Goal: Task Accomplishment & Management: Use online tool/utility

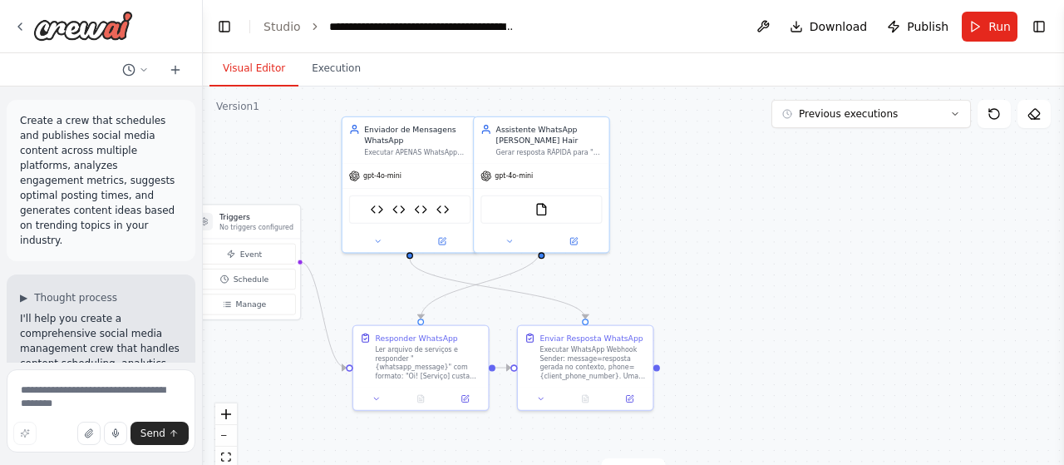
scroll to position [79897, 0]
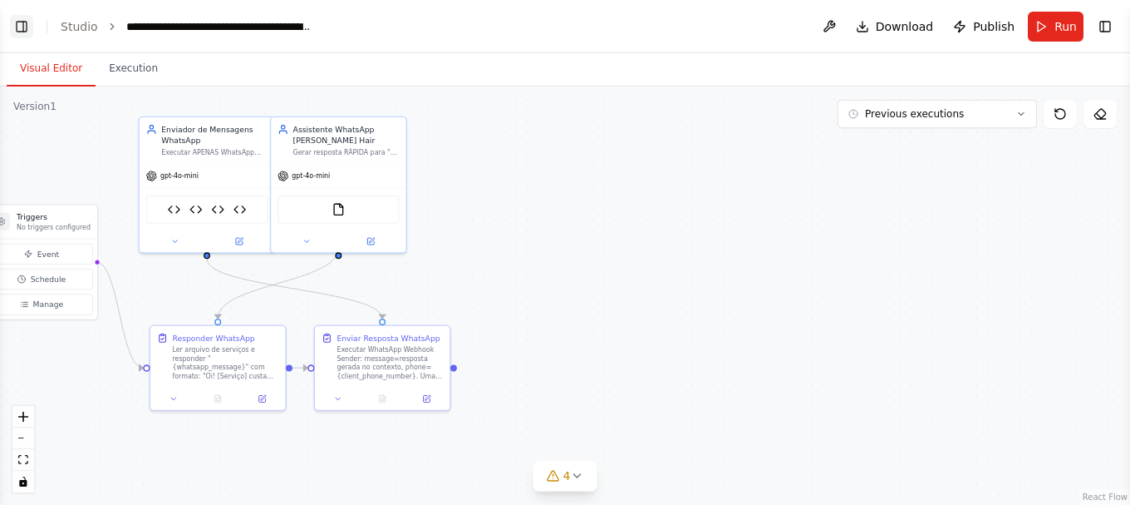
click at [25, 24] on button "Toggle Left Sidebar" at bounding box center [21, 26] width 23 height 23
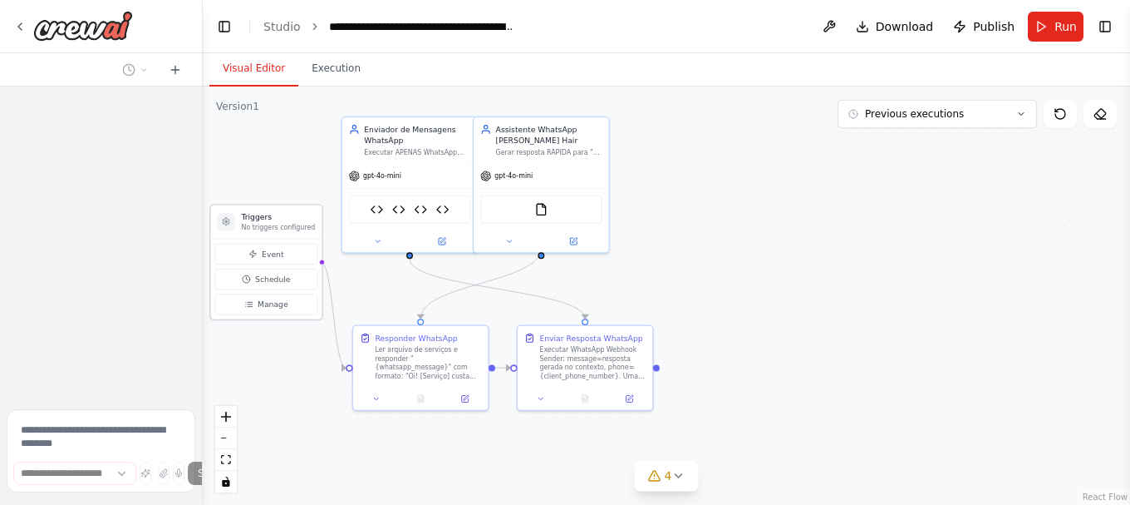
drag, startPoint x: 253, startPoint y: 234, endPoint x: 273, endPoint y: 230, distance: 20.2
click at [273, 230] on div "Triggers No triggers configured" at bounding box center [266, 221] width 111 height 33
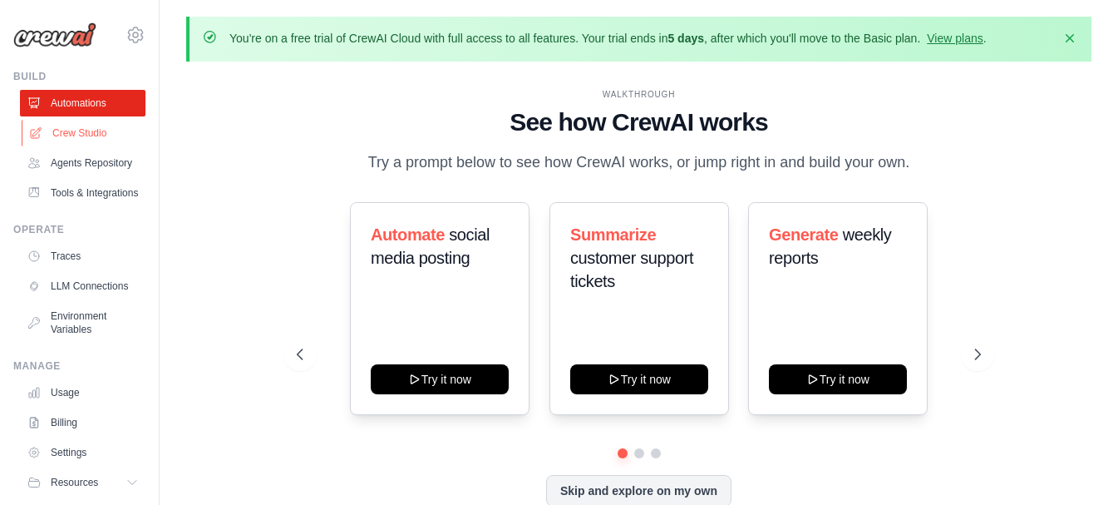
click at [76, 136] on link "Crew Studio" at bounding box center [85, 133] width 126 height 27
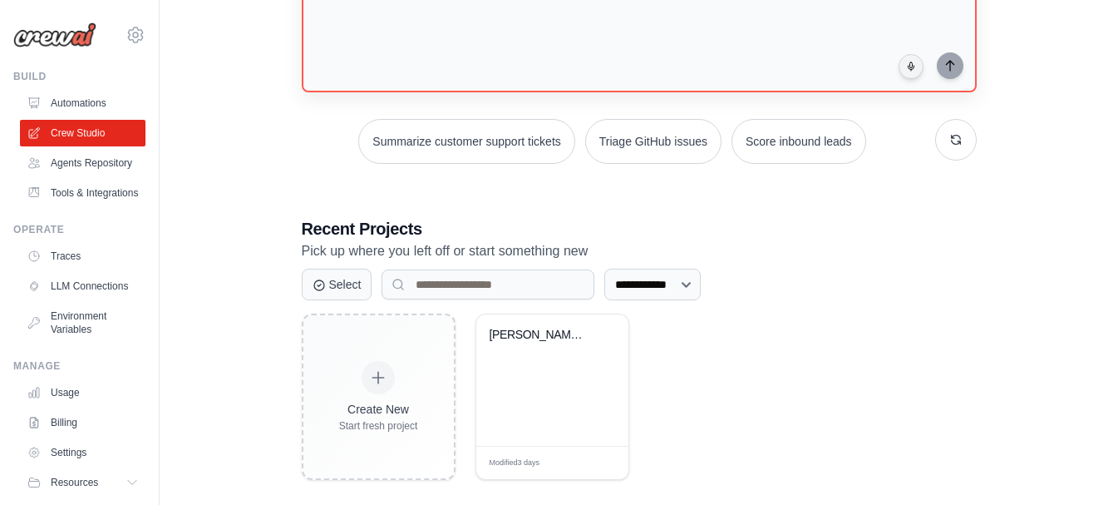
scroll to position [224, 0]
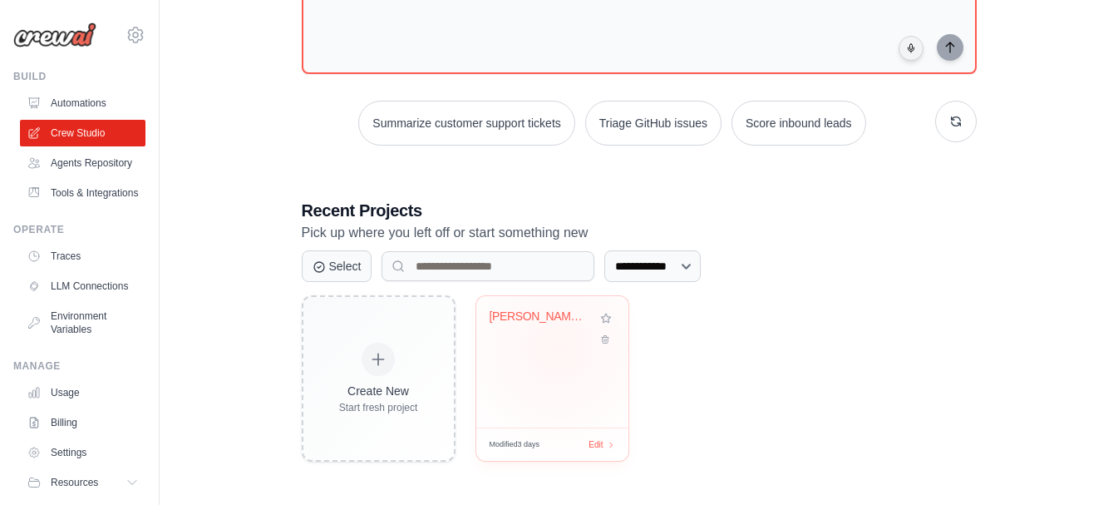
click at [558, 347] on div "Cris Hair - WhatsApp Automation wit..." at bounding box center [552, 361] width 152 height 131
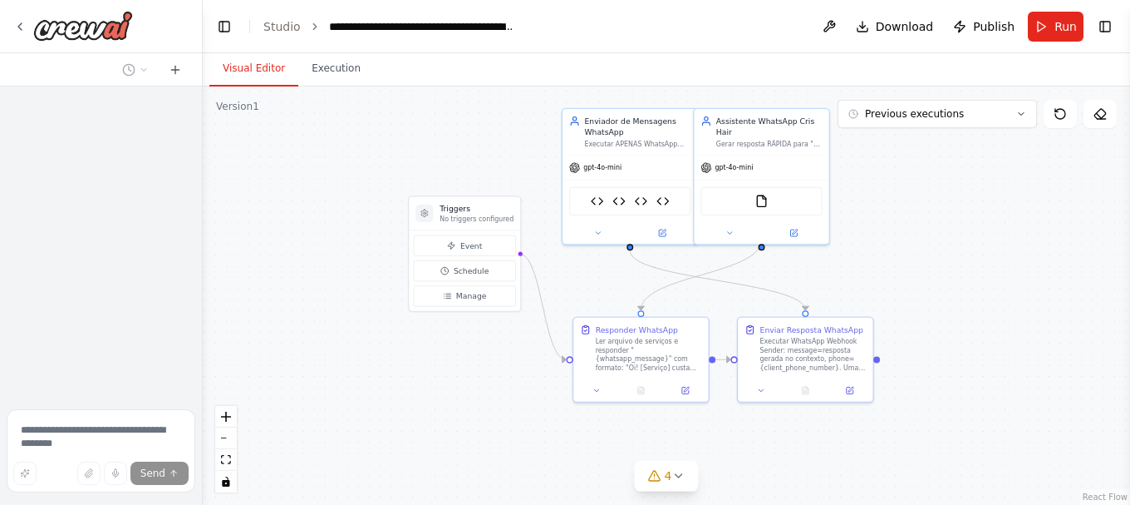
drag, startPoint x: 502, startPoint y: 186, endPoint x: 465, endPoint y: 108, distance: 86.6
click at [465, 108] on div ".deletable-edge-delete-btn { width: 20px; height: 20px; border: 0px solid #ffff…" at bounding box center [667, 295] width 928 height 418
click at [319, 63] on button "Execution" at bounding box center [336, 69] width 76 height 35
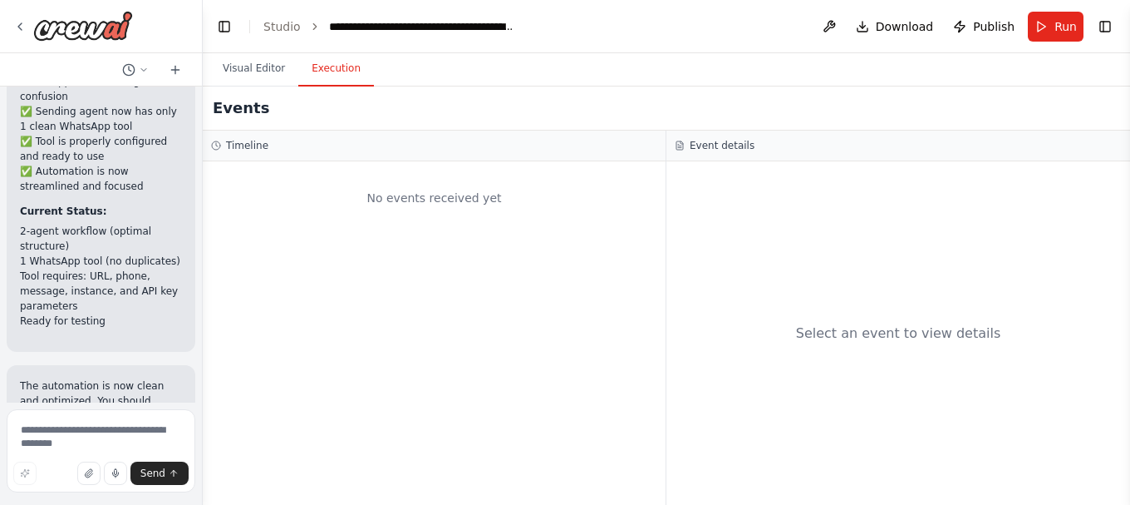
scroll to position [79651, 0]
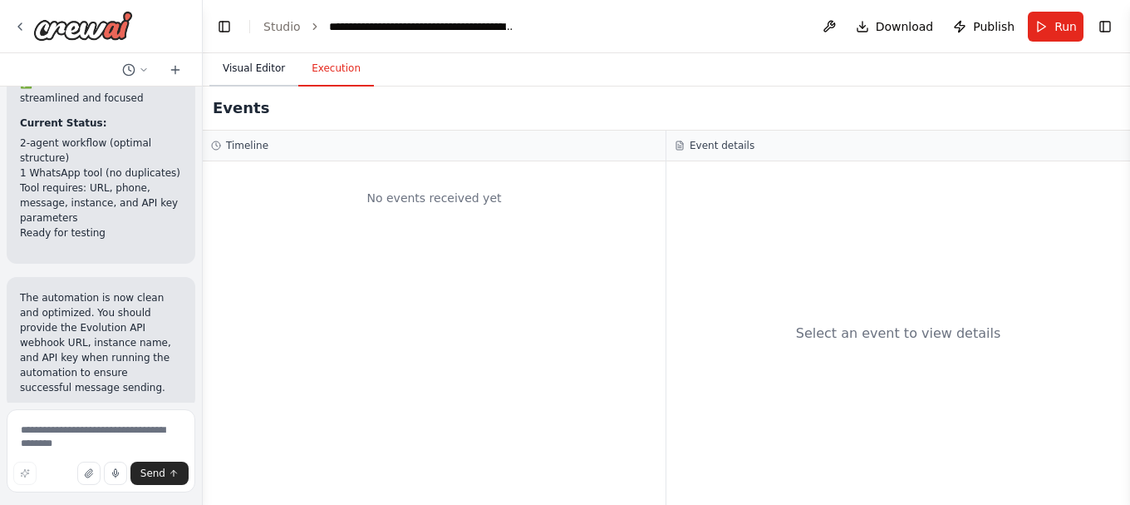
click at [255, 59] on button "Visual Editor" at bounding box center [253, 69] width 89 height 35
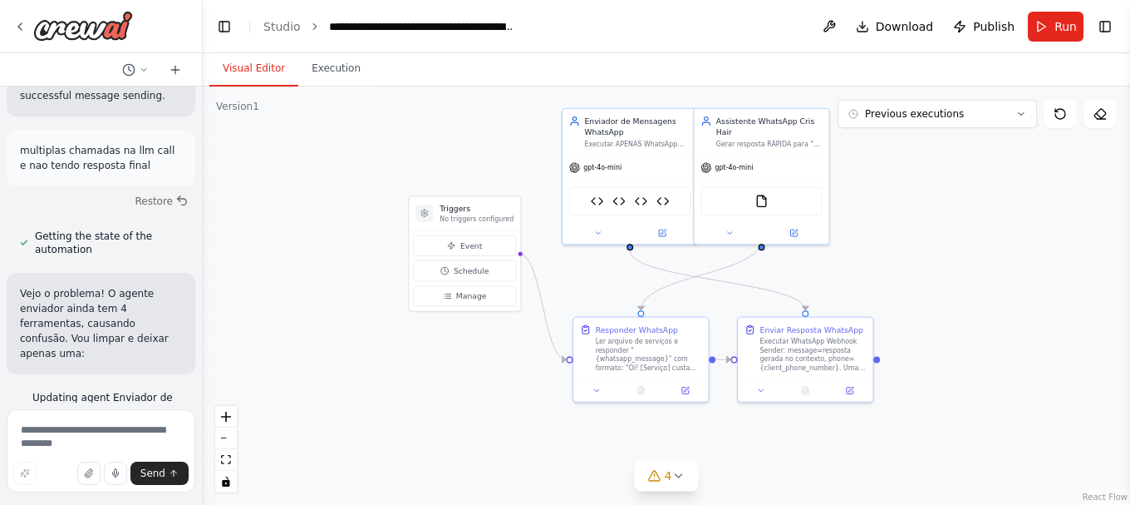
scroll to position [79944, 0]
click at [110, 436] on textarea at bounding box center [101, 450] width 189 height 83
click at [1041, 26] on button "Run" at bounding box center [1056, 27] width 56 height 30
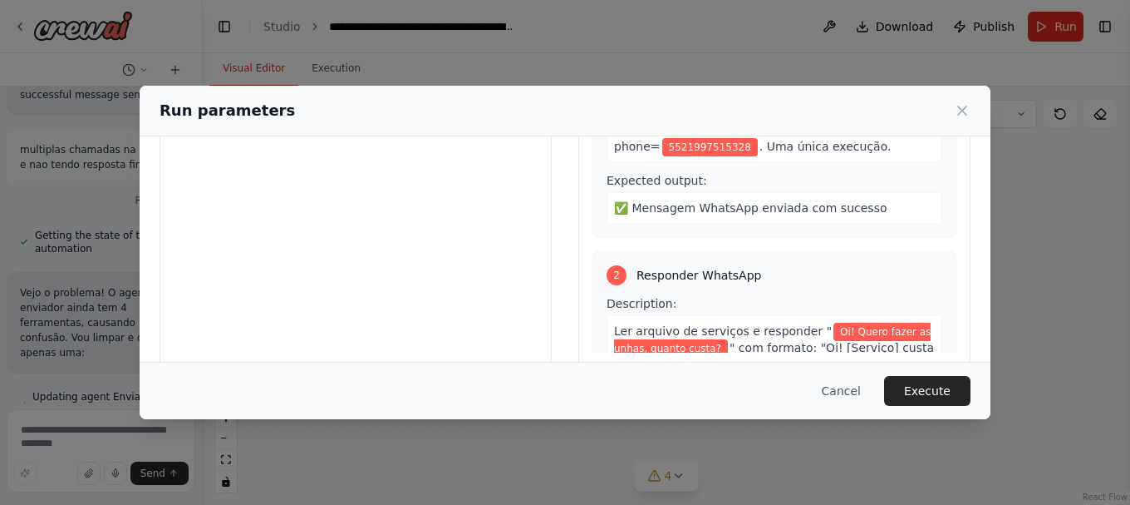
scroll to position [209, 0]
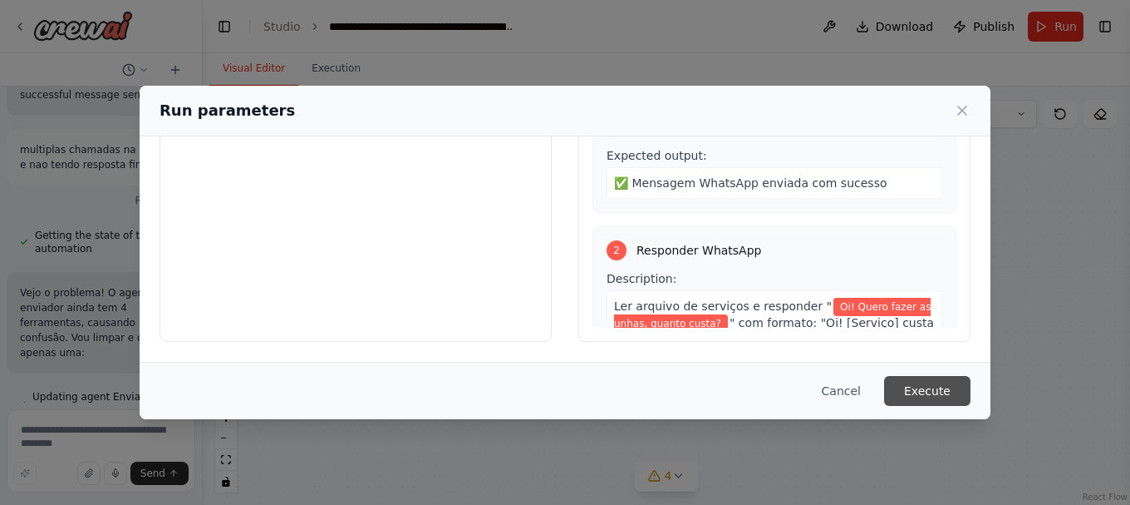
click at [925, 377] on button "Execute" at bounding box center [927, 391] width 86 height 30
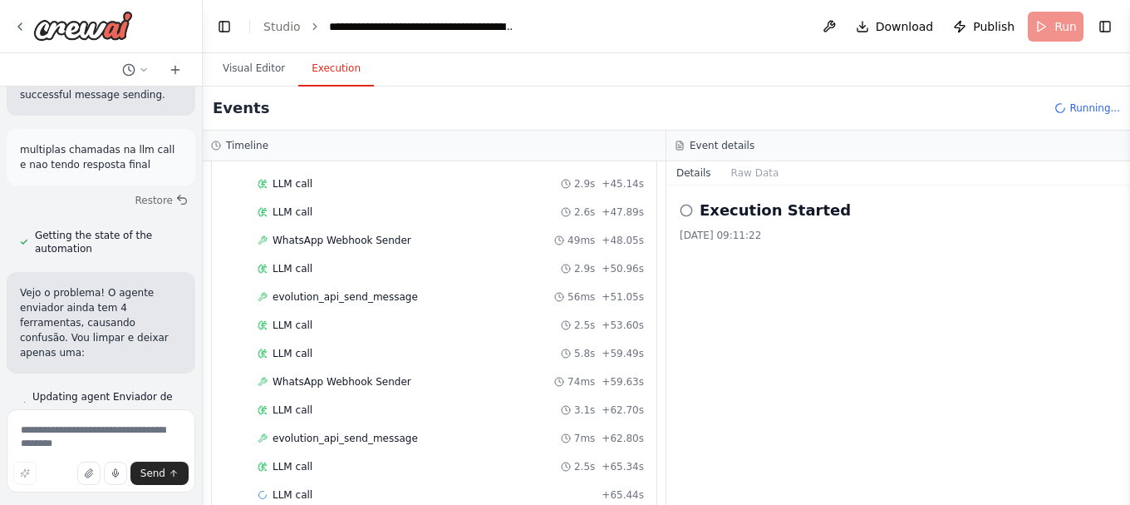
scroll to position [1700, 0]
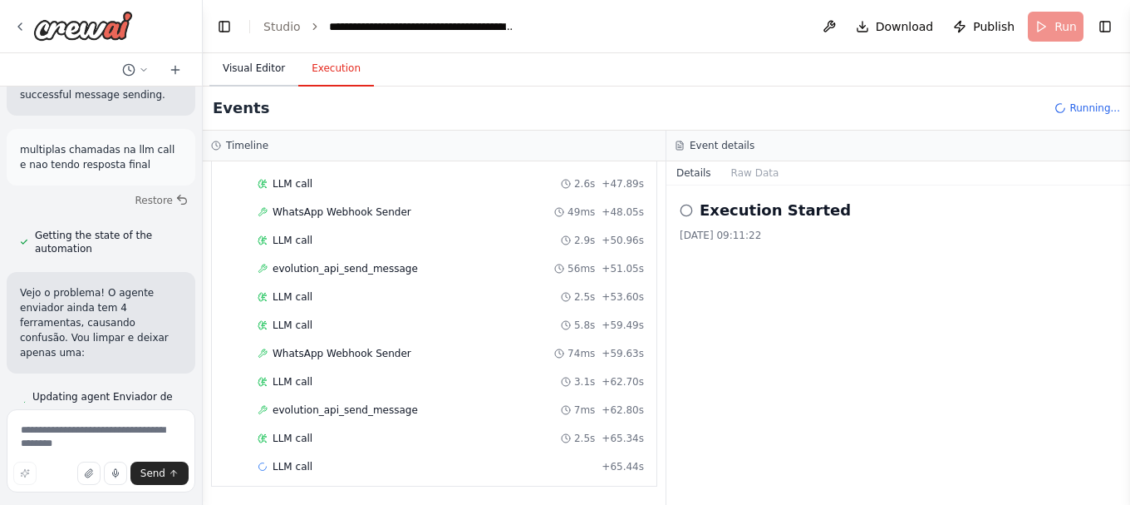
click at [225, 62] on button "Visual Editor" at bounding box center [253, 69] width 89 height 35
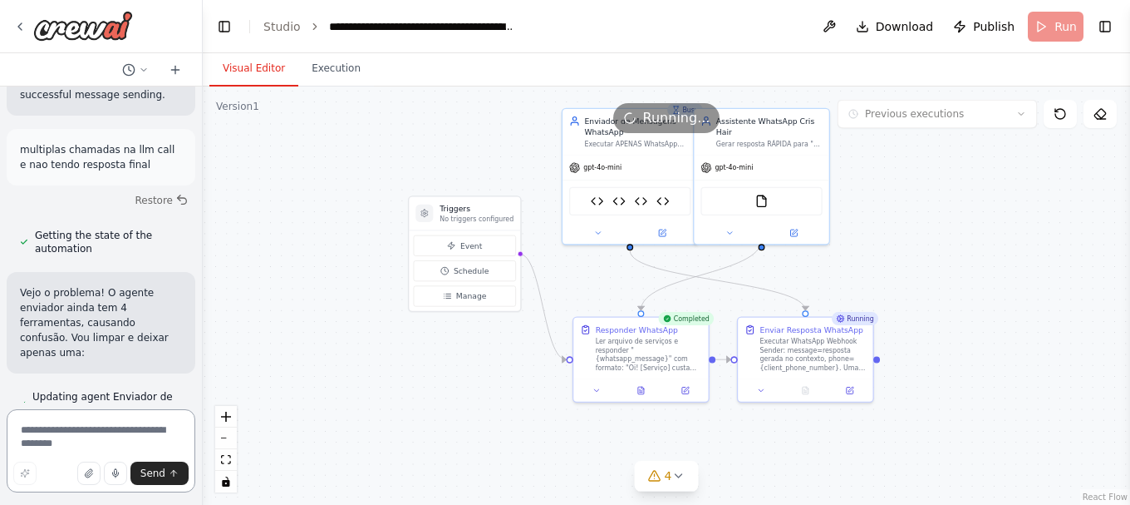
click at [119, 429] on textarea at bounding box center [101, 450] width 189 height 83
click at [332, 72] on button "Execution" at bounding box center [336, 69] width 76 height 35
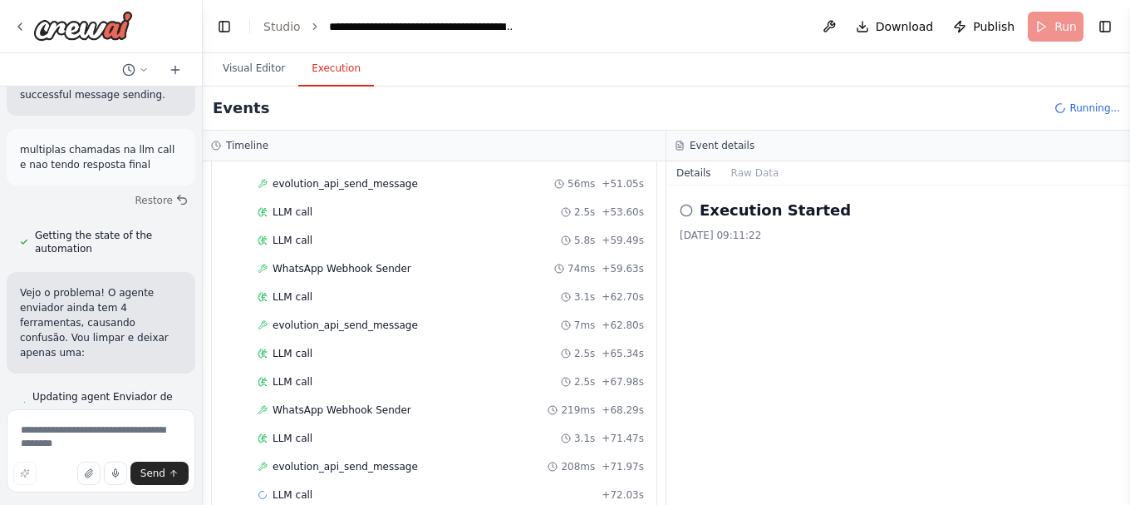
scroll to position [1813, 0]
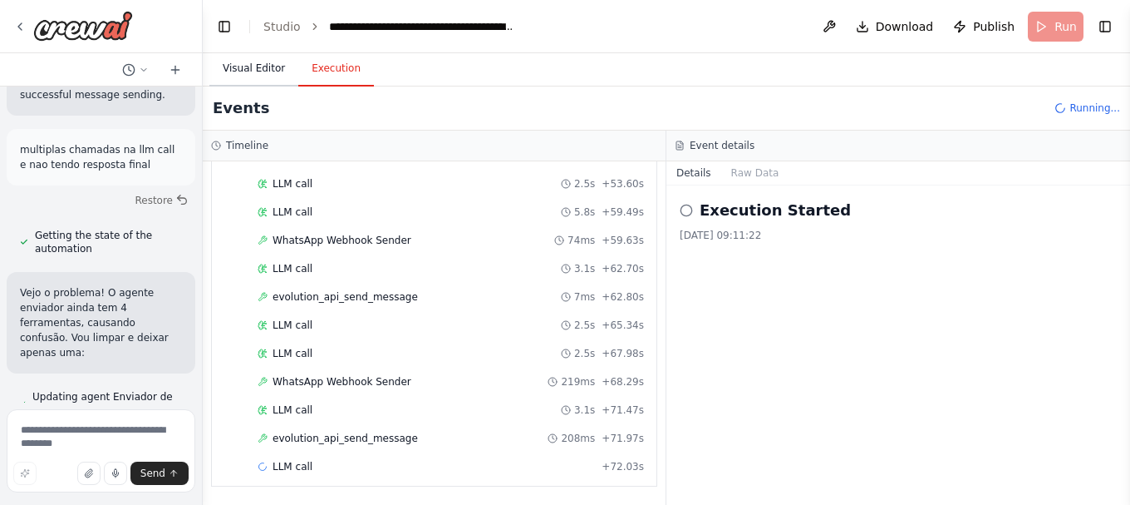
click at [254, 66] on button "Visual Editor" at bounding box center [253, 69] width 89 height 35
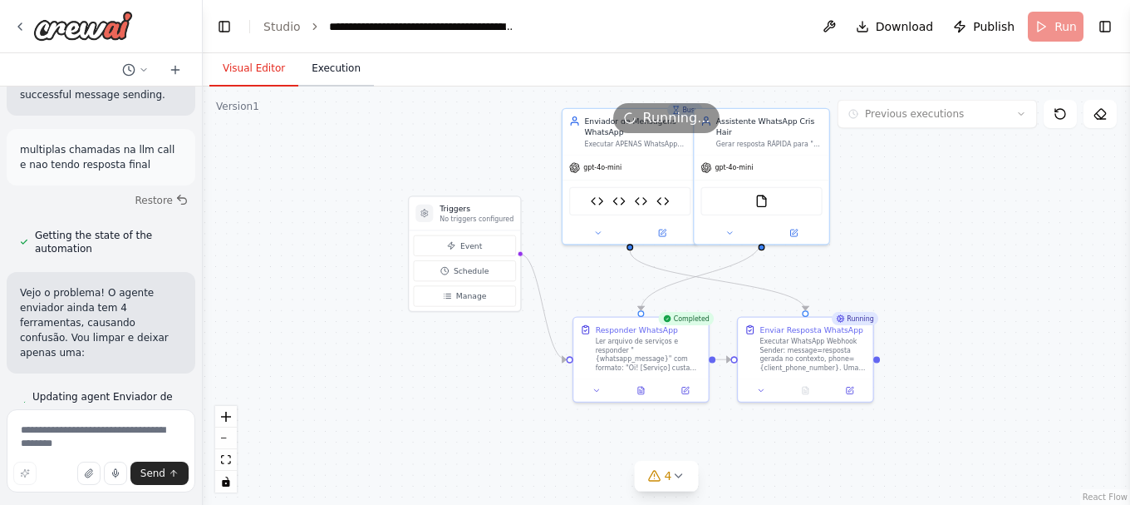
click at [332, 72] on button "Execution" at bounding box center [336, 69] width 76 height 35
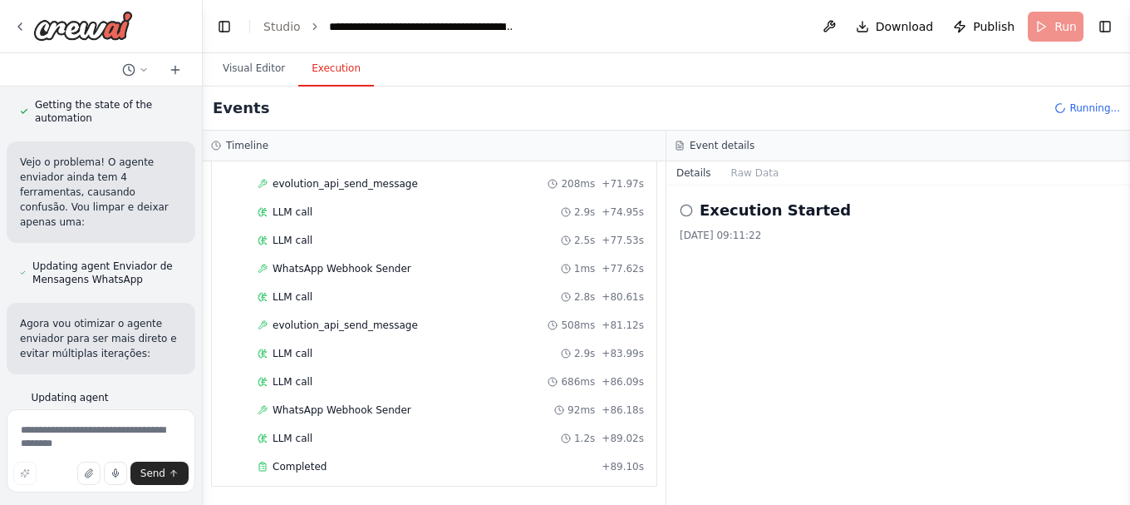
scroll to position [80092, 0]
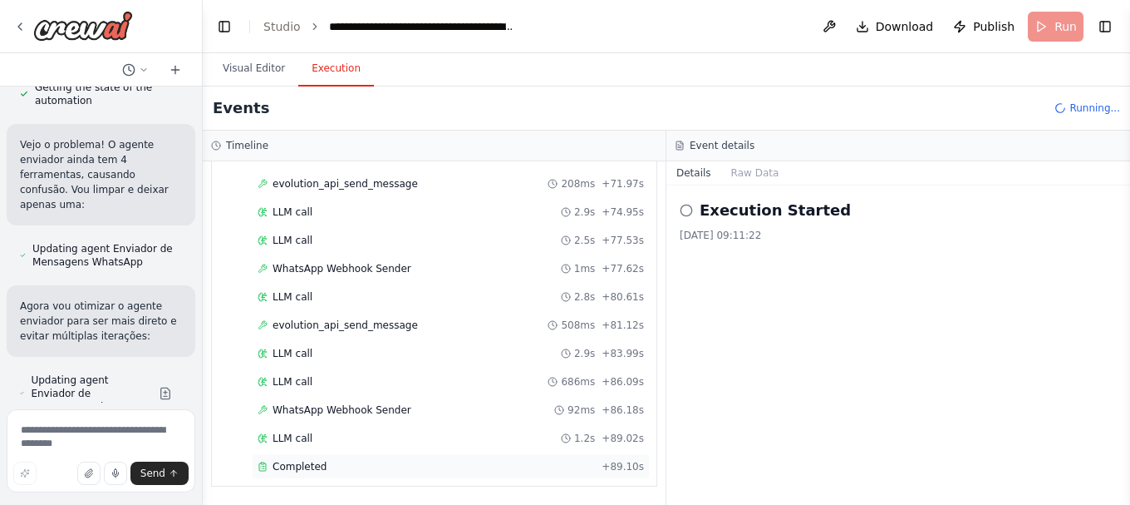
click at [336, 473] on div "Completed + 89.10s" at bounding box center [451, 466] width 398 height 25
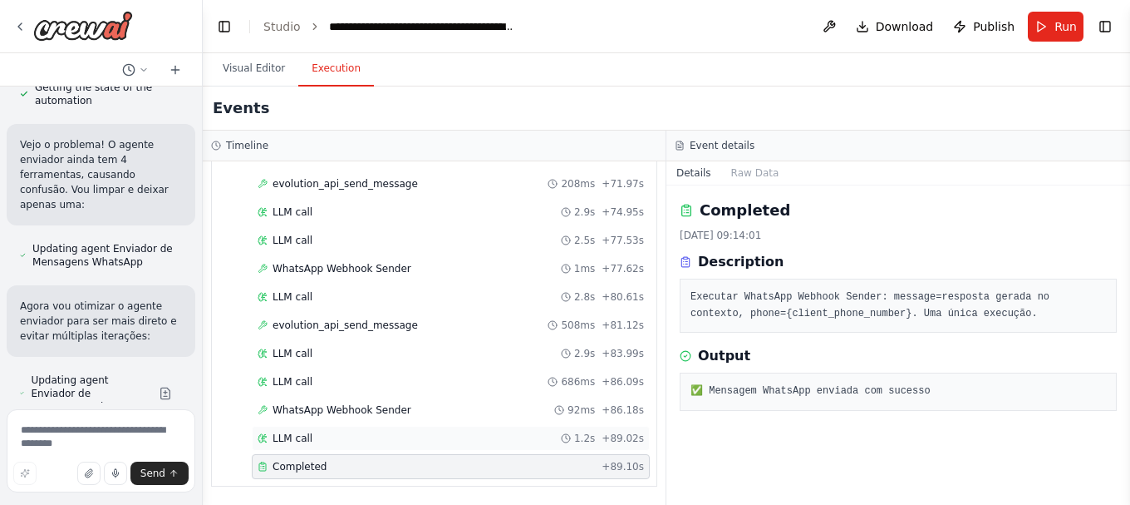
click at [333, 432] on div "LLM call 1.2s + 89.02s" at bounding box center [451, 437] width 387 height 13
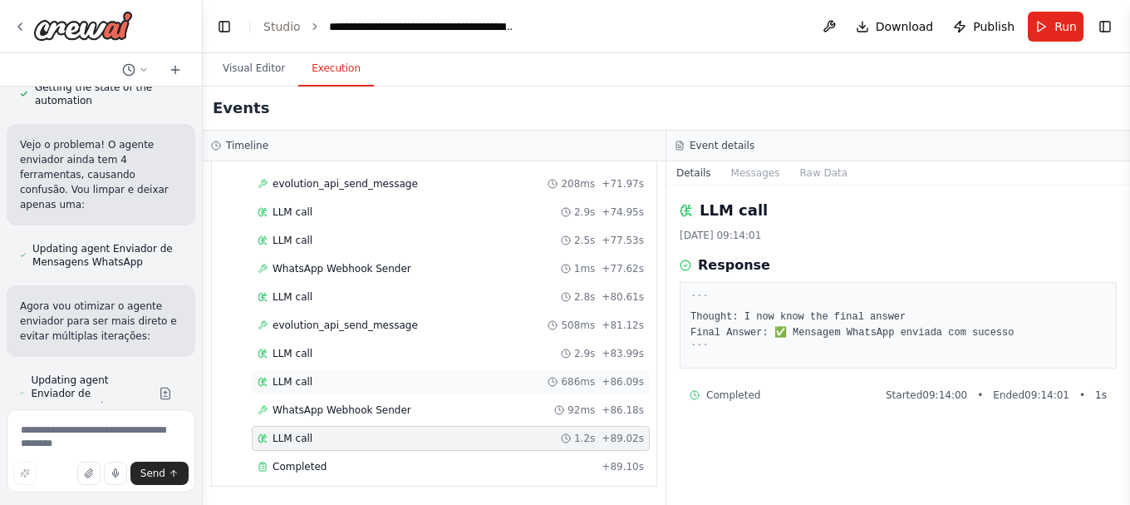
click at [354, 390] on div "LLM call 686ms + 86.09s" at bounding box center [451, 381] width 398 height 25
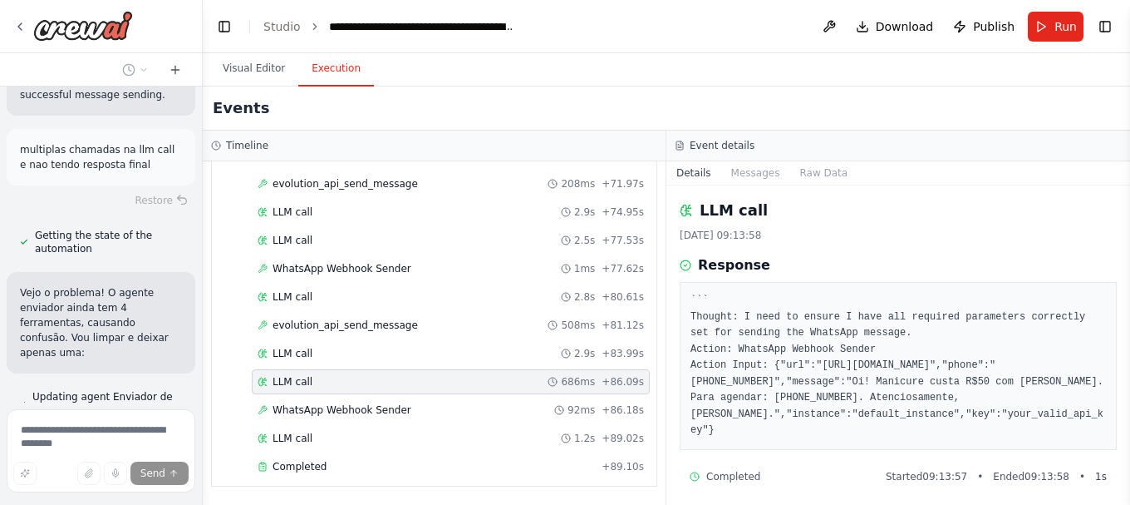
scroll to position [80009, 0]
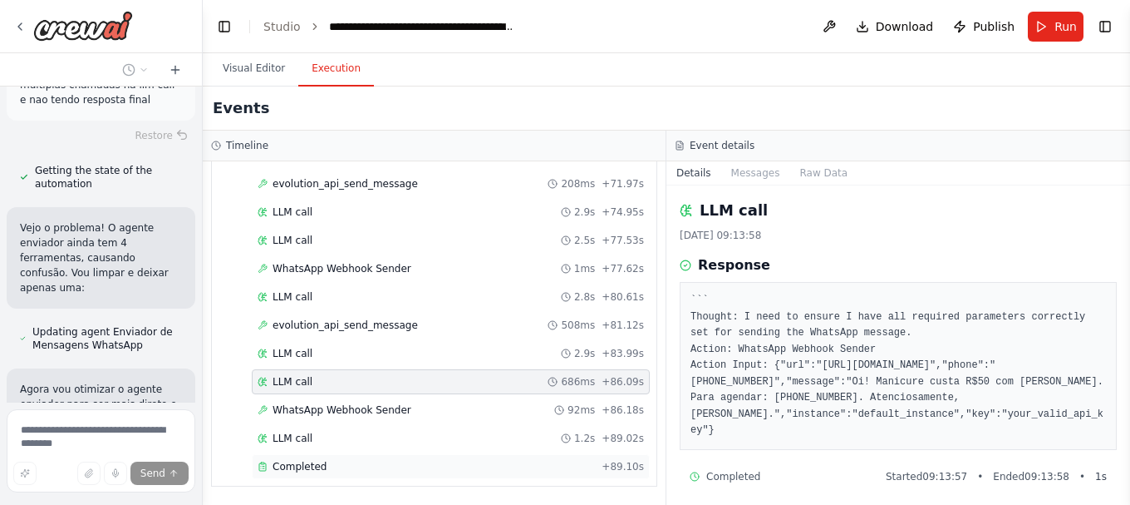
click at [365, 464] on div "Completed" at bounding box center [426, 466] width 337 height 13
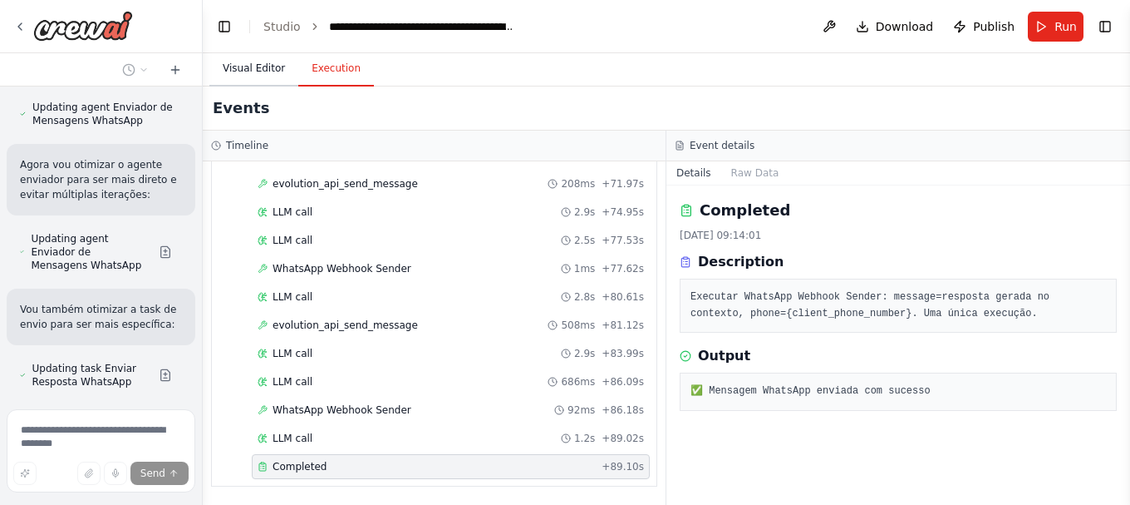
scroll to position [80279, 0]
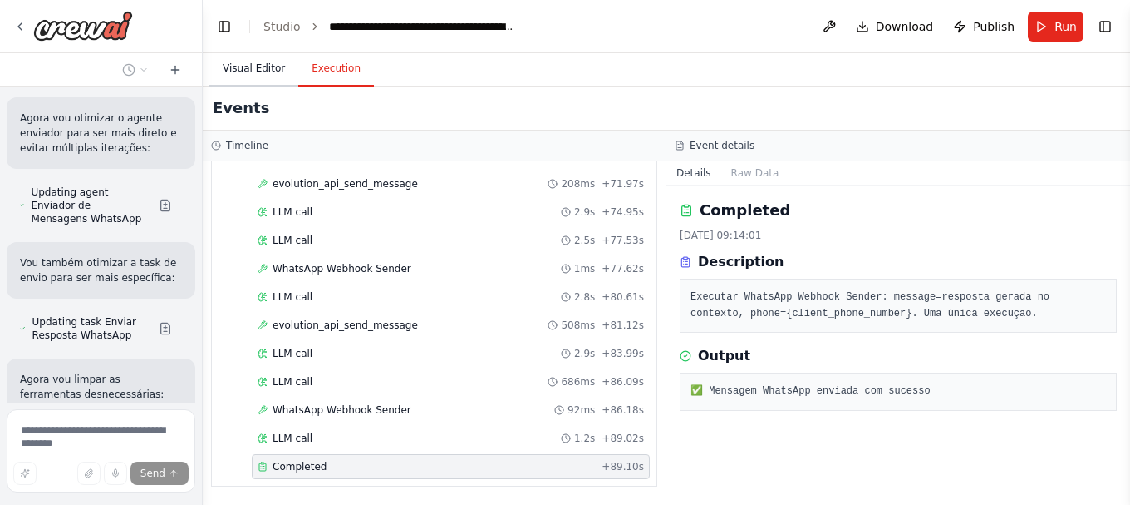
click at [272, 73] on button "Visual Editor" at bounding box center [253, 69] width 89 height 35
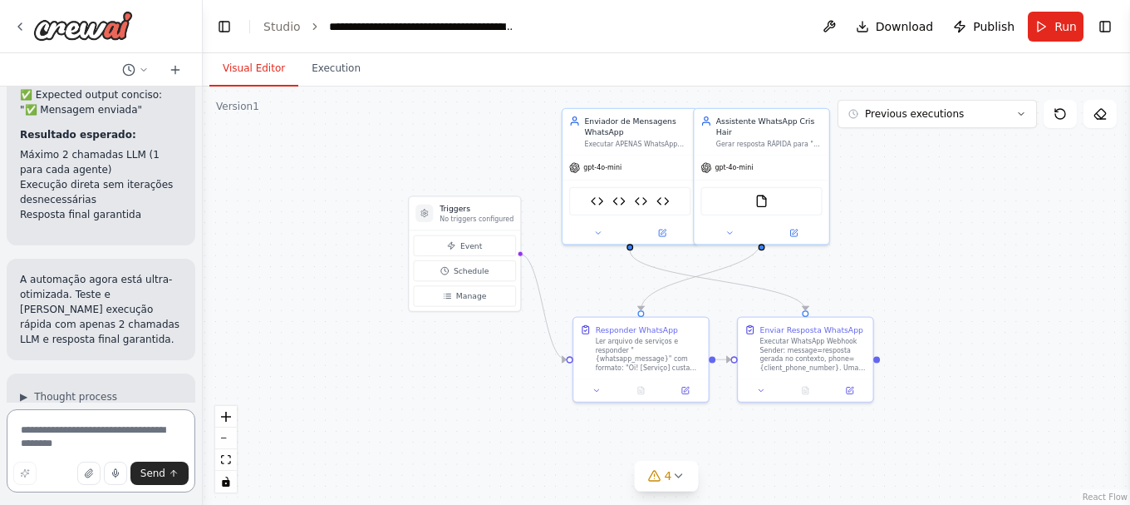
scroll to position [80787, 0]
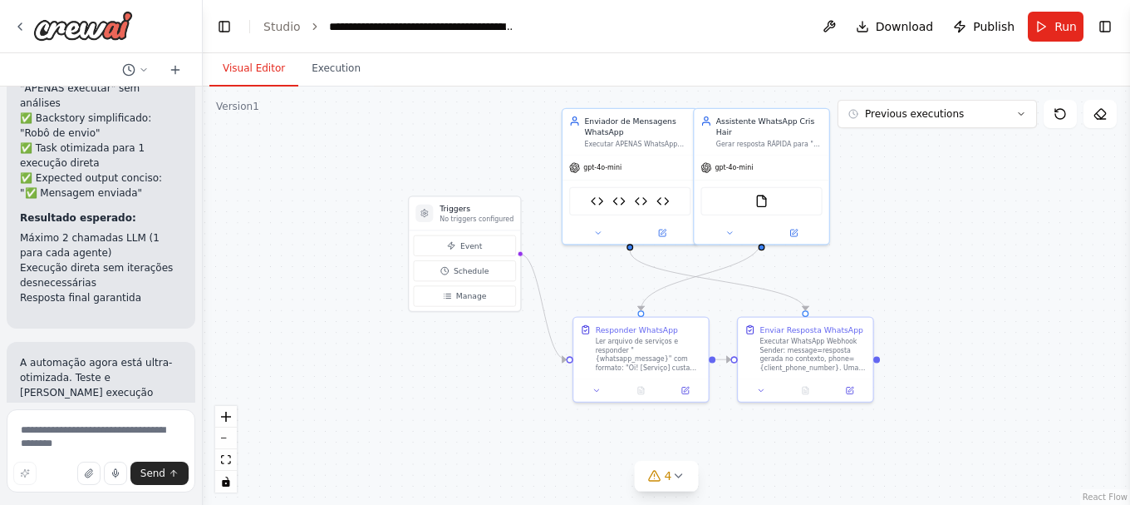
drag, startPoint x: 31, startPoint y: 164, endPoint x: 78, endPoint y: 197, distance: 57.9
copy li "Sending agent still has multiple duplicate tools causing confusion"
click at [89, 436] on textarea at bounding box center [101, 450] width 189 height 83
paste textarea "**********"
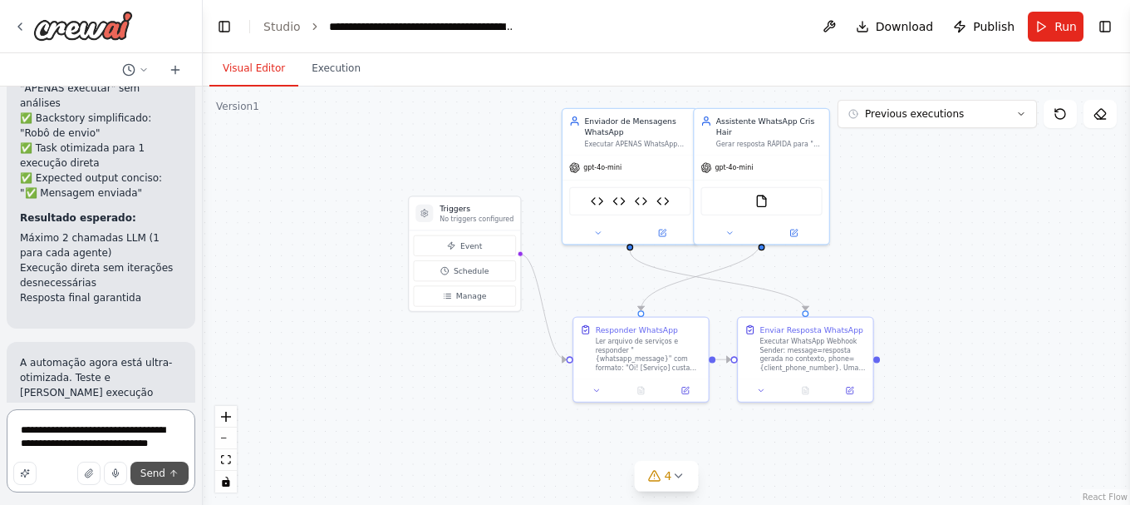
type textarea "**********"
click at [160, 465] on button "Send" at bounding box center [160, 472] width 58 height 23
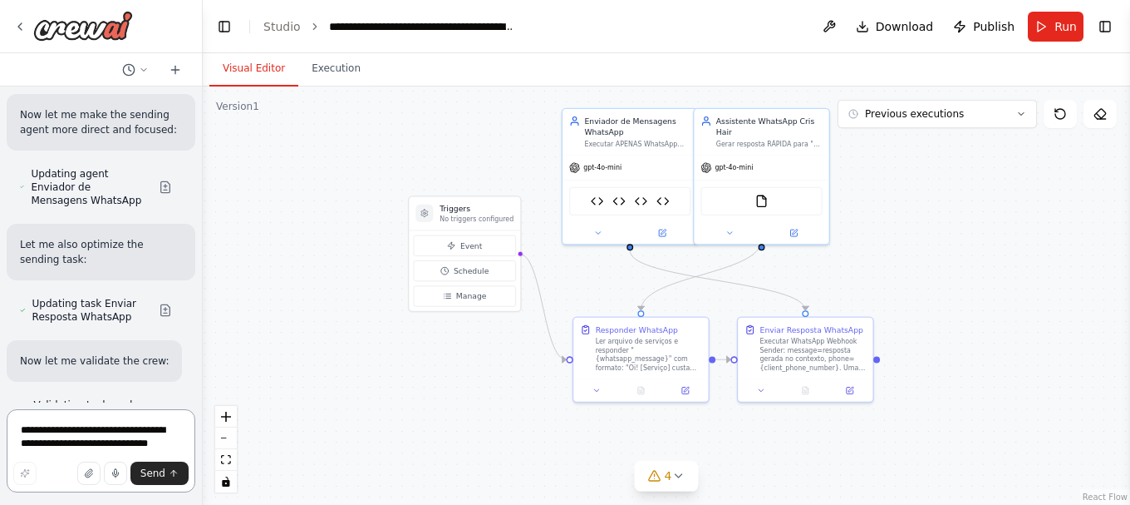
scroll to position [81491, 0]
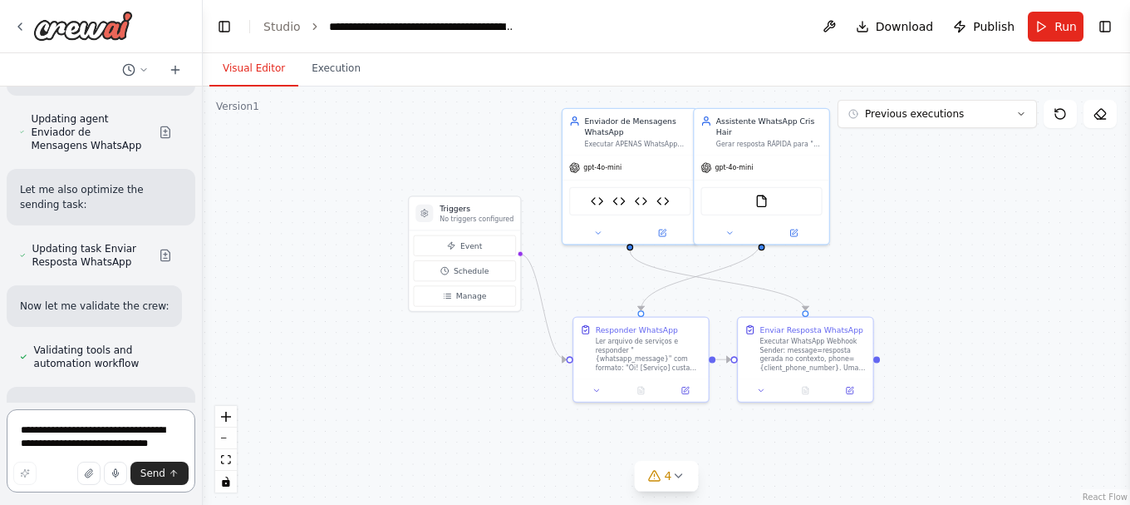
click at [97, 439] on textarea "**********" at bounding box center [101, 450] width 189 height 83
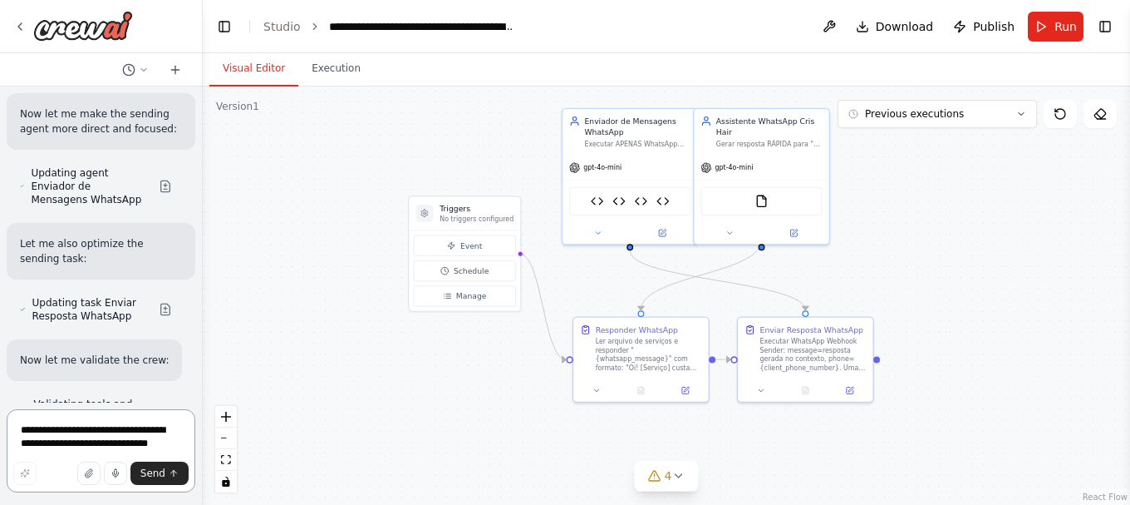
scroll to position [81408, 0]
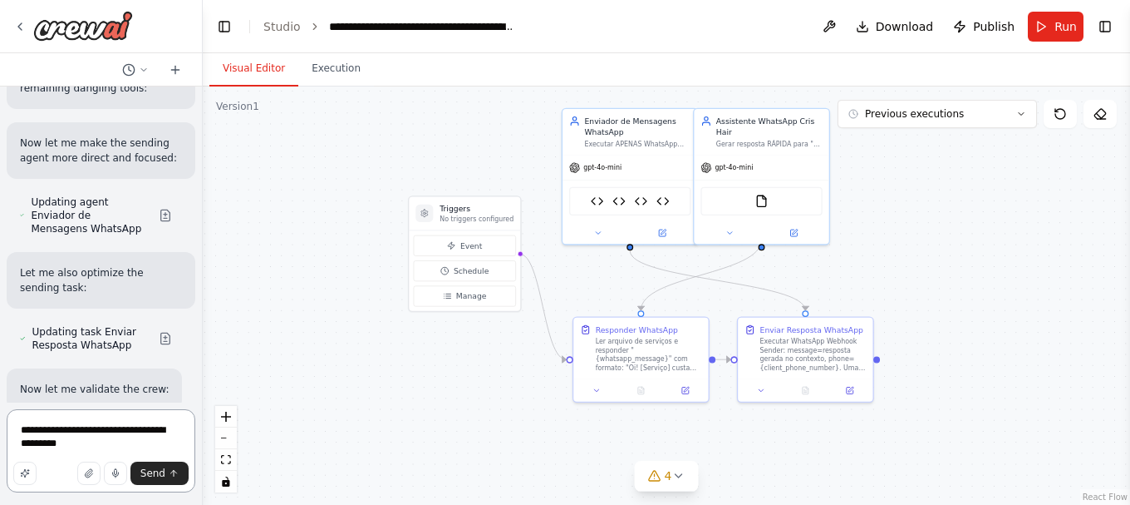
type textarea "**********"
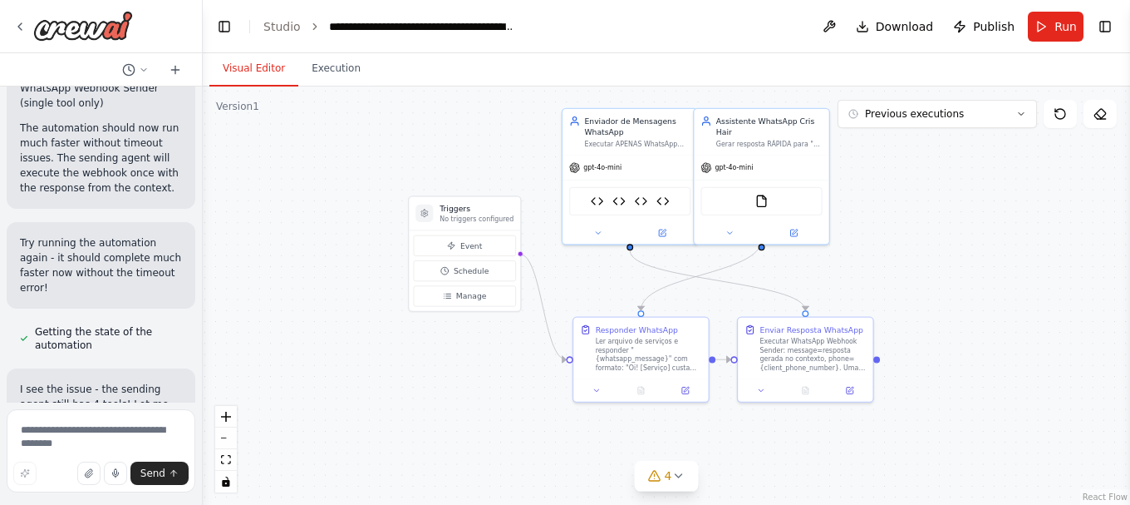
scroll to position [82057, 0]
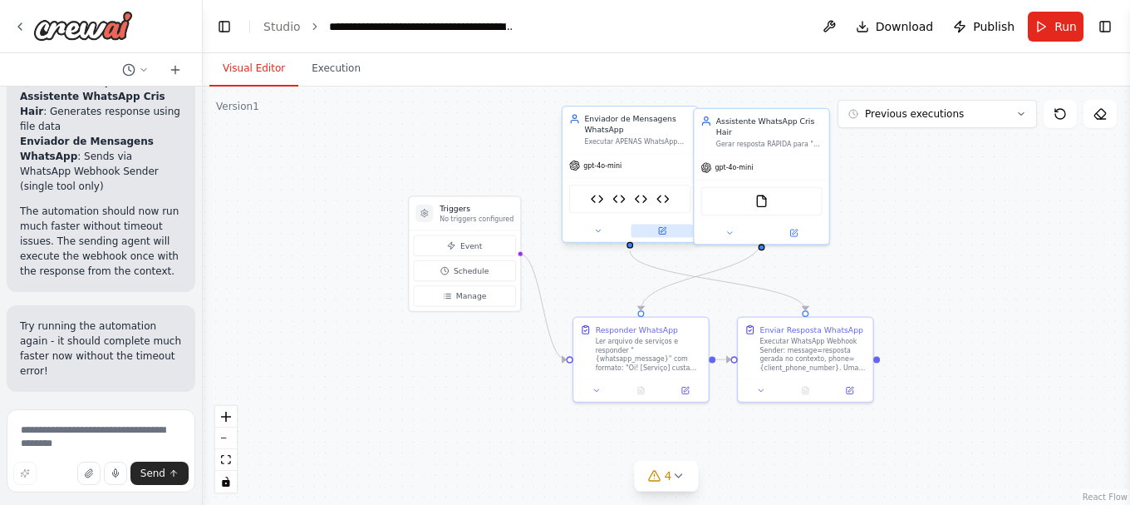
click at [665, 231] on icon at bounding box center [662, 231] width 7 height 7
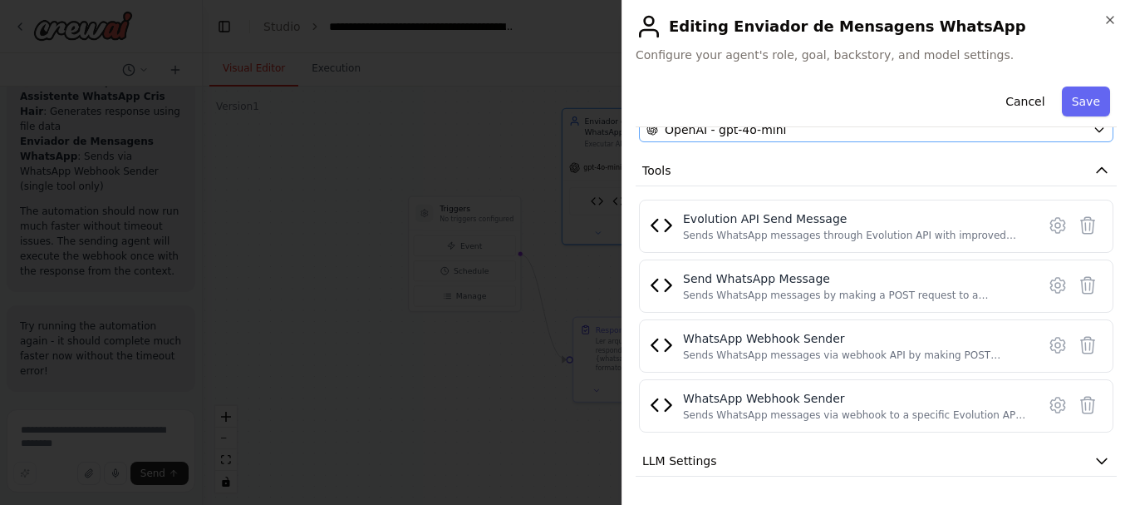
scroll to position [249, 0]
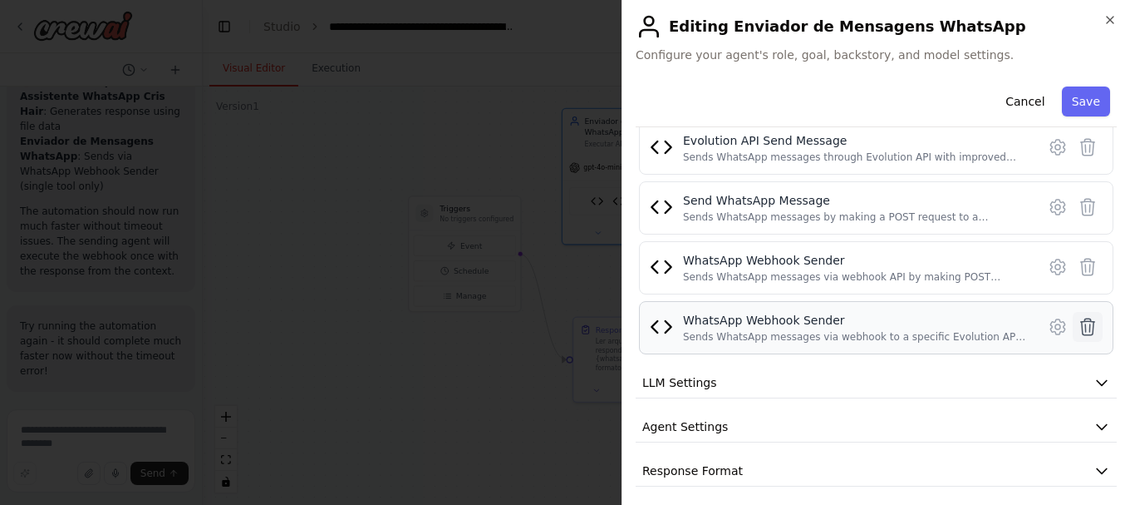
click at [1081, 331] on icon at bounding box center [1088, 327] width 20 height 20
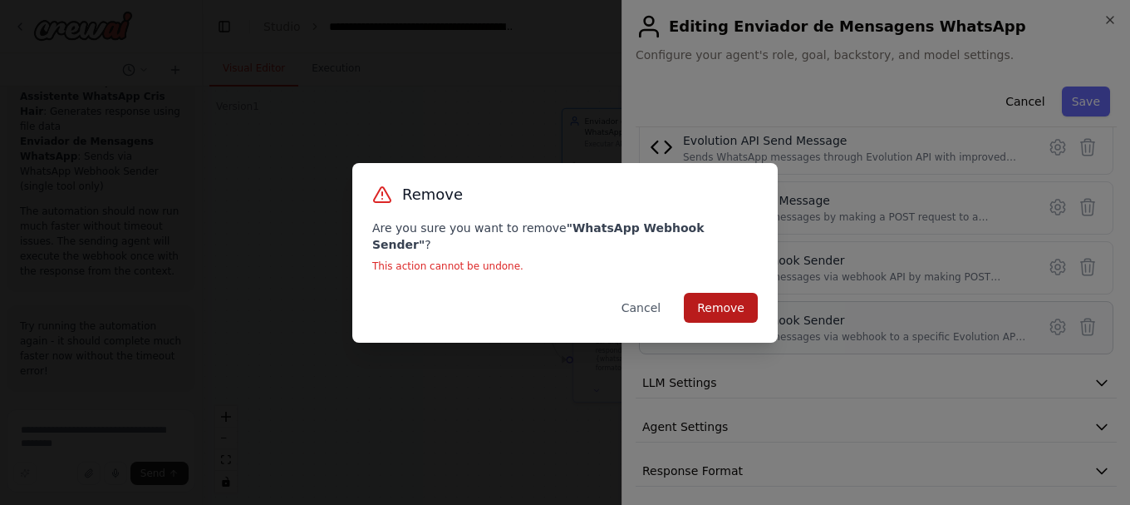
click at [703, 293] on button "Remove" at bounding box center [721, 308] width 74 height 30
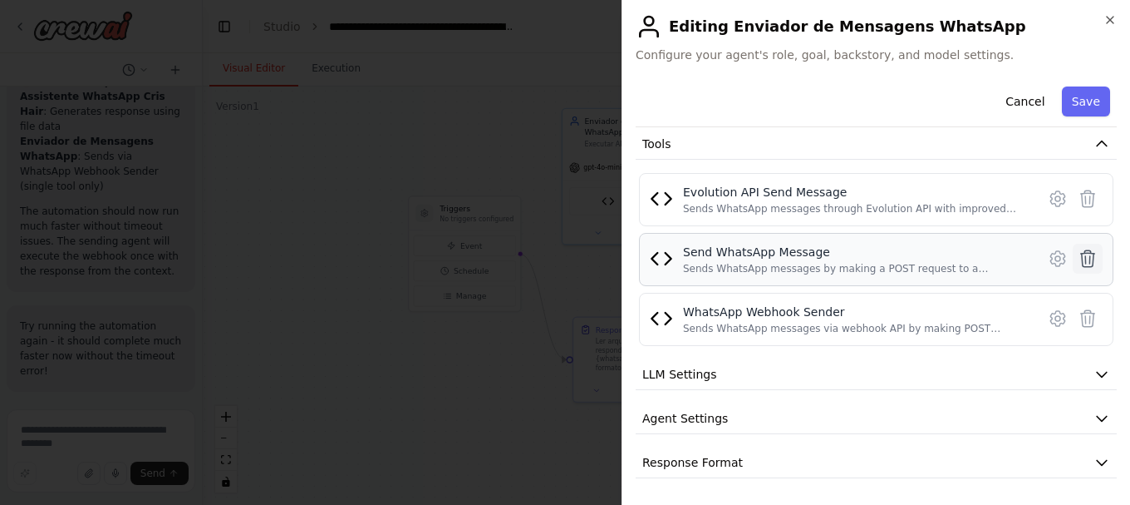
click at [1081, 250] on icon at bounding box center [1088, 258] width 14 height 17
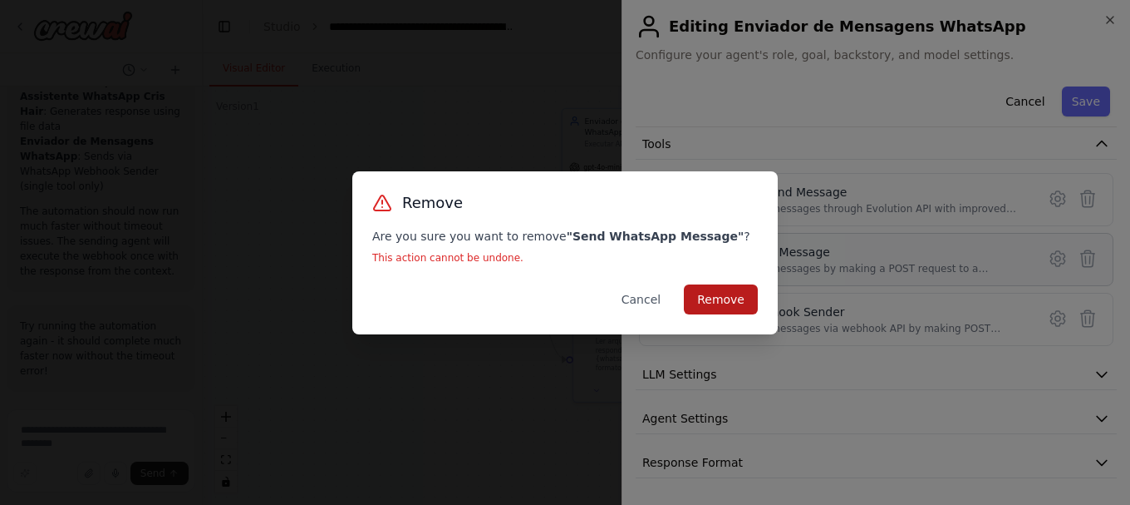
click at [707, 306] on button "Remove" at bounding box center [721, 299] width 74 height 30
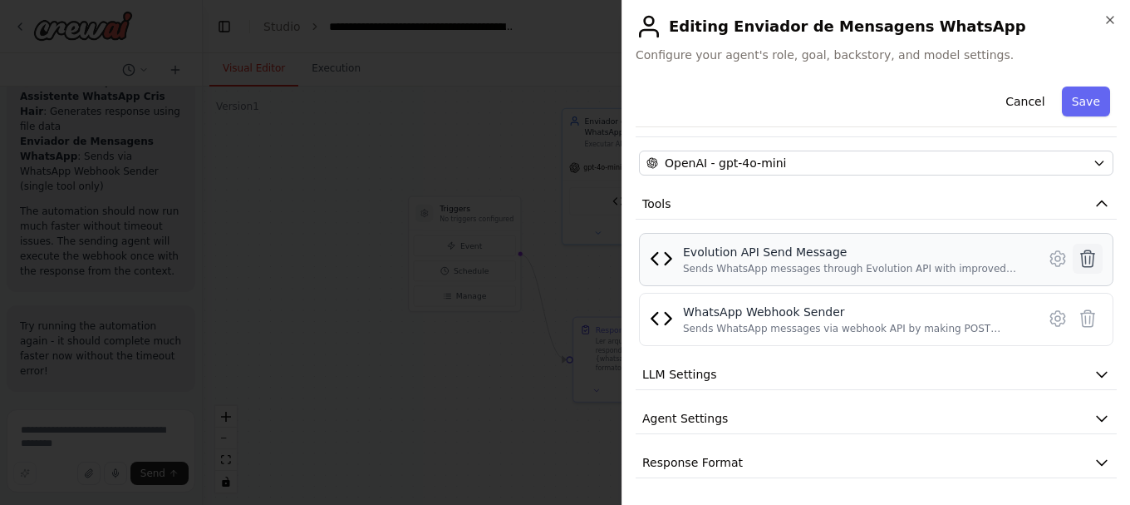
click at [1081, 259] on icon at bounding box center [1088, 258] width 14 height 17
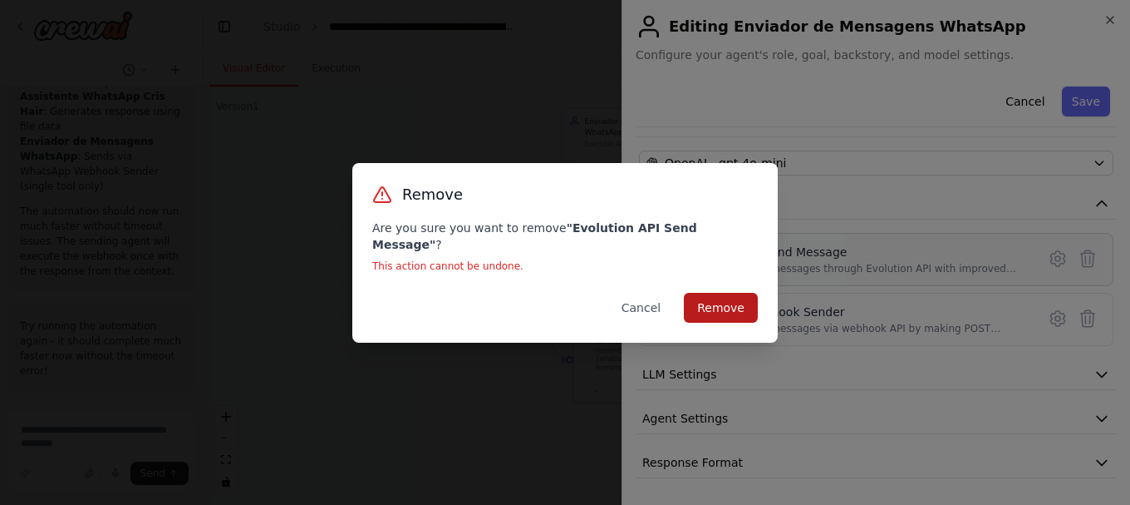
click at [748, 296] on button "Remove" at bounding box center [721, 308] width 74 height 30
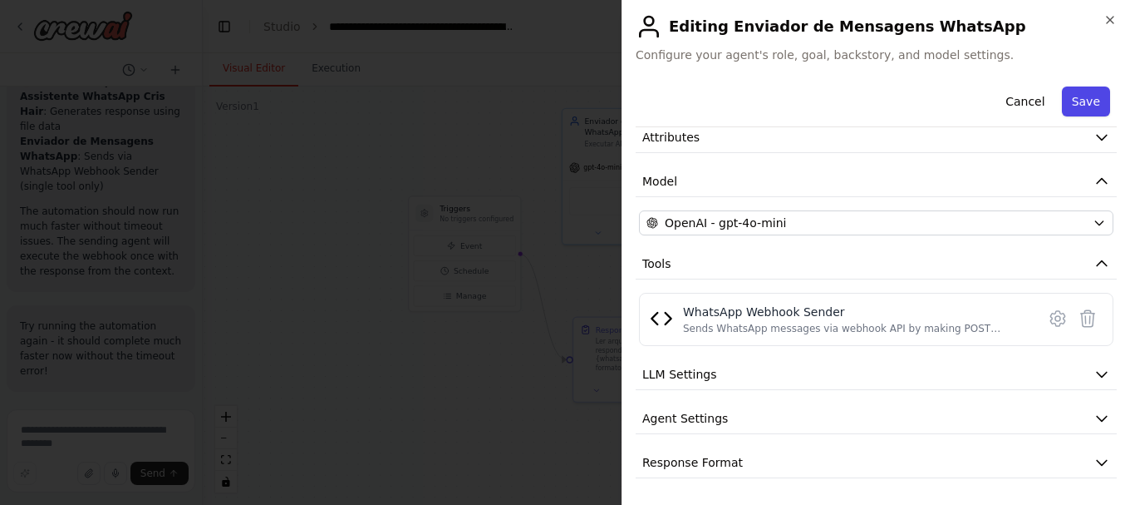
click at [1086, 97] on button "Save" at bounding box center [1086, 101] width 48 height 30
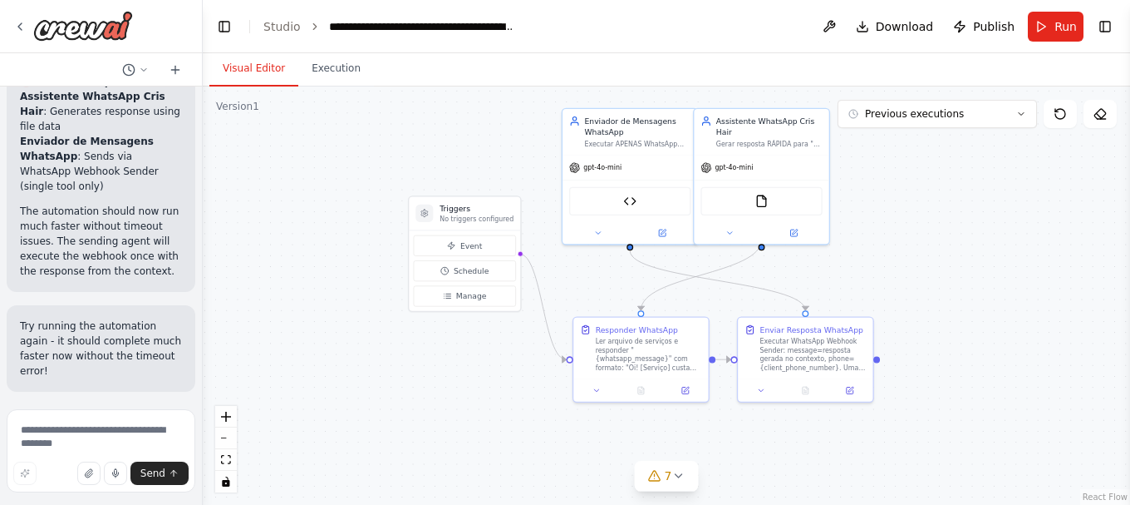
click at [313, 160] on div ".deletable-edge-delete-btn { width: 20px; height: 20px; border: 0px solid #ffff…" at bounding box center [667, 295] width 928 height 418
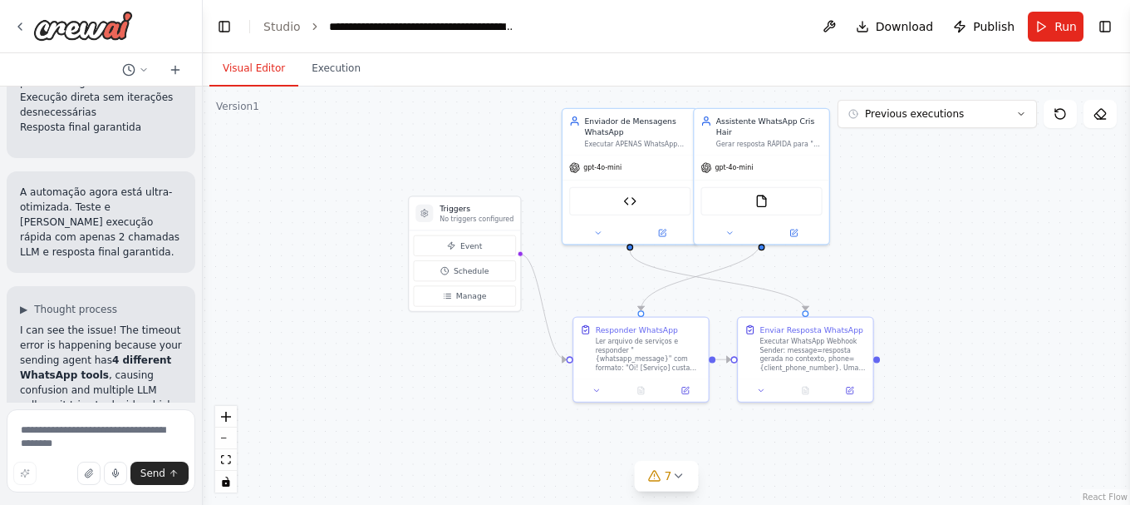
scroll to position [80810, 0]
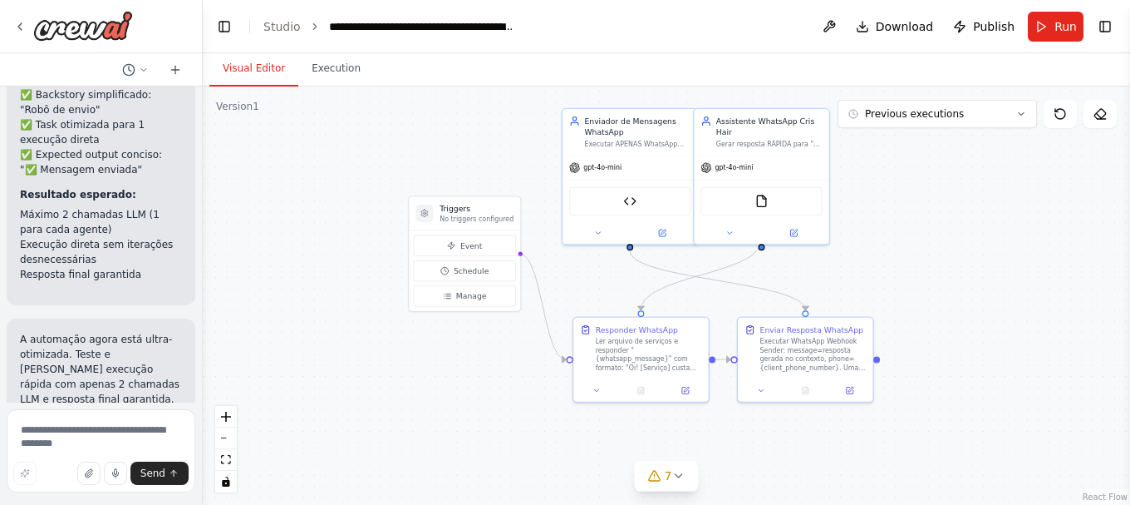
drag, startPoint x: 77, startPoint y: 236, endPoint x: 35, endPoint y: 190, distance: 63.0
copy li "Expected output should capture actual webhook response instead of generic succe…"
click at [106, 436] on textarea at bounding box center [101, 450] width 189 height 83
paste textarea "**********"
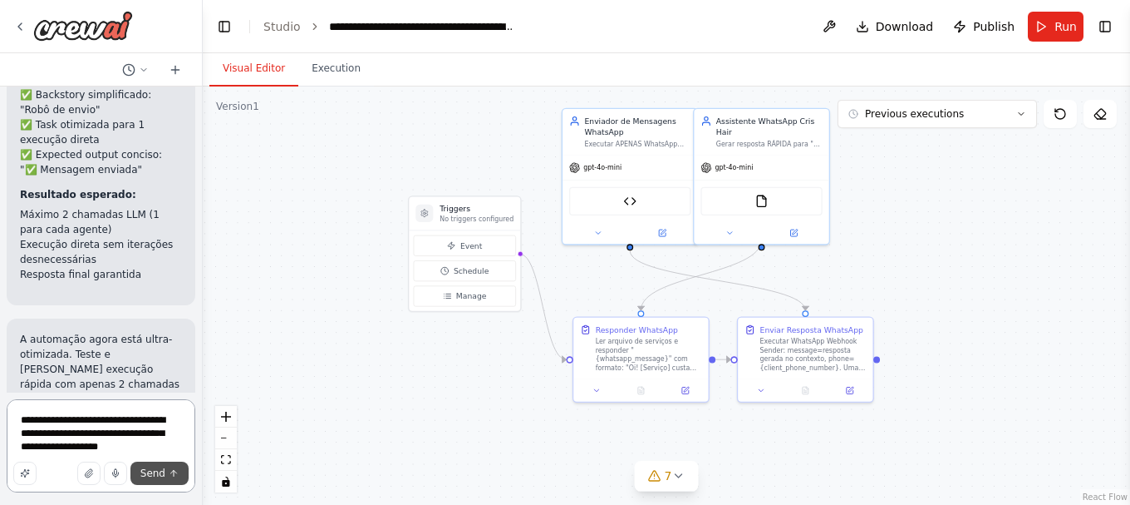
type textarea "**********"
click at [158, 475] on span "Send" at bounding box center [152, 472] width 25 height 13
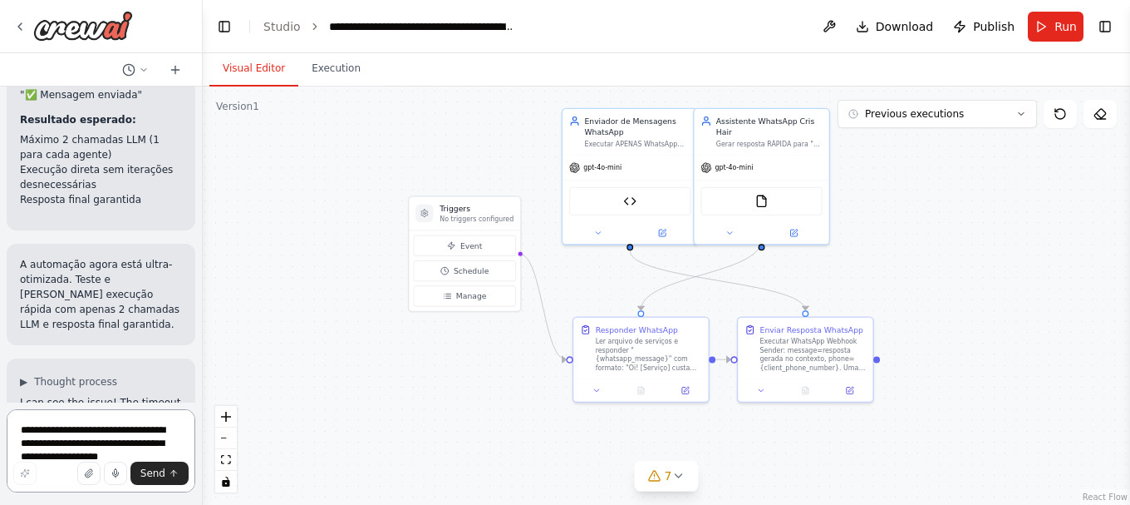
scroll to position [80890, 0]
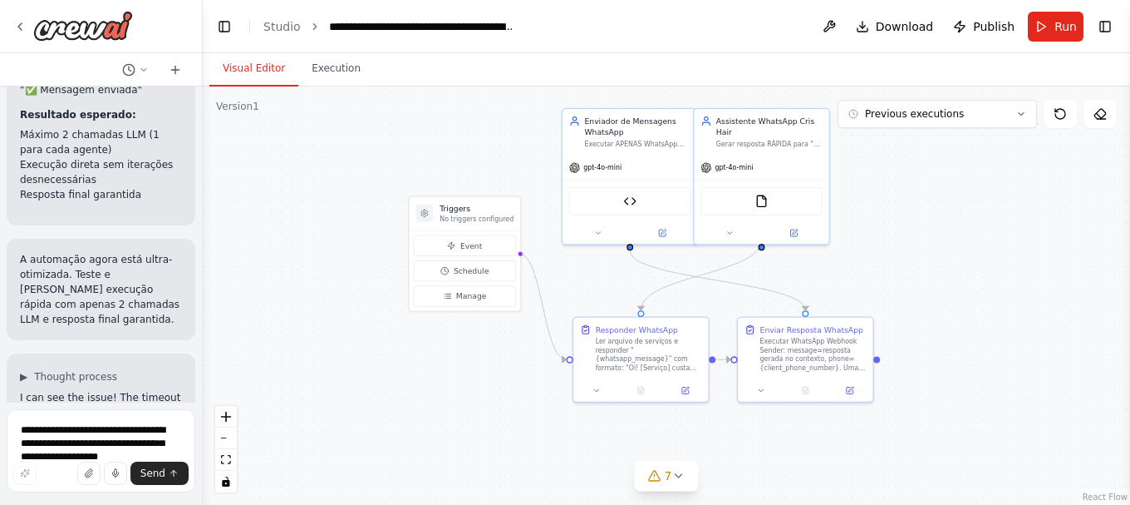
drag, startPoint x: 34, startPoint y: 165, endPoint x: 156, endPoint y: 181, distance: 123.2
copy li "Need to verify actual message delivery through Evolution API"
click at [72, 427] on textarea "**********" at bounding box center [101, 450] width 189 height 83
paste textarea "**********"
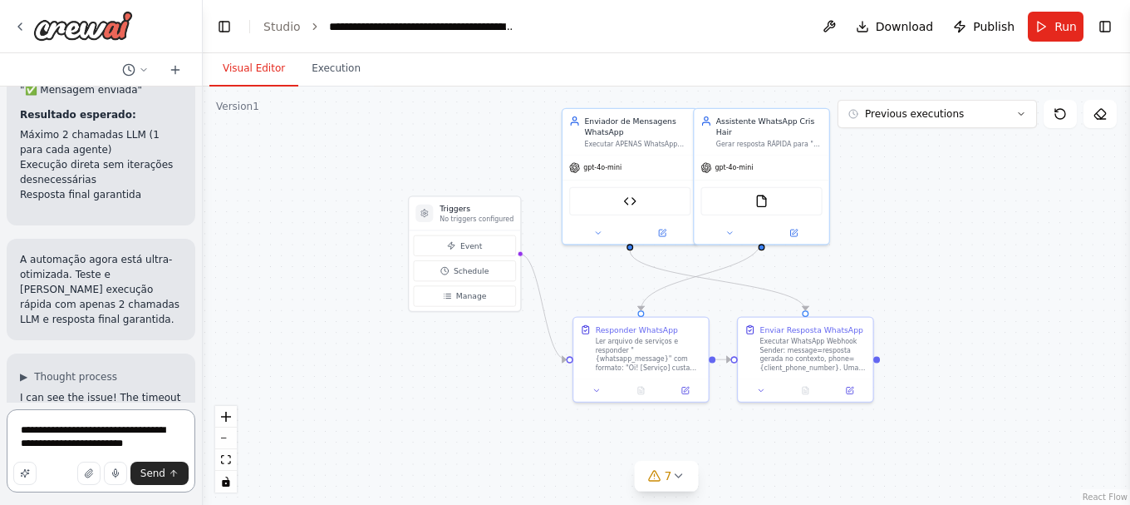
type textarea "**********"
drag, startPoint x: 86, startPoint y: 282, endPoint x: 32, endPoint y: 201, distance: 97.1
copy ul "Should remove dangling unused tools to clean up the automation Tool selection l…"
click at [165, 471] on span "Send" at bounding box center [152, 472] width 25 height 13
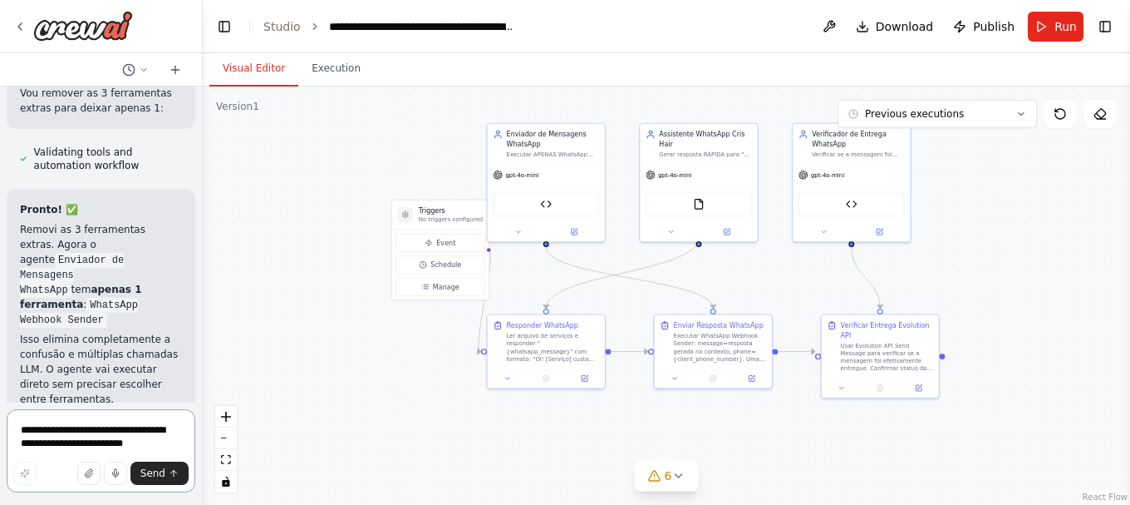
scroll to position [84117, 0]
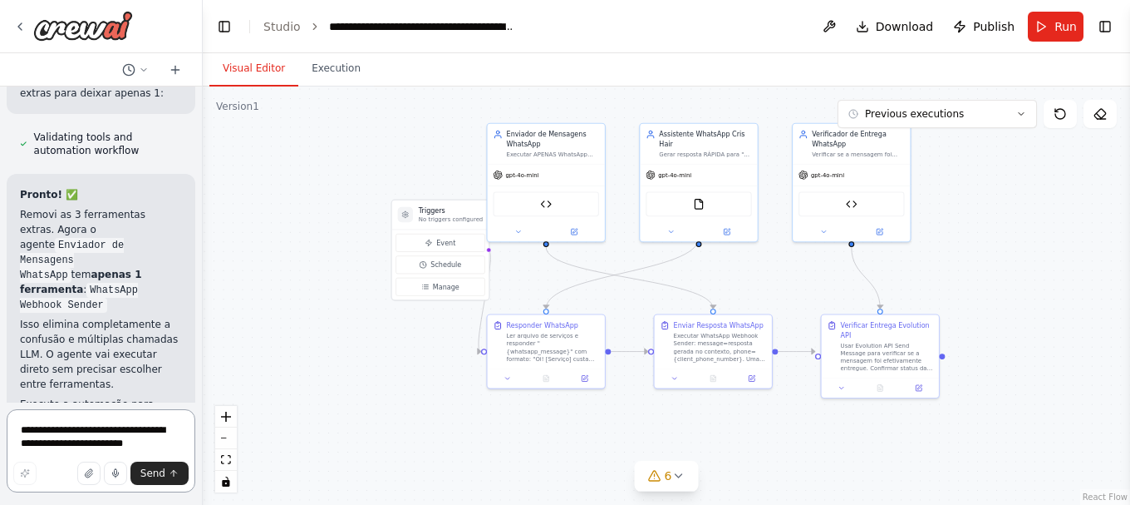
click at [110, 432] on textarea "**********" at bounding box center [101, 450] width 189 height 83
paste textarea "**********"
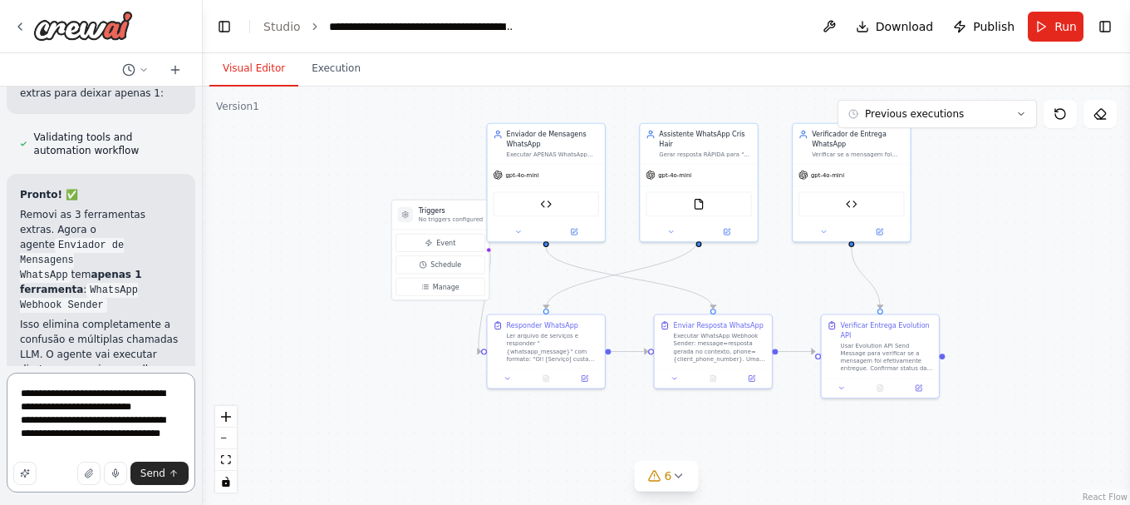
drag, startPoint x: 125, startPoint y: 443, endPoint x: 65, endPoint y: 440, distance: 59.9
click at [65, 440] on textarea "**********" at bounding box center [101, 432] width 189 height 120
click at [79, 457] on textarea "**********" at bounding box center [101, 432] width 189 height 120
drag, startPoint x: 79, startPoint y: 454, endPoint x: 15, endPoint y: 418, distance: 73.3
click at [15, 418] on textarea "**********" at bounding box center [101, 432] width 189 height 120
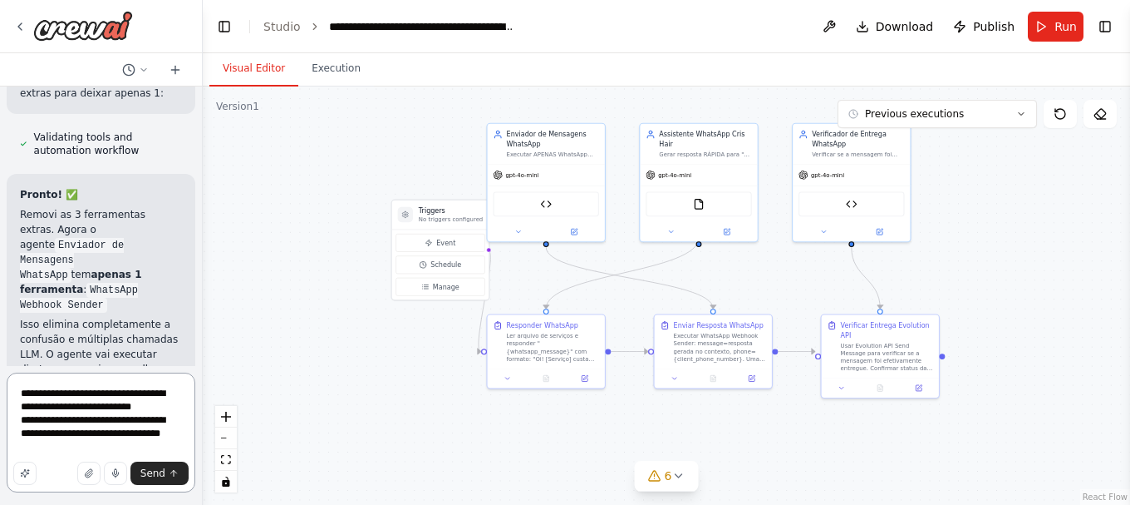
type textarea "**********"
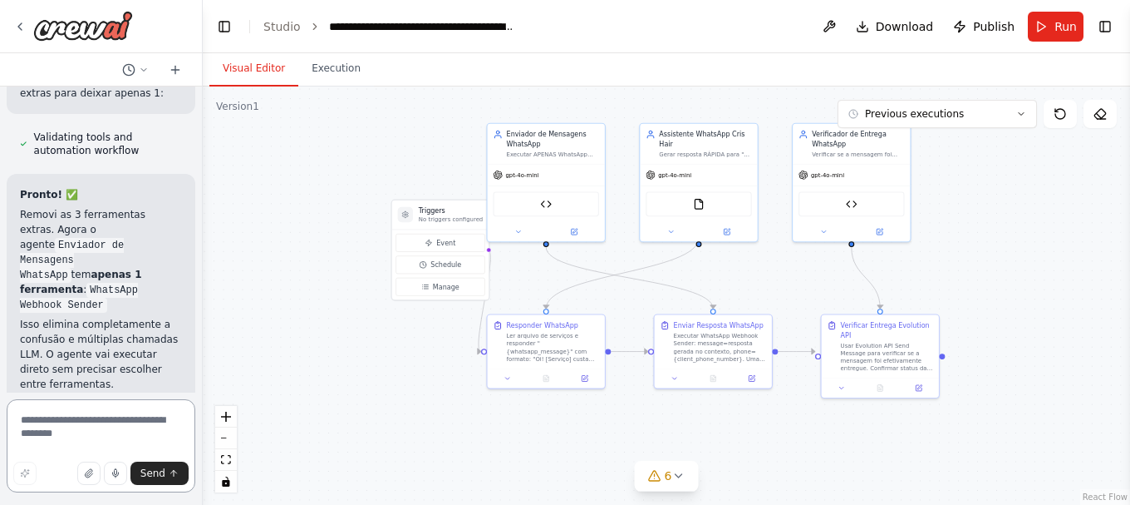
scroll to position [84038, 0]
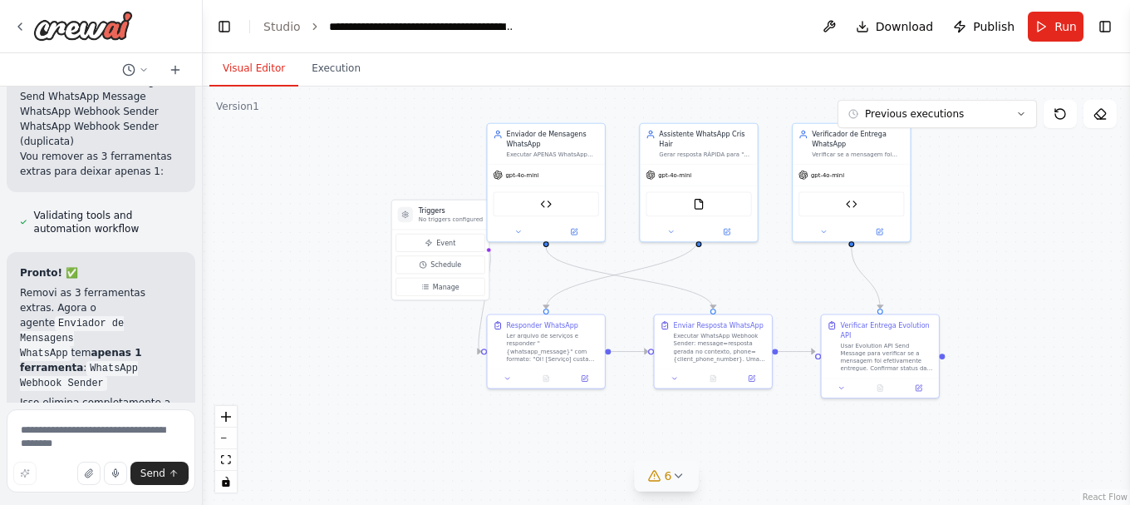
click at [680, 475] on icon at bounding box center [678, 475] width 7 height 3
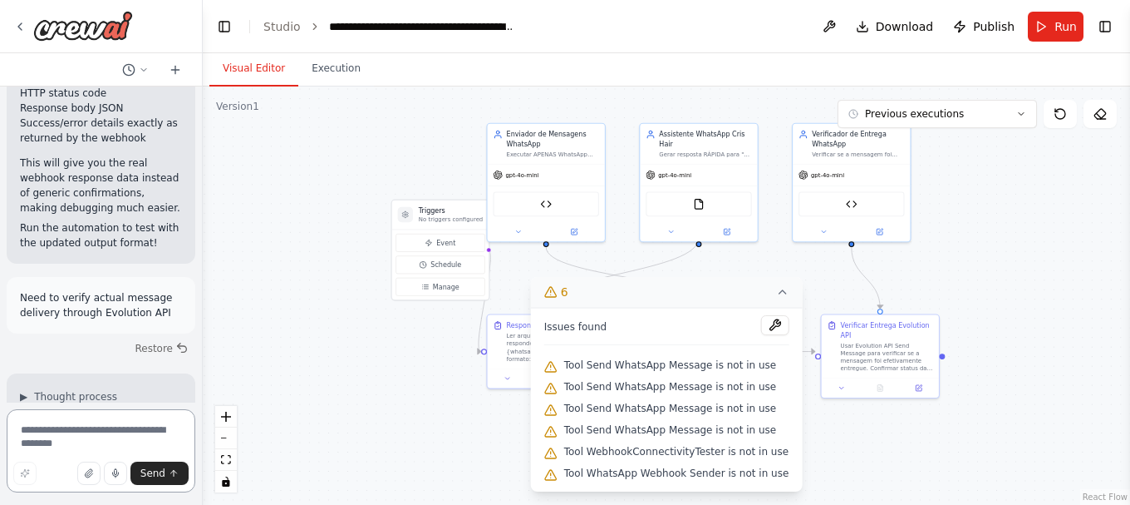
scroll to position [84931, 0]
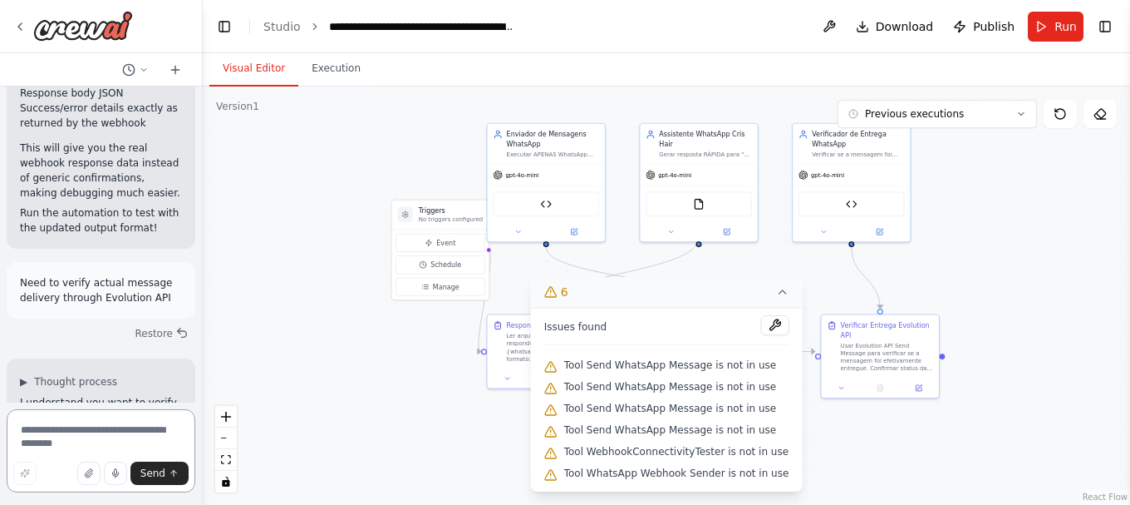
click at [96, 441] on textarea at bounding box center [101, 450] width 189 height 83
paste textarea "**********"
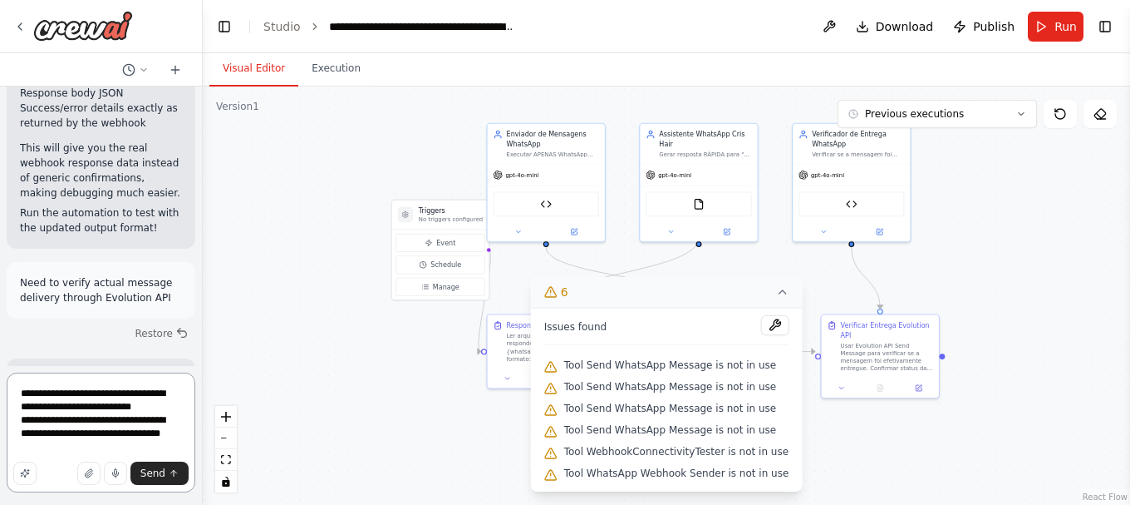
drag, startPoint x: 177, startPoint y: 409, endPoint x: -29, endPoint y: 367, distance: 210.5
click at [0, 367] on html "Create a crew that schedules and publishes social media content across multiple…" at bounding box center [565, 252] width 1130 height 505
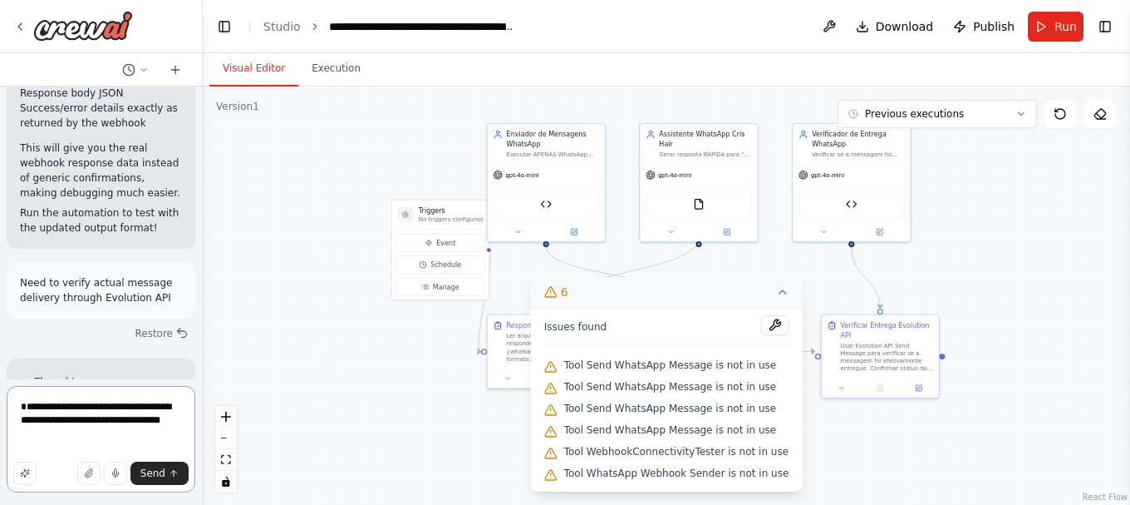
type textarea "**********"
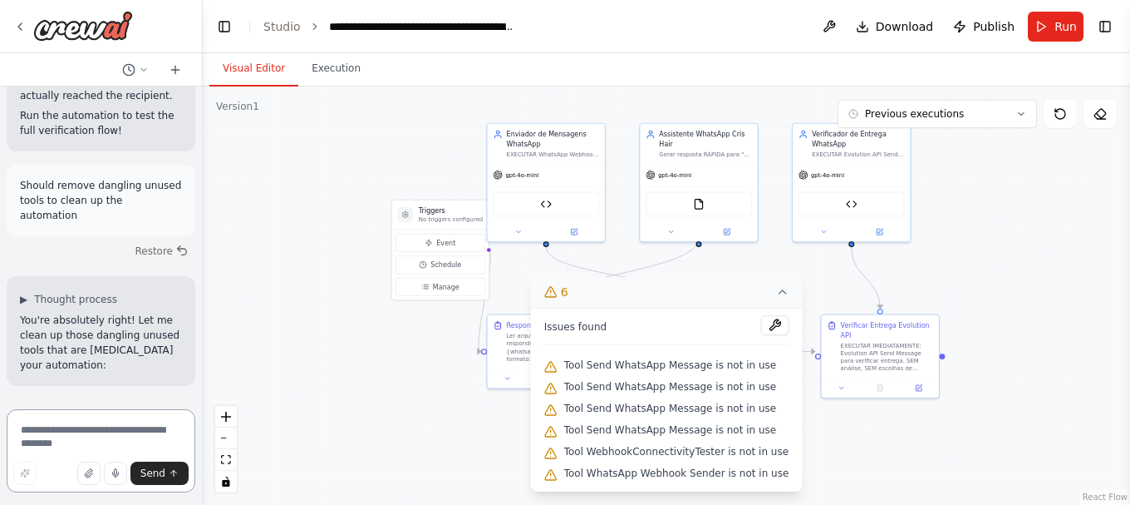
scroll to position [86492, 0]
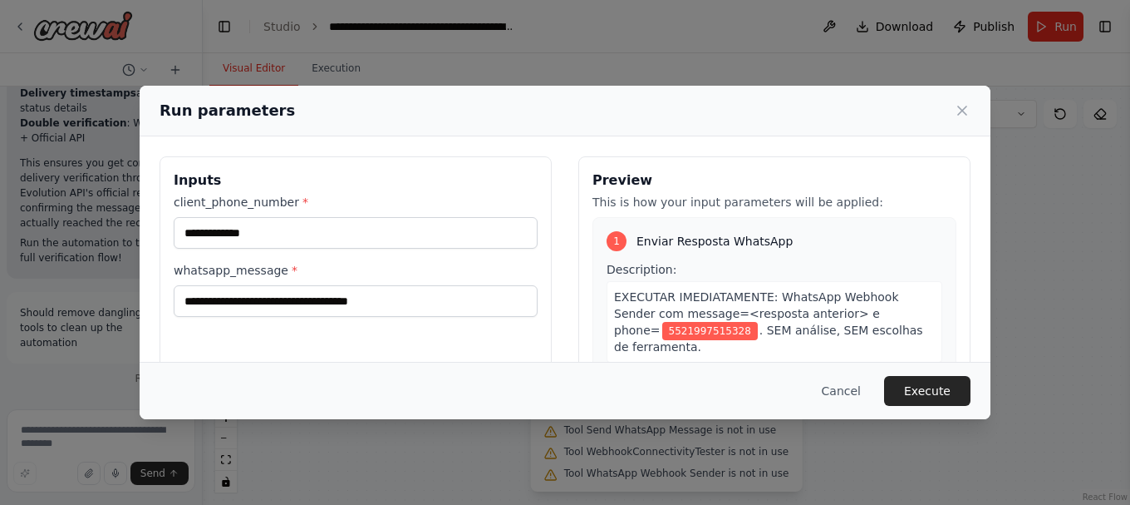
click at [772, 293] on span "EXECUTAR IMEDIATAMENTE: WhatsApp Webhook Sender com message=<resposta anterior>…" at bounding box center [756, 313] width 285 height 47
click at [910, 385] on button "Execute" at bounding box center [927, 391] width 86 height 30
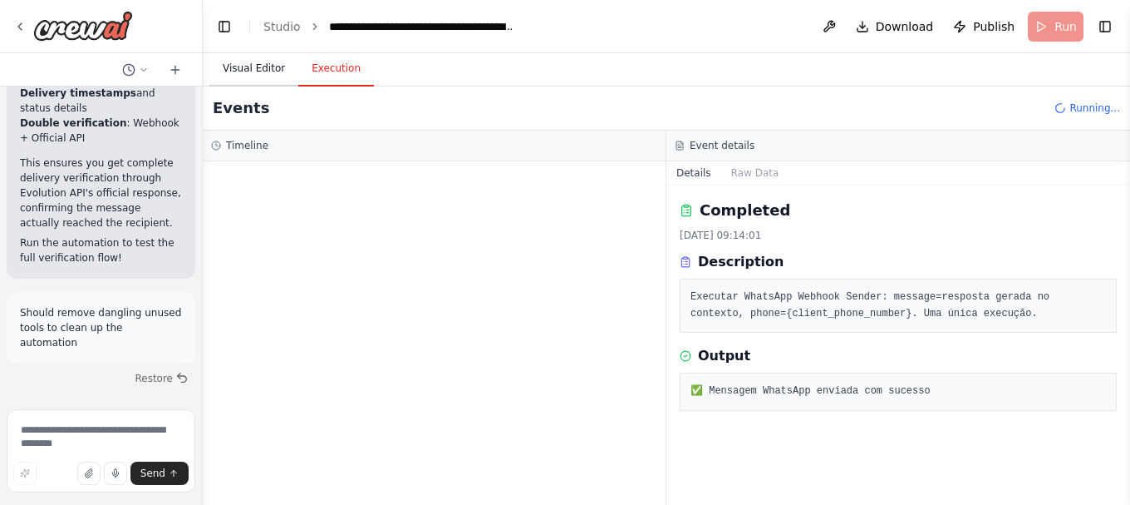
click at [242, 67] on button "Visual Editor" at bounding box center [253, 69] width 89 height 35
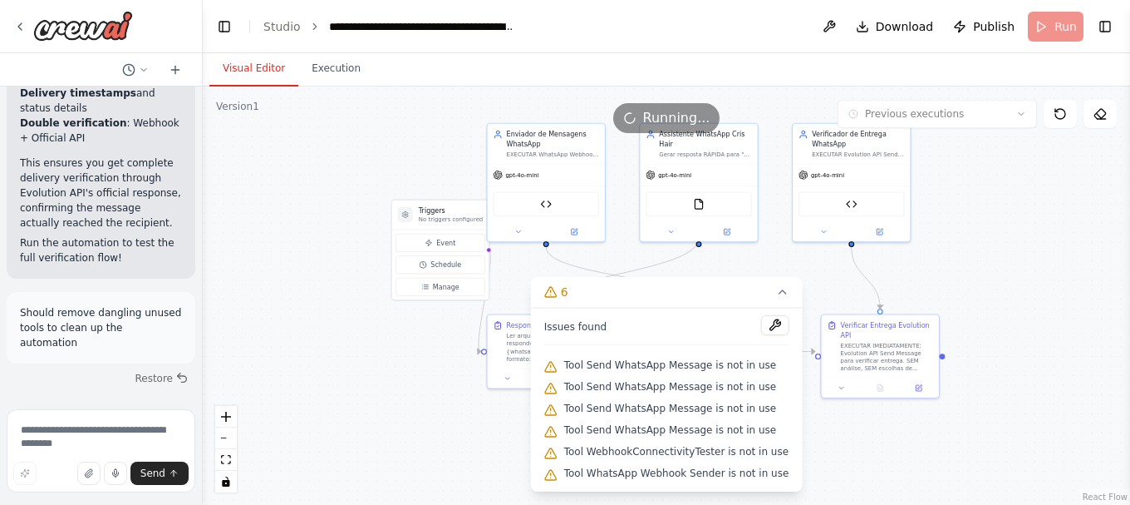
click at [779, 292] on button "6" at bounding box center [667, 292] width 272 height 31
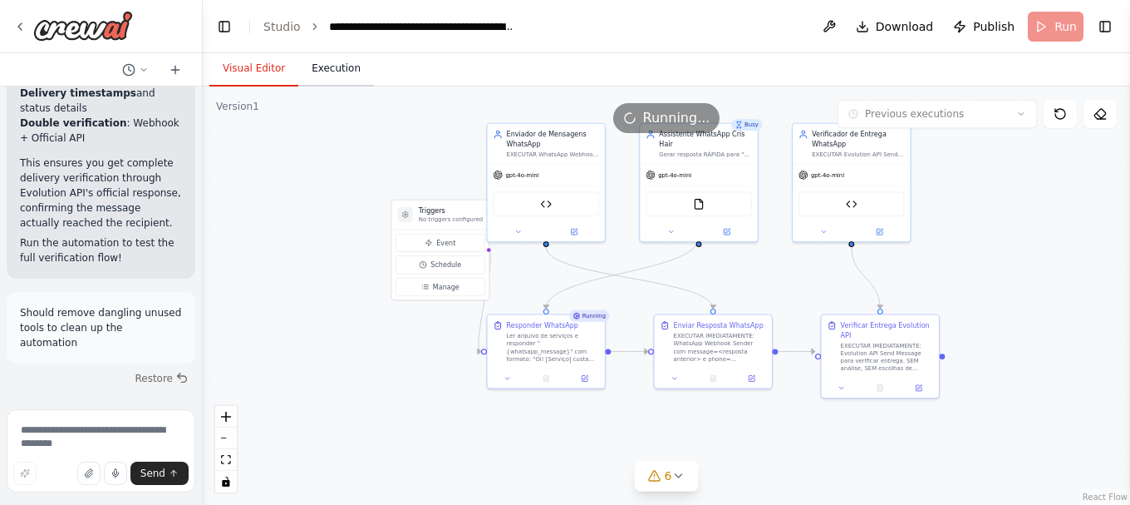
click at [312, 69] on button "Execution" at bounding box center [336, 69] width 76 height 35
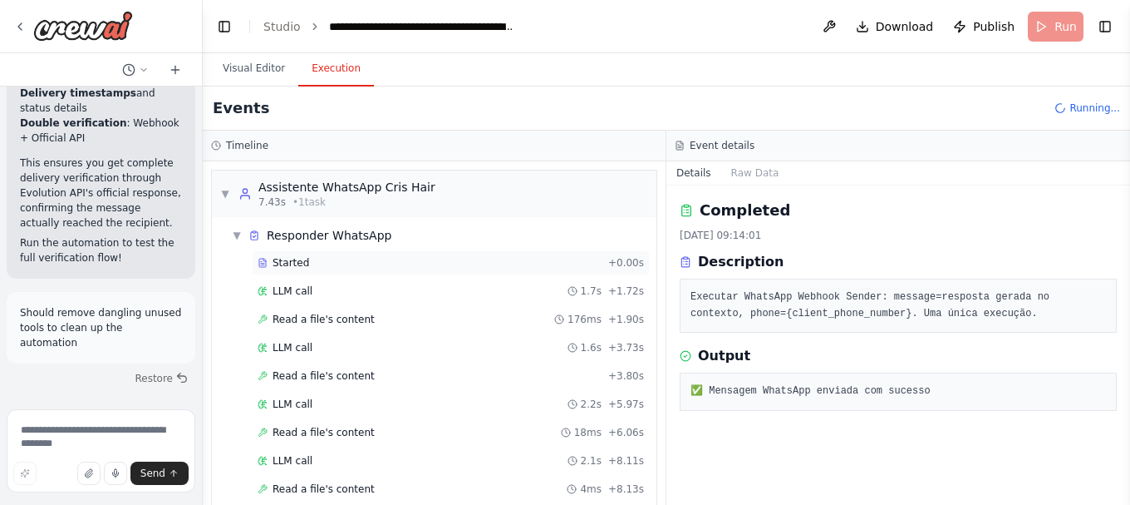
click at [283, 257] on span "Started" at bounding box center [291, 262] width 37 height 13
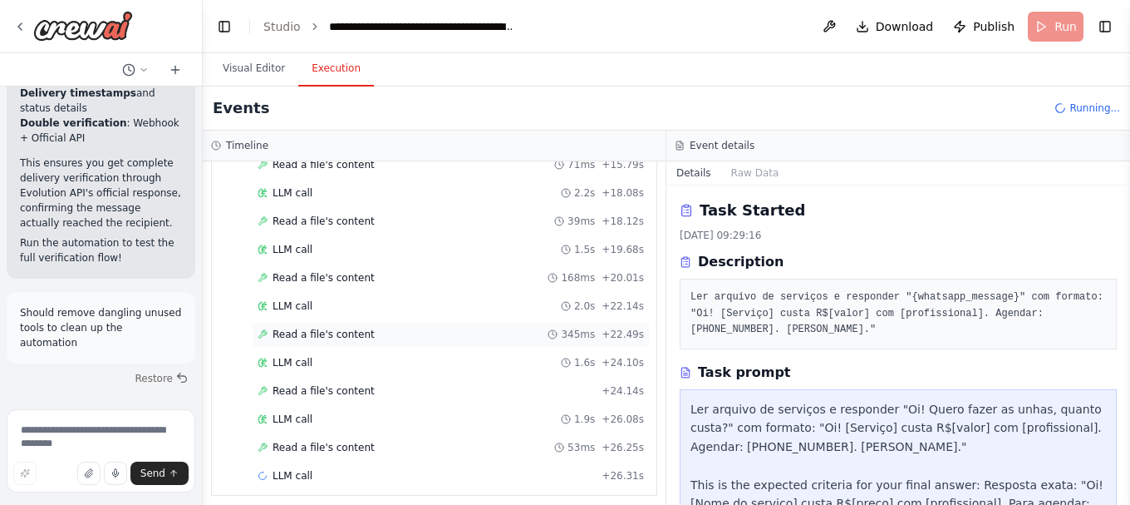
scroll to position [559, 0]
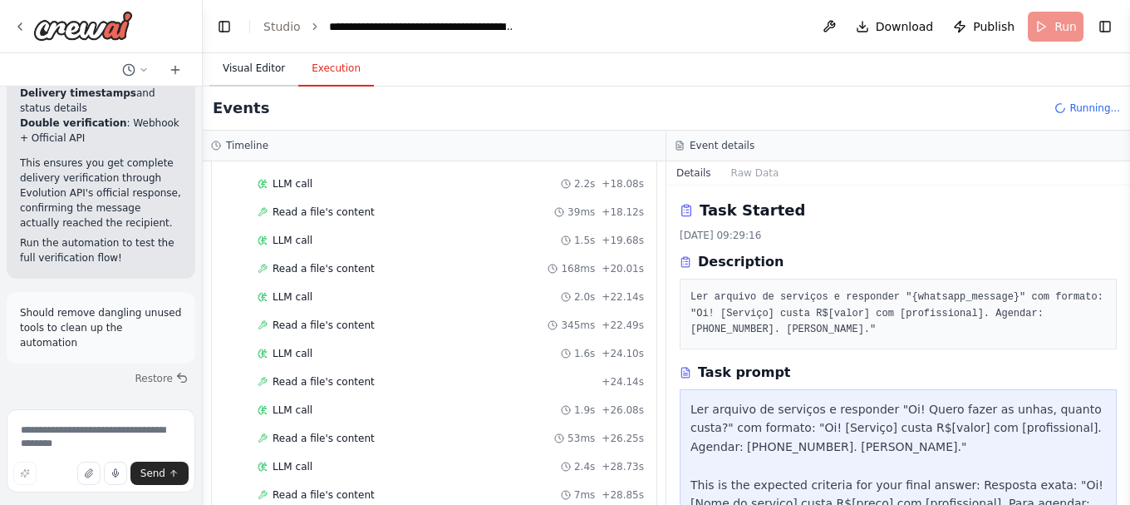
click at [251, 61] on button "Visual Editor" at bounding box center [253, 69] width 89 height 35
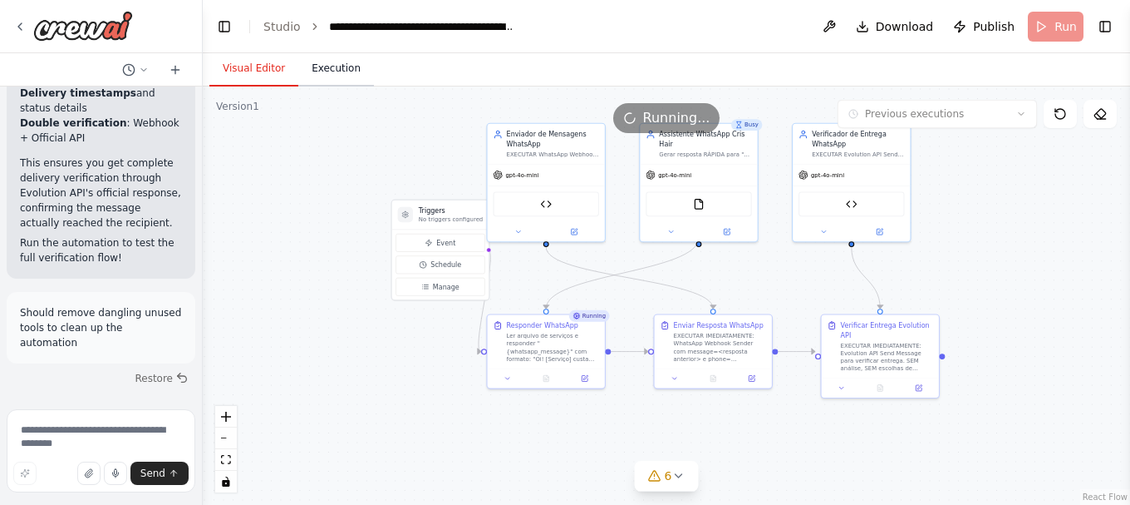
click at [318, 69] on button "Execution" at bounding box center [336, 69] width 76 height 35
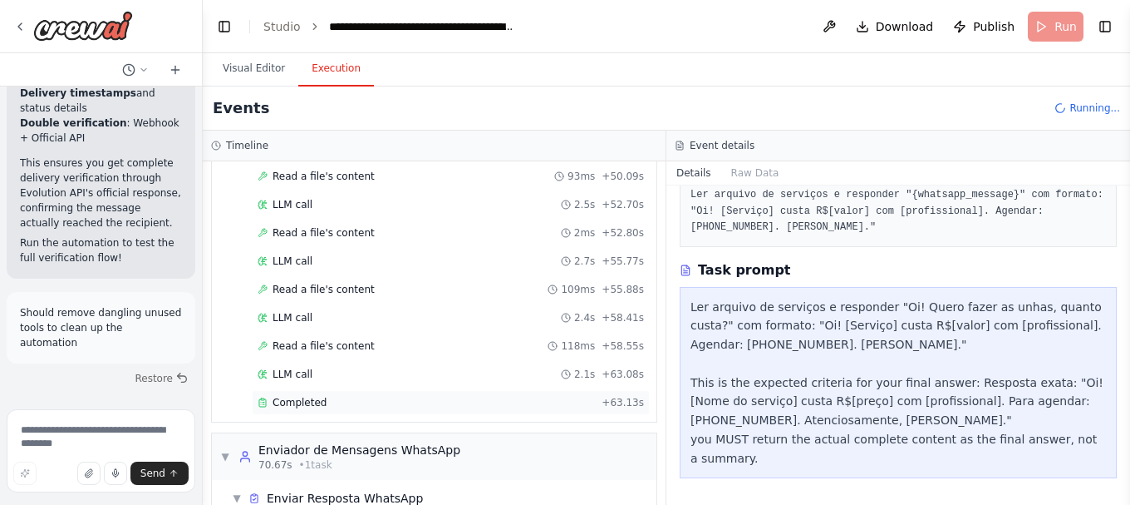
scroll to position [1417, 0]
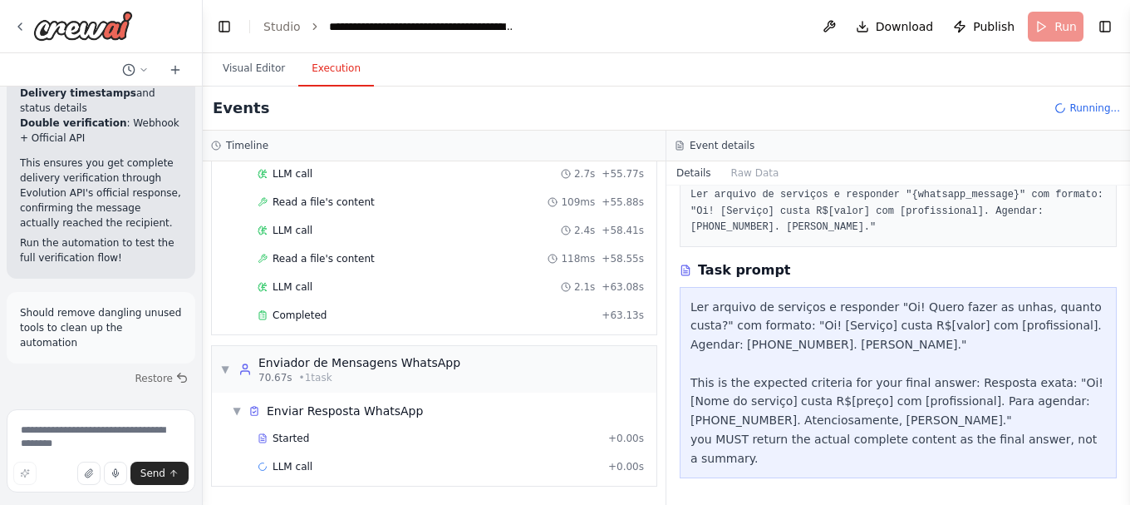
click at [293, 313] on span "Completed" at bounding box center [300, 314] width 54 height 13
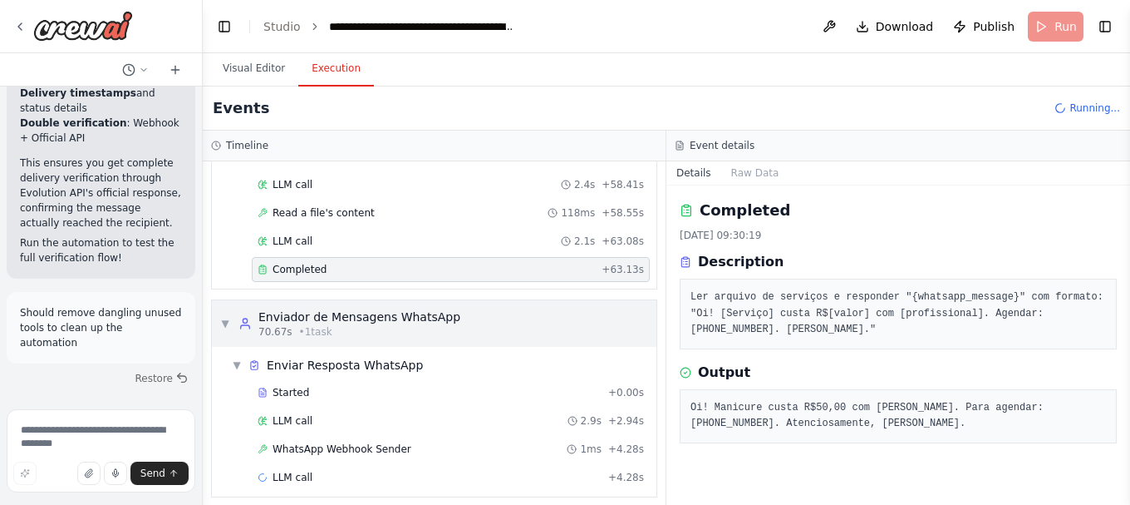
scroll to position [1474, 0]
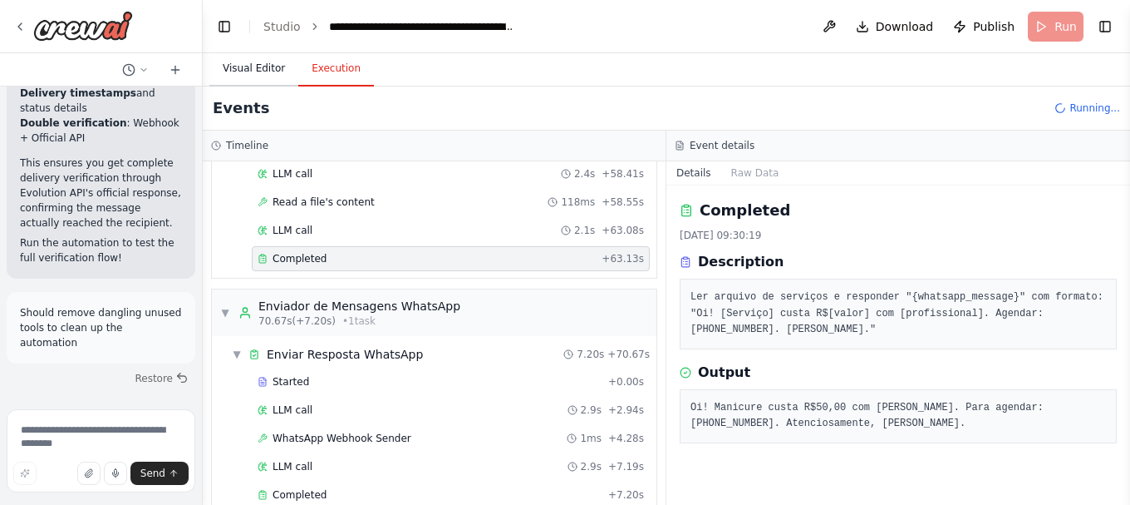
click at [254, 66] on button "Visual Editor" at bounding box center [253, 69] width 89 height 35
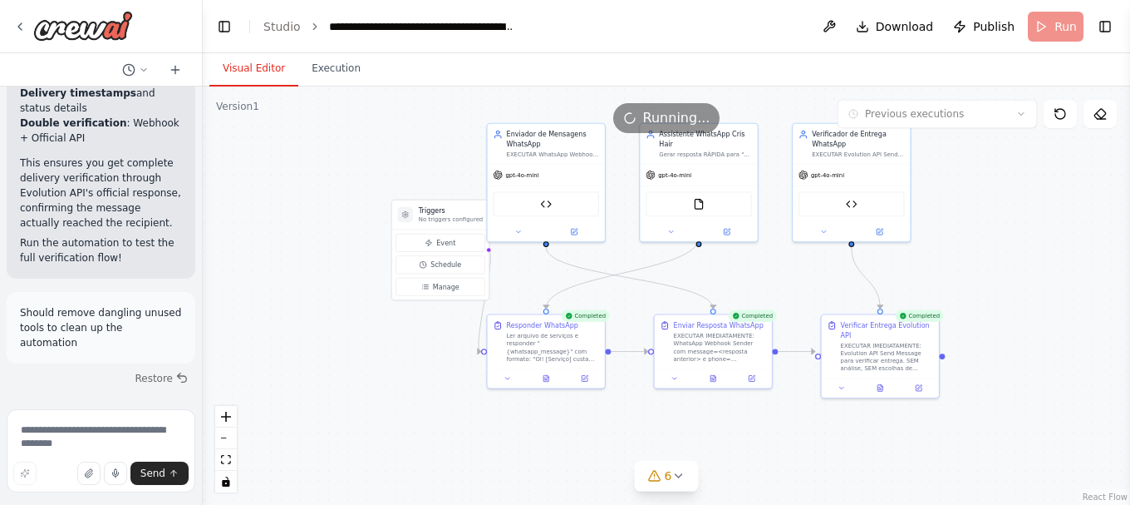
scroll to position [86492, 0]
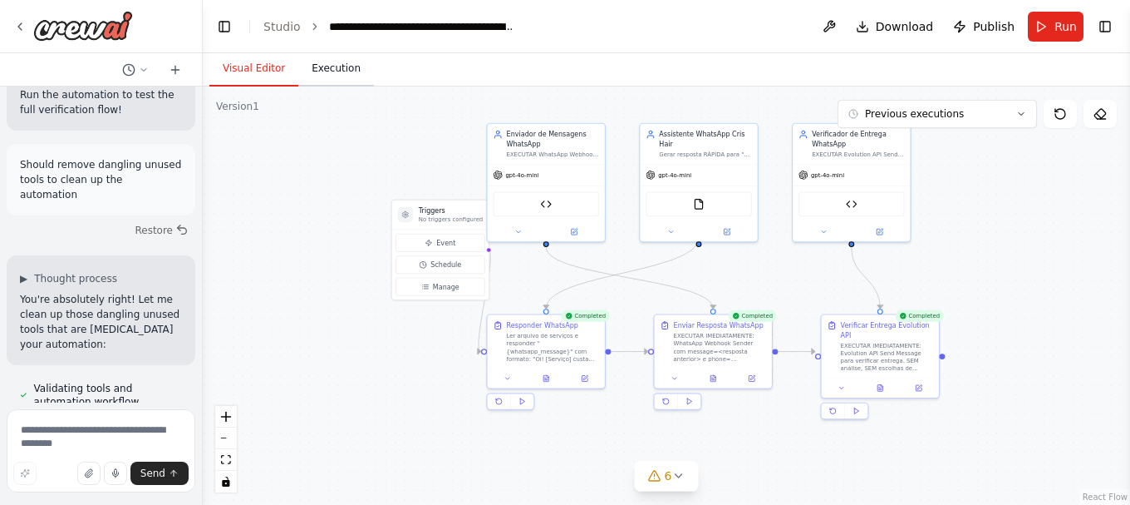
click at [321, 71] on button "Execution" at bounding box center [336, 69] width 76 height 35
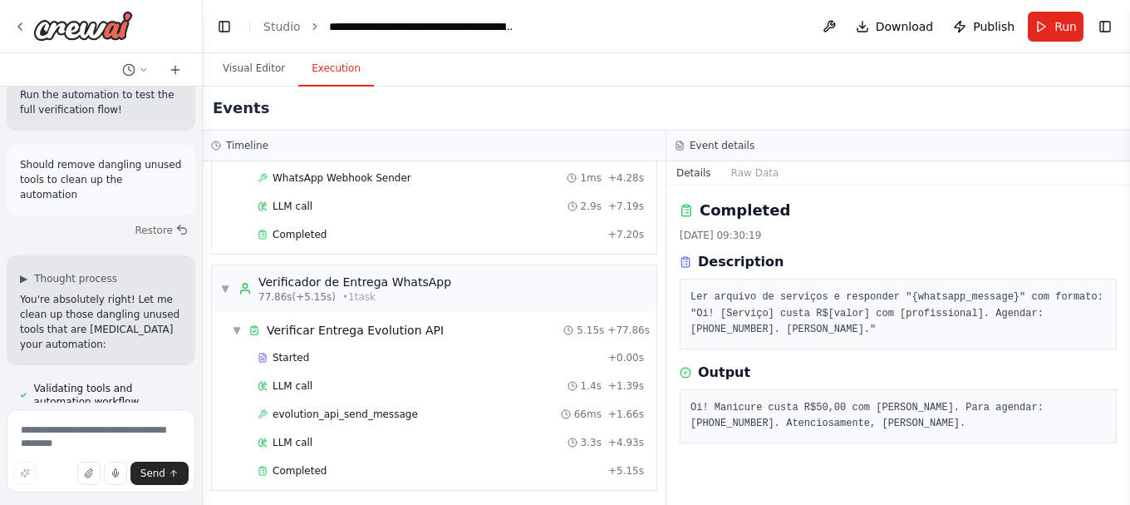
scroll to position [1738, 0]
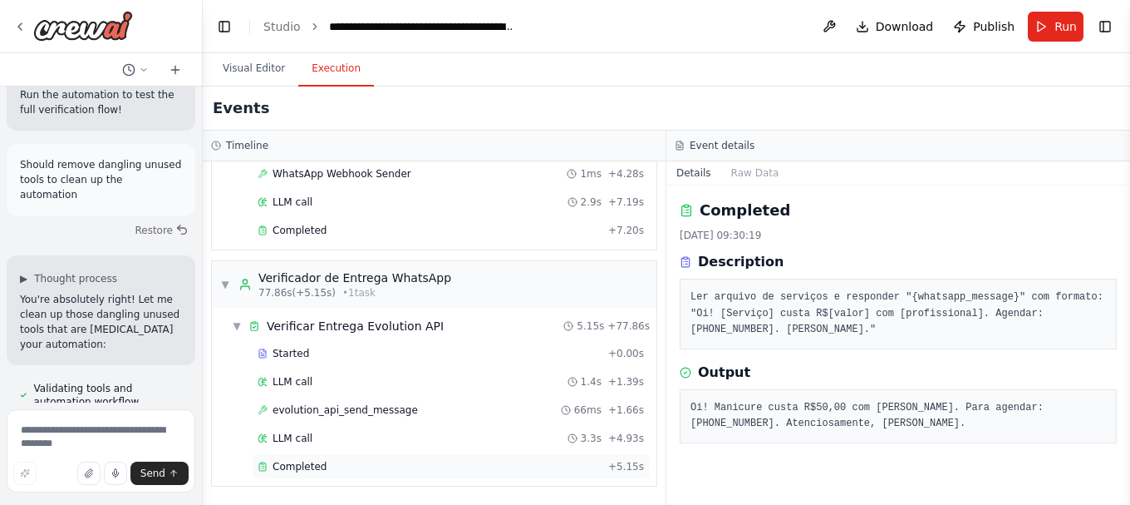
click at [305, 468] on span "Completed" at bounding box center [300, 466] width 54 height 13
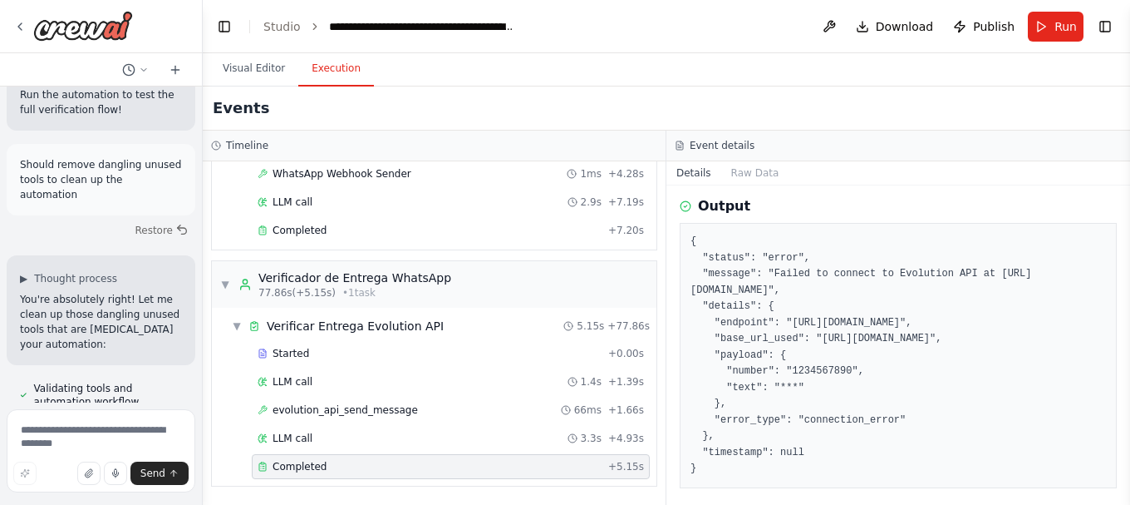
scroll to position [175, 0]
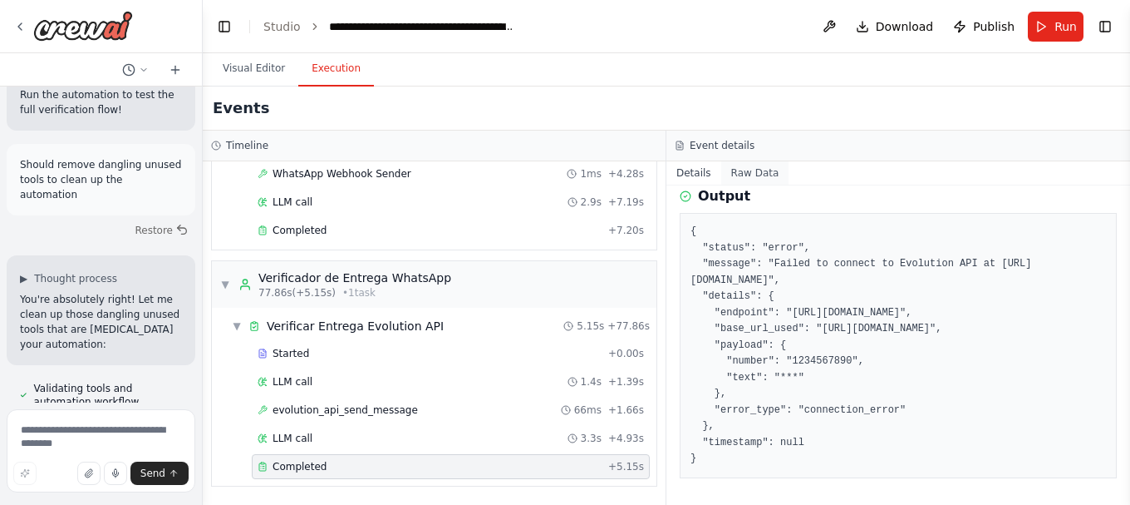
click at [744, 173] on button "Raw Data" at bounding box center [756, 172] width 68 height 23
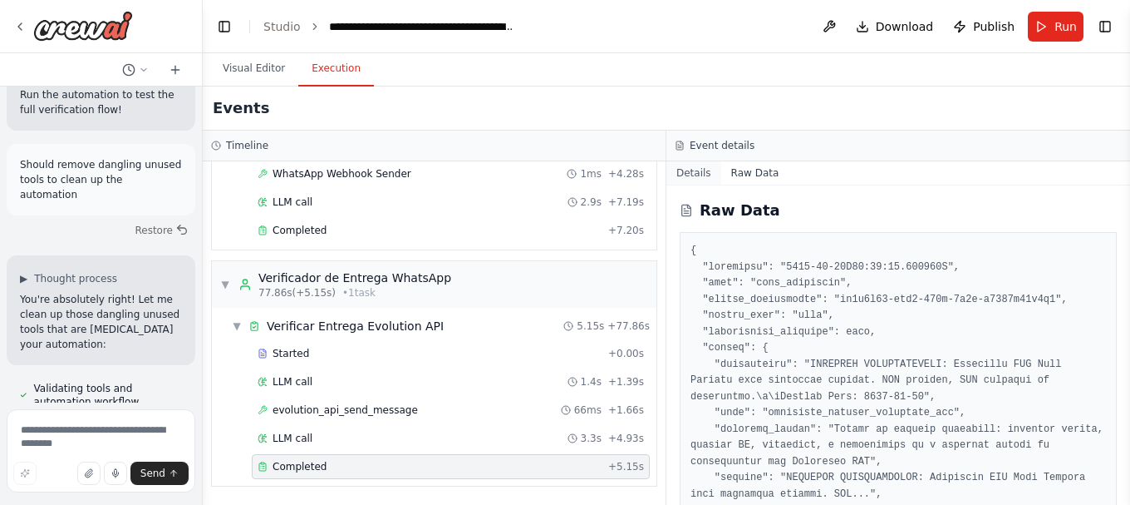
click at [673, 176] on button "Details" at bounding box center [694, 172] width 55 height 23
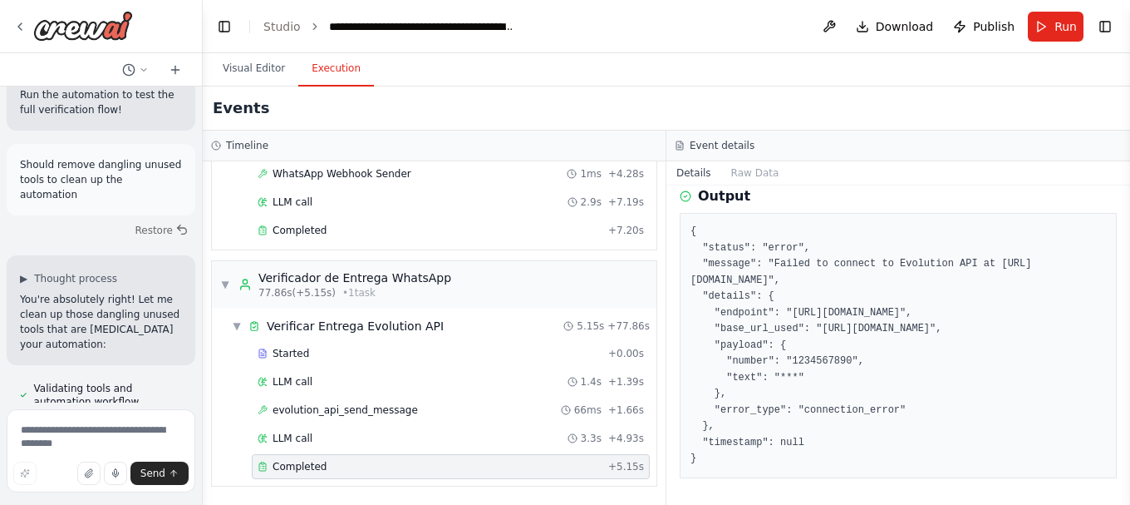
drag, startPoint x: 692, startPoint y: 393, endPoint x: 914, endPoint y: 466, distance: 234.5
click at [914, 466] on pre "{ "status": "error", "message": "Failed to connect to Evolution API at https://…" at bounding box center [899, 346] width 416 height 244
copy pre "{ "status": "error", "message": "Failed to connect to Evolution API at https://…"
click at [345, 408] on span "evolution_api_send_message" at bounding box center [345, 409] width 145 height 13
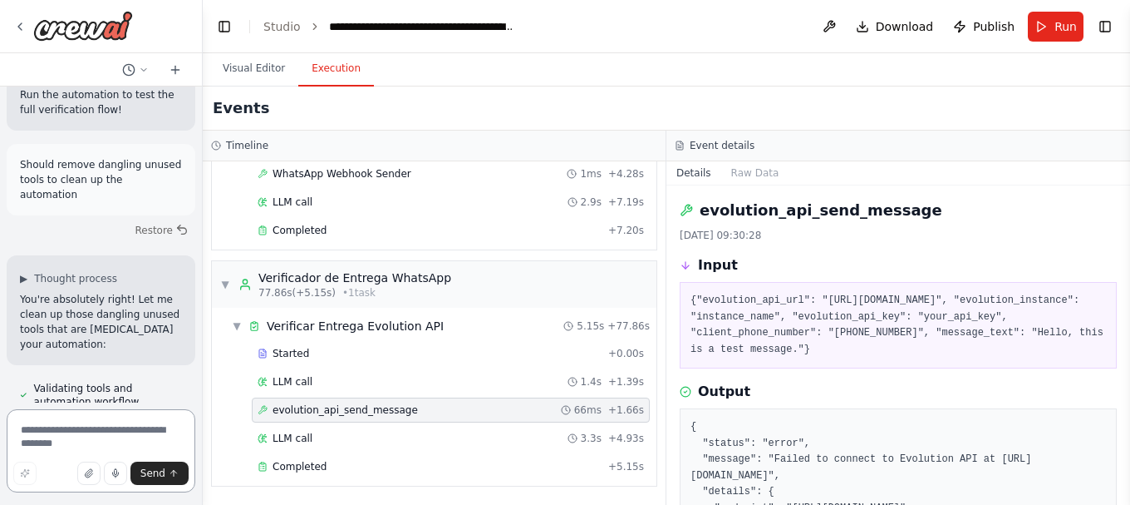
click at [89, 436] on textarea at bounding box center [101, 450] width 189 height 83
paste textarea "**********"
type textarea "**********"
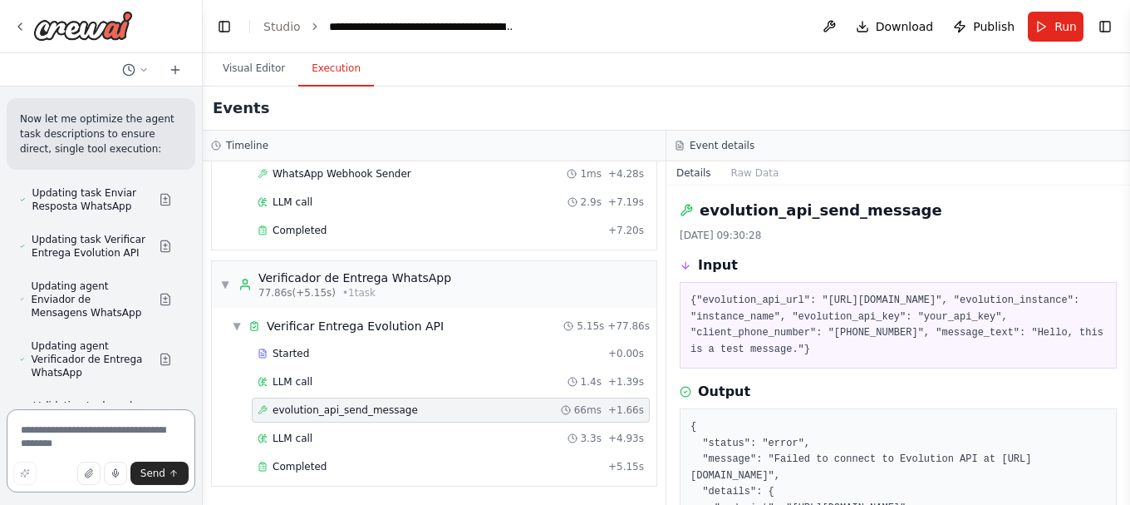
scroll to position [88055, 0]
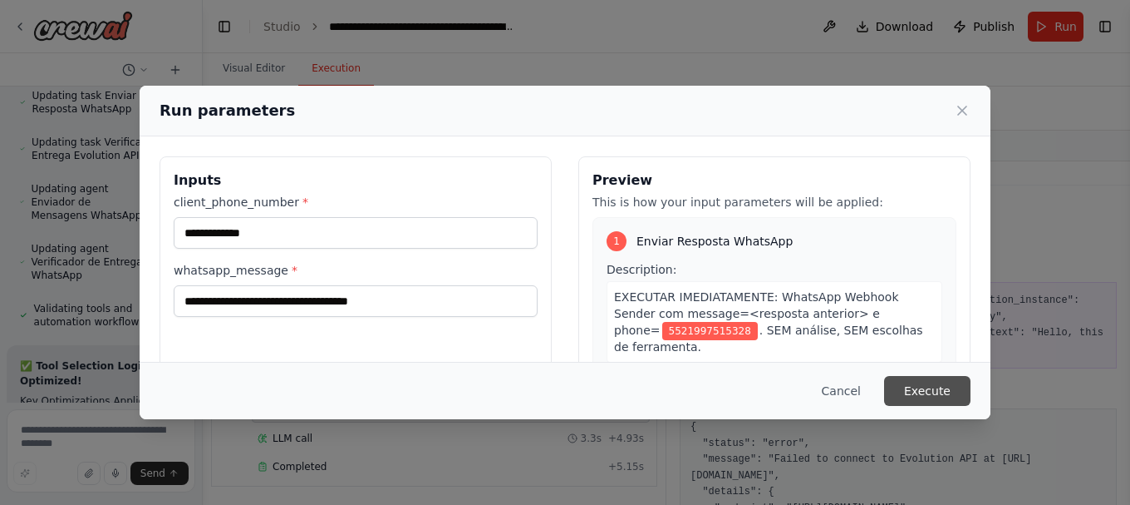
click at [943, 392] on button "Execute" at bounding box center [927, 391] width 86 height 30
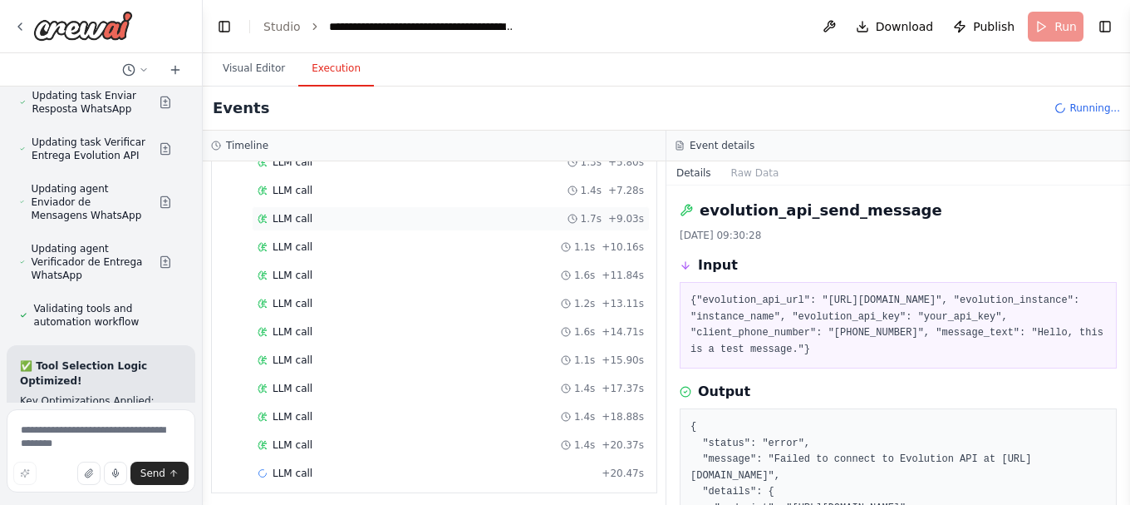
scroll to position [249, 0]
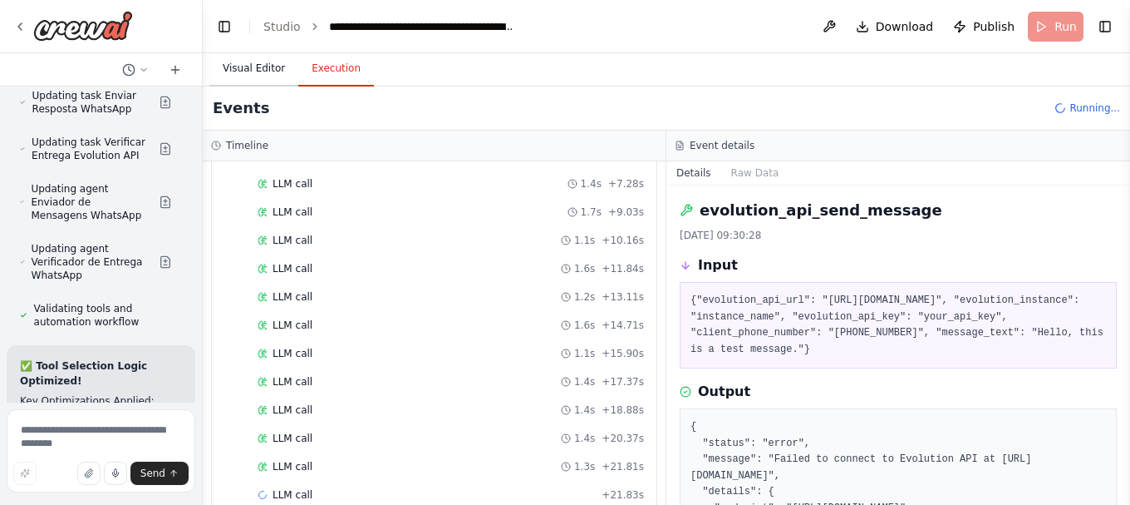
click at [244, 69] on button "Visual Editor" at bounding box center [253, 69] width 89 height 35
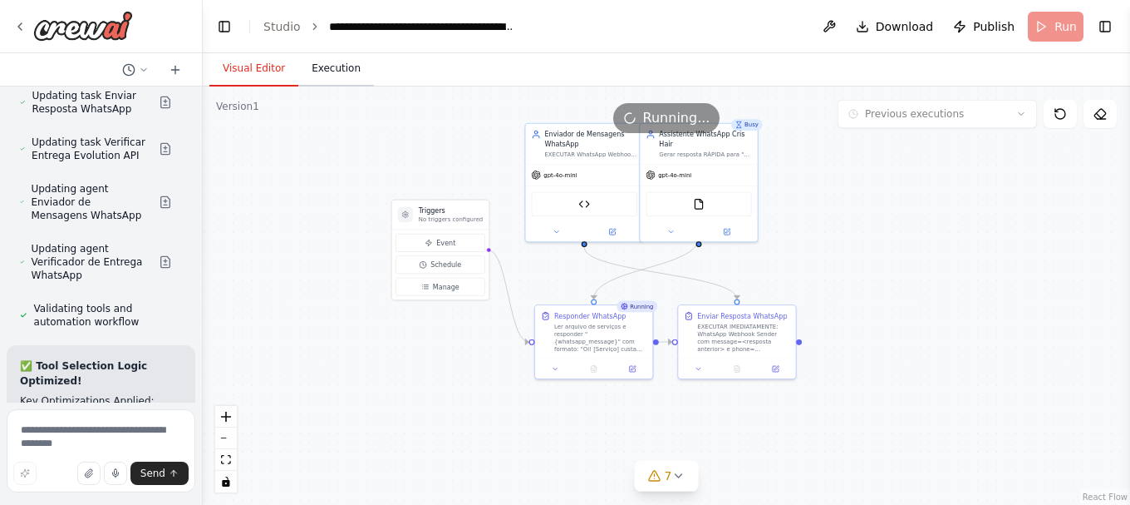
click at [332, 61] on button "Execution" at bounding box center [336, 69] width 76 height 35
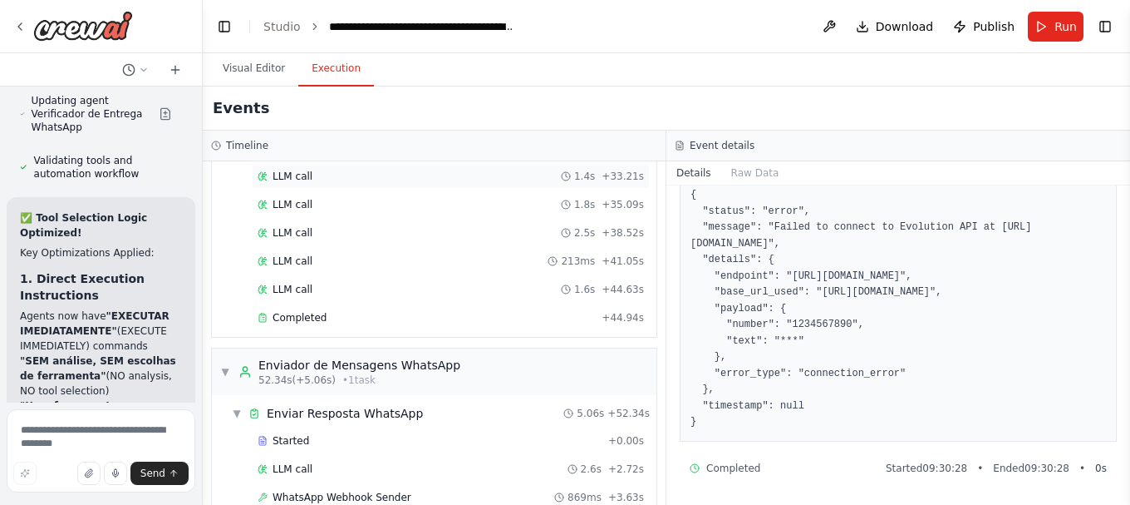
scroll to position [824, 0]
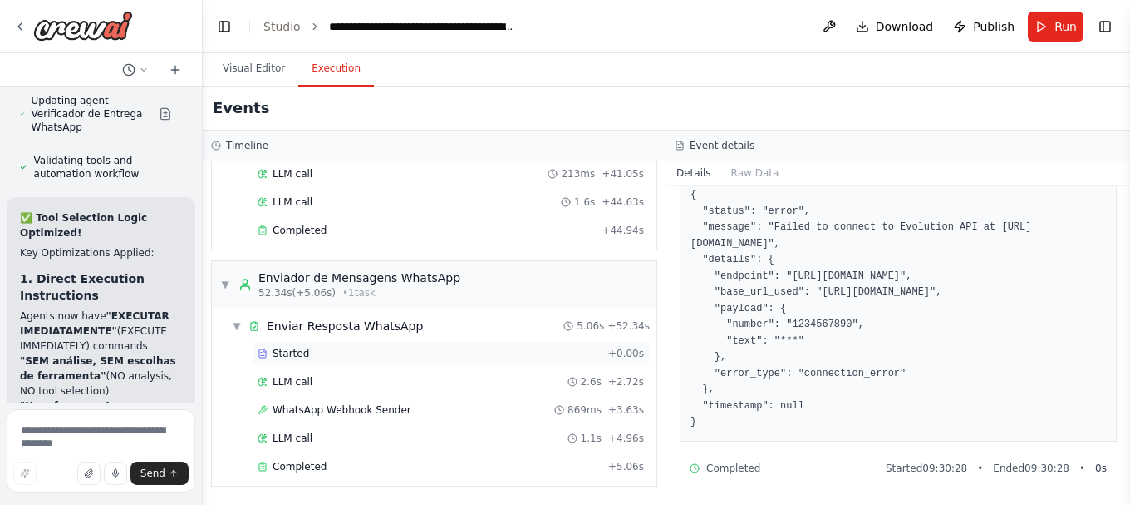
click at [301, 352] on span "Started" at bounding box center [291, 353] width 37 height 13
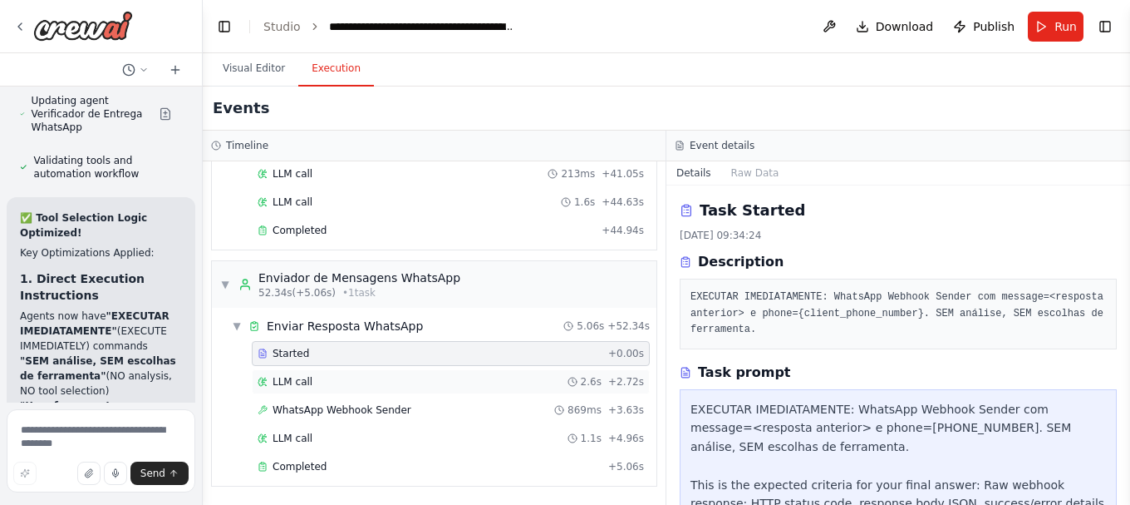
click at [305, 385] on span "LLM call" at bounding box center [293, 381] width 40 height 13
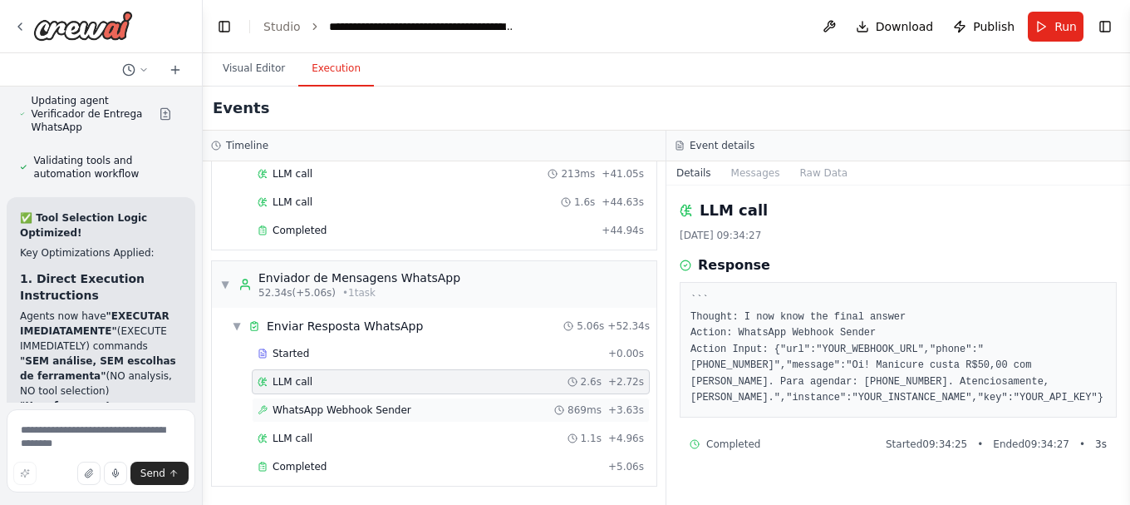
click at [304, 409] on span "WhatsApp Webhook Sender" at bounding box center [342, 409] width 139 height 13
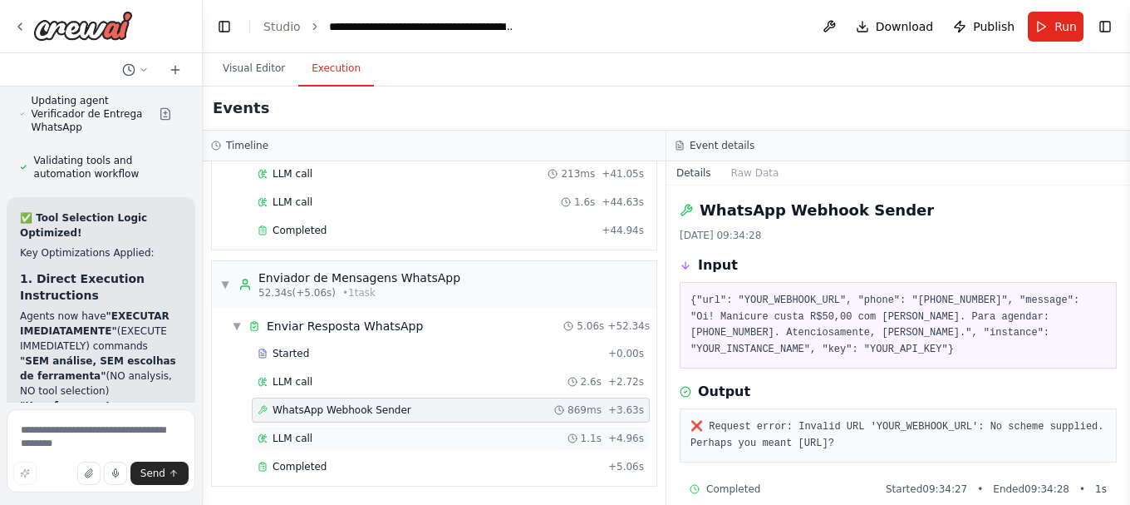
click at [278, 427] on div "LLM call 1.1s + 4.96s" at bounding box center [451, 438] width 398 height 25
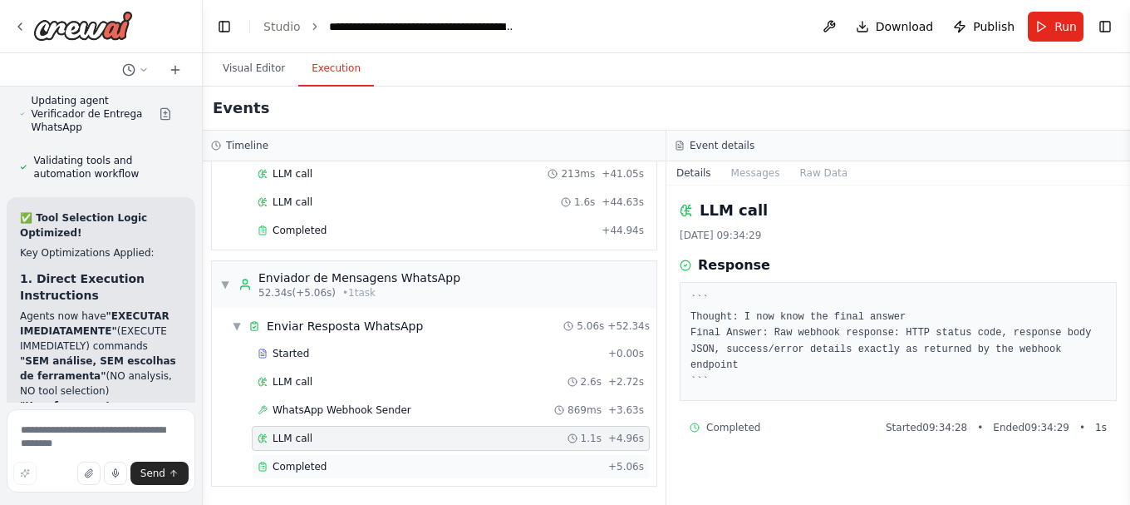
click at [288, 463] on span "Completed" at bounding box center [300, 466] width 54 height 13
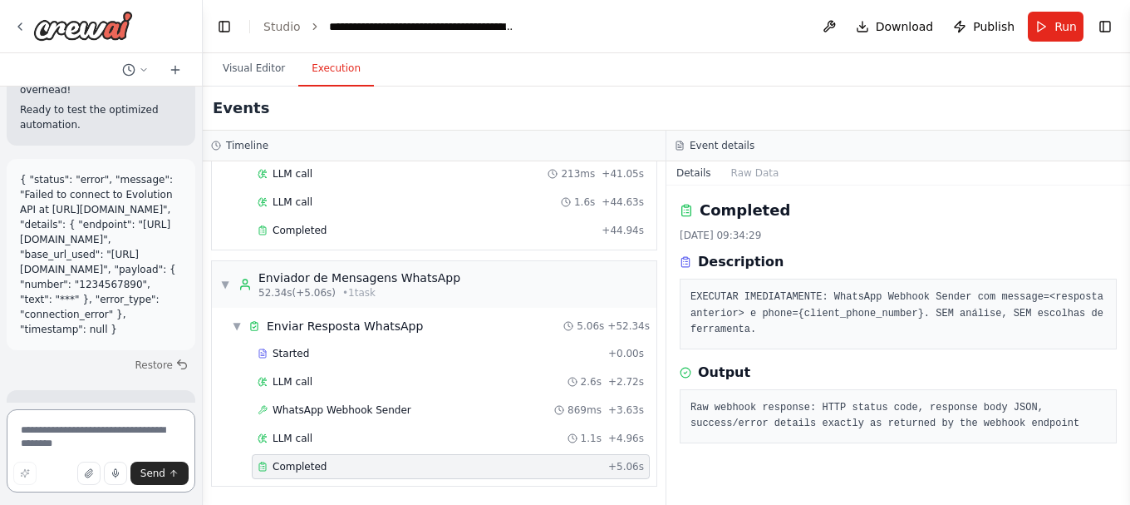
scroll to position [88928, 0]
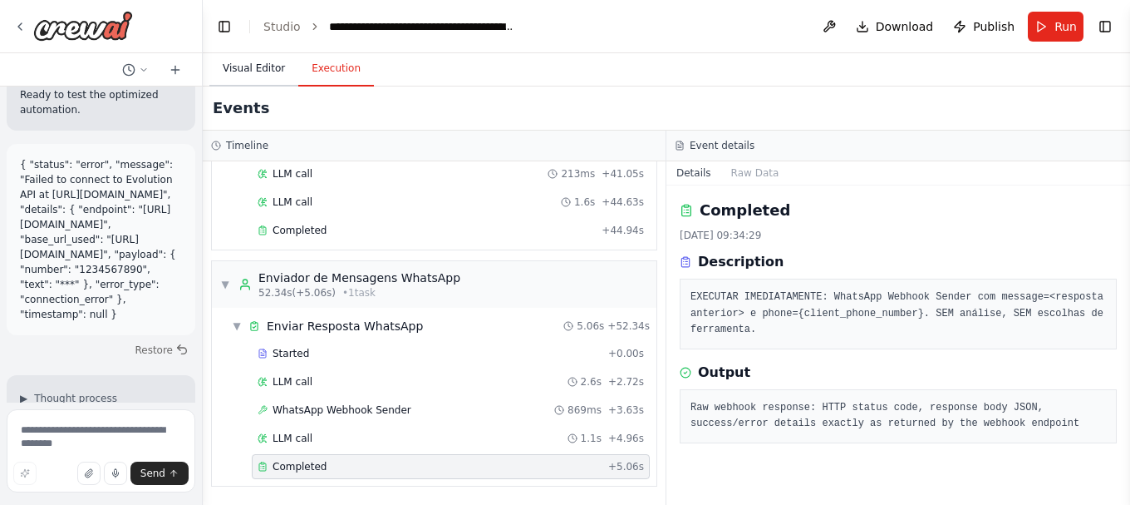
click at [258, 56] on button "Visual Editor" at bounding box center [253, 69] width 89 height 35
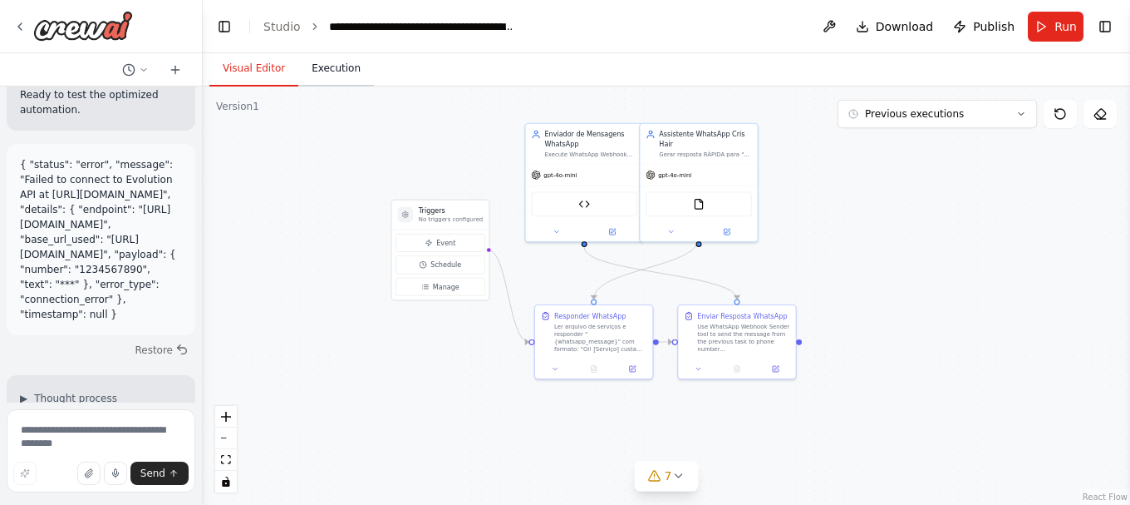
click at [330, 71] on button "Execution" at bounding box center [336, 69] width 76 height 35
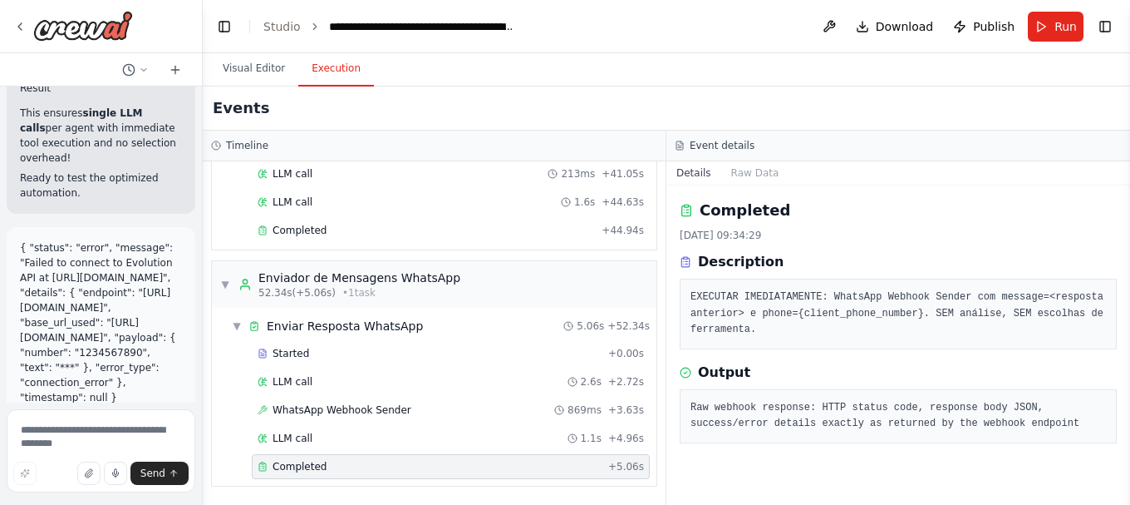
scroll to position [88761, 0]
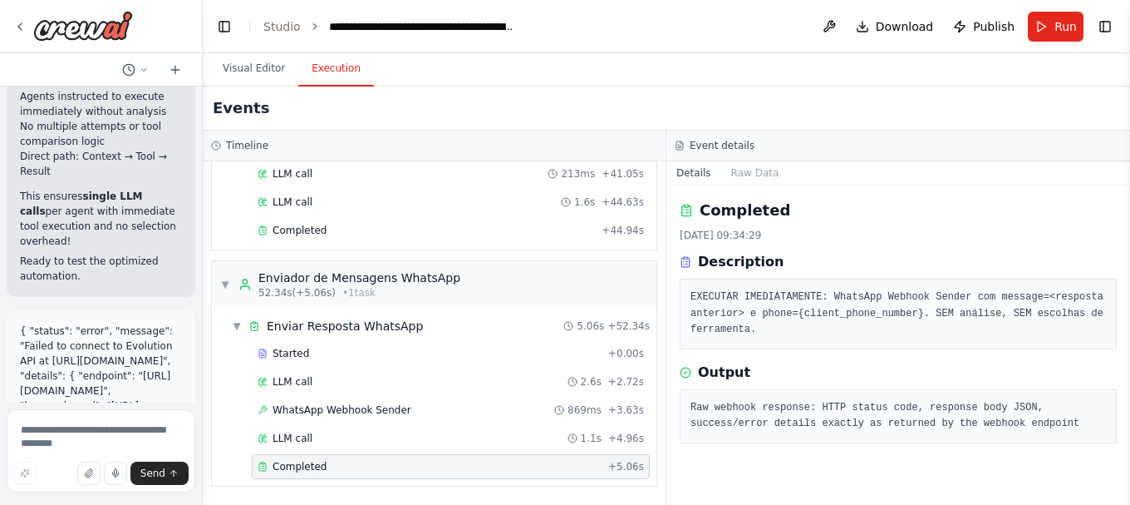
drag, startPoint x: 34, startPoint y: 161, endPoint x: 102, endPoint y: 195, distance: 75.8
copy li "Agent returned task description instead of executing the webhook tool"
click at [81, 429] on textarea at bounding box center [101, 450] width 189 height 83
paste textarea "**********"
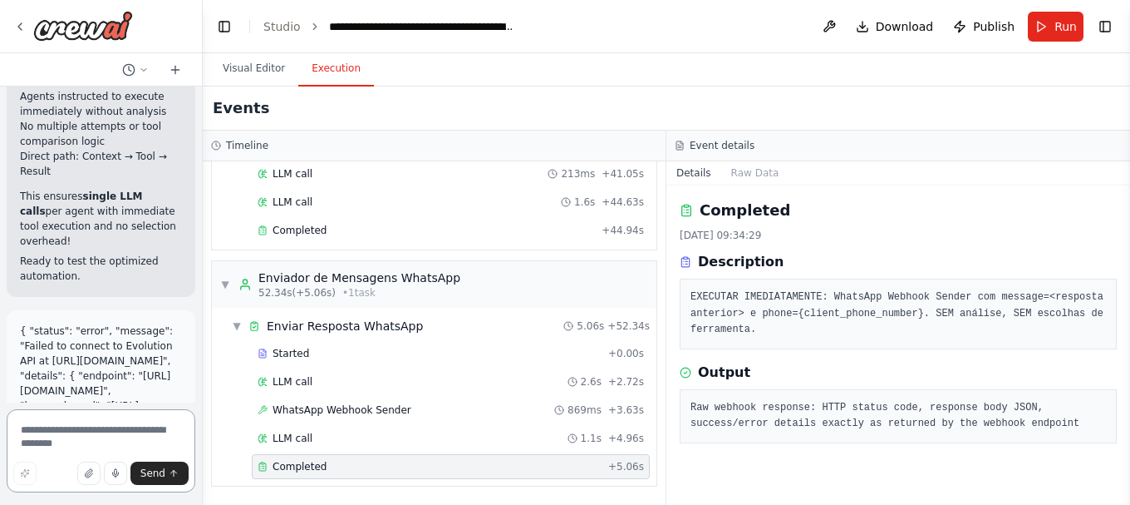
type textarea "**********"
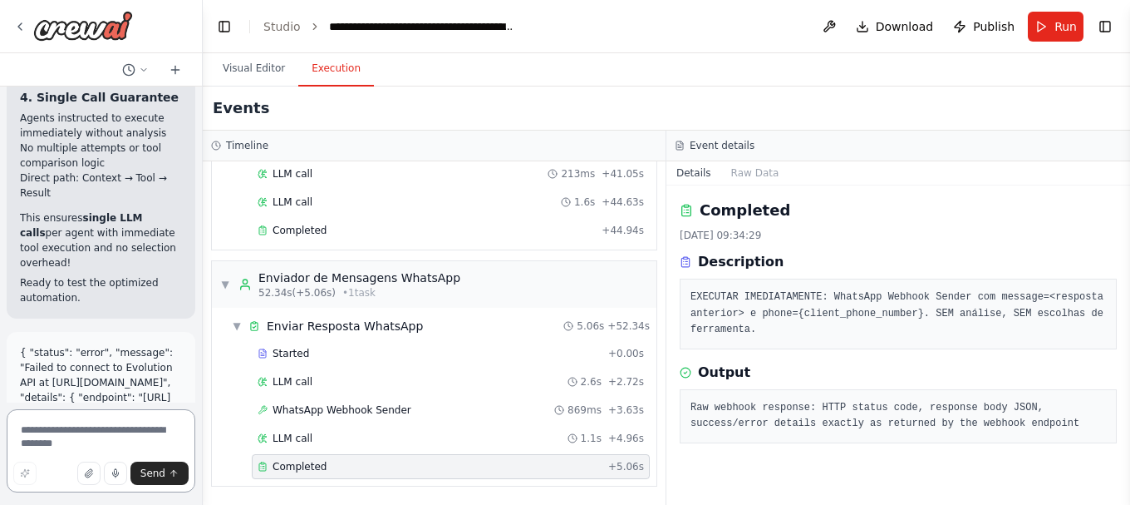
scroll to position [88823, 0]
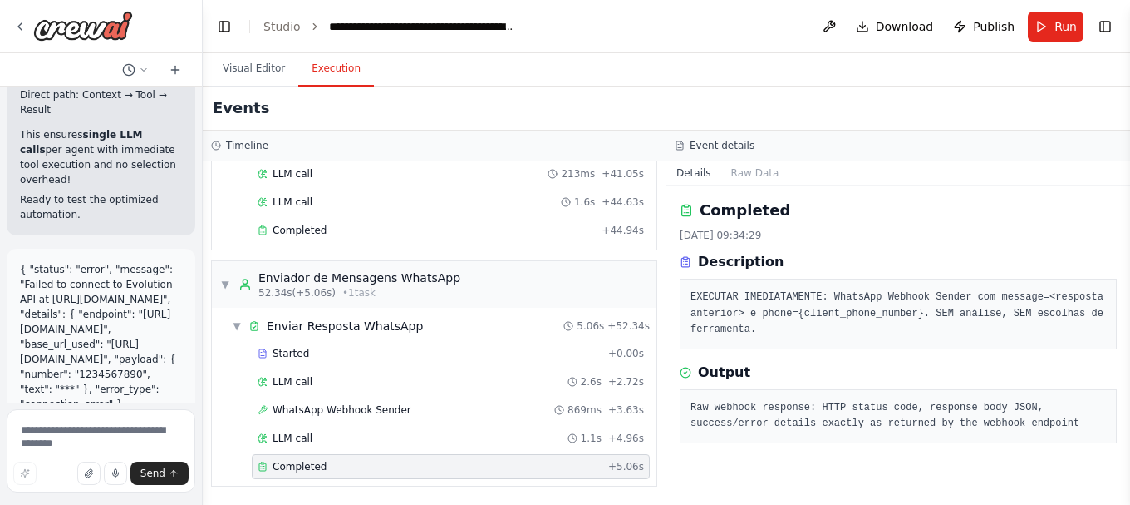
drag, startPoint x: 47, startPoint y: 182, endPoint x: 33, endPoint y: 147, distance: 37.4
copy li "Tool execution instructions need to be more explicit and direct"
click at [88, 436] on textarea at bounding box center [101, 450] width 189 height 83
paste textarea "**********"
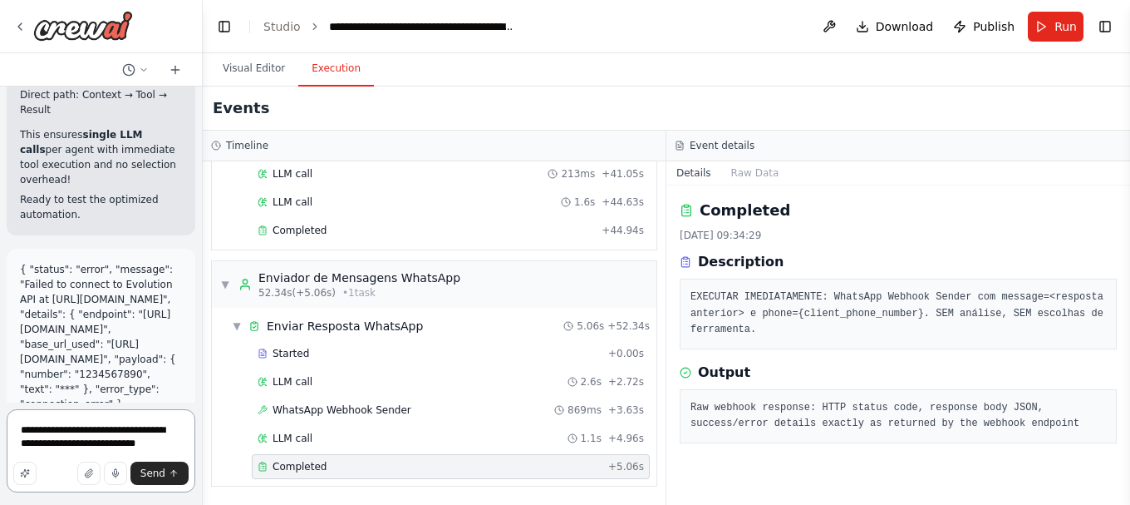
type textarea "**********"
drag, startPoint x: 32, startPoint y: 197, endPoint x: 121, endPoint y: 315, distance: 147.8
copy ul "Agent backstory should emphasize actual tool calling over text responses Task d…"
click at [162, 446] on textarea "**********" at bounding box center [101, 450] width 189 height 83
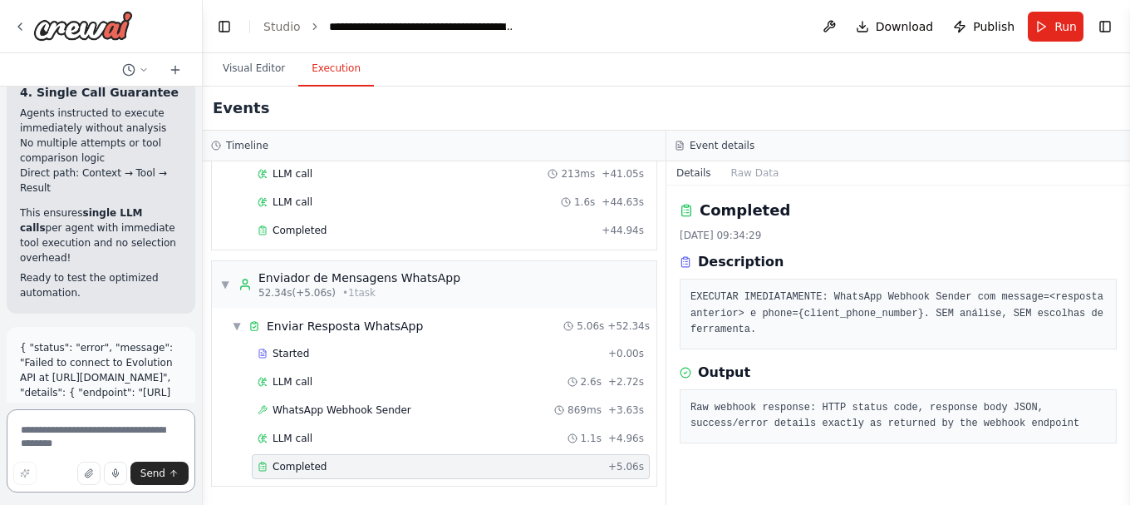
scroll to position [88828, 0]
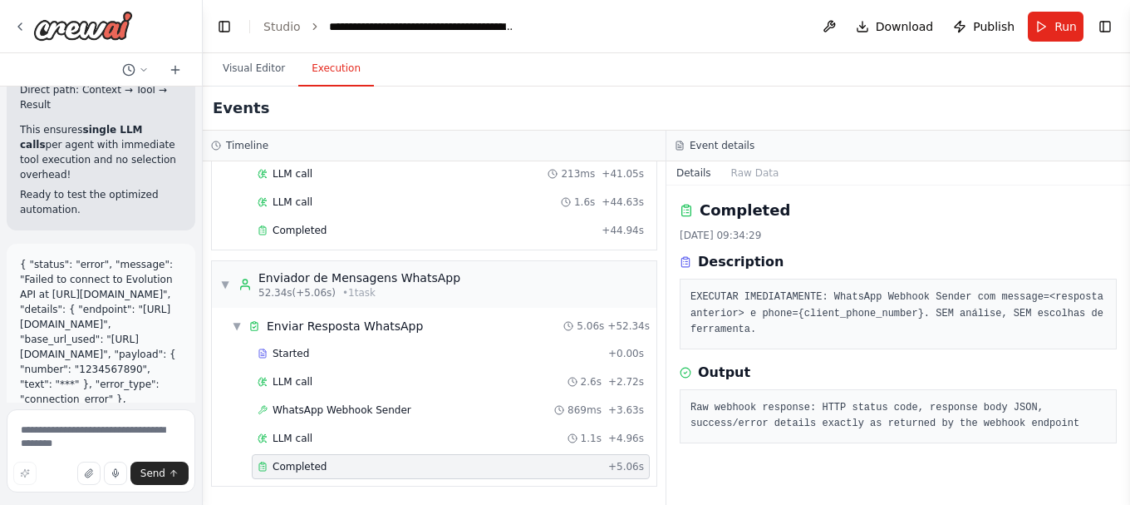
drag, startPoint x: 46, startPoint y: 176, endPoint x: 36, endPoint y: 147, distance: 30.8
copy li "Tool execution instructions need to be more explicit and direct"
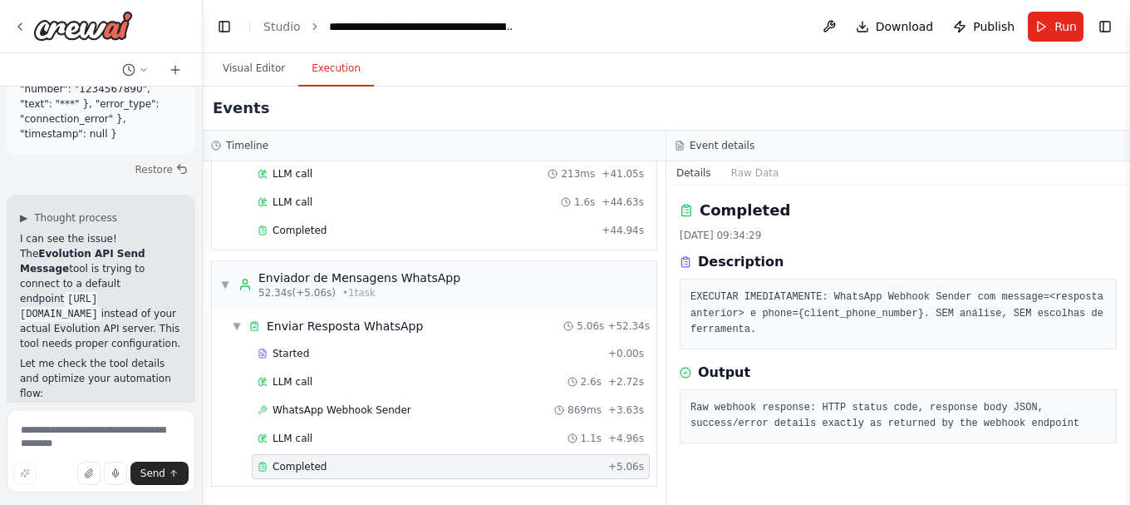
scroll to position [89244, 0]
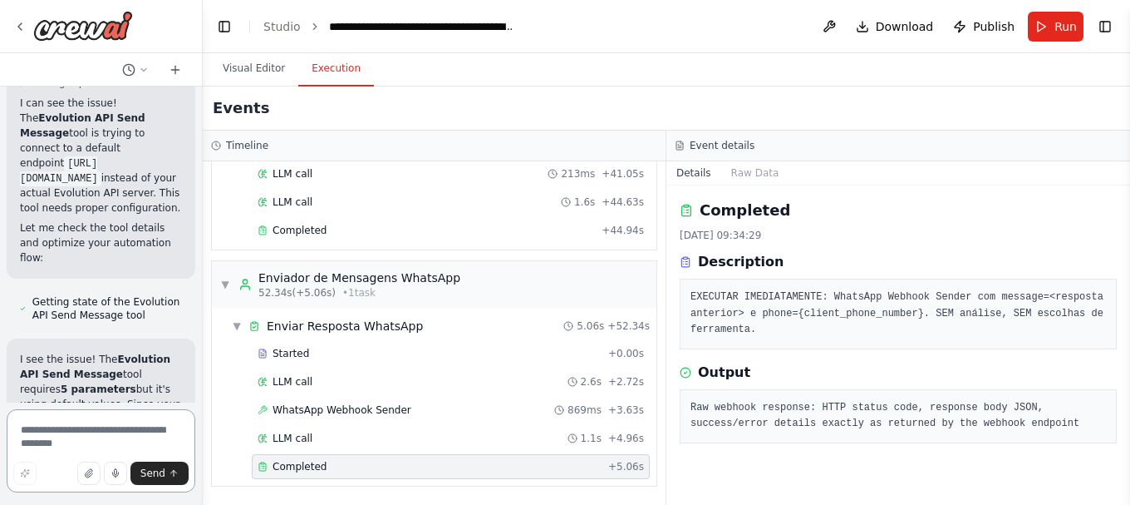
click at [106, 433] on textarea at bounding box center [101, 450] width 189 height 83
paste textarea "**********"
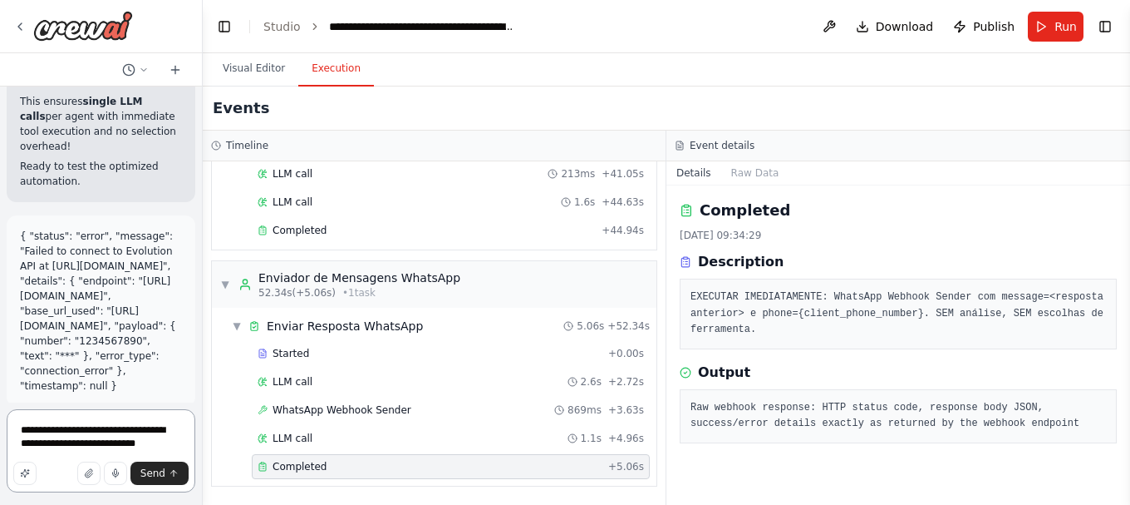
scroll to position [88828, 0]
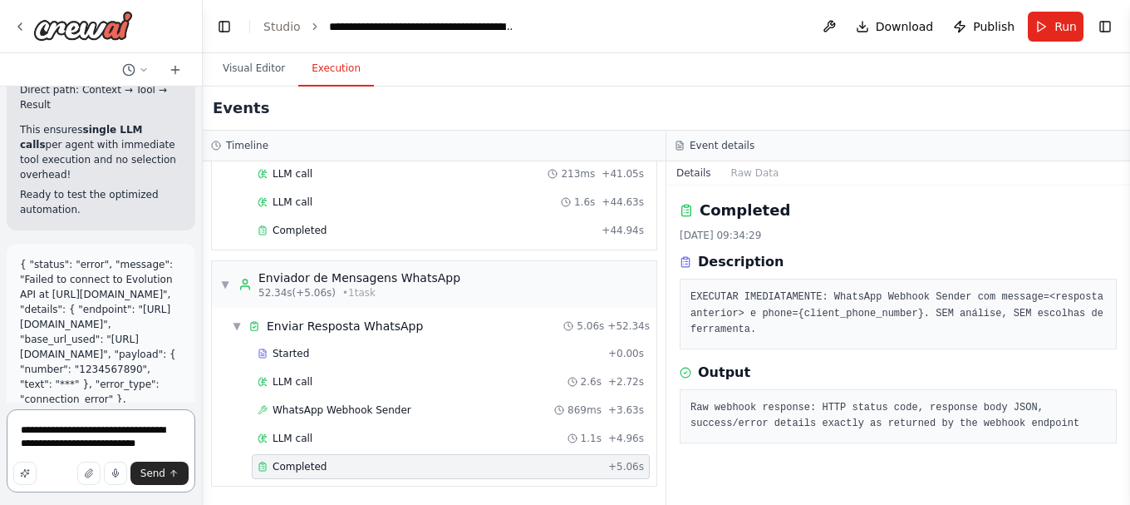
type textarea "**********"
drag, startPoint x: 132, startPoint y: 313, endPoint x: 35, endPoint y: 195, distance: 152.9
copy ul "Agent backstory should emphasize actual tool calling over text responses Task d…"
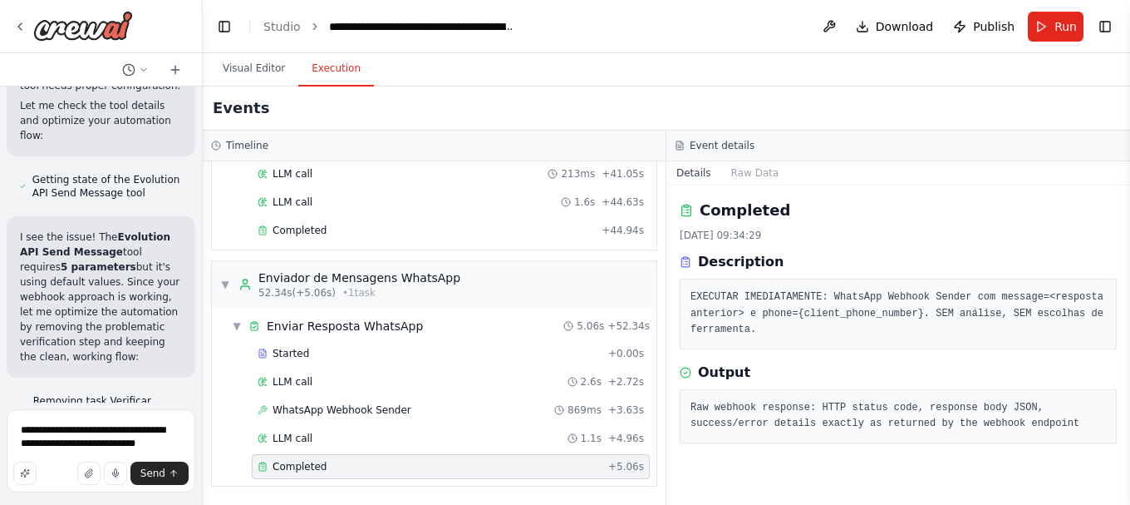
scroll to position [89410, 0]
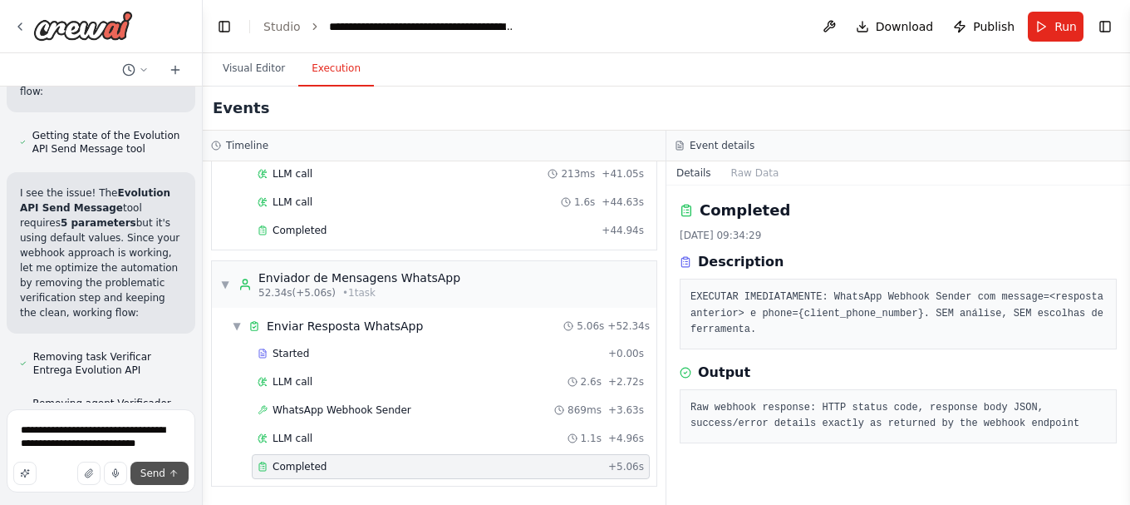
click at [150, 469] on span "Send" at bounding box center [152, 472] width 25 height 13
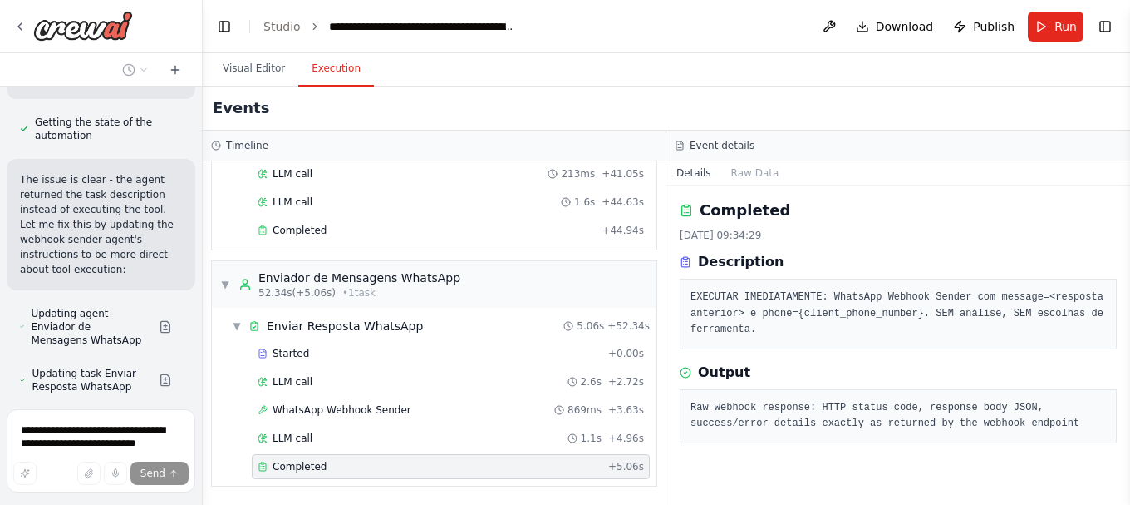
scroll to position [90537, 0]
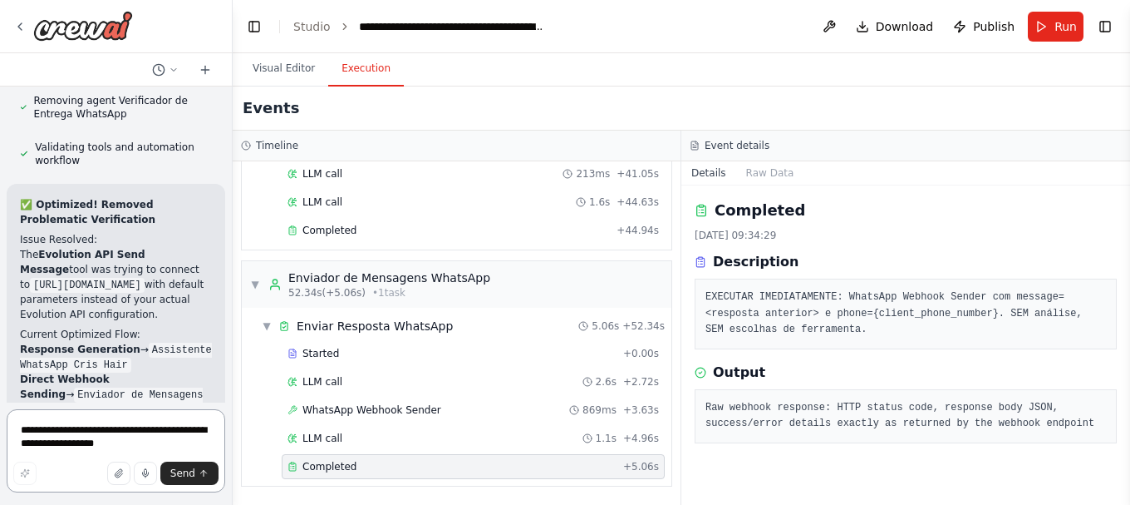
drag, startPoint x: 199, startPoint y: 149, endPoint x: 233, endPoint y: 145, distance: 33.5
click at [233, 145] on div "Create a crew that schedules and publishes social media content across multiple…" at bounding box center [565, 252] width 1130 height 505
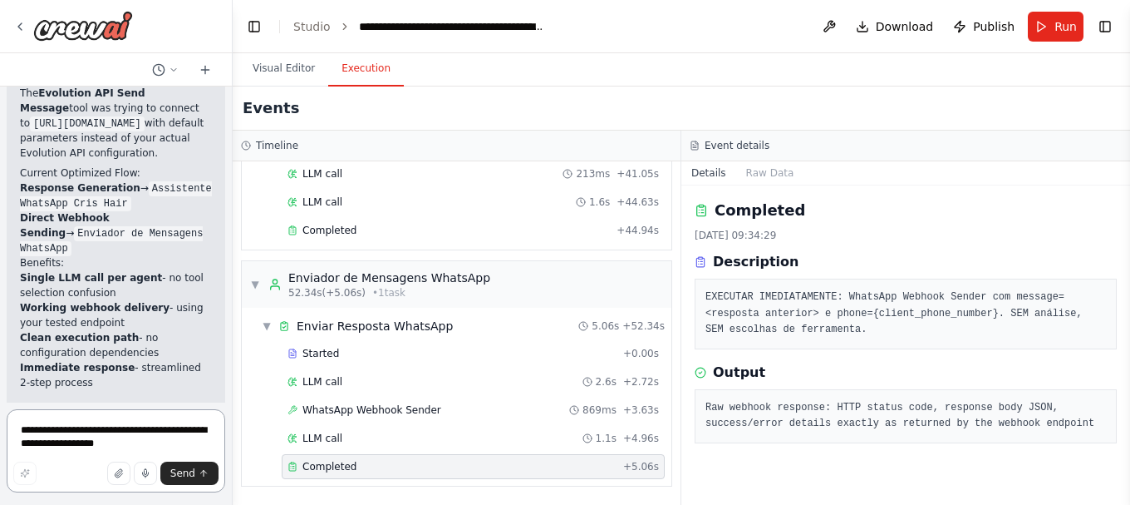
scroll to position [80797, 0]
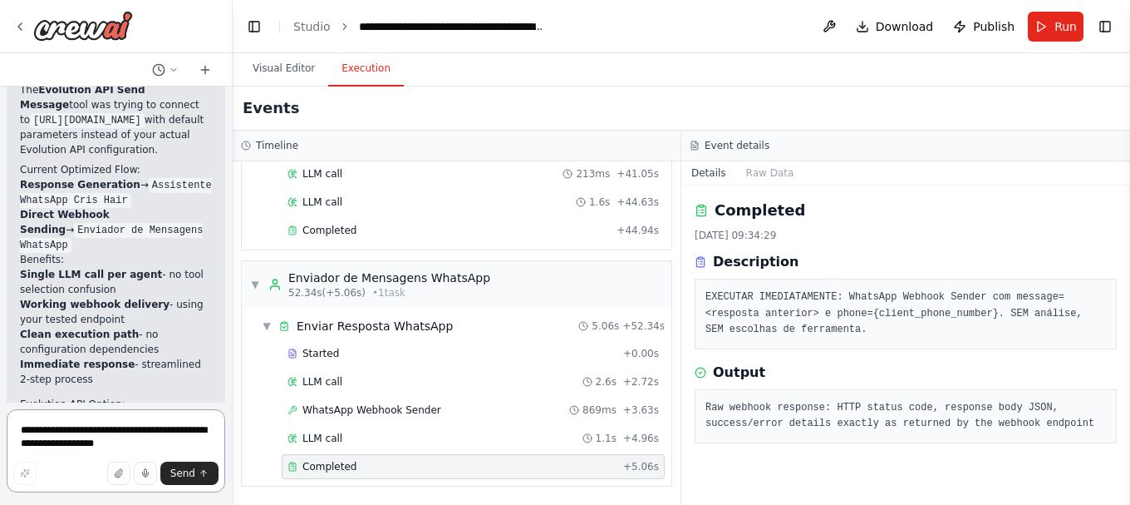
click at [141, 430] on textarea "**********" at bounding box center [116, 450] width 219 height 83
paste textarea "**********"
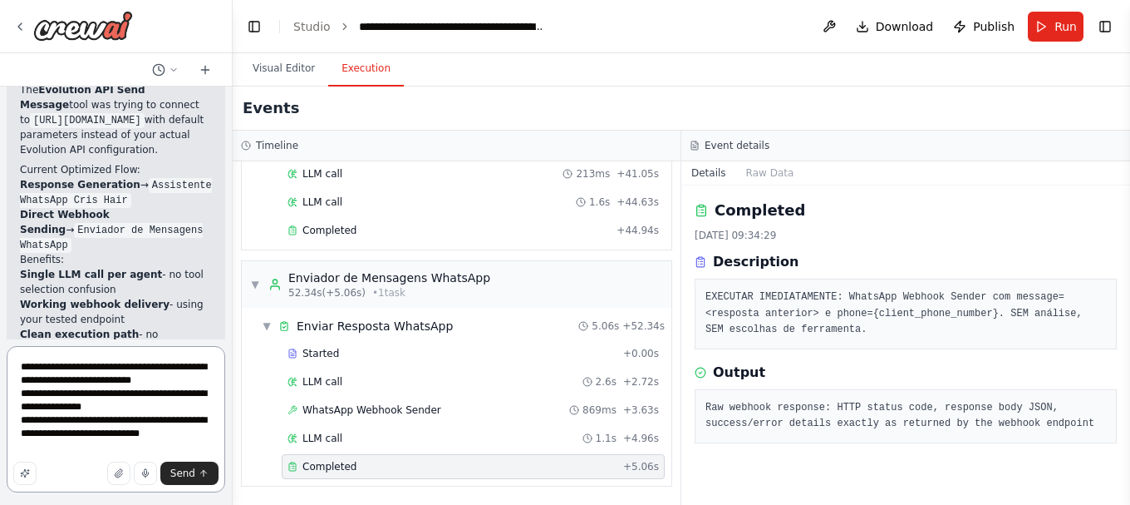
drag, startPoint x: 76, startPoint y: 455, endPoint x: -1, endPoint y: 392, distance: 99.8
click at [0, 392] on html "Create a crew that schedules and publishes social media content across multiple…" at bounding box center [565, 252] width 1130 height 505
type textarea "**********"
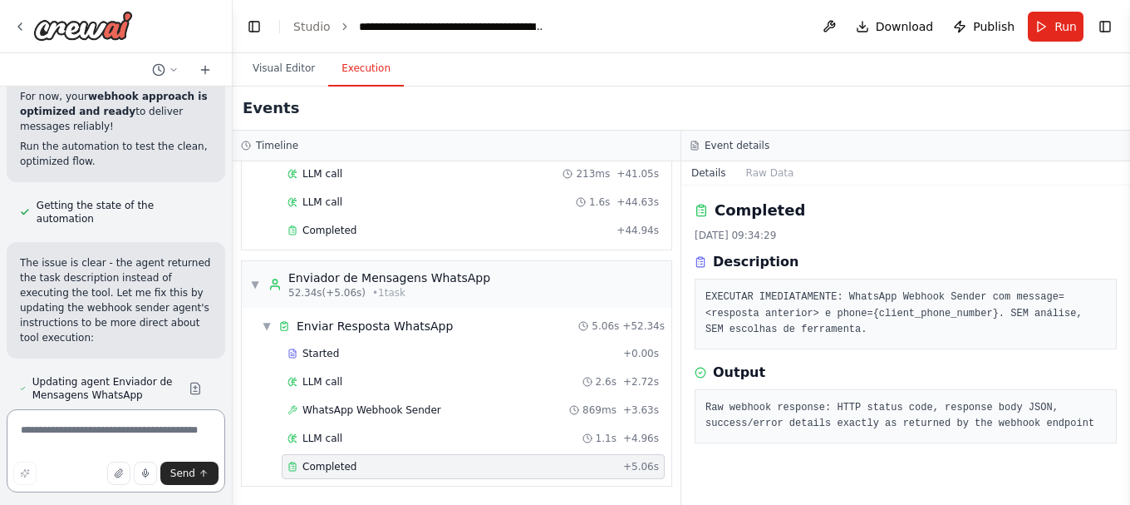
scroll to position [81269, 0]
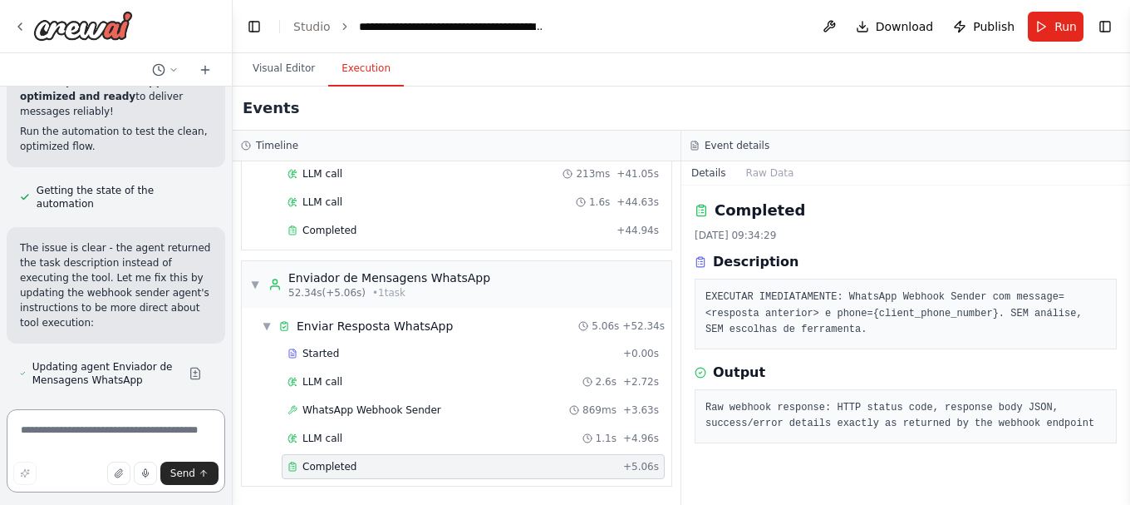
click at [116, 425] on textarea at bounding box center [116, 450] width 219 height 83
paste textarea "**********"
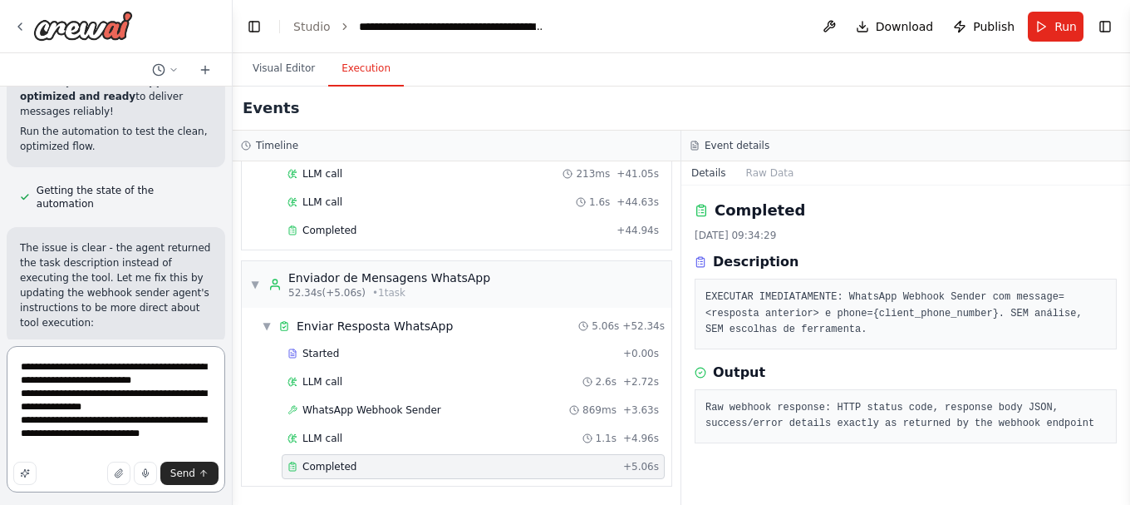
drag, startPoint x: 17, startPoint y: 365, endPoint x: 204, endPoint y: 381, distance: 186.9
click at [204, 381] on textarea "**********" at bounding box center [116, 419] width 219 height 146
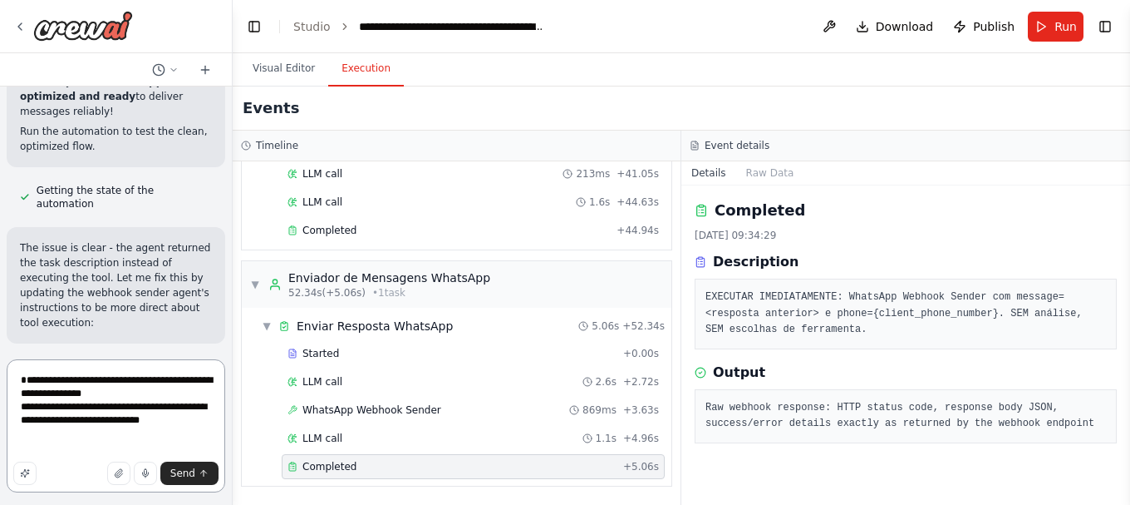
type textarea "**********"
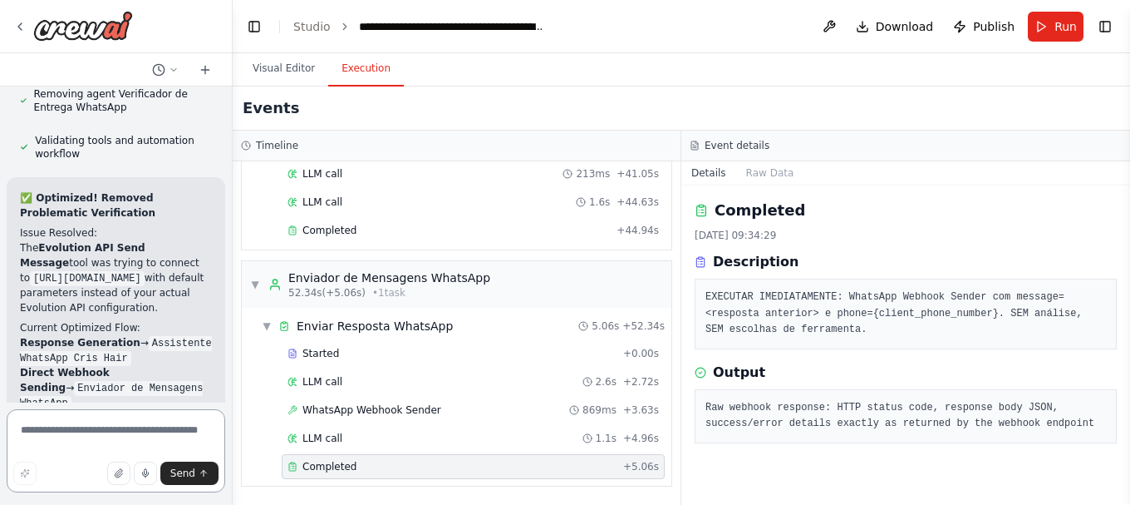
scroll to position [81009, 0]
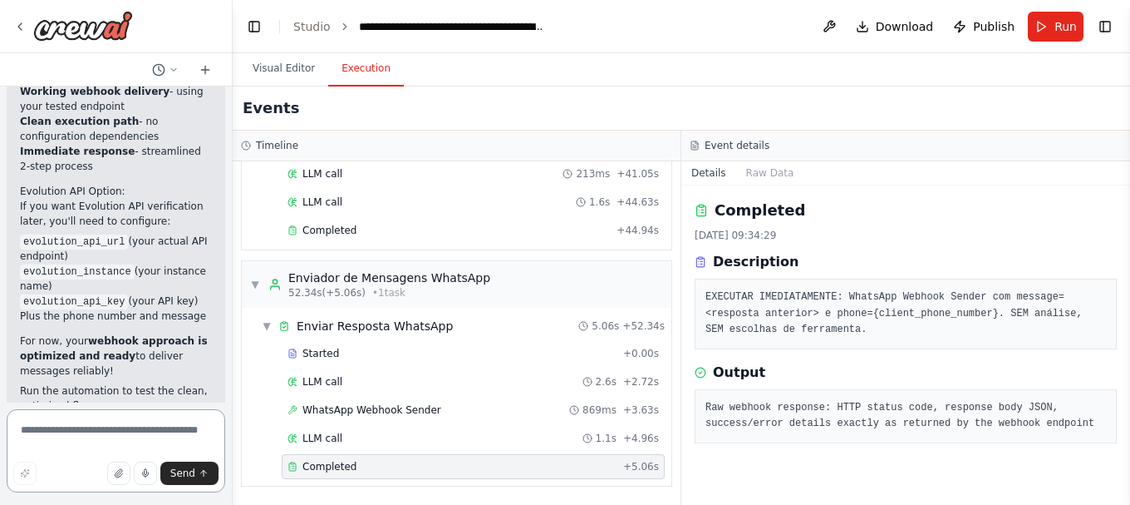
click at [107, 430] on textarea at bounding box center [116, 450] width 219 height 83
paste textarea "**********"
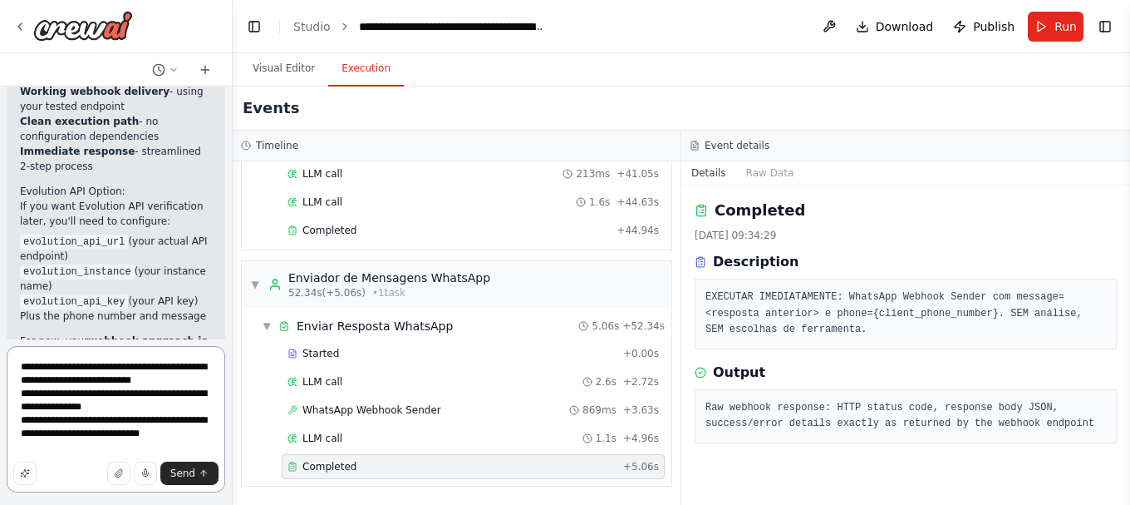
drag, startPoint x: 195, startPoint y: 381, endPoint x: -94, endPoint y: 344, distance: 291.6
click at [0, 344] on html "Create a crew that schedules and publishes social media content across multiple…" at bounding box center [565, 252] width 1130 height 505
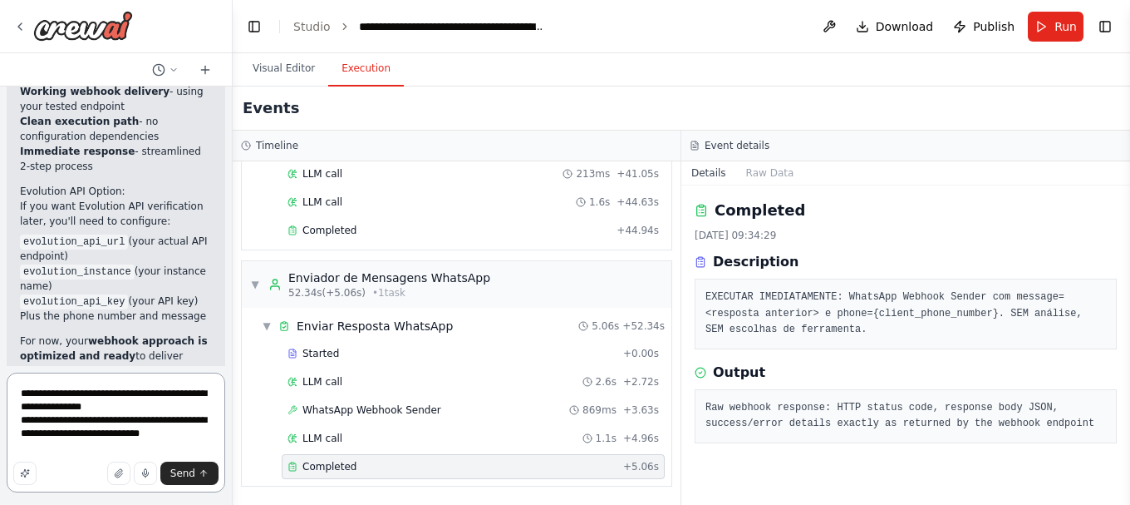
drag, startPoint x: 75, startPoint y: 446, endPoint x: 12, endPoint y: 421, distance: 67.5
click at [12, 421] on textarea "**********" at bounding box center [116, 432] width 219 height 120
type textarea "**********"
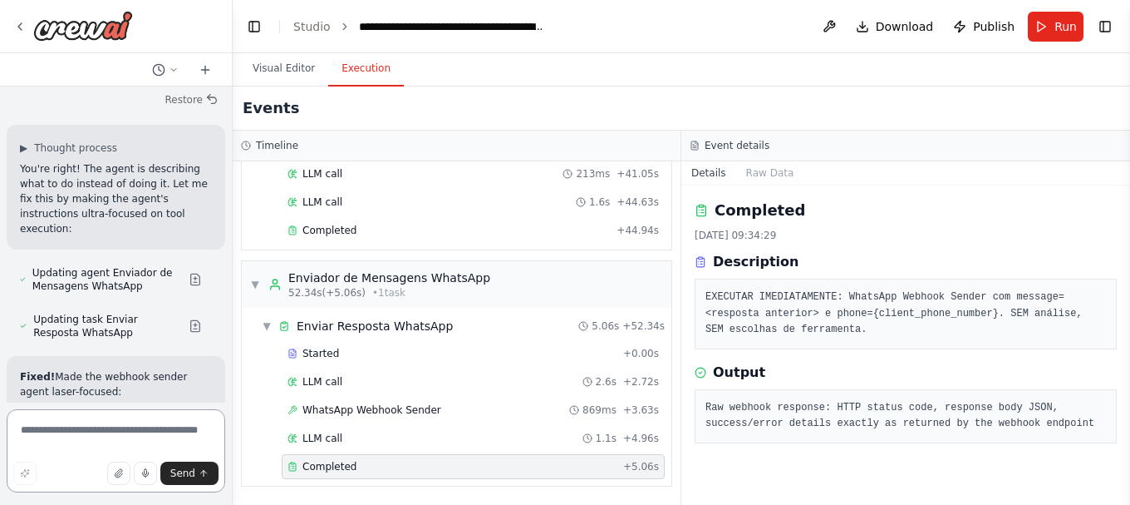
scroll to position [82278, 0]
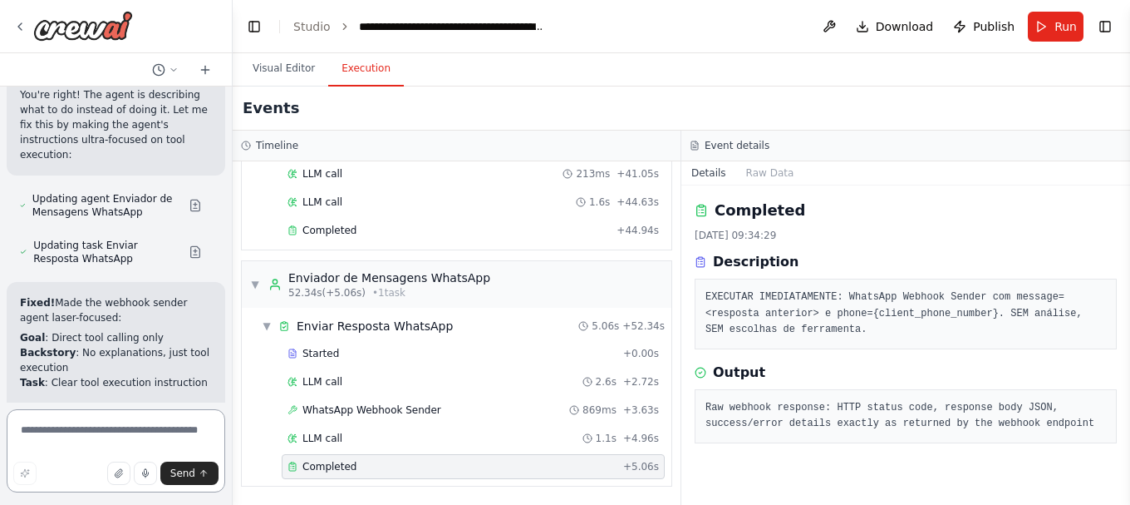
click at [112, 430] on textarea at bounding box center [116, 450] width 219 height 83
paste textarea "**********"
type textarea "**********"
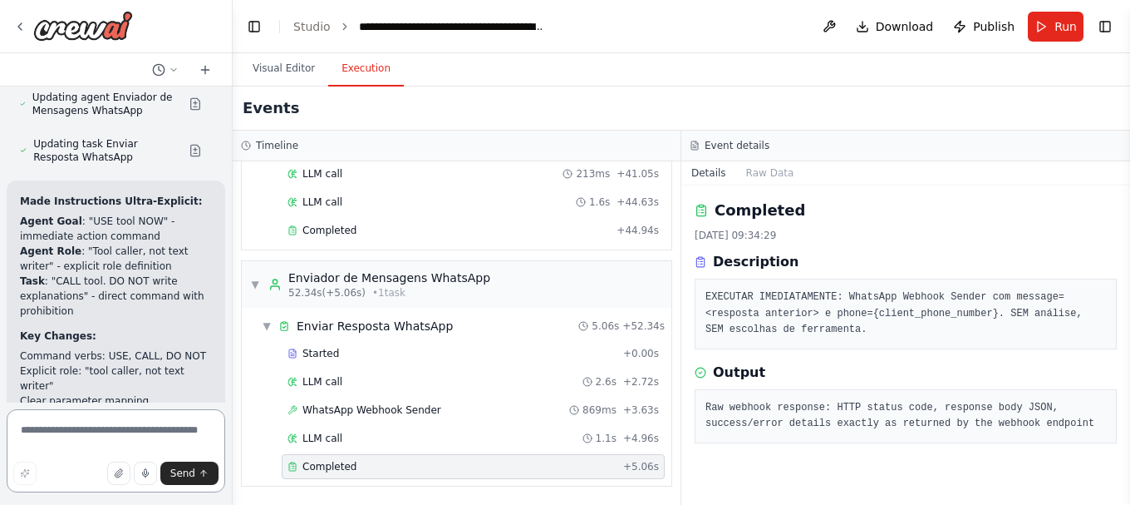
scroll to position [82758, 0]
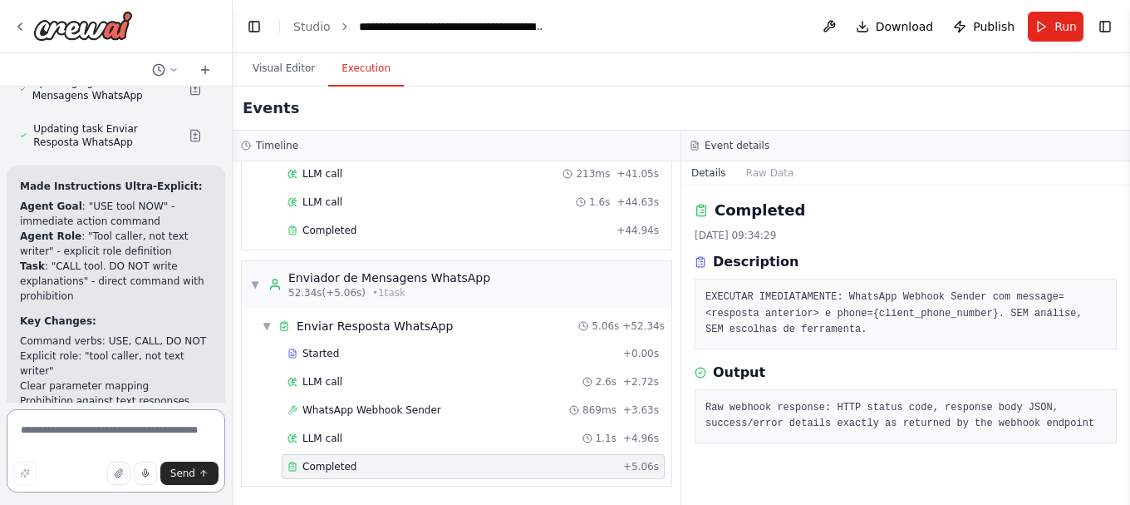
click at [144, 426] on textarea at bounding box center [116, 450] width 219 height 83
paste textarea "**********"
type textarea "**********"
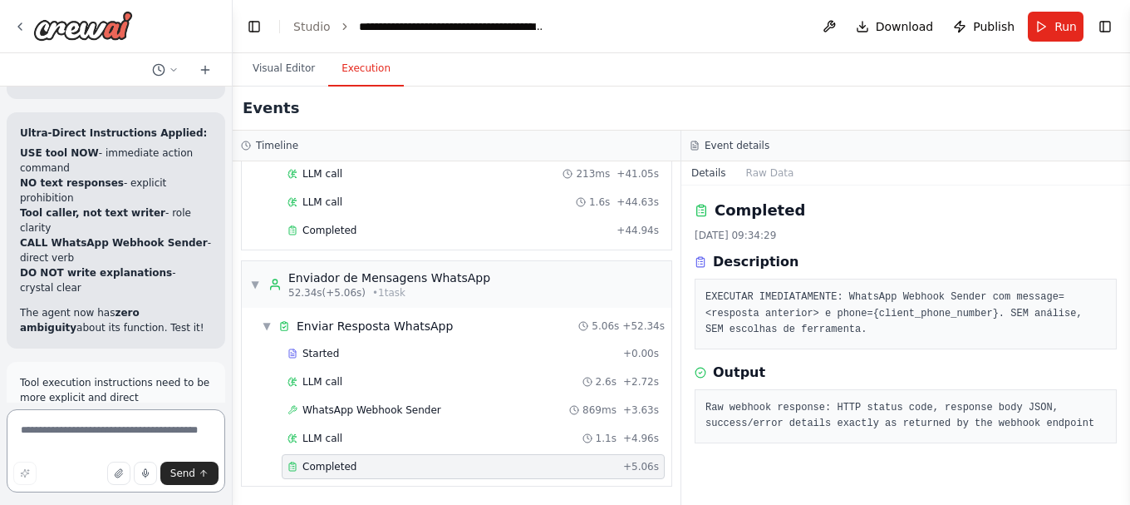
scroll to position [83151, 0]
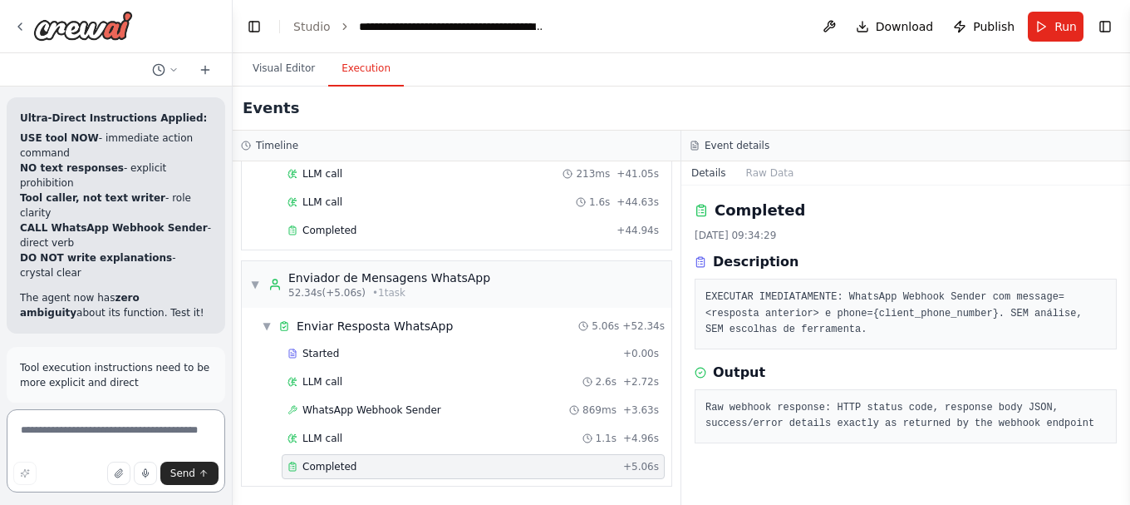
click at [112, 423] on textarea at bounding box center [116, 450] width 219 height 83
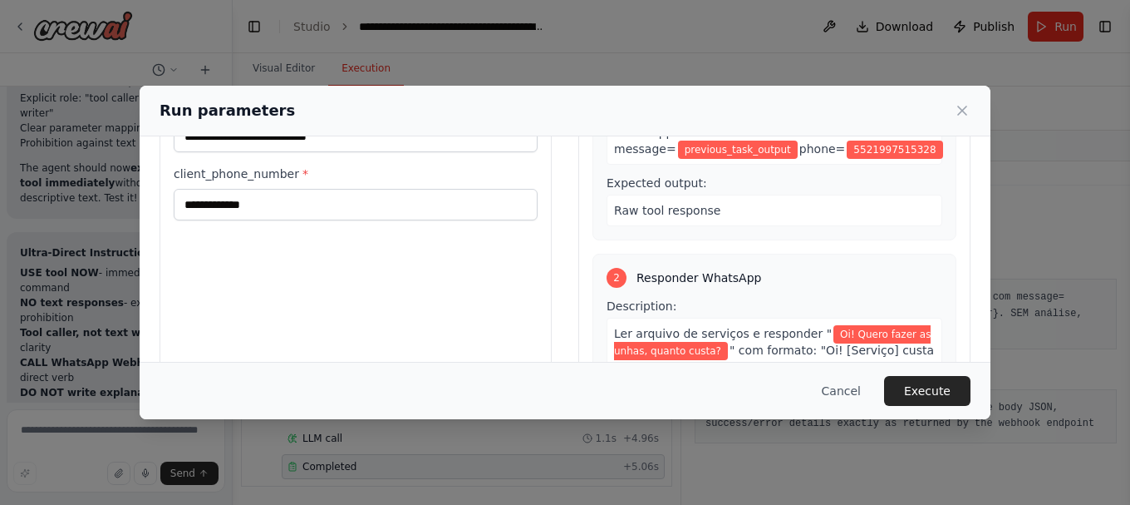
scroll to position [166, 0]
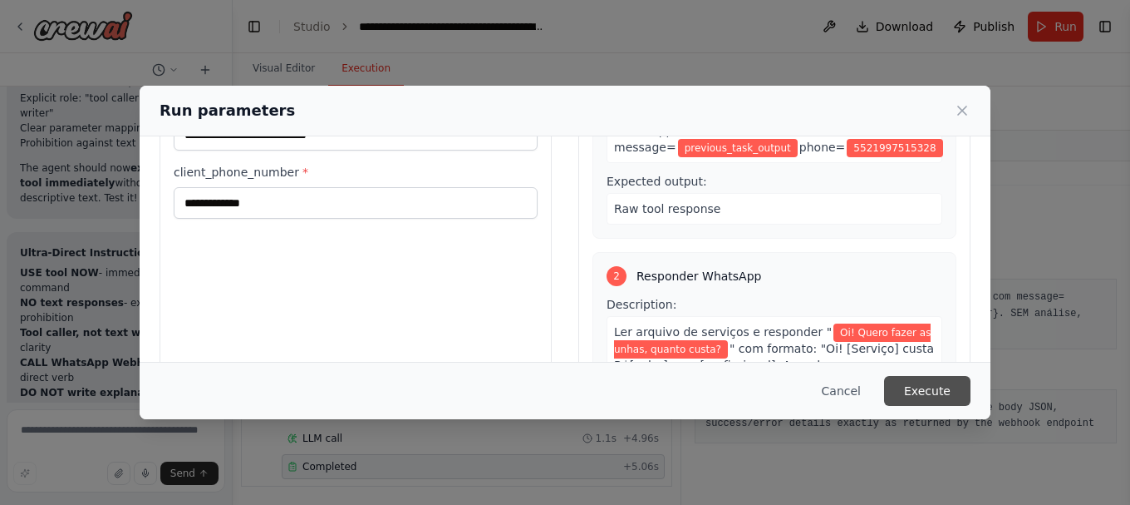
click at [913, 392] on button "Execute" at bounding box center [927, 391] width 86 height 30
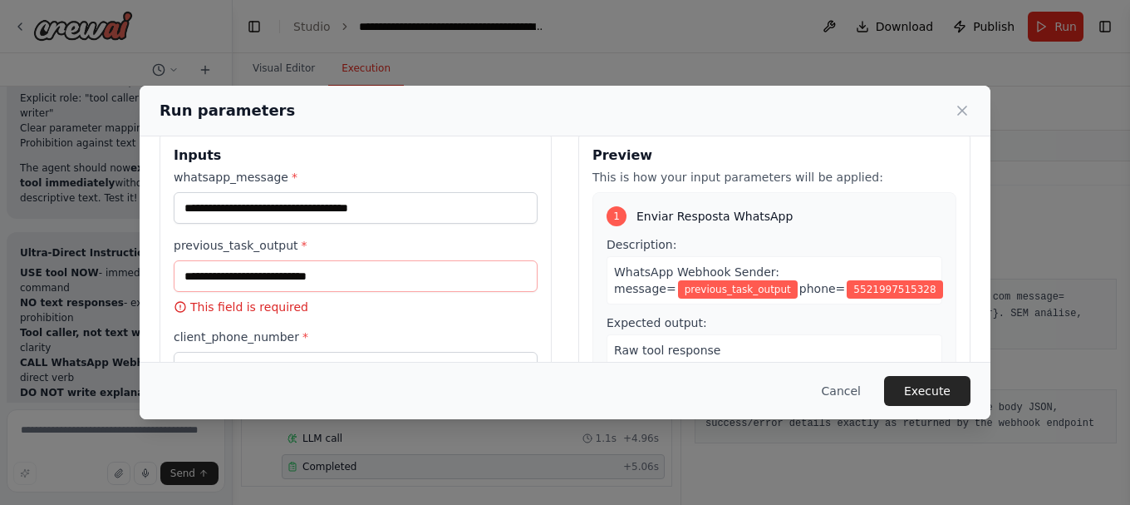
scroll to position [0, 0]
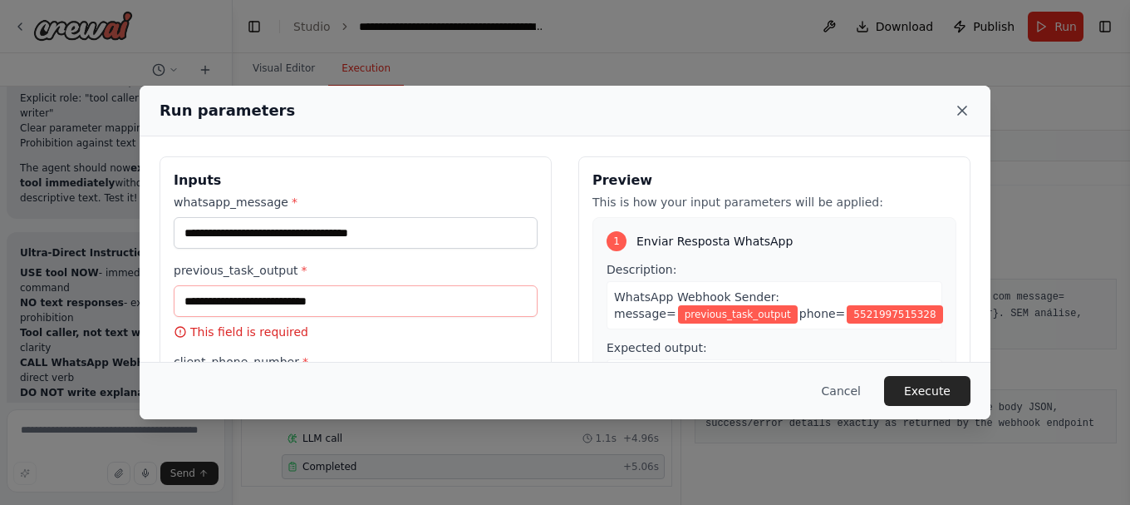
click at [959, 111] on icon at bounding box center [962, 110] width 17 height 17
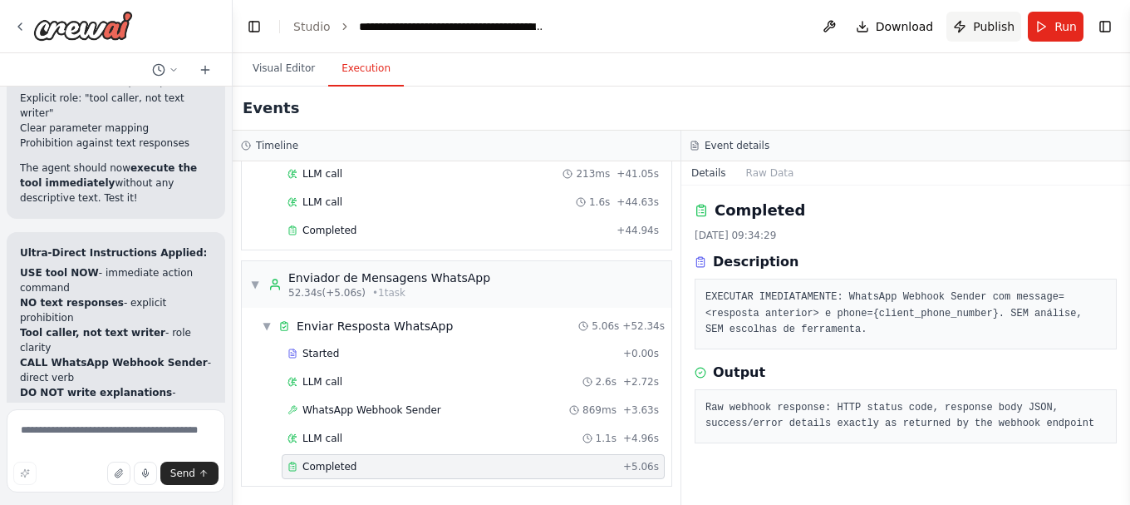
click at [979, 22] on span "Publish" at bounding box center [994, 26] width 42 height 17
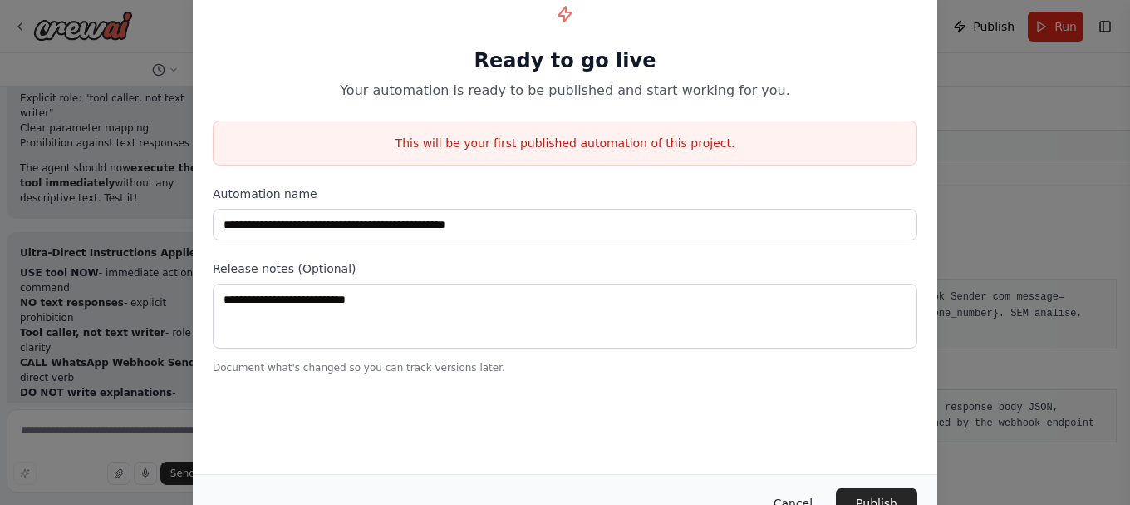
click at [805, 500] on button "Cancel" at bounding box center [794, 503] width 66 height 30
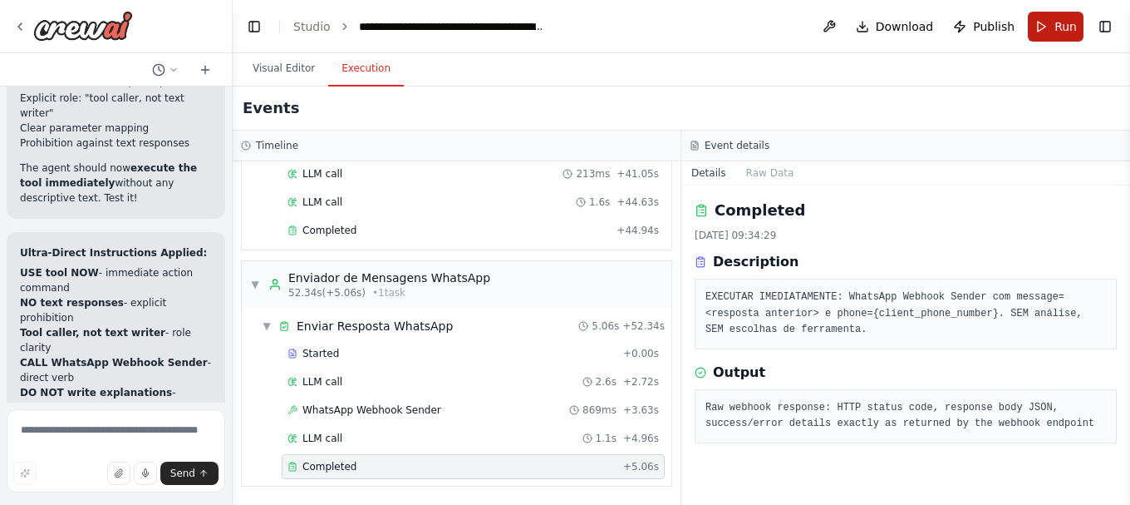
click at [1061, 24] on span "Run" at bounding box center [1066, 26] width 22 height 17
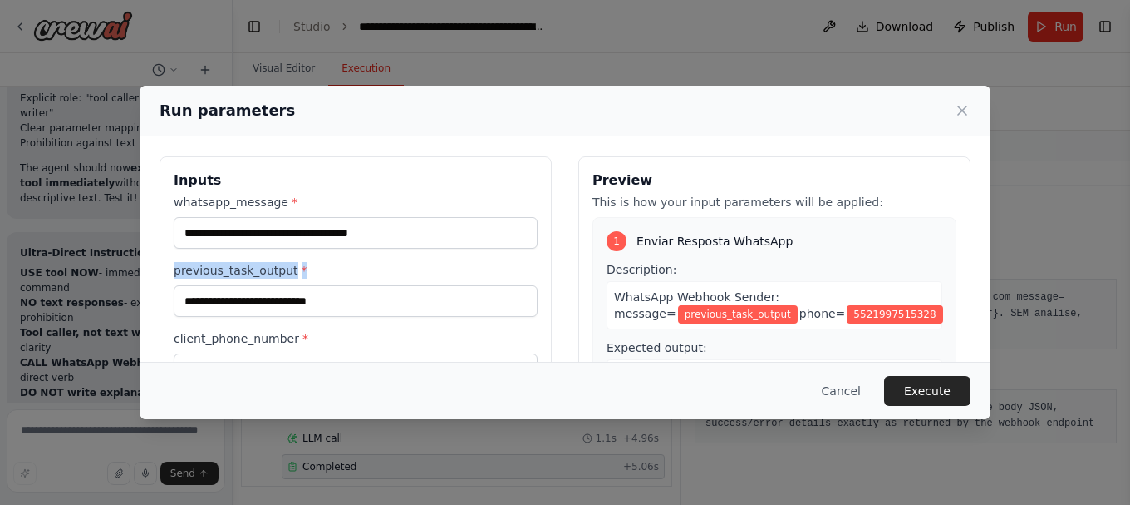
drag, startPoint x: 298, startPoint y: 266, endPoint x: 175, endPoint y: 252, distance: 123.8
click at [175, 252] on div "**********" at bounding box center [356, 289] width 364 height 191
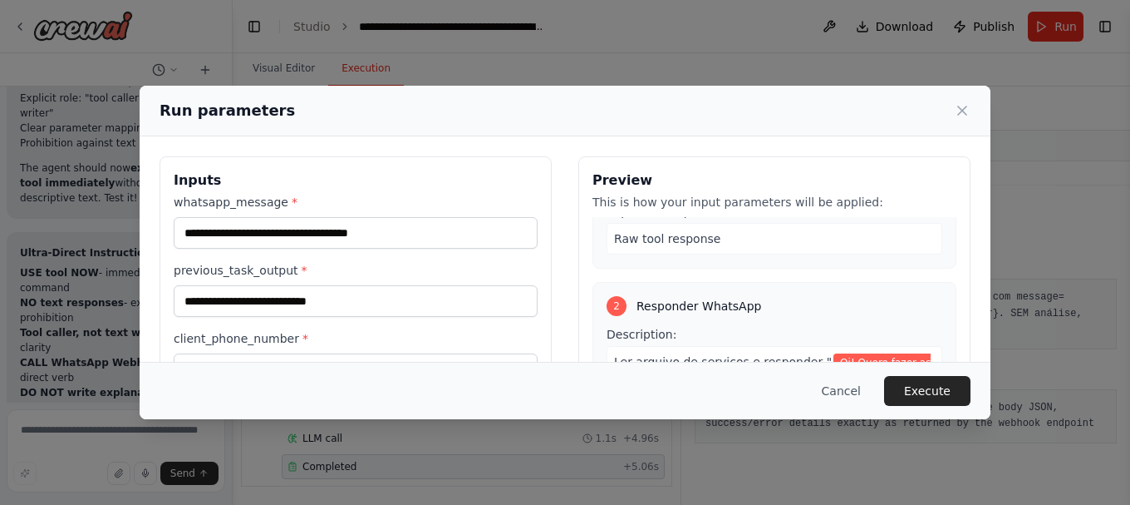
click at [749, 244] on div "Raw tool response" at bounding box center [775, 239] width 336 height 32
click at [904, 243] on div "Raw tool response" at bounding box center [775, 239] width 336 height 32
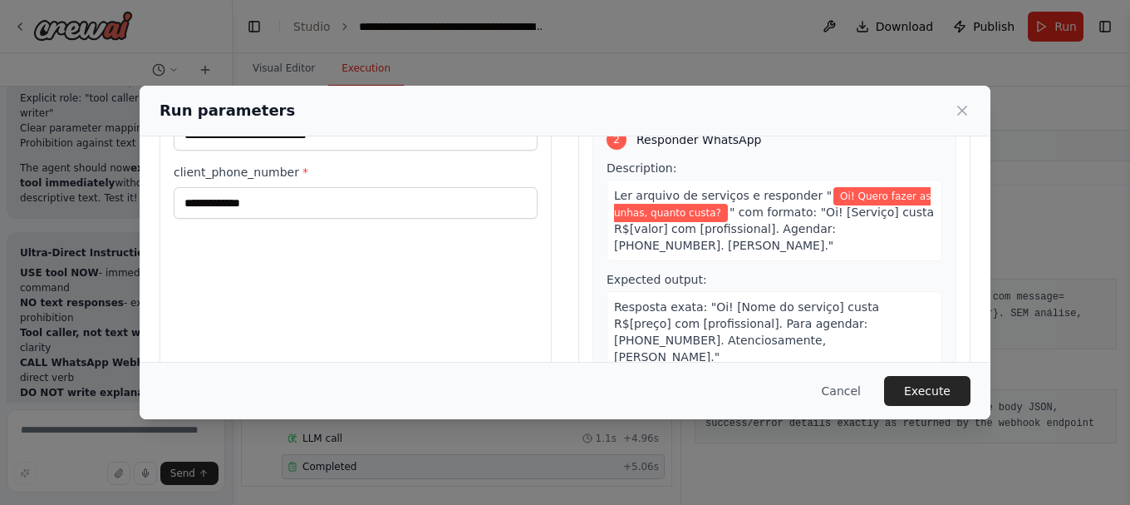
scroll to position [209, 0]
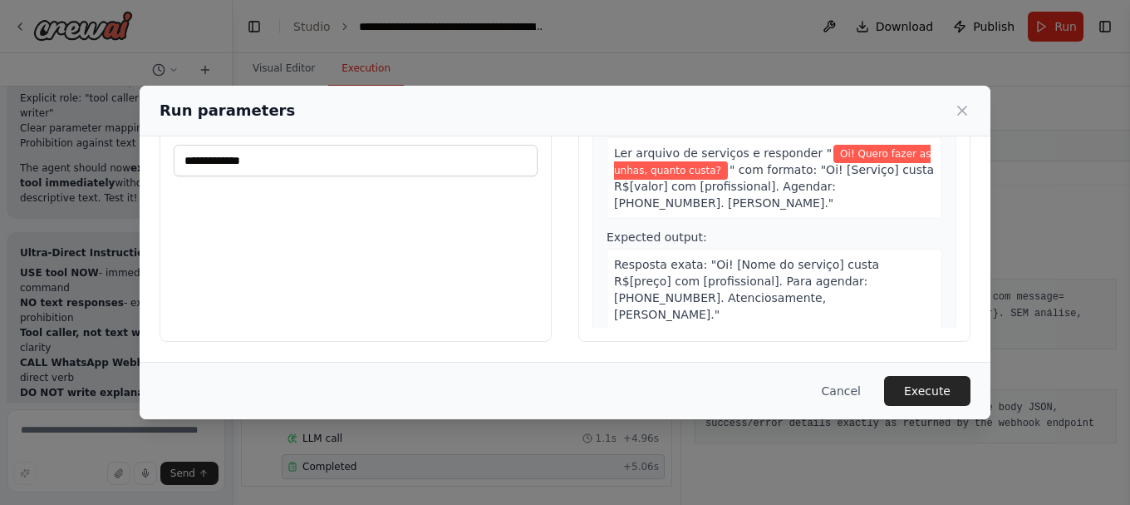
click at [959, 109] on icon at bounding box center [962, 110] width 17 height 17
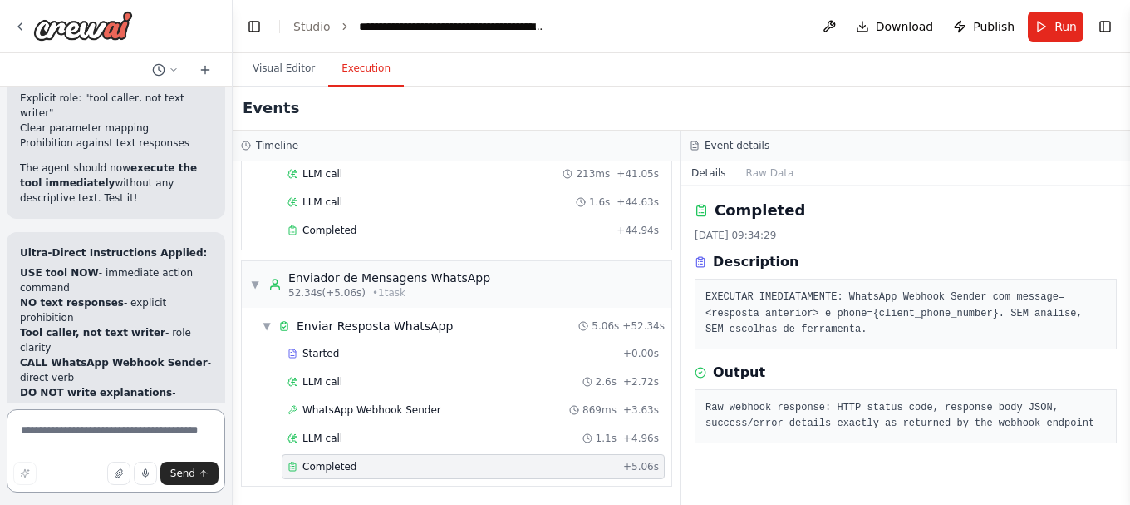
click at [106, 444] on textarea at bounding box center [116, 450] width 219 height 83
paste textarea "**********"
type textarea "**********"
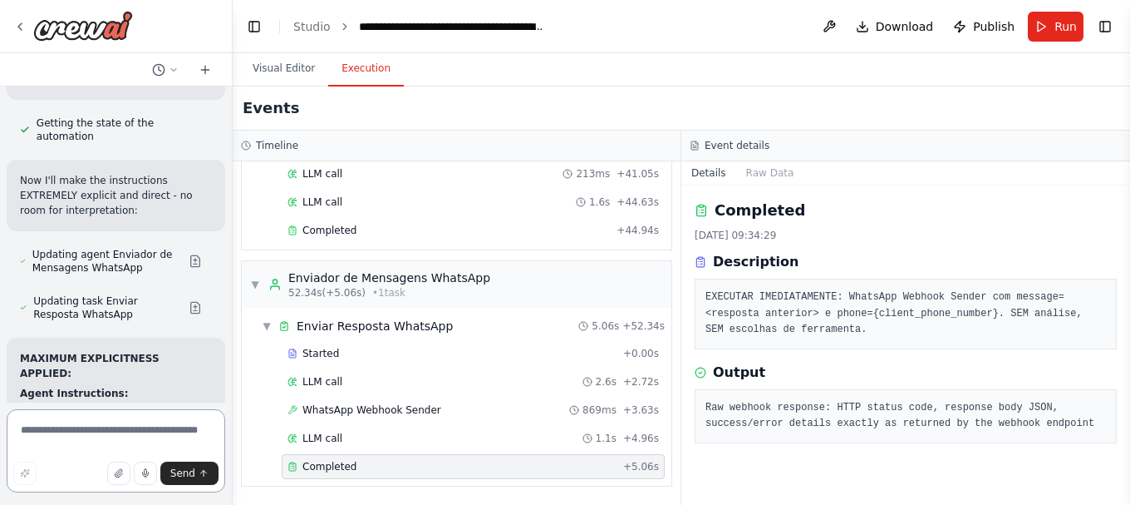
scroll to position [83619, 0]
click at [1054, 22] on button "Run" at bounding box center [1056, 27] width 56 height 30
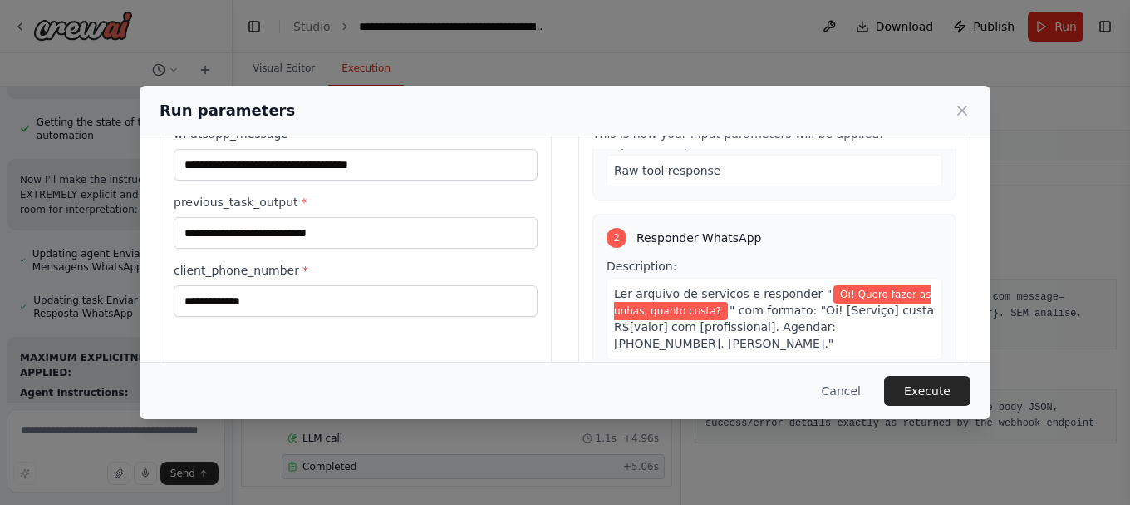
scroll to position [57, 0]
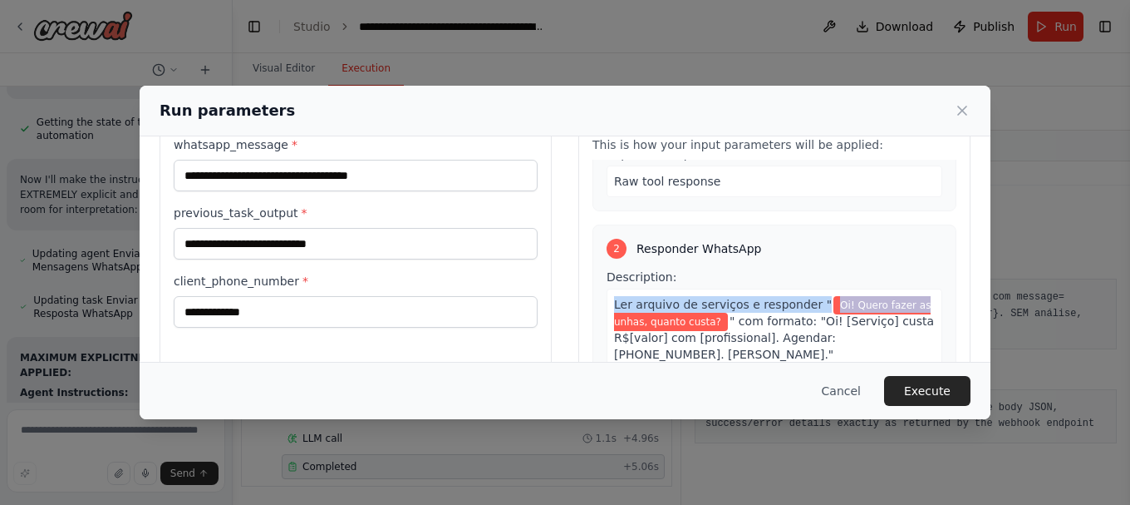
drag, startPoint x: 944, startPoint y: 313, endPoint x: 946, endPoint y: 264, distance: 48.2
click at [946, 264] on div "Preview This is how your input parameters will be applied: 1 Enviar Resposta Wh…" at bounding box center [775, 296] width 392 height 394
click at [971, 284] on div "**********" at bounding box center [565, 296] width 851 height 434
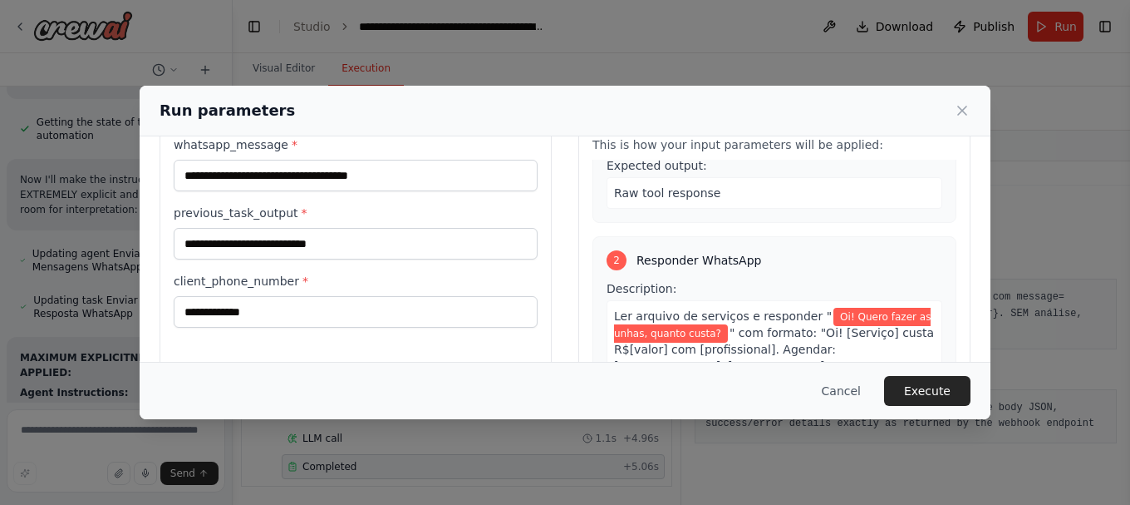
scroll to position [136, 0]
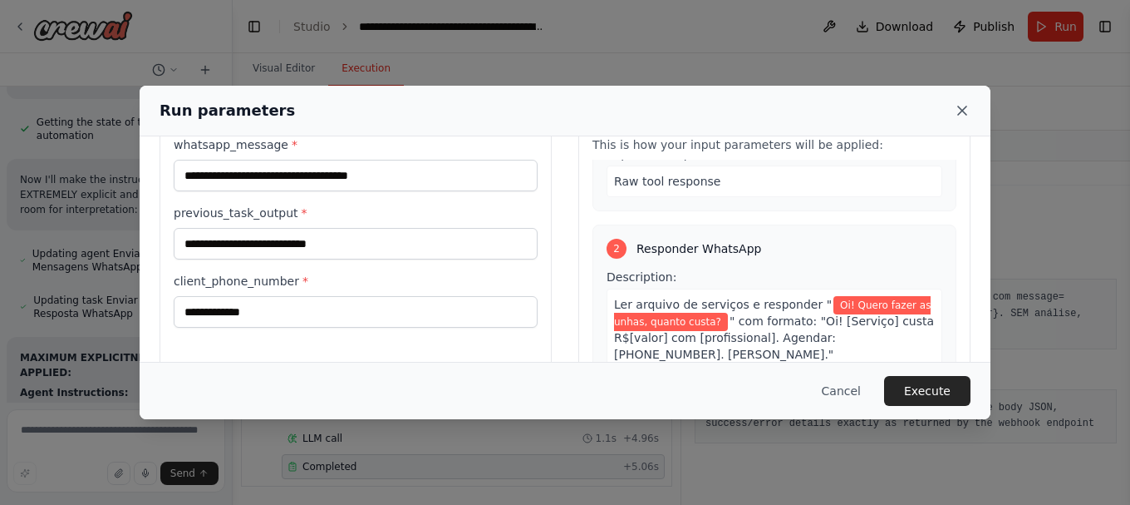
click at [961, 106] on icon at bounding box center [962, 110] width 17 height 17
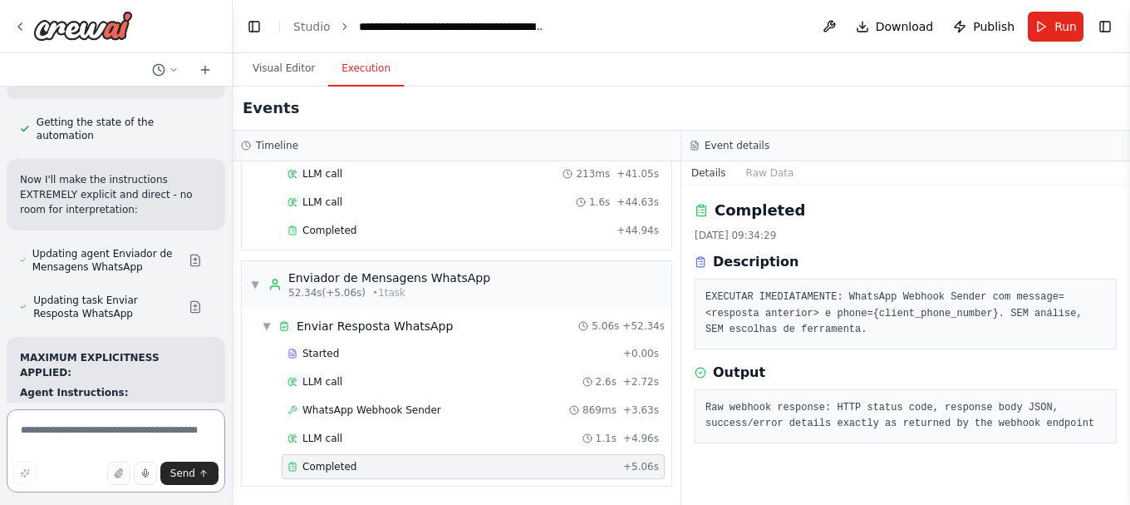
click at [159, 425] on textarea at bounding box center [116, 450] width 219 height 83
click at [20, 21] on icon at bounding box center [19, 26] width 13 height 13
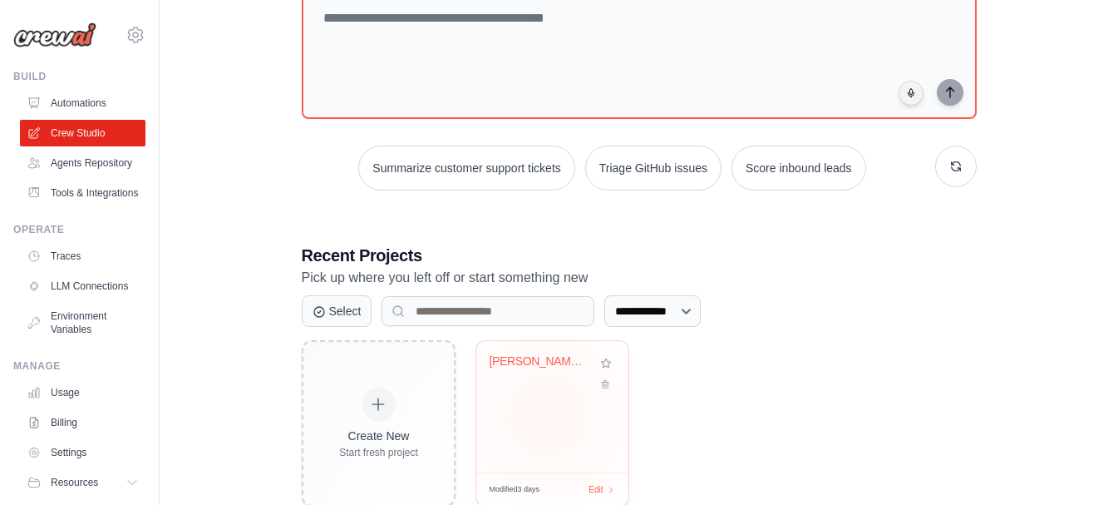
click at [546, 415] on div "Cris Hair - WhatsApp Automation wit..." at bounding box center [552, 406] width 152 height 131
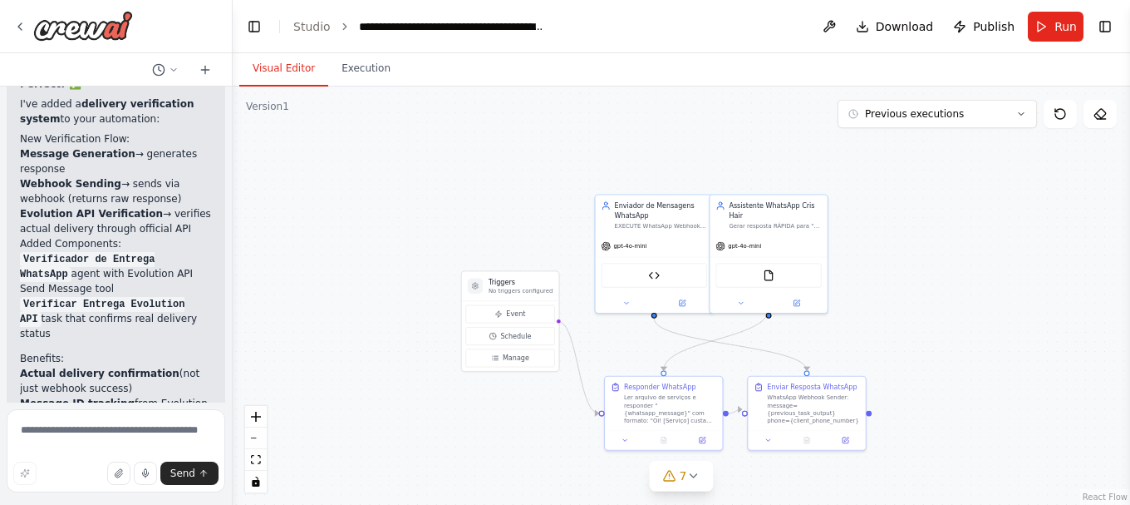
scroll to position [83606, 0]
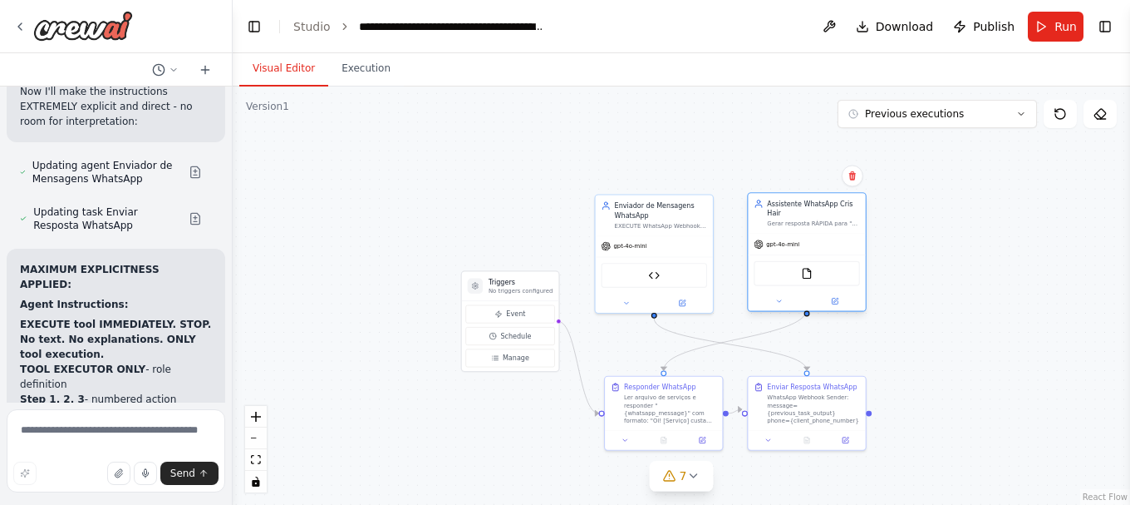
drag, startPoint x: 786, startPoint y: 227, endPoint x: 830, endPoint y: 225, distance: 43.3
click at [830, 234] on div "gpt-4o-mini" at bounding box center [806, 244] width 117 height 21
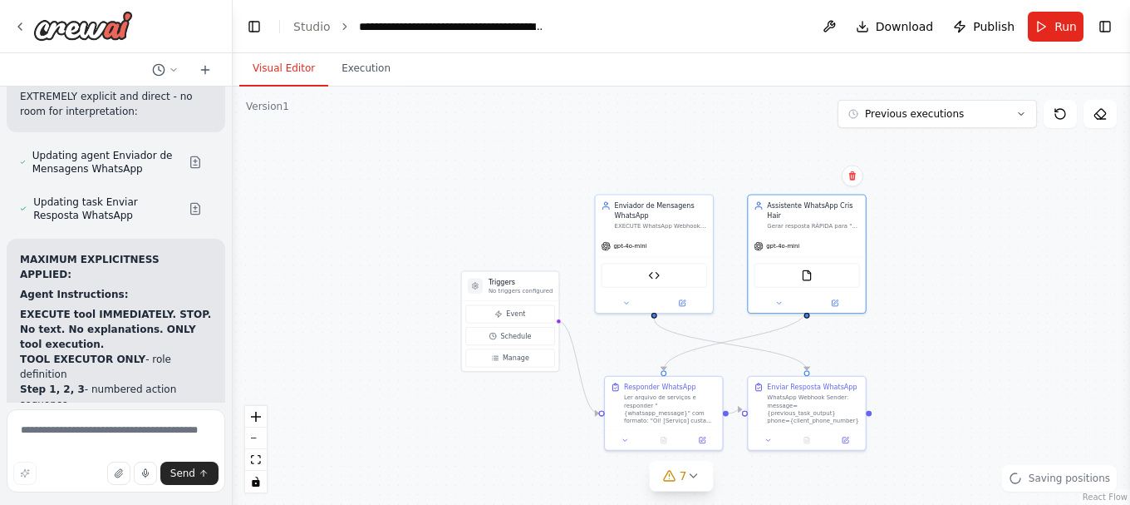
scroll to position [83619, 0]
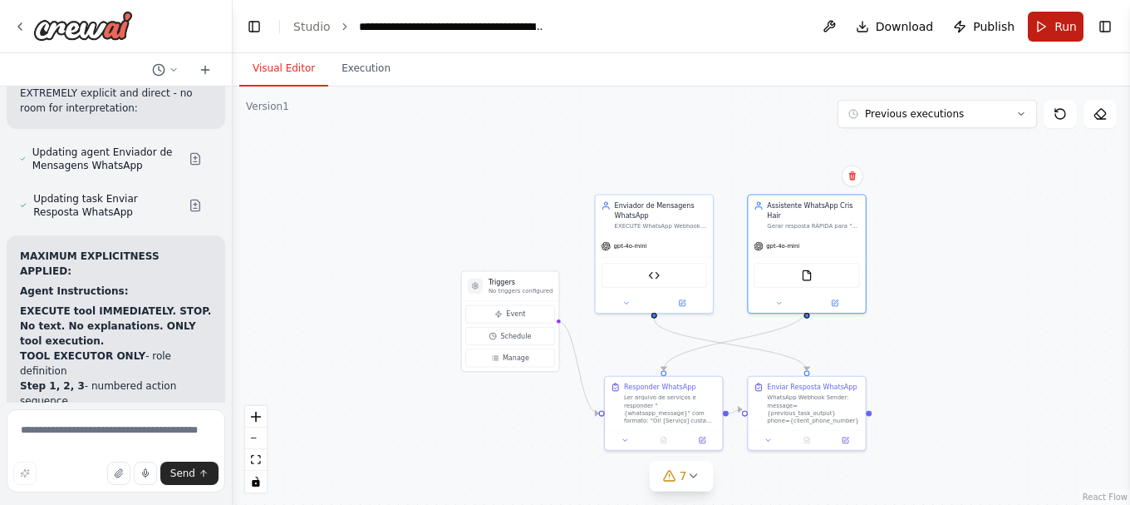
click at [1040, 24] on button "Run" at bounding box center [1056, 27] width 56 height 30
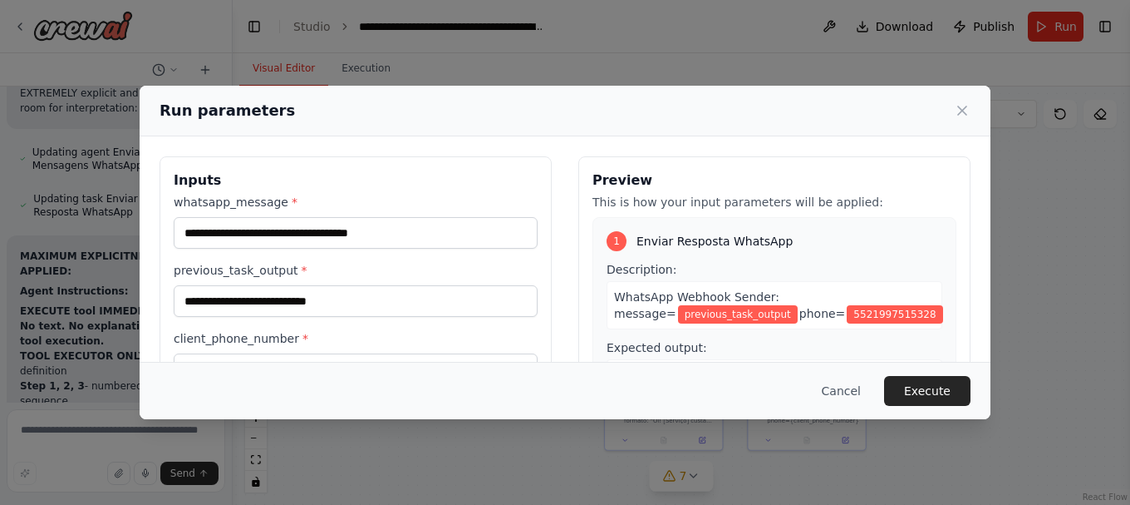
click at [852, 374] on div "Cancel Execute" at bounding box center [565, 390] width 851 height 57
click at [849, 386] on button "Cancel" at bounding box center [842, 391] width 66 height 30
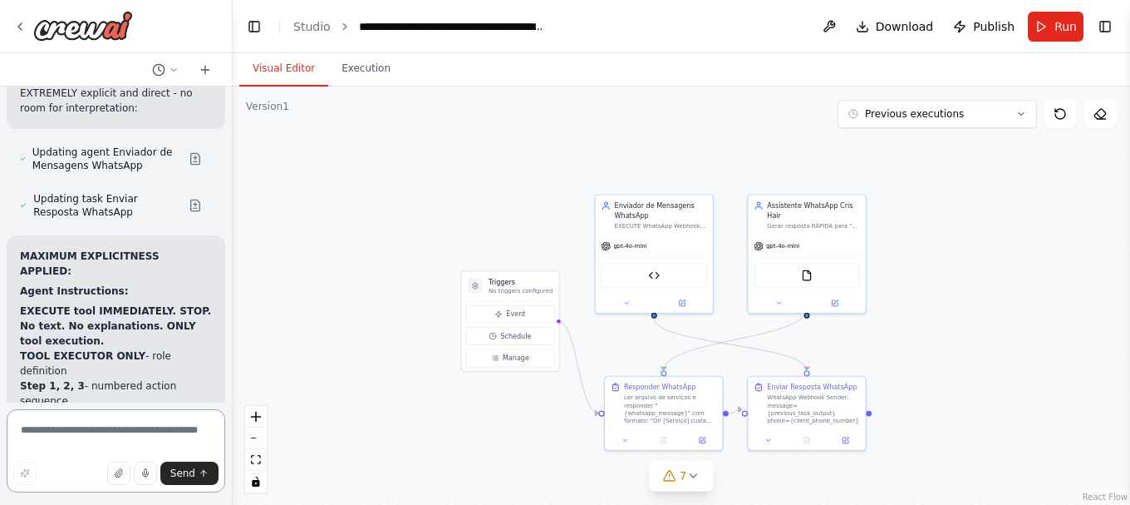
click at [117, 429] on textarea at bounding box center [116, 450] width 219 height 83
type textarea "**********"
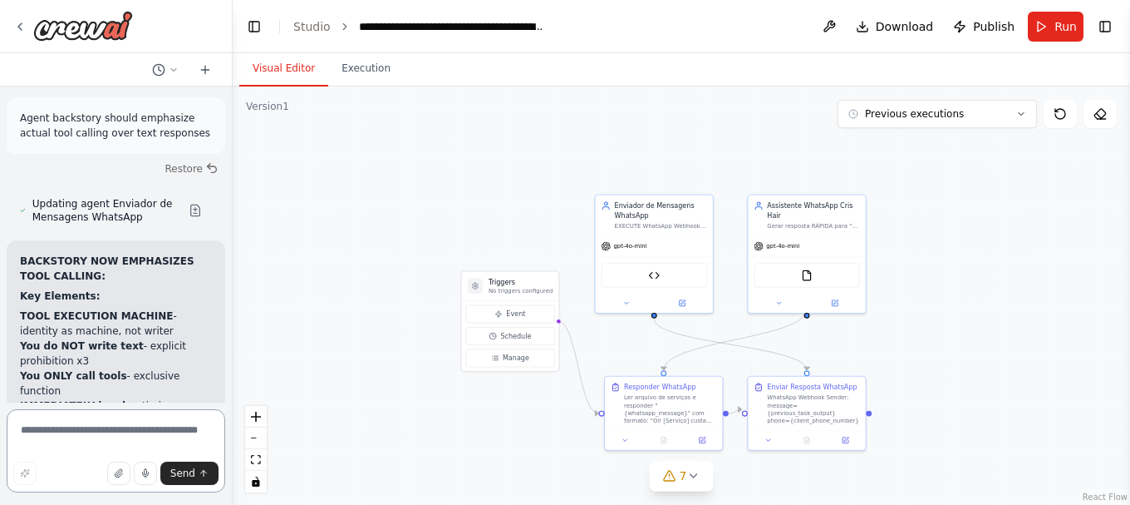
scroll to position [84223, 0]
drag, startPoint x: 529, startPoint y: 283, endPoint x: 456, endPoint y: 248, distance: 80.3
click at [456, 248] on div "Triggers No triggers configured" at bounding box center [454, 247] width 64 height 17
click at [694, 477] on icon at bounding box center [693, 475] width 13 height 13
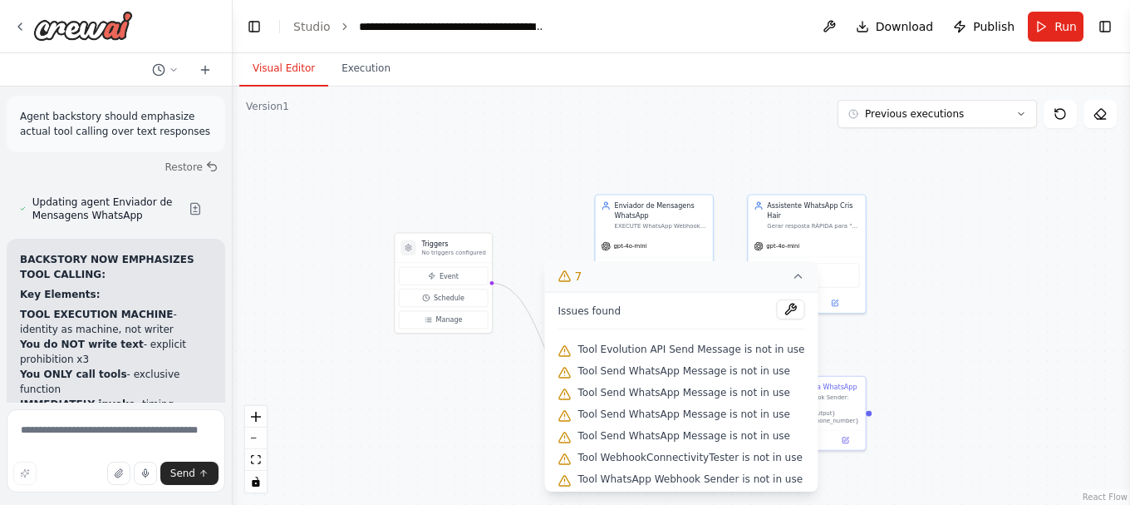
click at [793, 278] on icon at bounding box center [798, 275] width 13 height 13
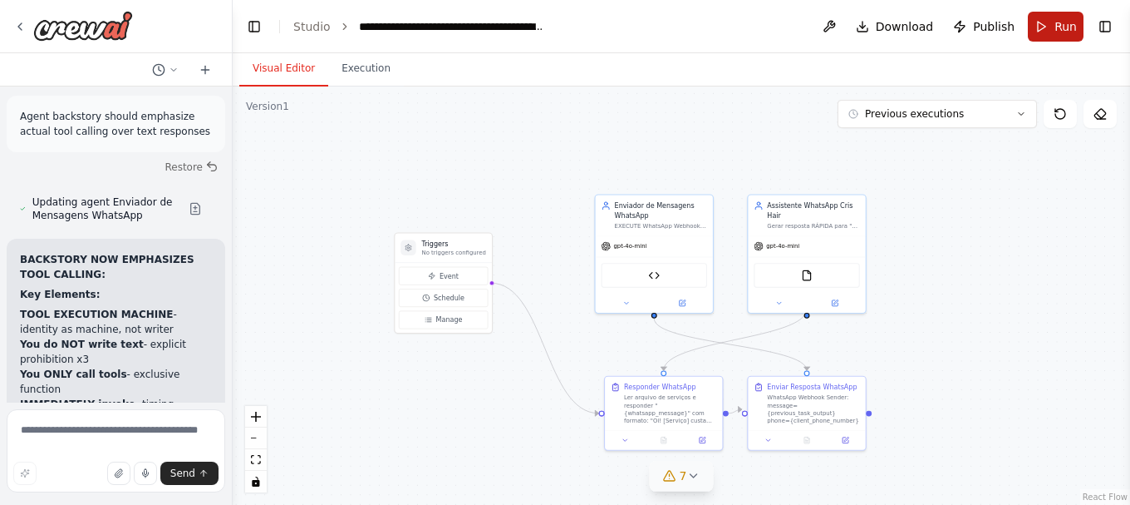
click at [1067, 41] on button "Run" at bounding box center [1056, 27] width 56 height 30
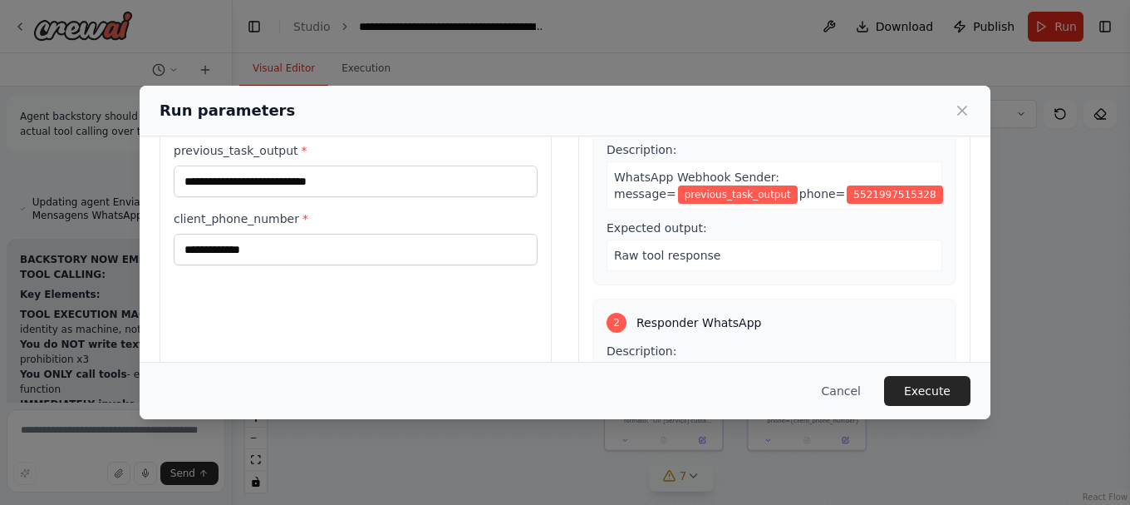
scroll to position [83, 0]
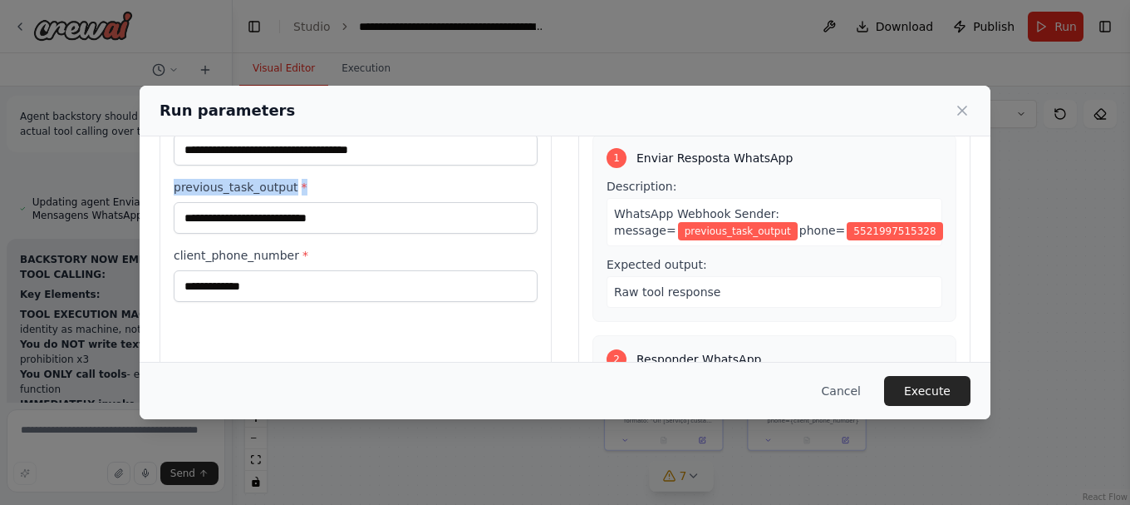
drag, startPoint x: 273, startPoint y: 195, endPoint x: 154, endPoint y: 185, distance: 119.2
click at [154, 185] on div "**********" at bounding box center [565, 270] width 851 height 434
copy label "previous_task_output *"
click at [843, 388] on button "Cancel" at bounding box center [842, 391] width 66 height 30
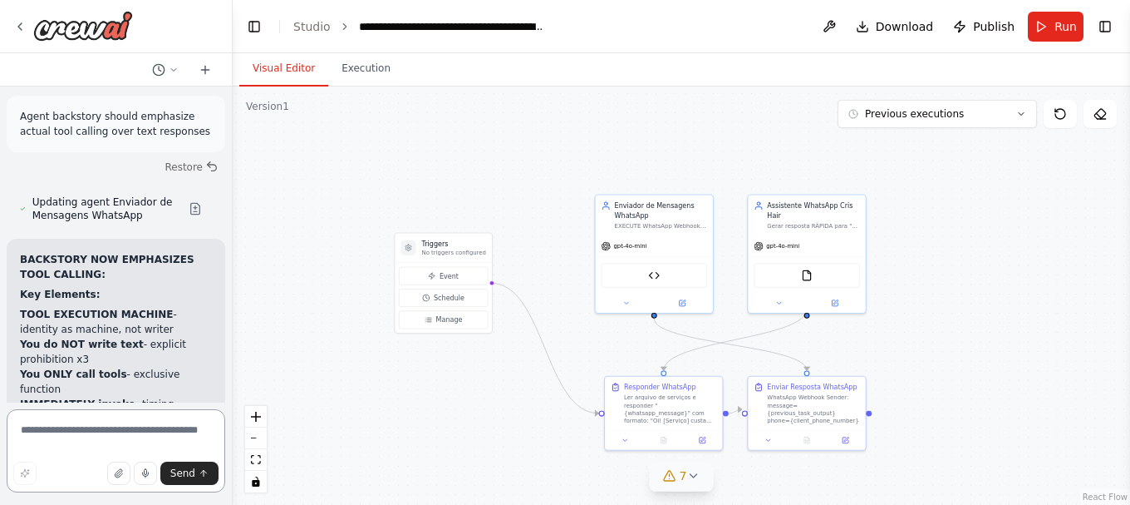
click at [151, 436] on textarea at bounding box center [116, 450] width 219 height 83
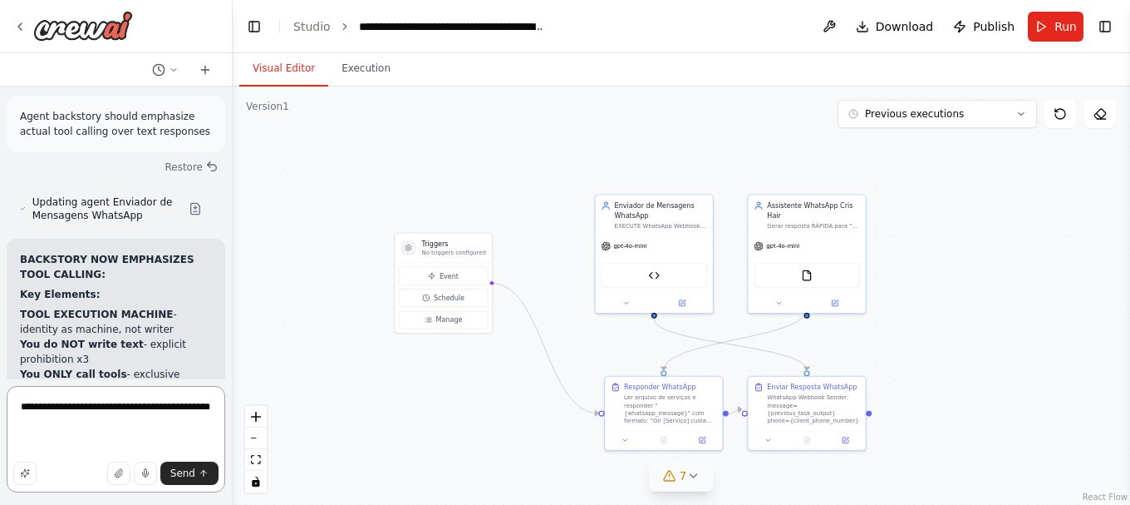
paste textarea "**********"
type textarea "**********"
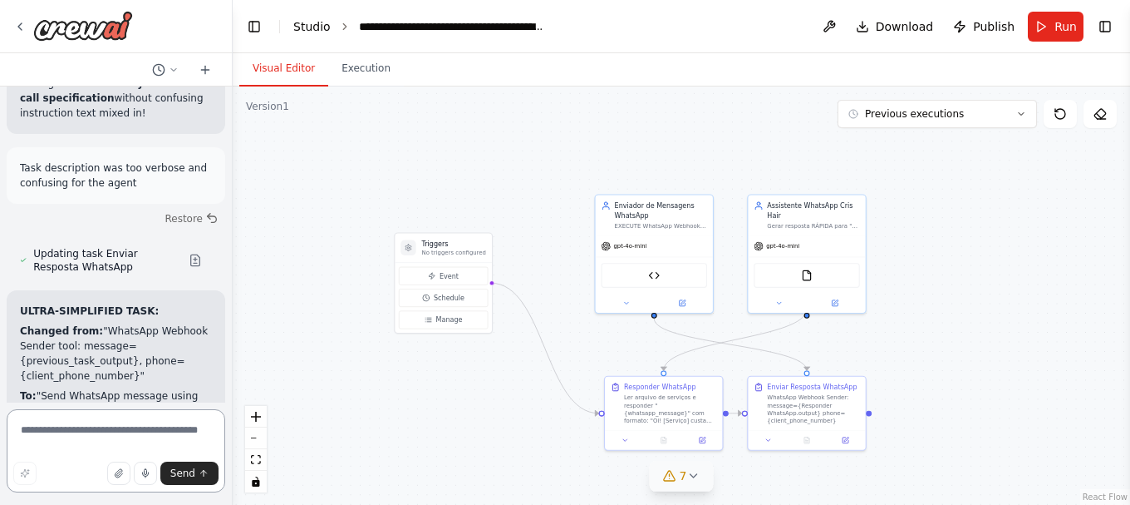
scroll to position [85195, 0]
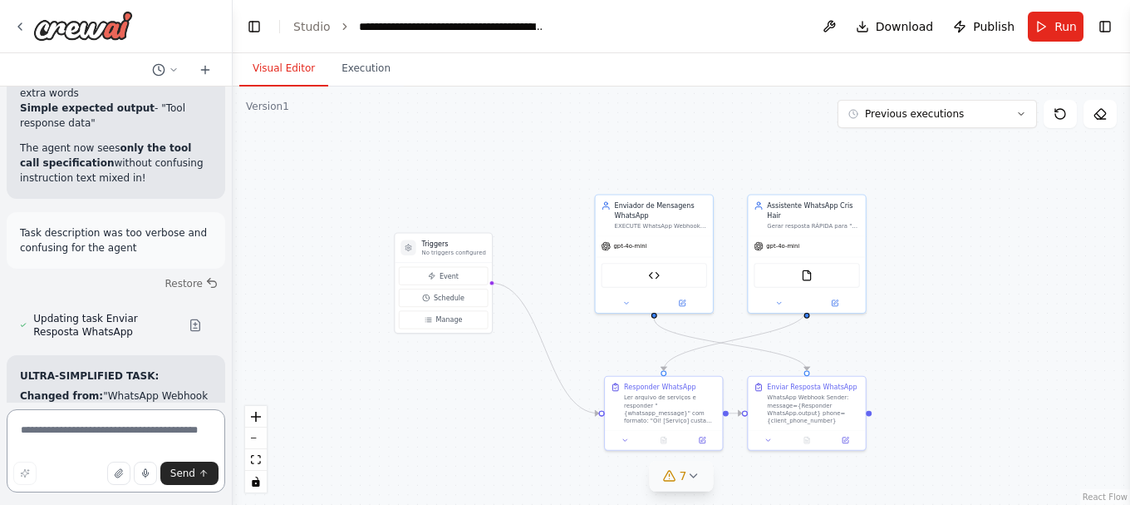
click at [101, 432] on textarea at bounding box center [116, 450] width 219 height 83
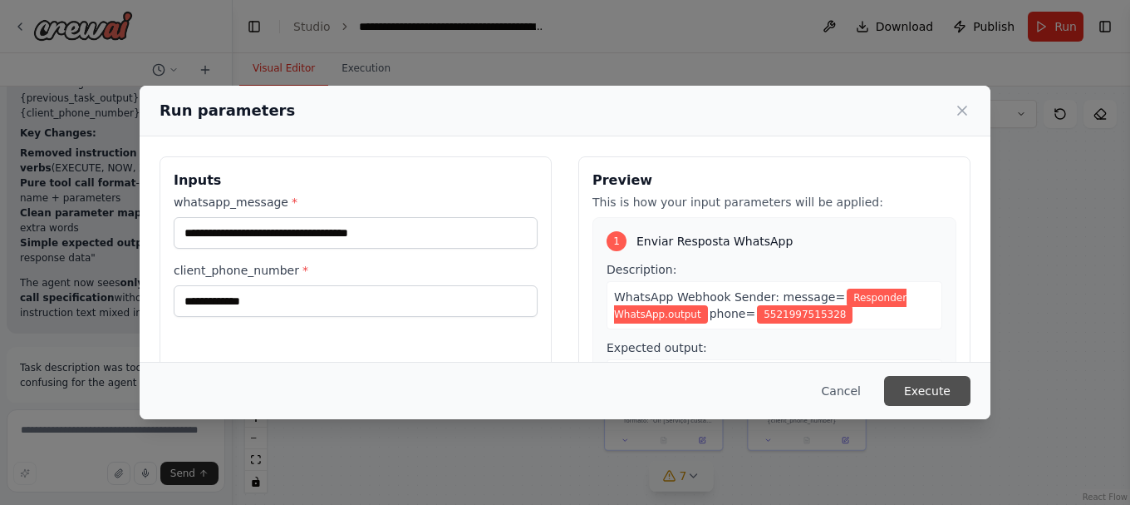
click at [924, 400] on button "Execute" at bounding box center [927, 391] width 86 height 30
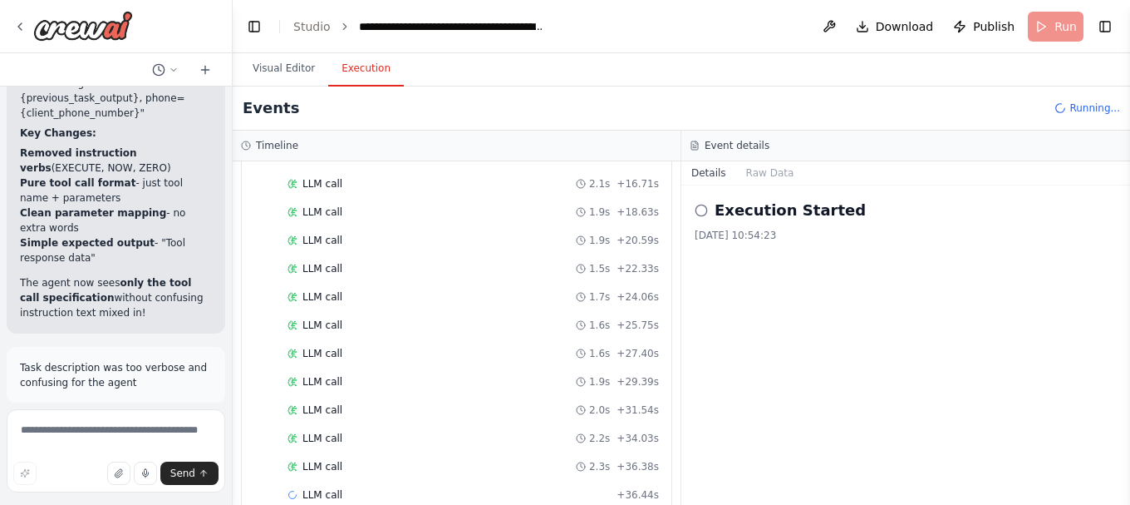
scroll to position [390, 0]
click at [278, 65] on button "Visual Editor" at bounding box center [283, 69] width 89 height 35
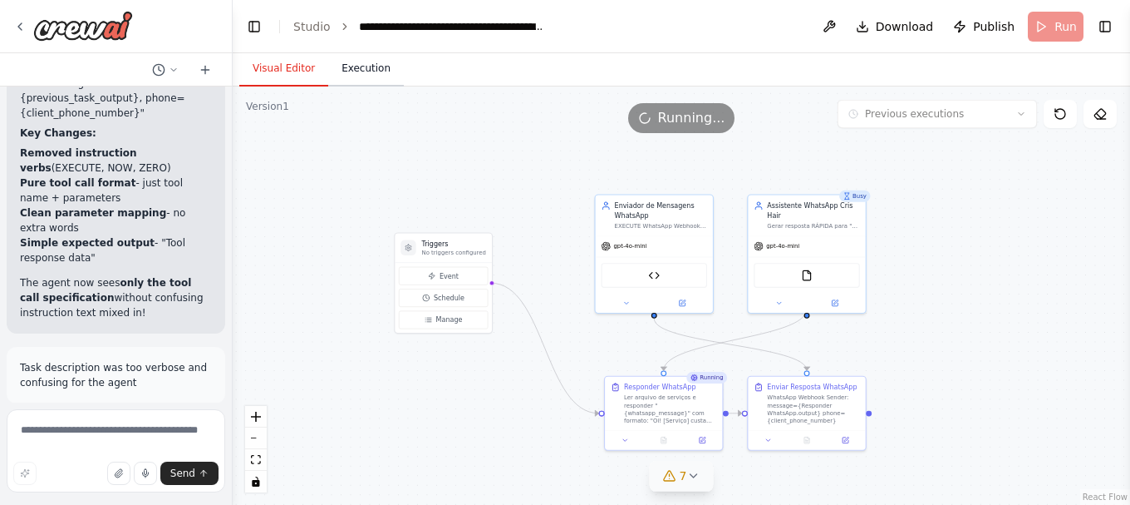
click at [355, 70] on button "Execution" at bounding box center [366, 69] width 76 height 35
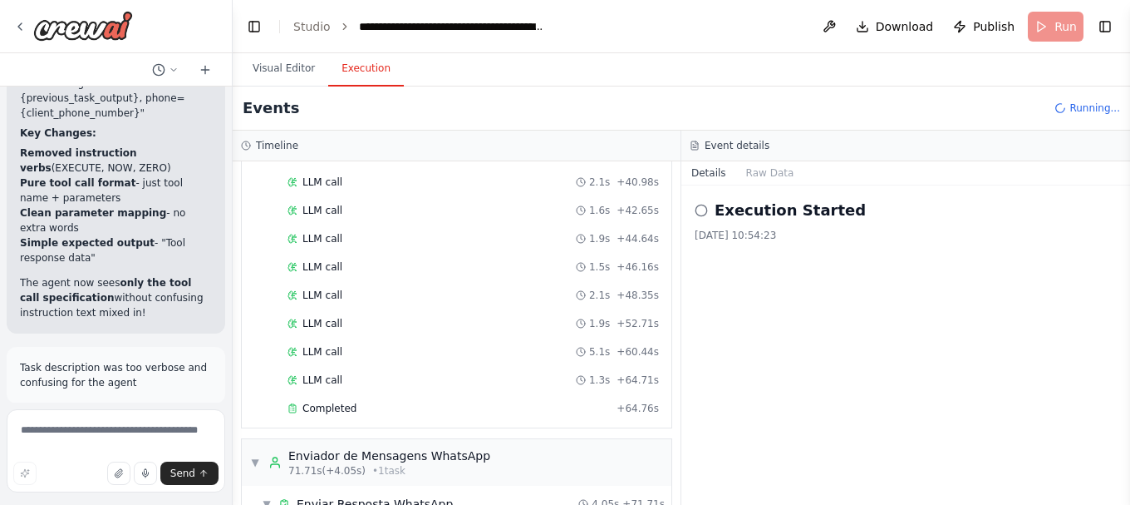
scroll to position [85195, 0]
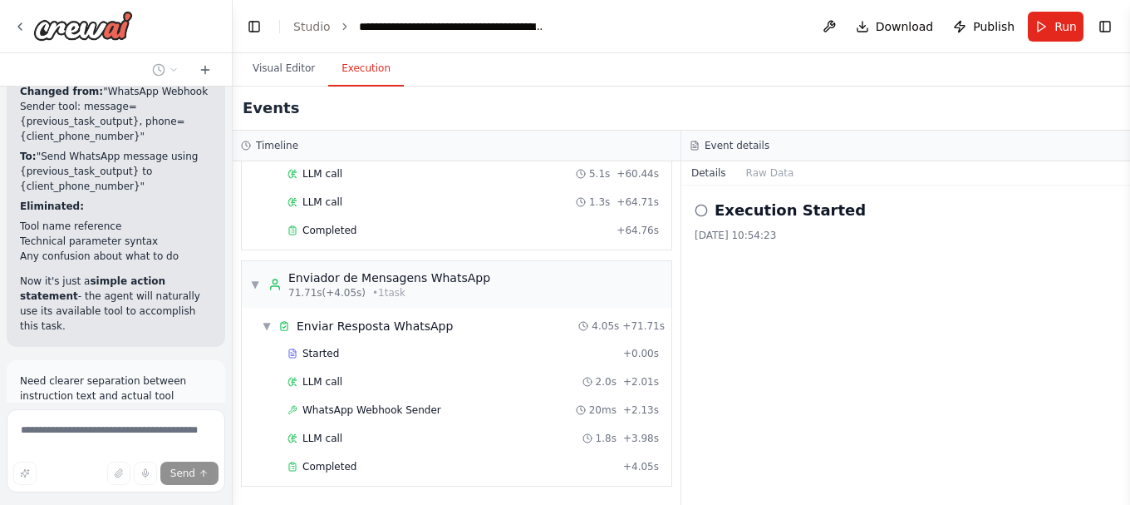
scroll to position [85586, 0]
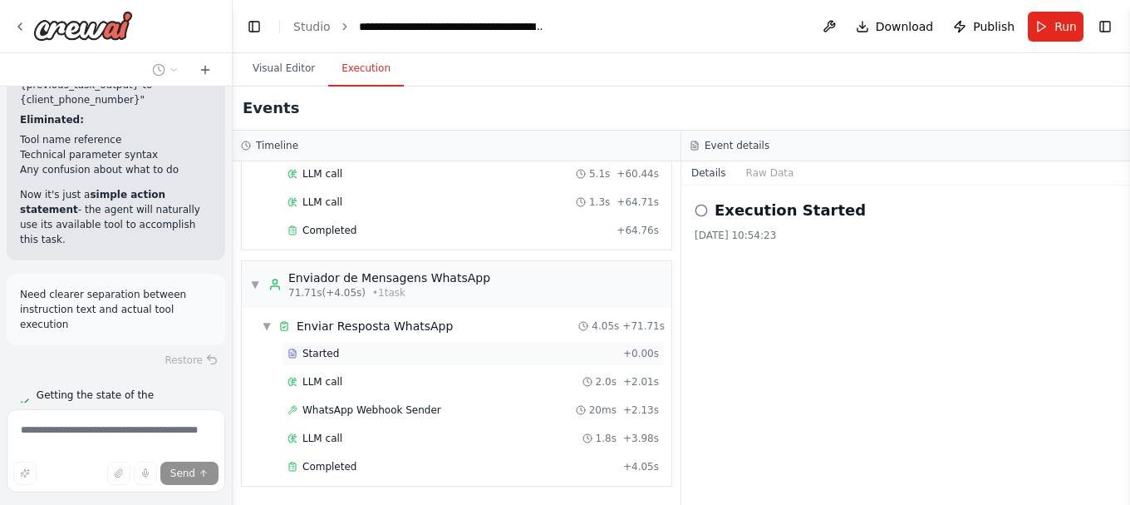
click at [341, 348] on div "Started" at bounding box center [452, 353] width 329 height 13
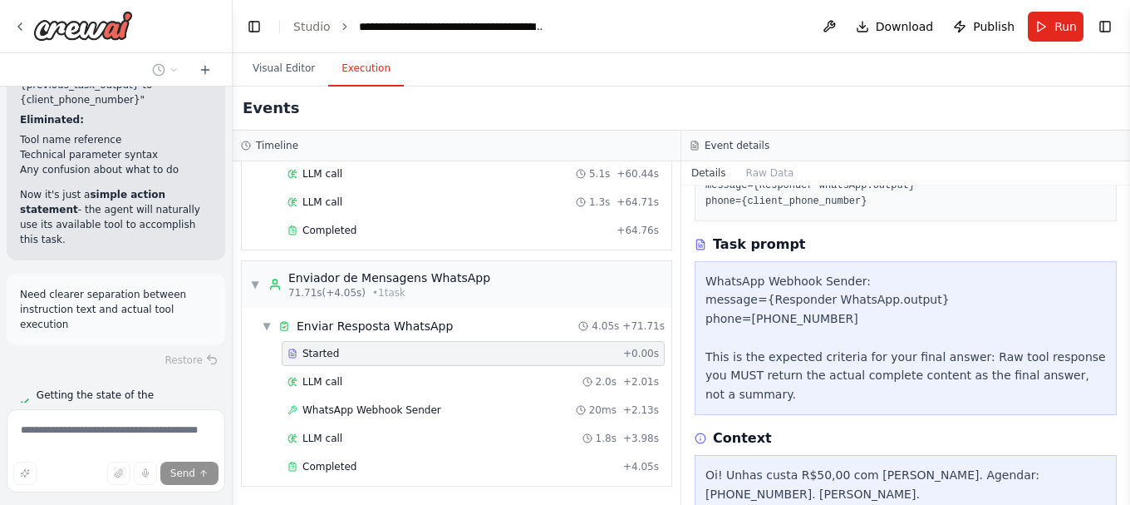
scroll to position [145, 0]
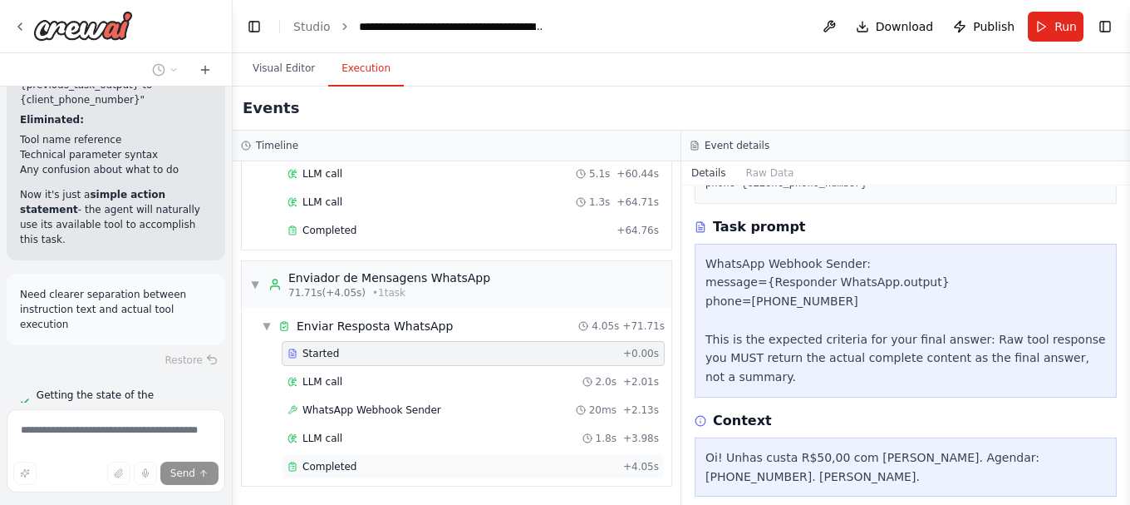
click at [350, 461] on span "Completed" at bounding box center [330, 466] width 54 height 13
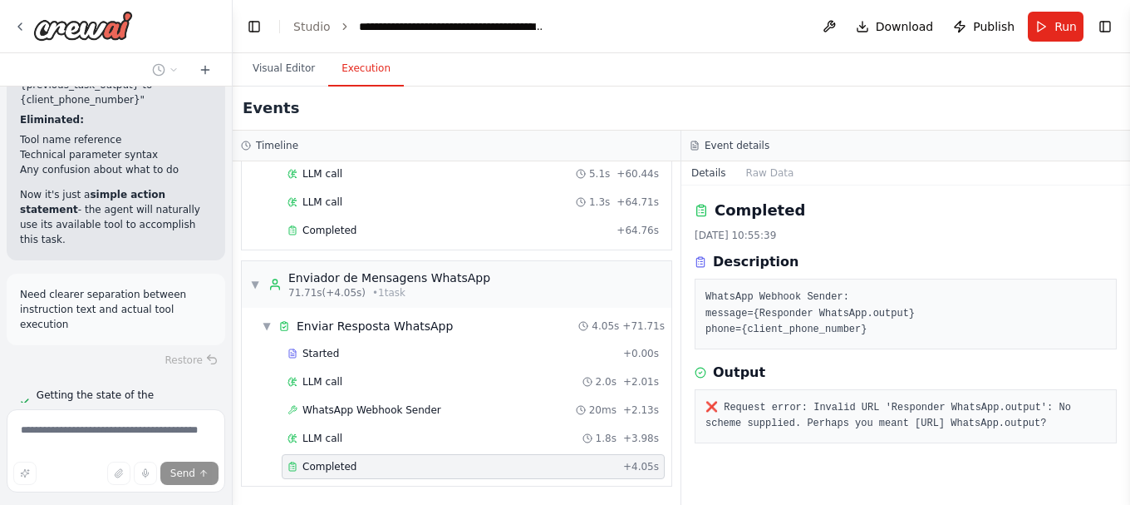
drag, startPoint x: 1056, startPoint y: 430, endPoint x: 704, endPoint y: 209, distance: 415.4
click at [704, 209] on div "Completed [DATE] 10:55:39 Description WhatsApp Webhook Sender: message={Respond…" at bounding box center [906, 344] width 449 height 319
copy div "Completed [DATE] 10:55:39 Description WhatsApp Webhook Sender: message={Respond…"
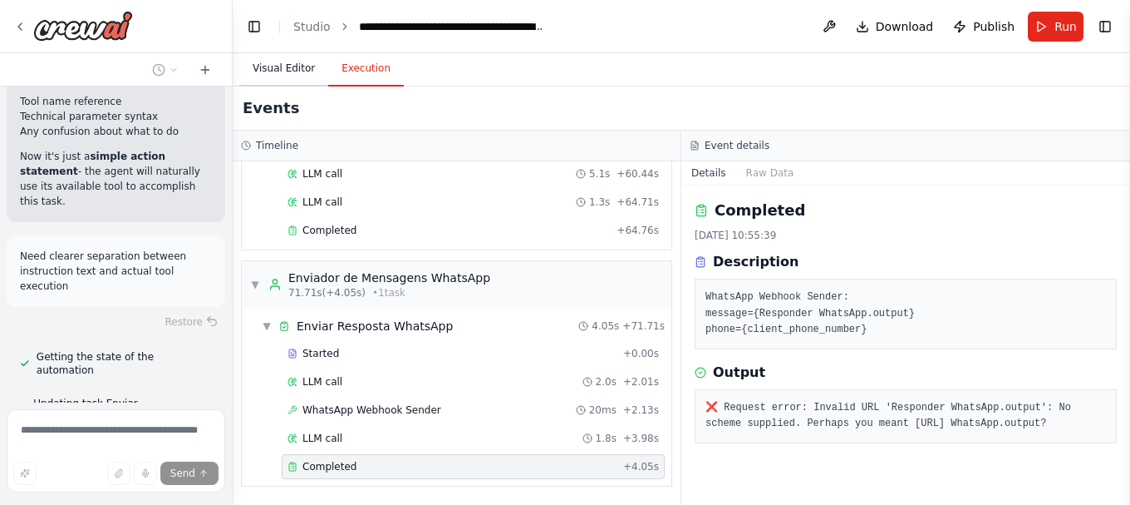
click at [279, 62] on button "Visual Editor" at bounding box center [283, 69] width 89 height 35
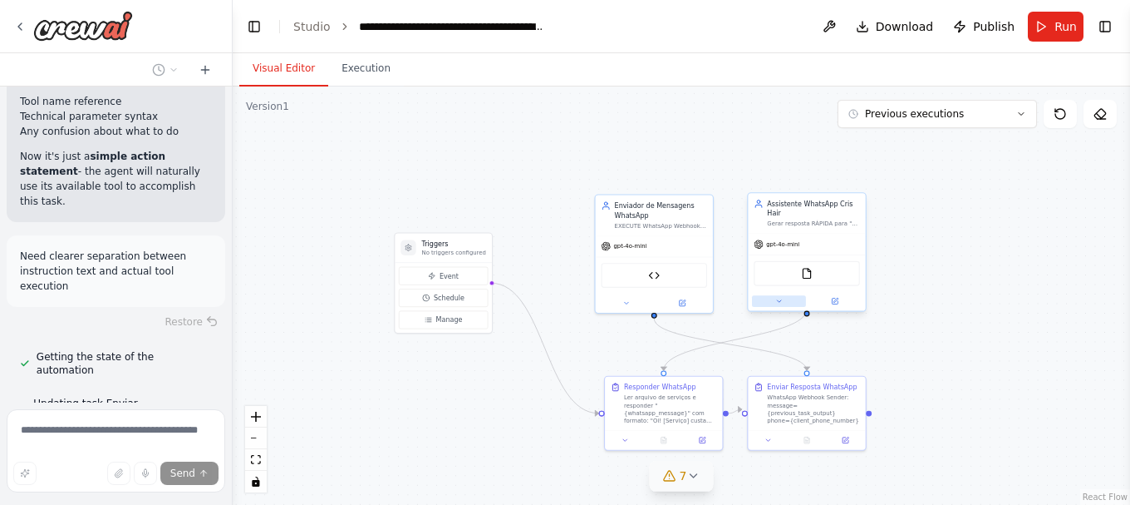
click at [781, 298] on icon at bounding box center [779, 301] width 7 height 7
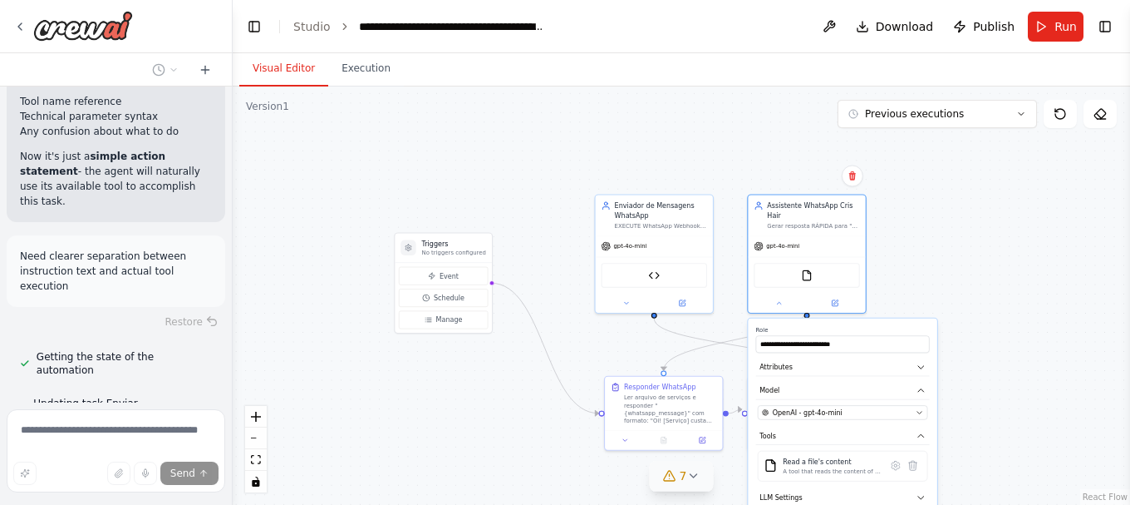
click at [781, 305] on div ".deletable-edge-delete-btn { width: 20px; height: 20px; border: 0px solid #ffff…" at bounding box center [682, 295] width 898 height 418
click at [778, 298] on div at bounding box center [806, 301] width 117 height 19
click at [761, 335] on input "**********" at bounding box center [843, 343] width 174 height 17
click at [781, 298] on icon at bounding box center [779, 301] width 7 height 7
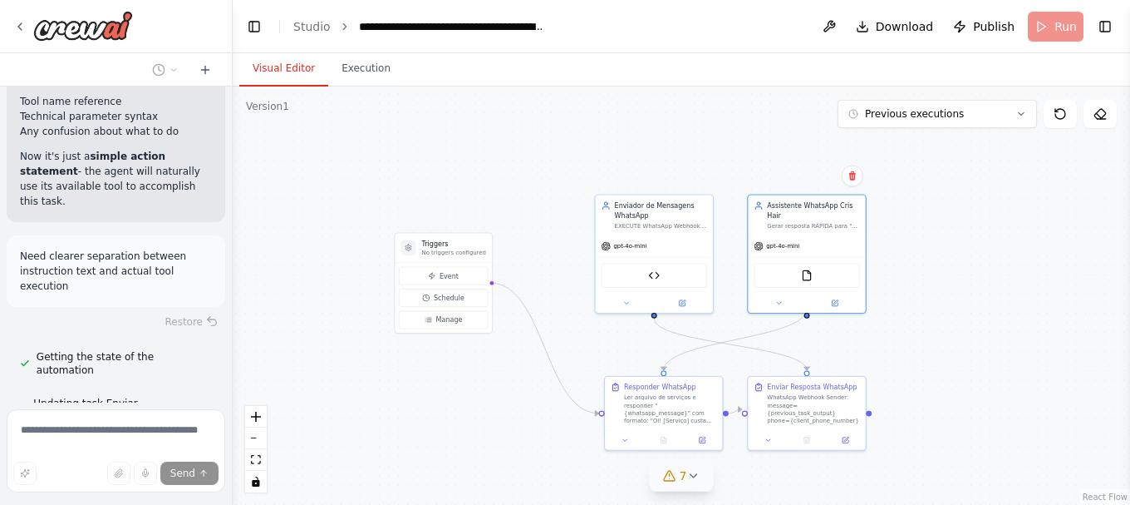
scroll to position [85490, 0]
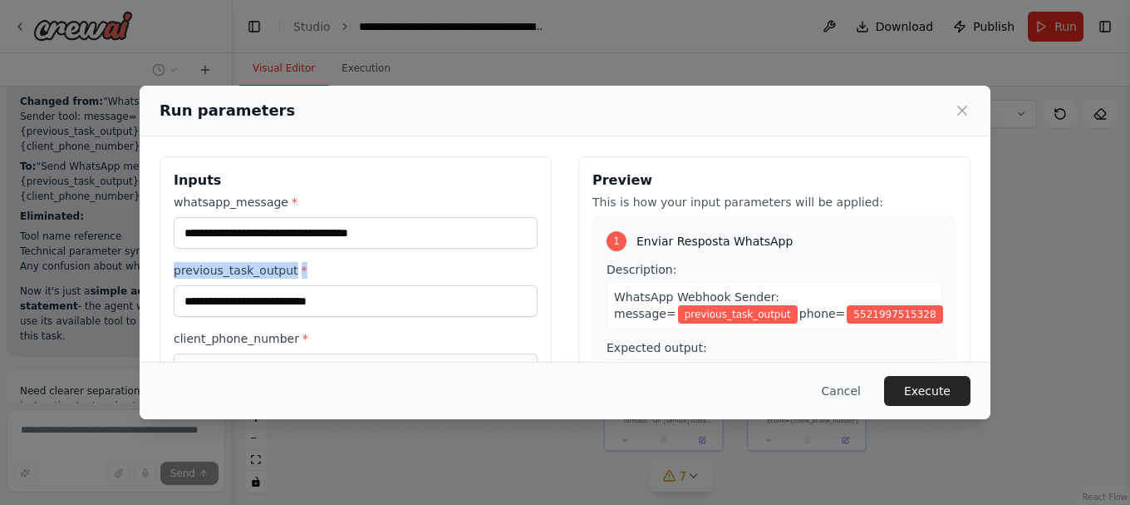
drag, startPoint x: 266, startPoint y: 275, endPoint x: 143, endPoint y: 269, distance: 123.2
click at [143, 269] on div "**********" at bounding box center [565, 353] width 851 height 434
copy label "previous_task_output *"
click at [845, 391] on button "Cancel" at bounding box center [842, 391] width 66 height 30
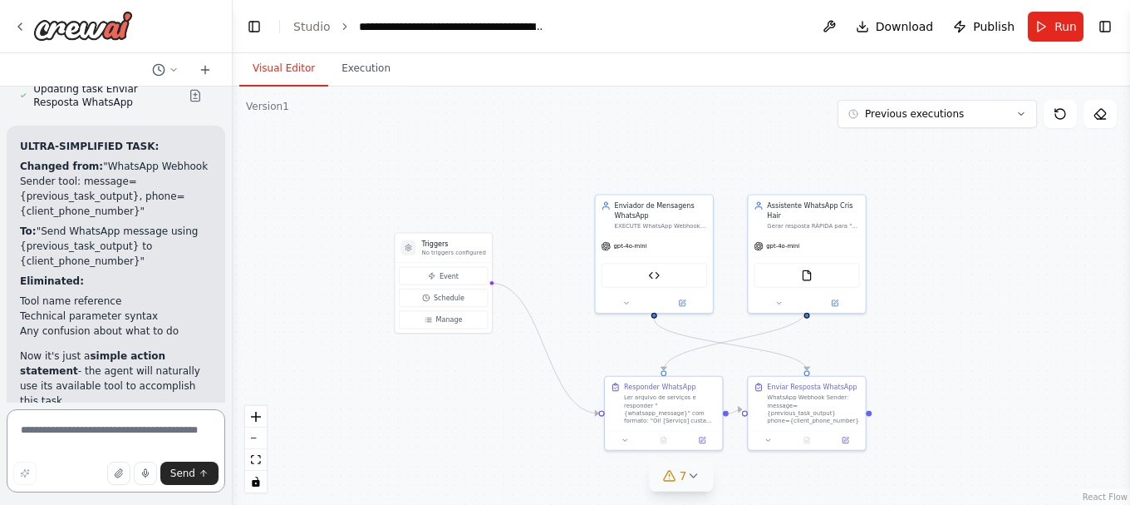
click at [35, 436] on textarea at bounding box center [116, 450] width 219 height 83
paste textarea "**********"
type textarea "**********"
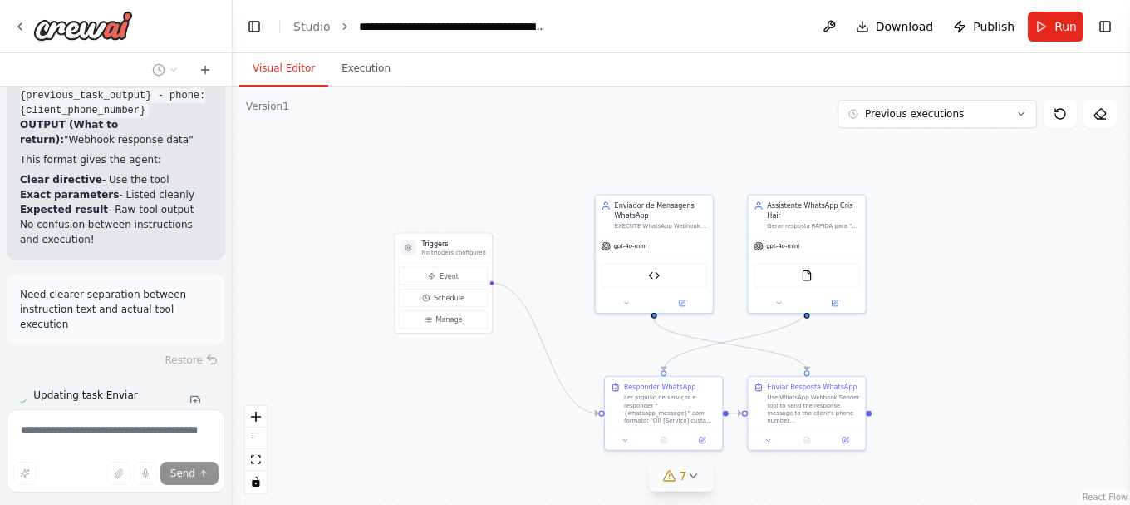
scroll to position [86095, 0]
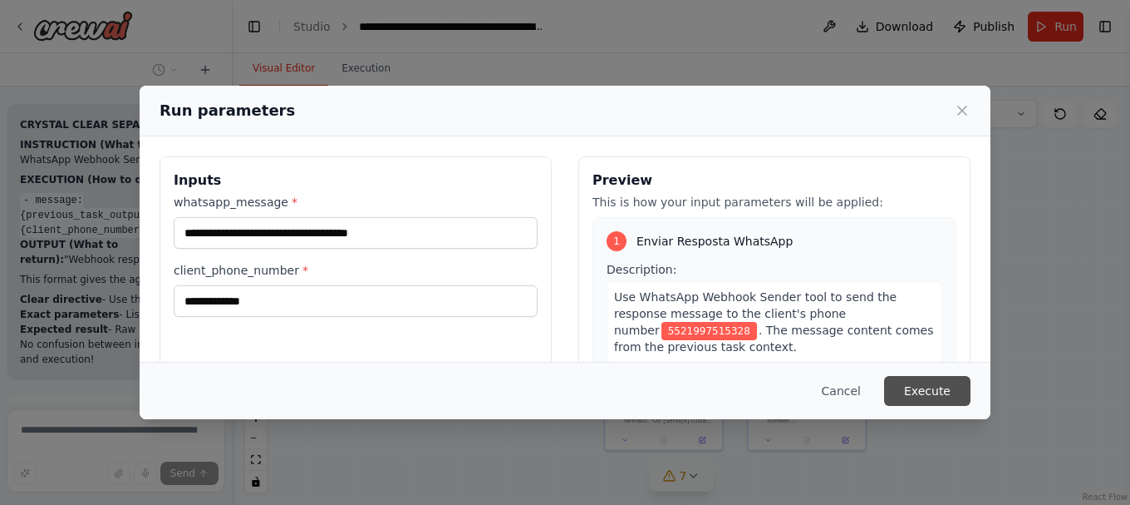
click at [913, 396] on button "Execute" at bounding box center [927, 391] width 86 height 30
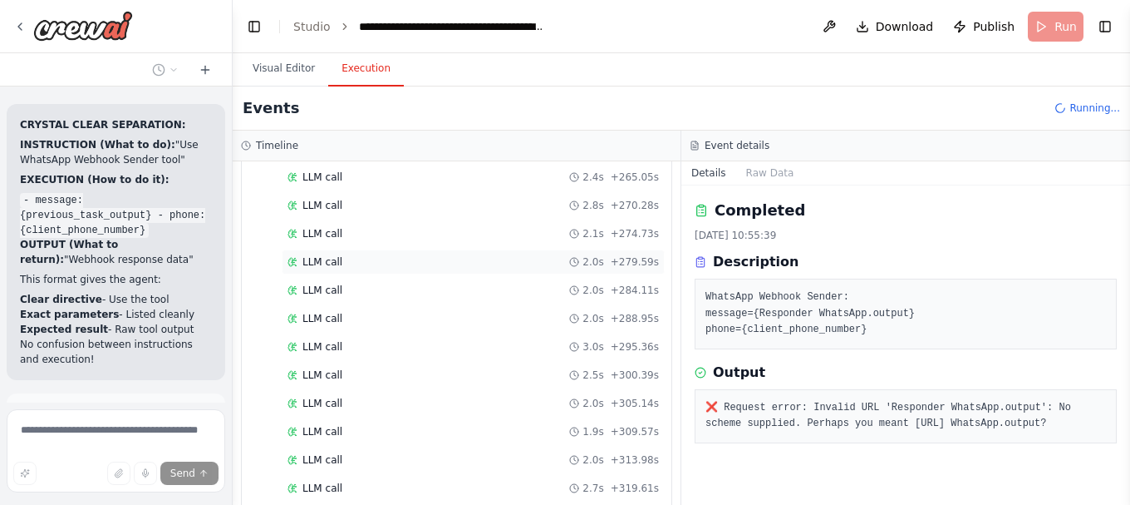
scroll to position [2086, 0]
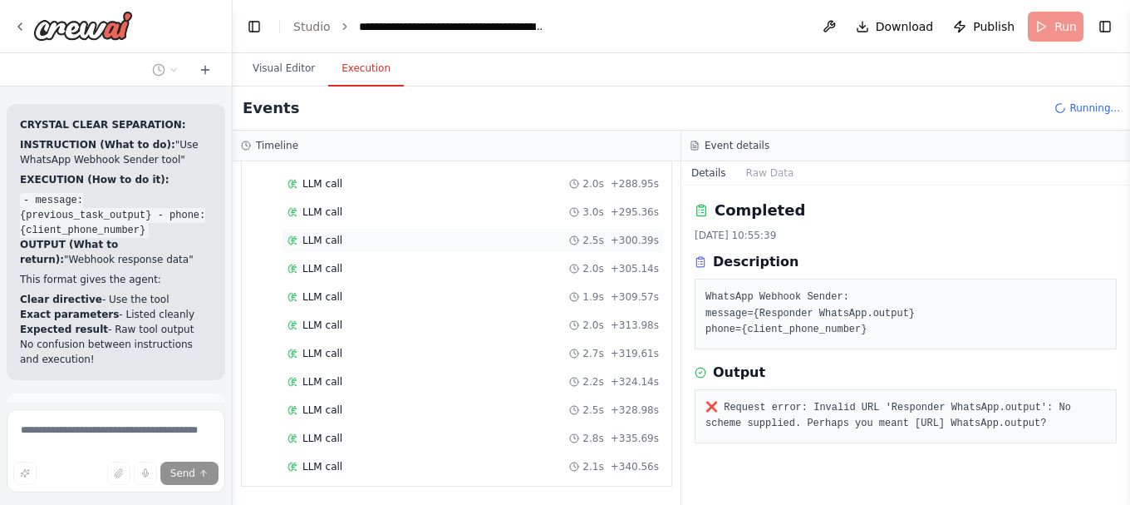
click at [318, 233] on div "LLM call 2.5s + 300.39s" at bounding box center [473, 240] width 383 height 25
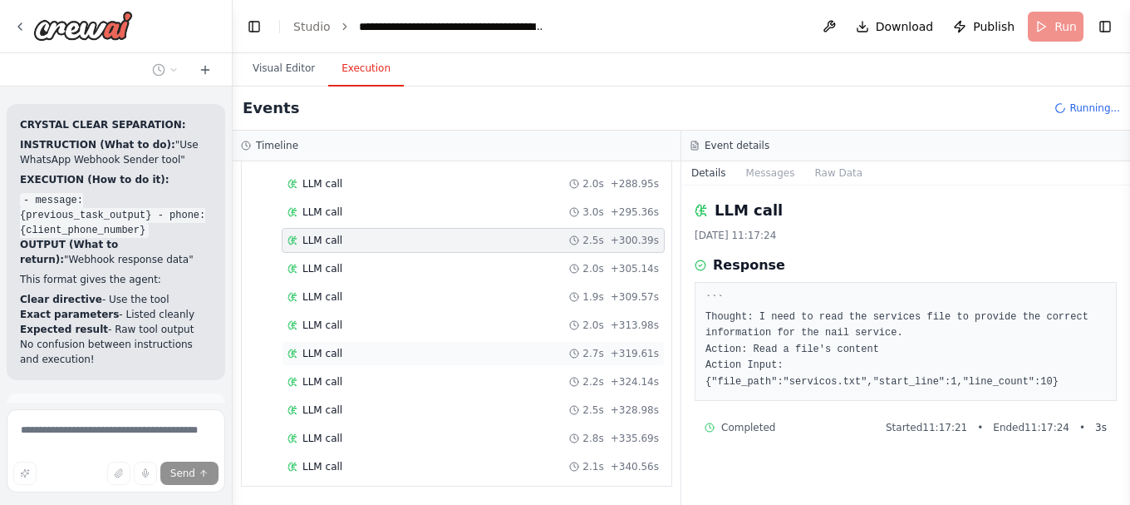
click at [325, 343] on div "LLM call 2.7s + 319.61s" at bounding box center [473, 353] width 383 height 25
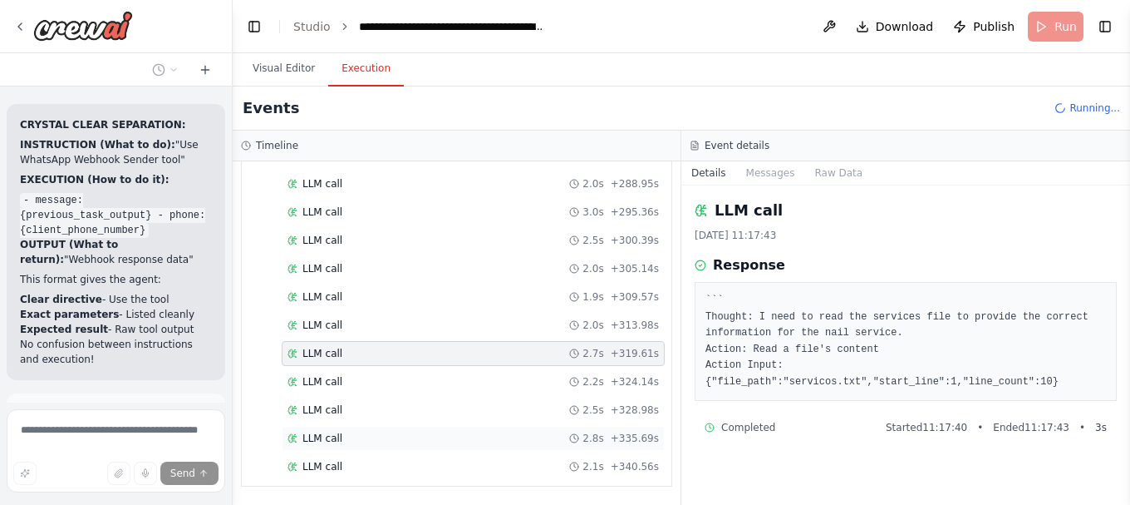
click at [341, 443] on div "LLM call 2.8s + 335.69s" at bounding box center [474, 437] width 372 height 13
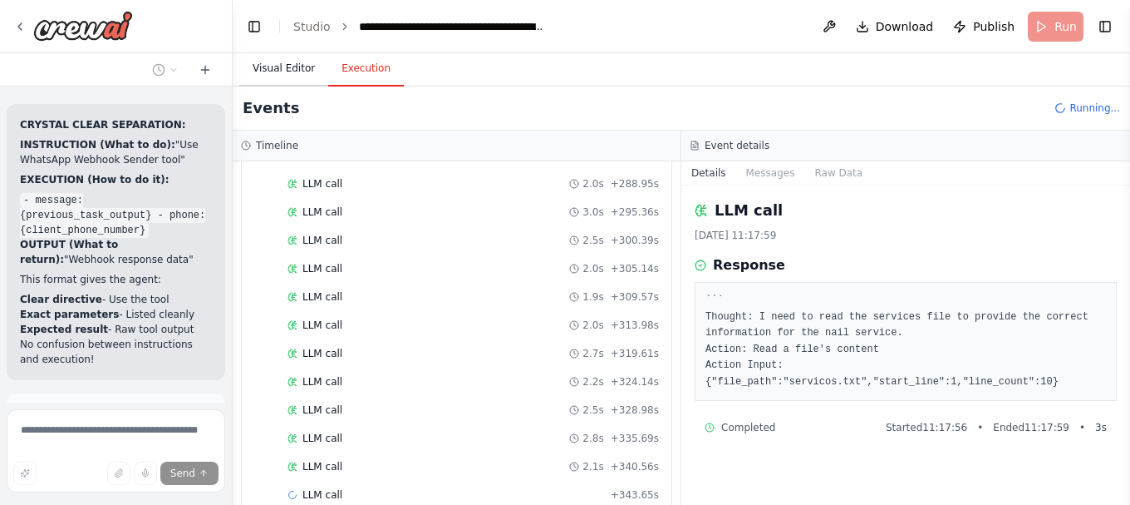
click at [267, 71] on button "Visual Editor" at bounding box center [283, 69] width 89 height 35
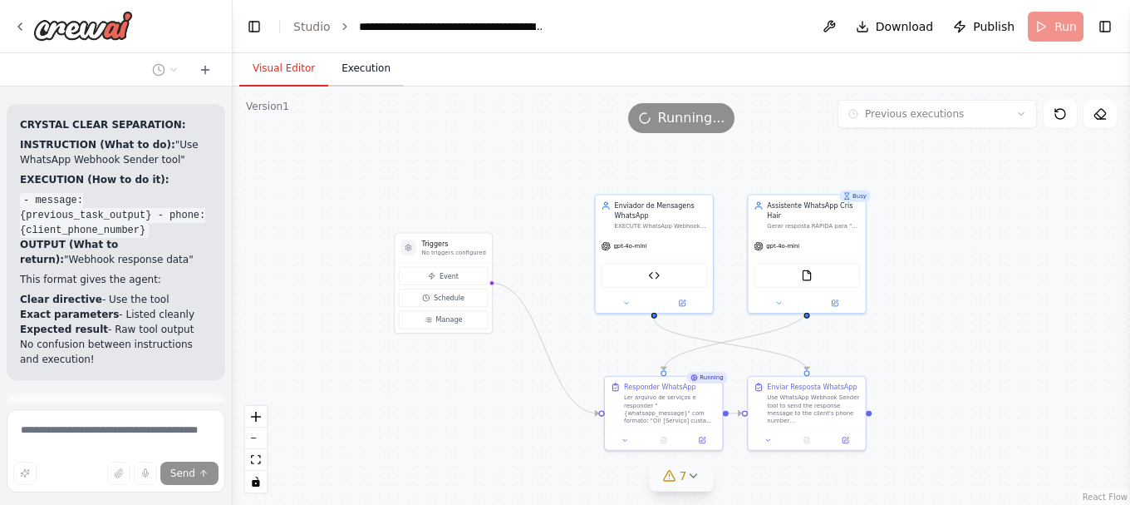
click at [367, 71] on button "Execution" at bounding box center [366, 69] width 76 height 35
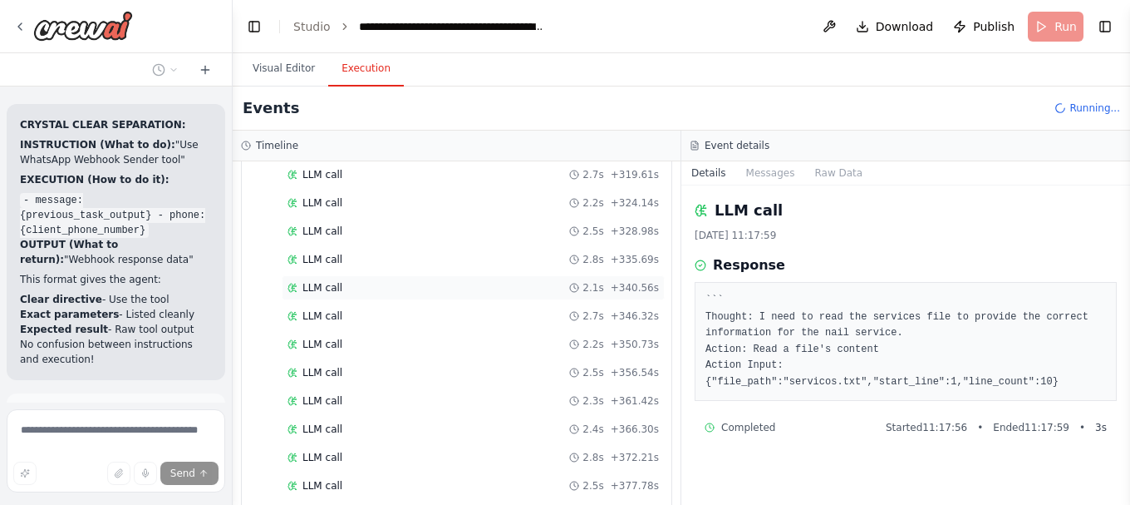
scroll to position [2396, 0]
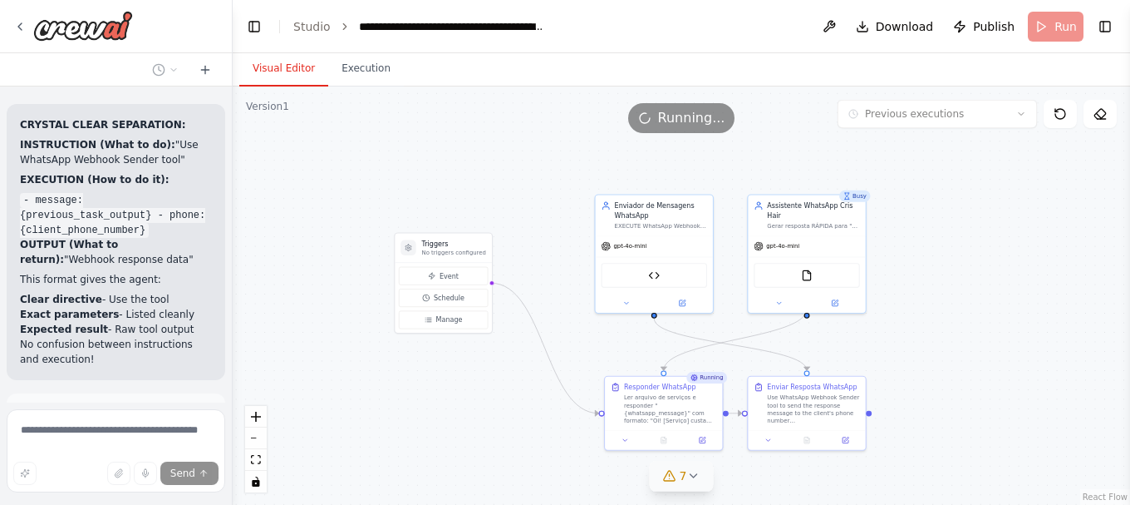
click at [269, 61] on button "Visual Editor" at bounding box center [283, 69] width 89 height 35
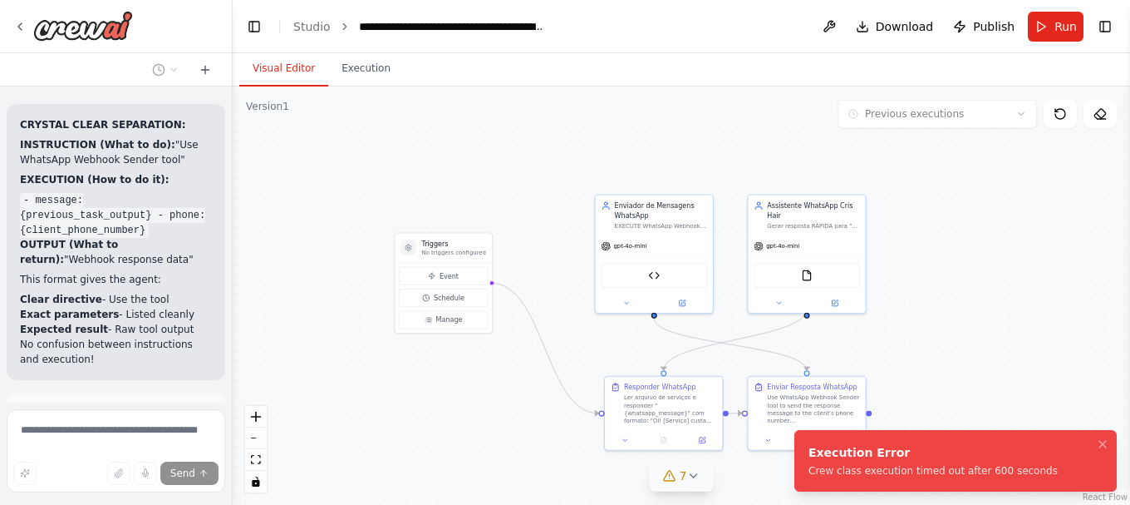
scroll to position [86095, 0]
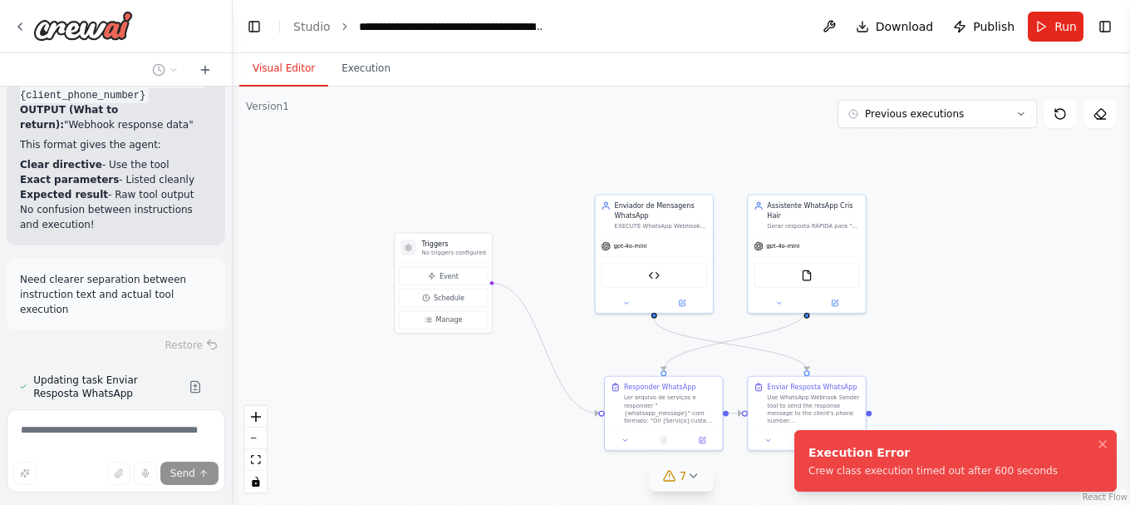
drag, startPoint x: 1036, startPoint y: 472, endPoint x: 801, endPoint y: 469, distance: 234.4
click at [801, 469] on li "Execution Error Crew class execution timed out after 600 seconds" at bounding box center [956, 461] width 323 height 62
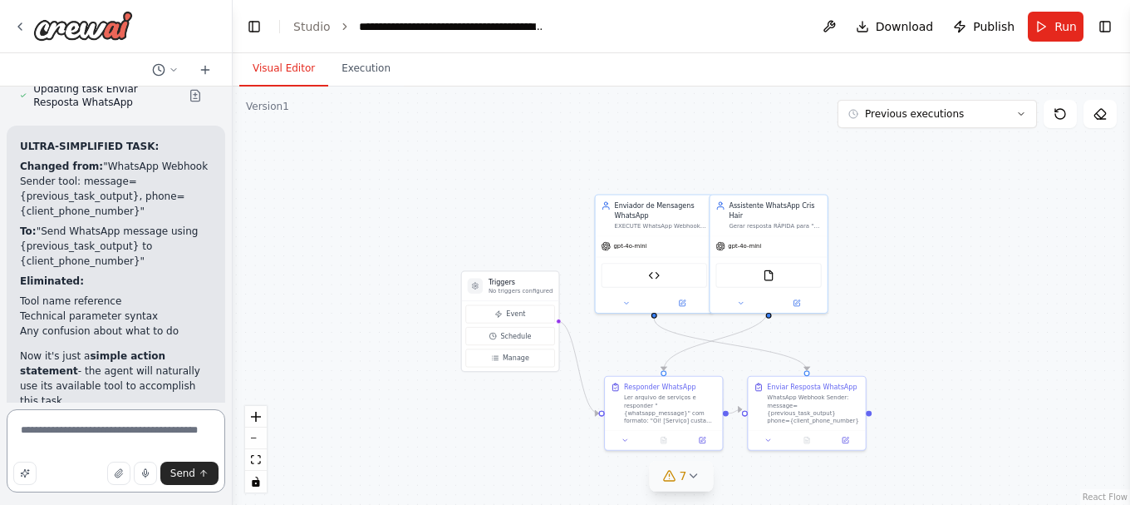
drag, startPoint x: 201, startPoint y: 430, endPoint x: -32, endPoint y: 417, distance: 233.9
click at [0, 417] on html "Create a crew that schedules and publishes social media content across multiple…" at bounding box center [565, 252] width 1130 height 505
type textarea "**********"
click at [366, 69] on button "Execution" at bounding box center [366, 69] width 76 height 35
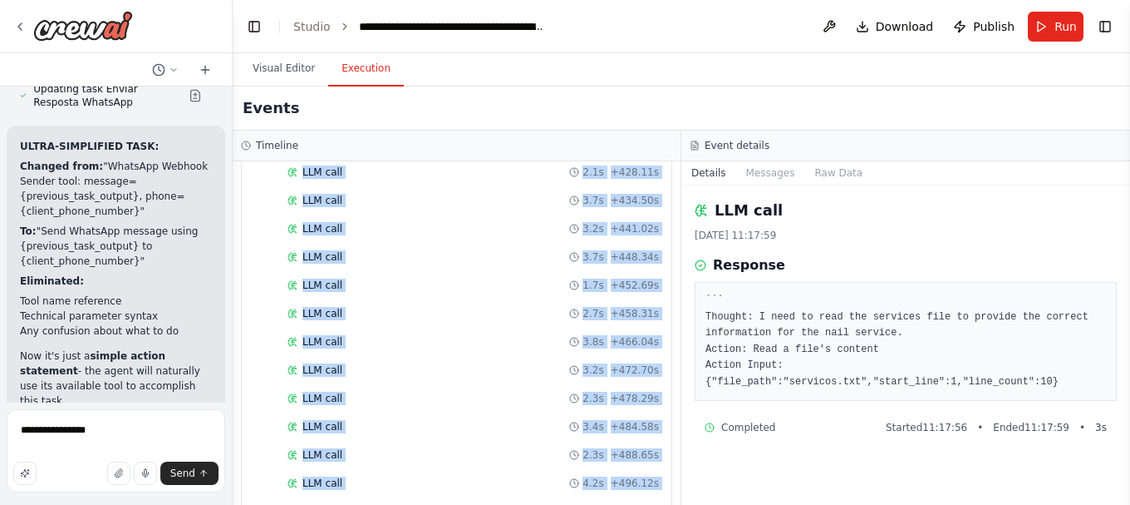
scroll to position [3273, 0]
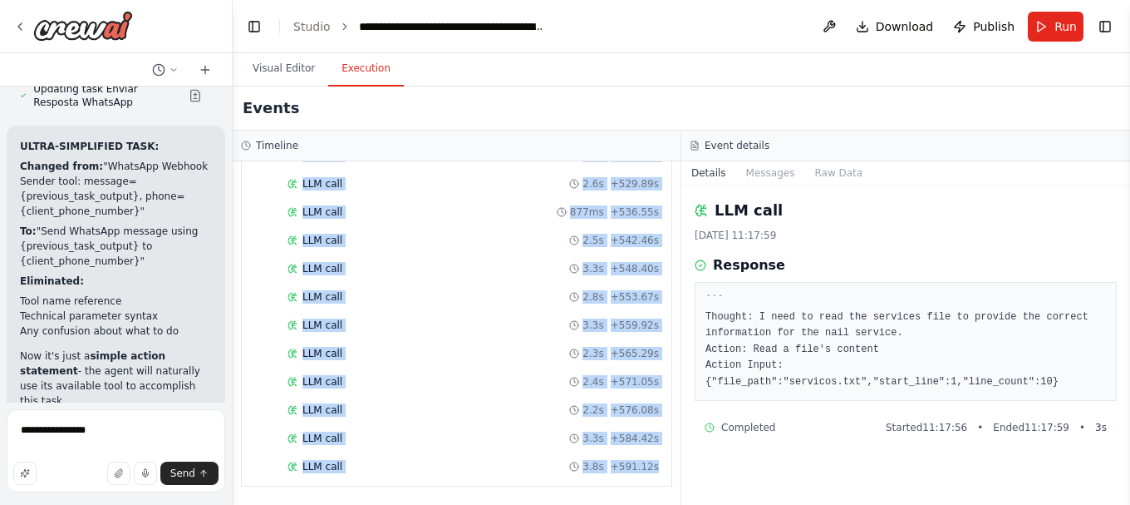
drag, startPoint x: 254, startPoint y: 173, endPoint x: 653, endPoint y: 466, distance: 494.6
copy div "LLM call 2.7s + 346.32s LLM call 2.2s + 350.73s LLM call 2.5s + 356.54s LLM cal…"
click at [95, 431] on textarea "**********" at bounding box center [116, 450] width 219 height 83
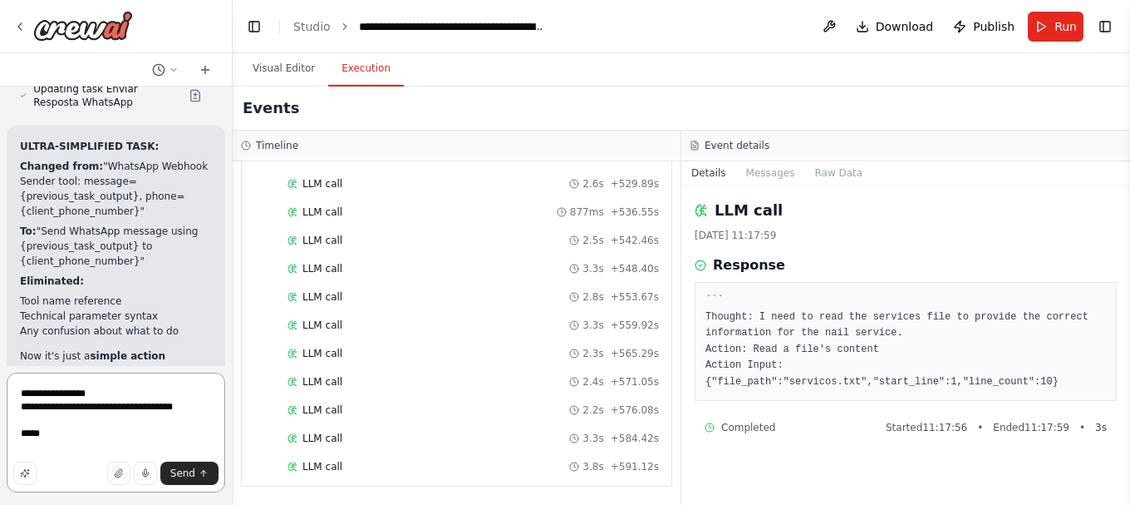
paste textarea "******** **** ******** ******** **** ******** ******** **** ******** ******** *…"
type textarea "**********"
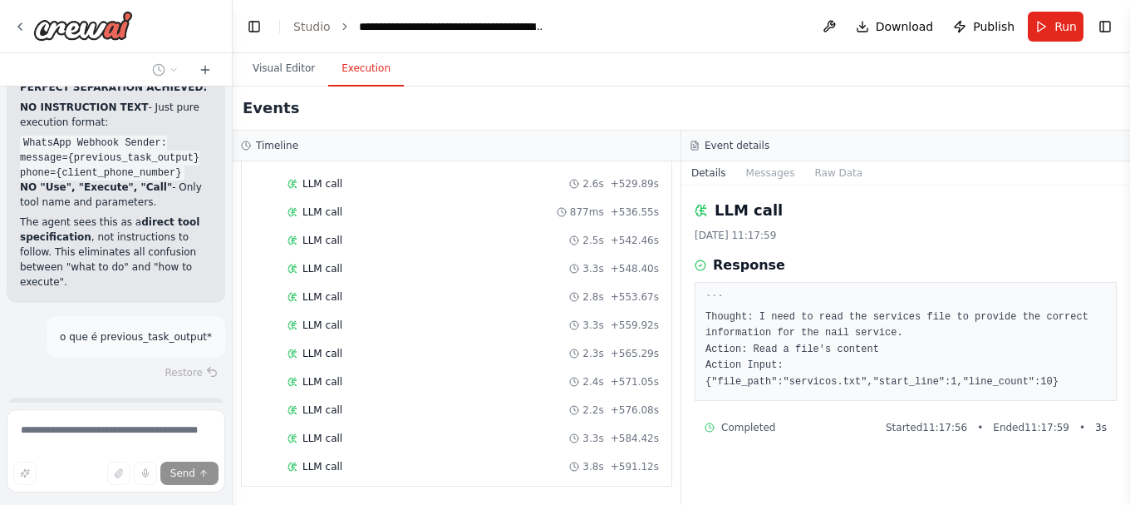
scroll to position [86459, 0]
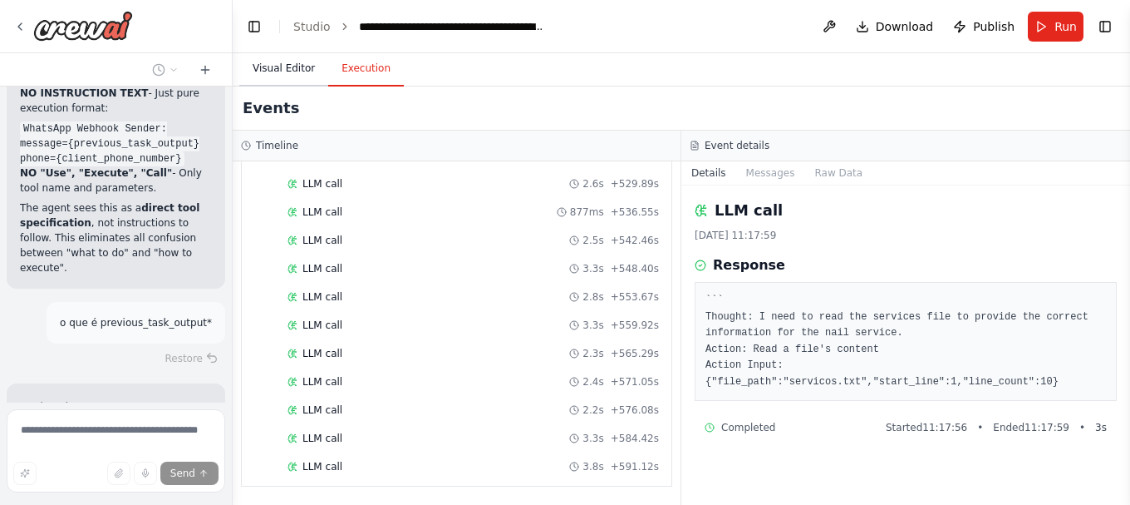
click at [270, 63] on button "Visual Editor" at bounding box center [283, 69] width 89 height 35
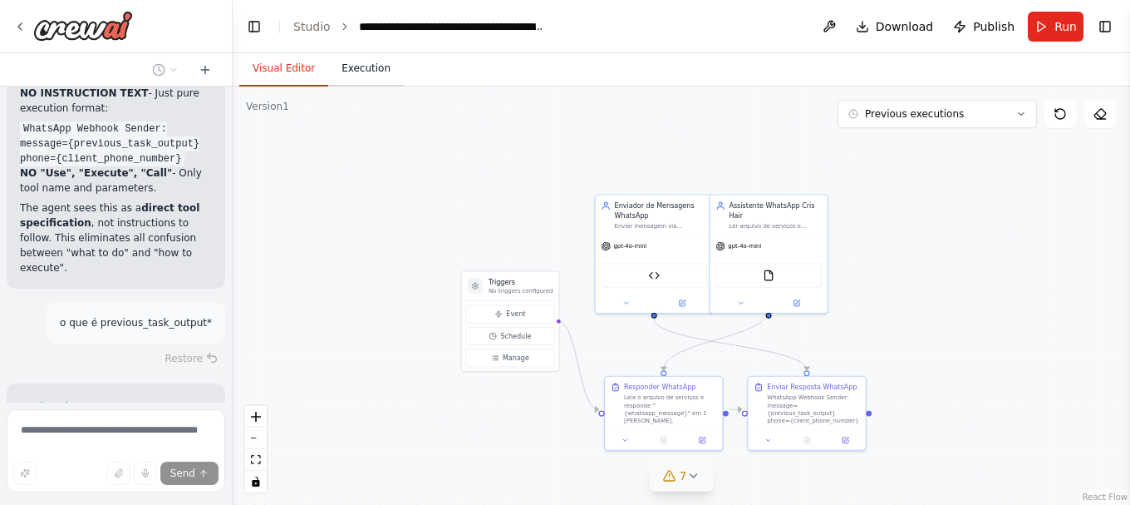
click at [362, 66] on button "Execution" at bounding box center [366, 69] width 76 height 35
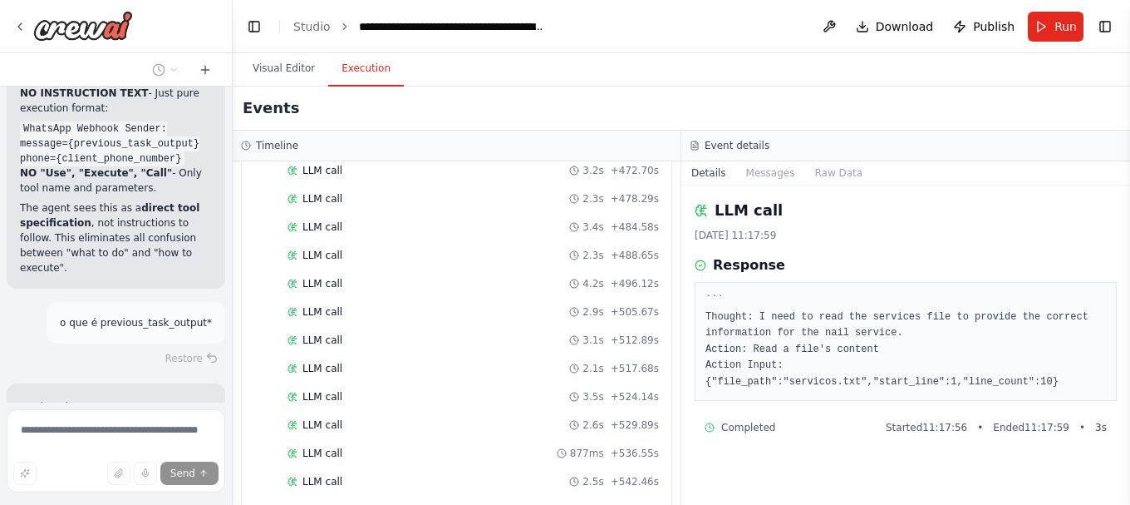
scroll to position [3273, 0]
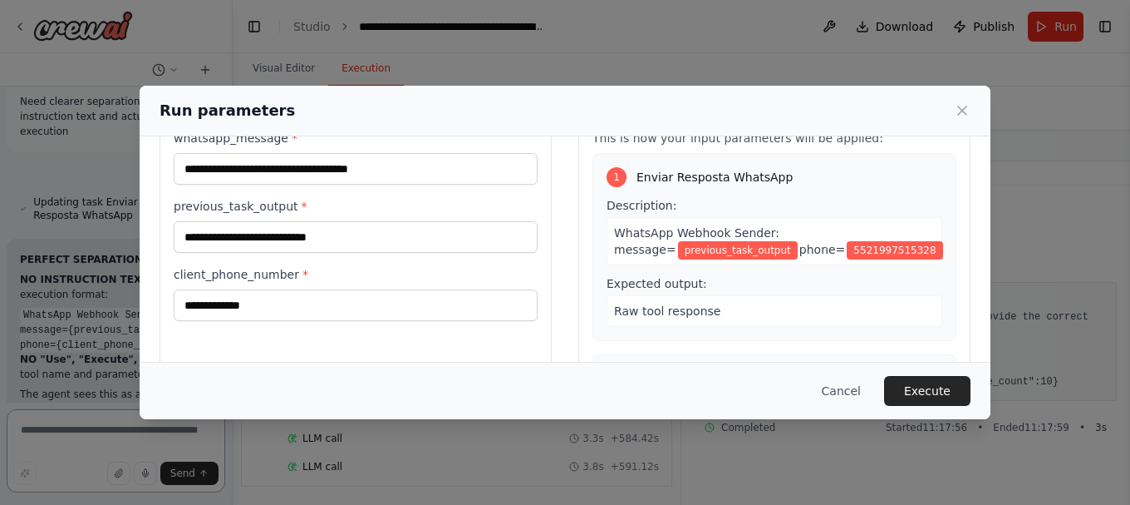
scroll to position [42, 0]
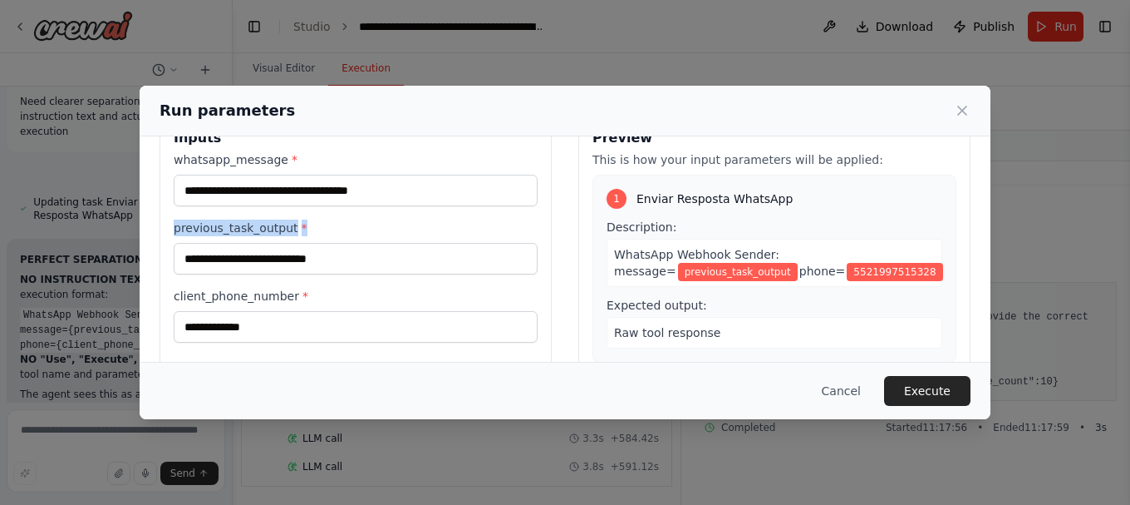
drag, startPoint x: 297, startPoint y: 230, endPoint x: 175, endPoint y: 221, distance: 122.5
click at [175, 221] on label "previous_task_output *" at bounding box center [356, 227] width 364 height 17
copy label "previous_task_output *"
click at [86, 428] on div "**********" at bounding box center [565, 252] width 1130 height 505
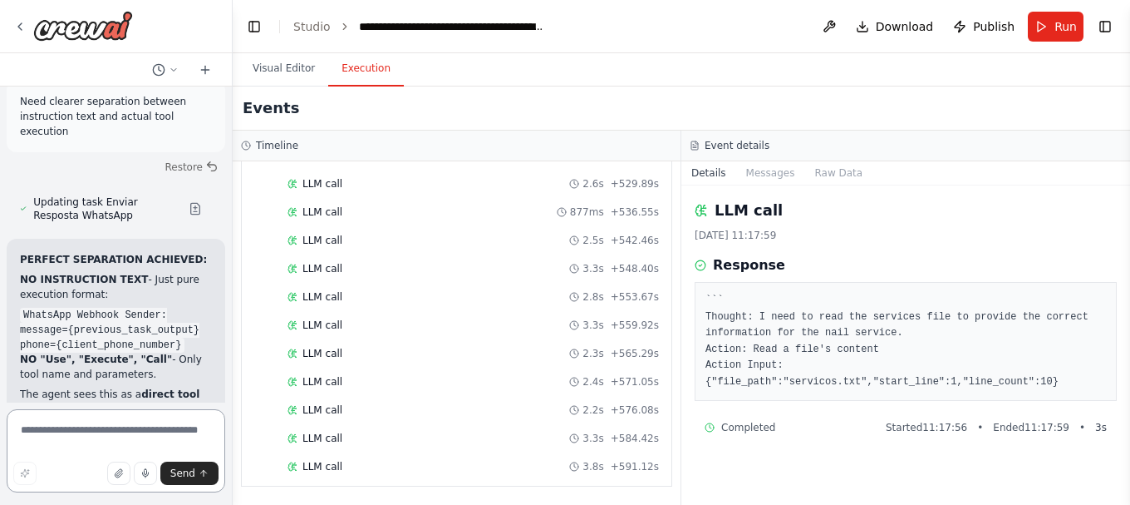
click at [86, 428] on textarea at bounding box center [116, 450] width 219 height 83
paste textarea "**********"
type textarea "**********"
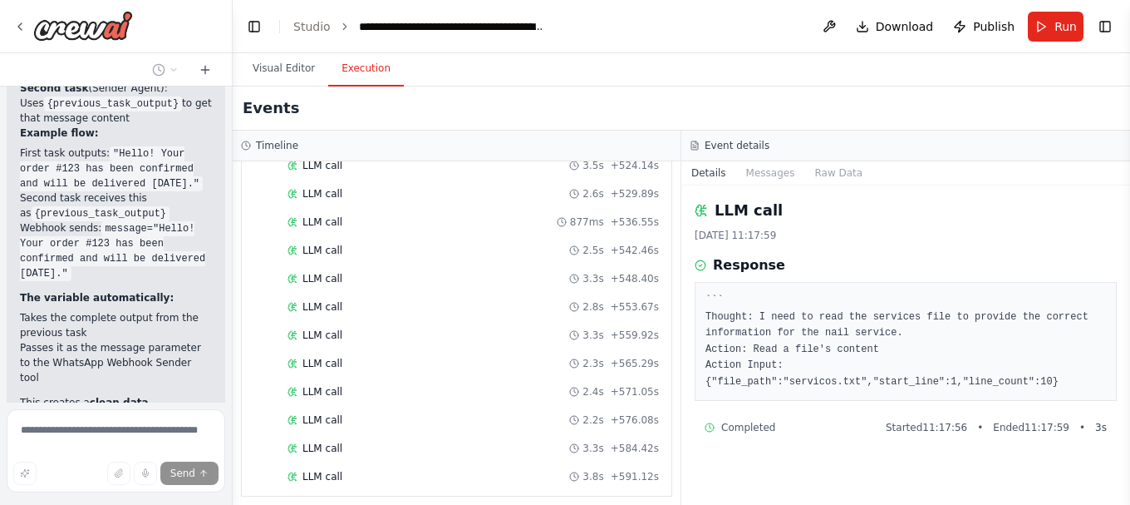
scroll to position [3273, 0]
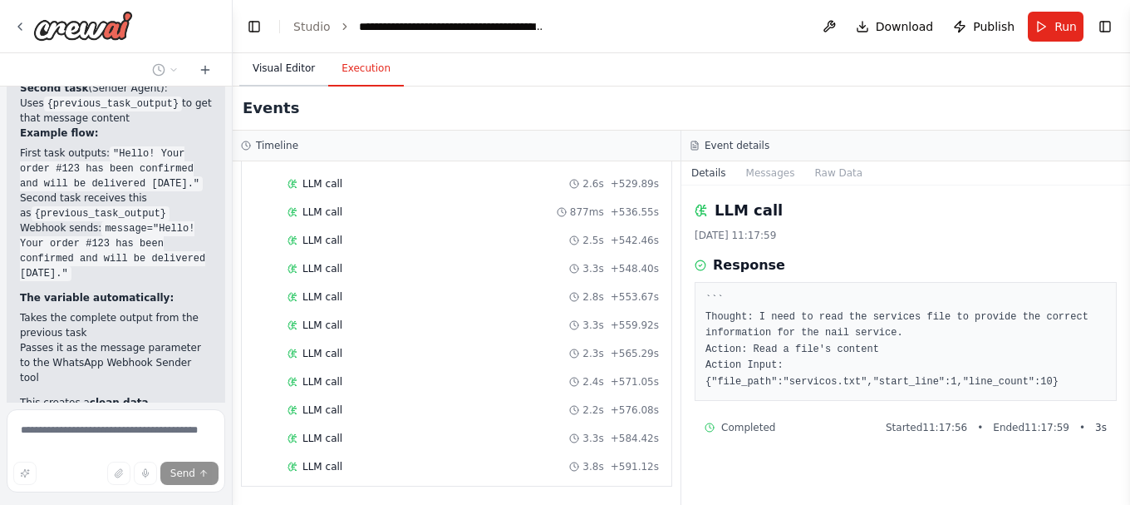
click at [264, 65] on button "Visual Editor" at bounding box center [283, 69] width 89 height 35
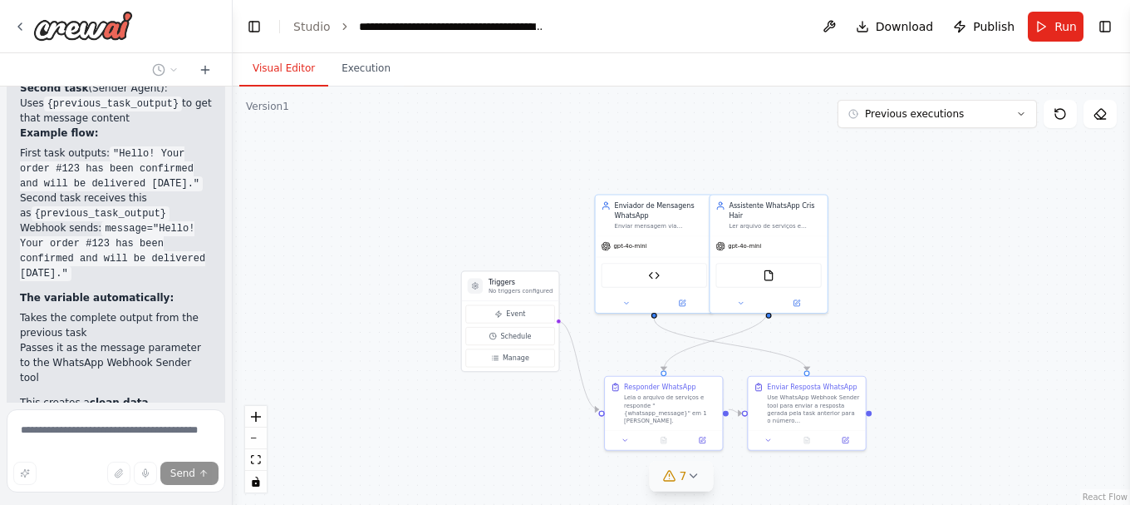
click at [694, 470] on icon at bounding box center [693, 475] width 13 height 13
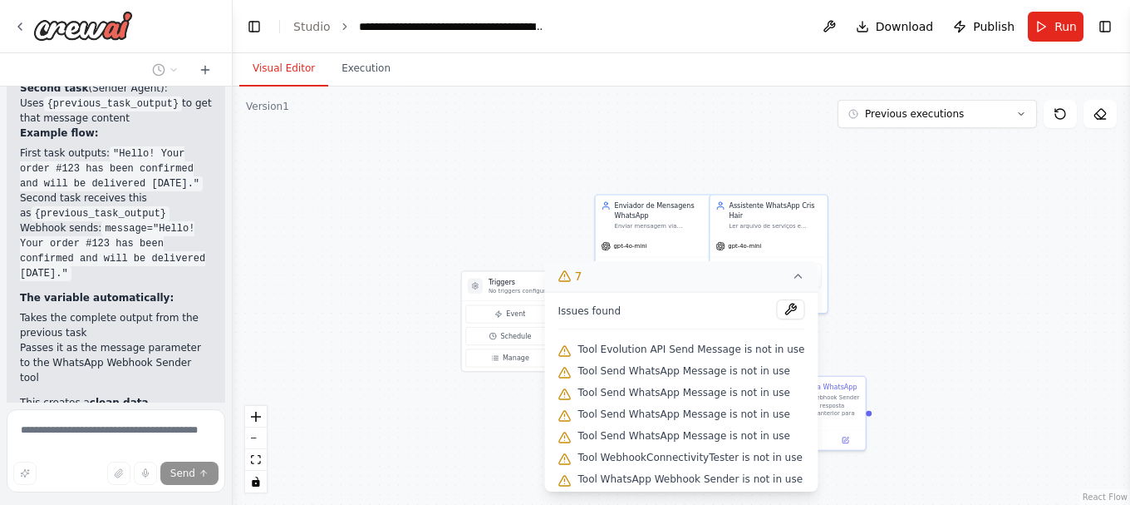
click at [794, 272] on icon at bounding box center [798, 275] width 13 height 13
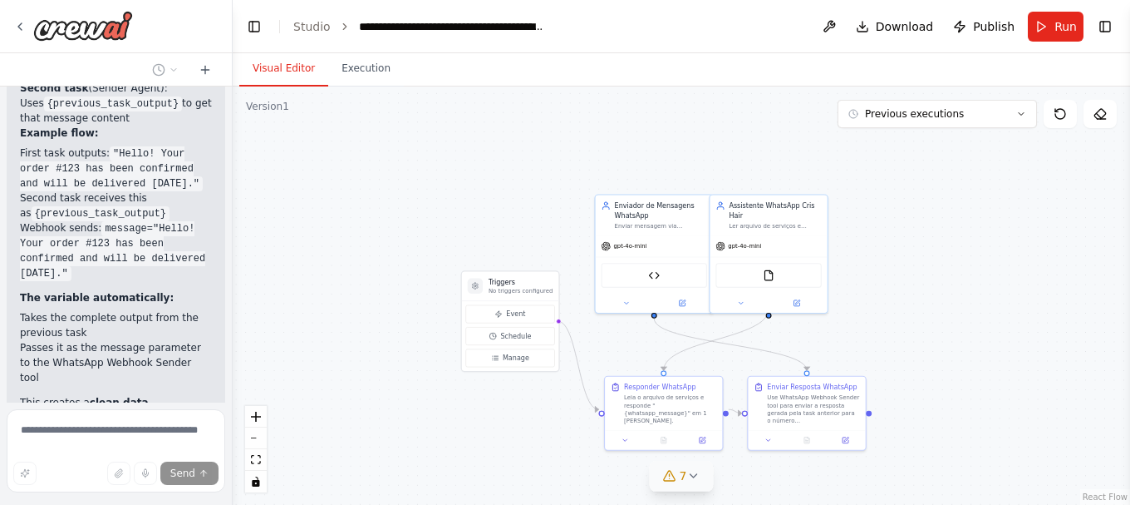
click at [746, 125] on div ".deletable-edge-delete-btn { width: 20px; height: 20px; border: 0px solid #ffff…" at bounding box center [682, 295] width 898 height 418
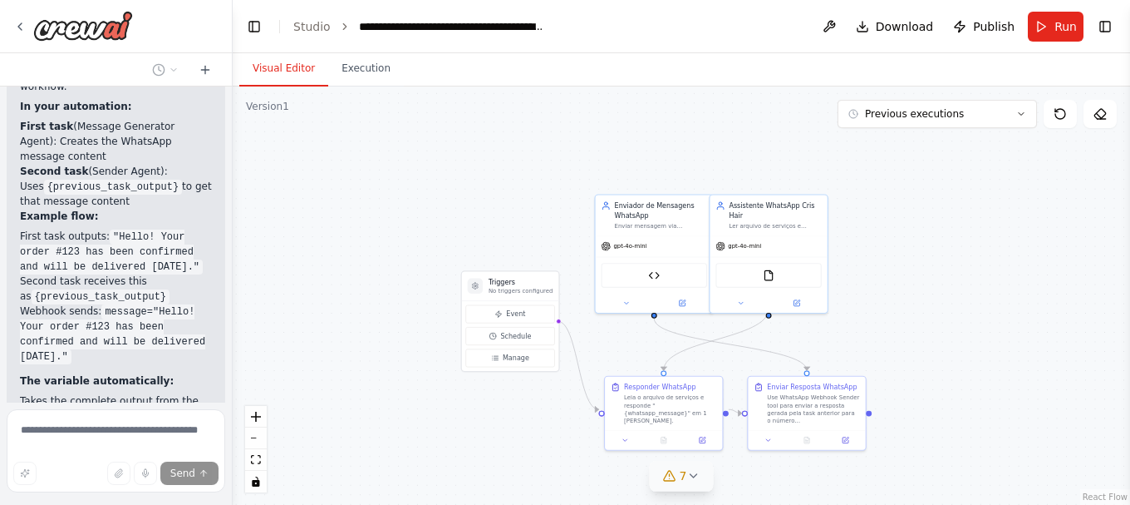
scroll to position [86928, 0]
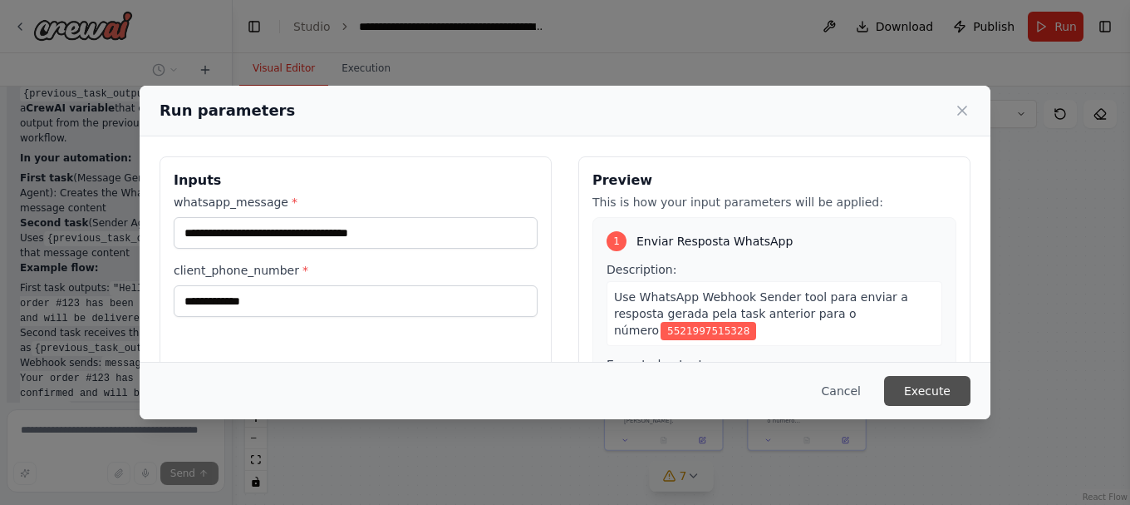
click at [930, 394] on button "Execute" at bounding box center [927, 391] width 86 height 30
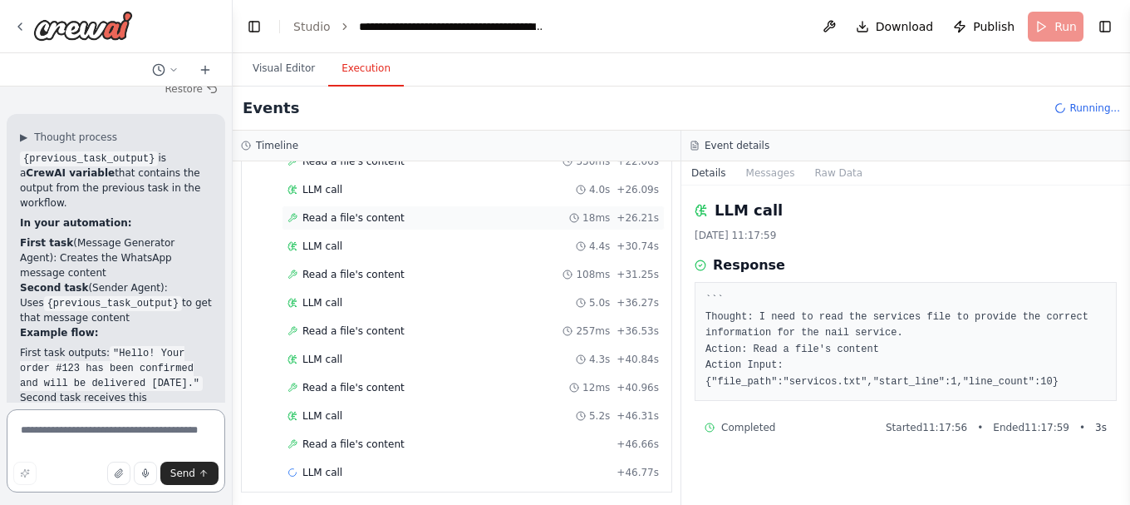
scroll to position [418, 0]
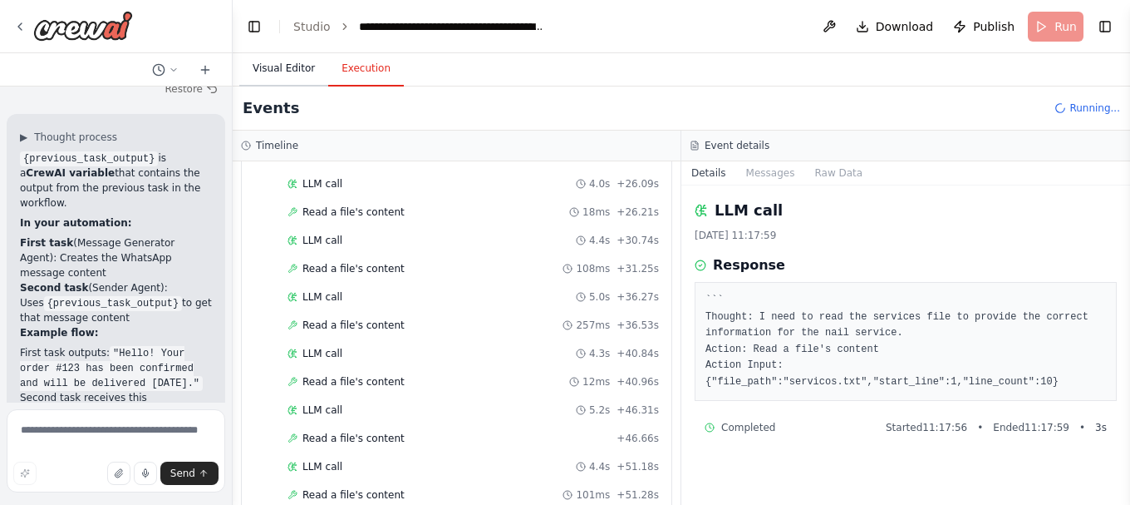
click at [273, 66] on button "Visual Editor" at bounding box center [283, 69] width 89 height 35
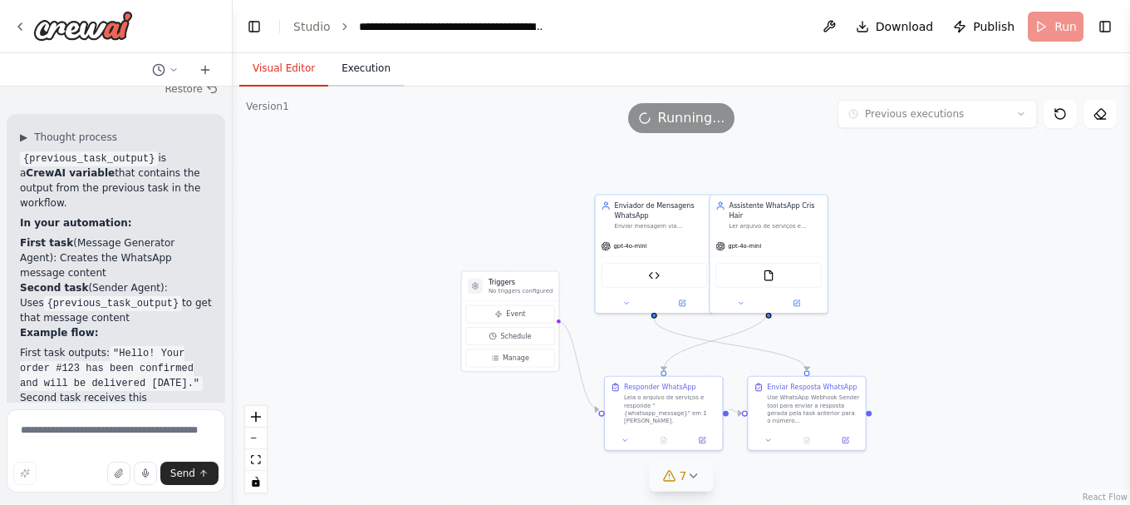
click at [366, 69] on button "Execution" at bounding box center [366, 69] width 76 height 35
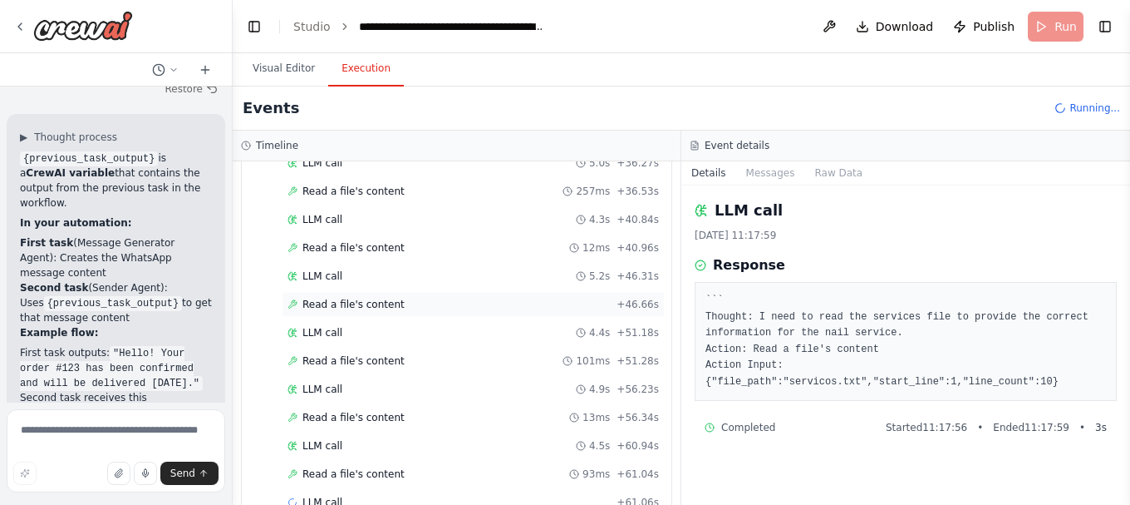
scroll to position [588, 0]
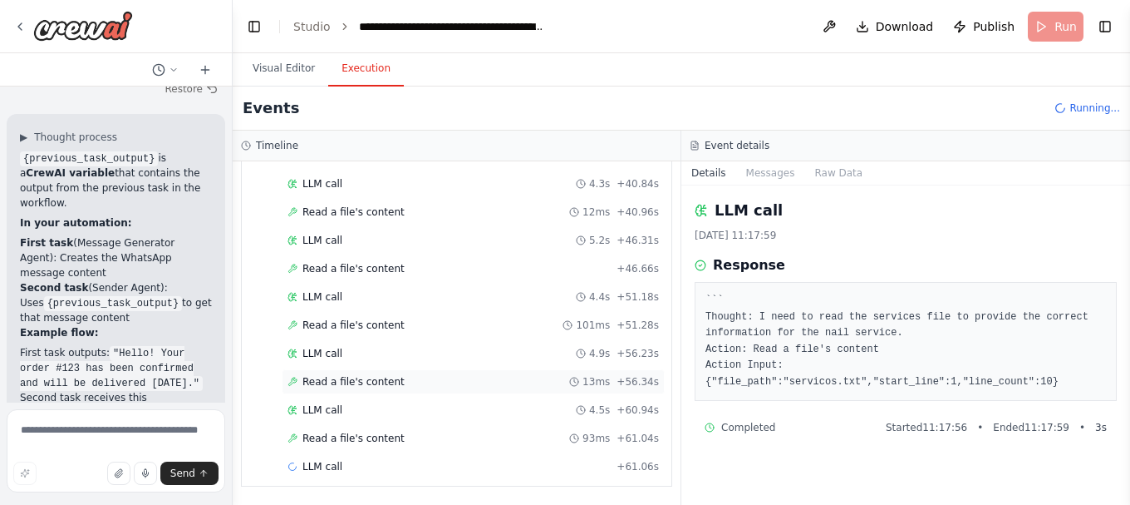
click at [342, 377] on span "Read a file's content" at bounding box center [354, 381] width 102 height 13
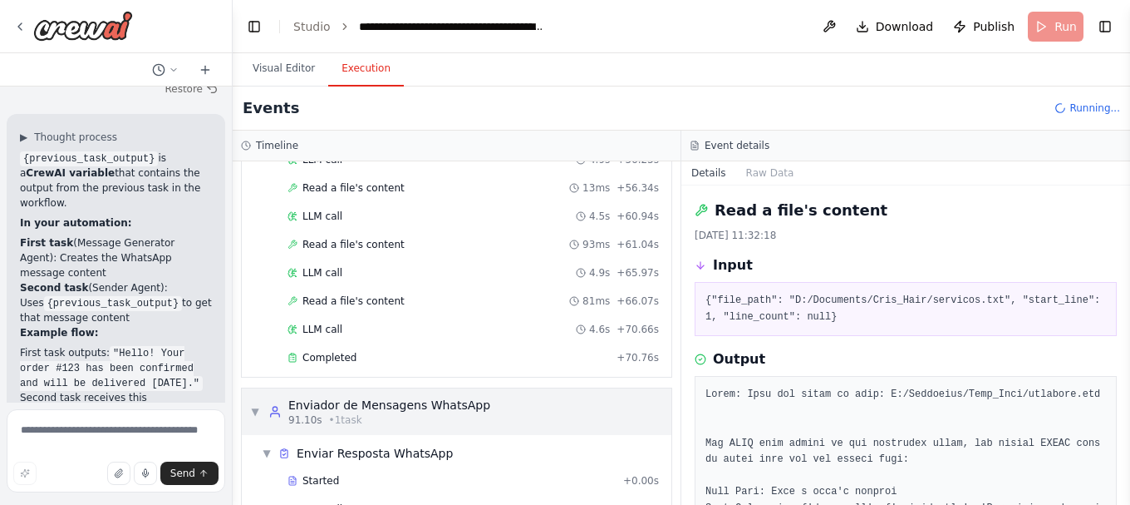
scroll to position [824, 0]
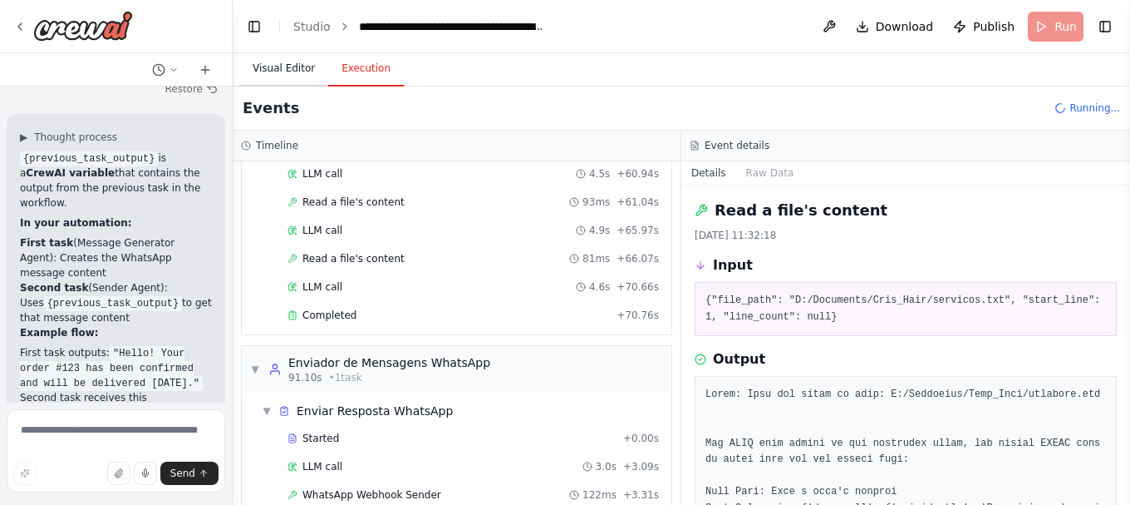
click at [295, 69] on button "Visual Editor" at bounding box center [283, 69] width 89 height 35
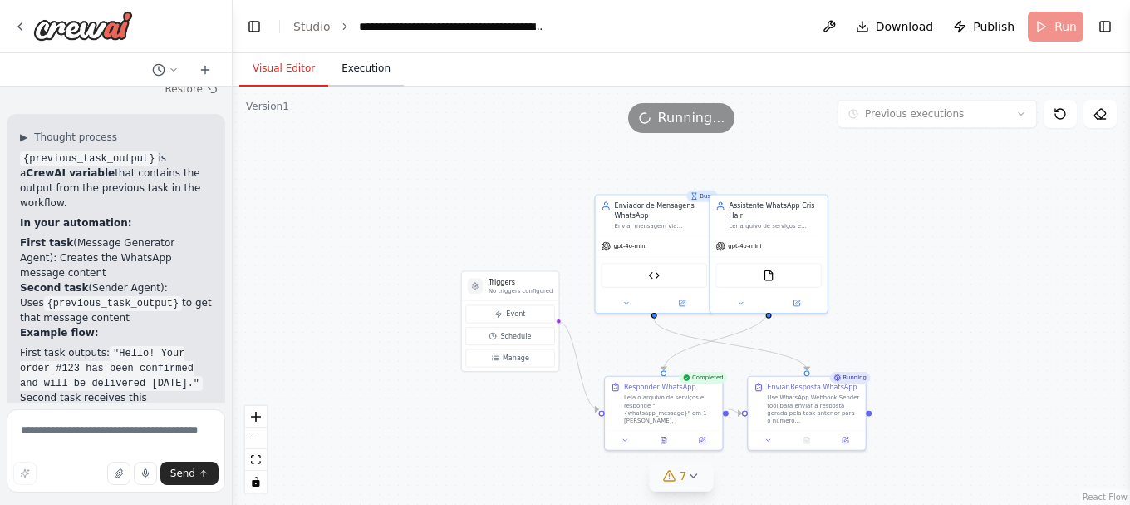
click at [361, 64] on button "Execution" at bounding box center [366, 69] width 76 height 35
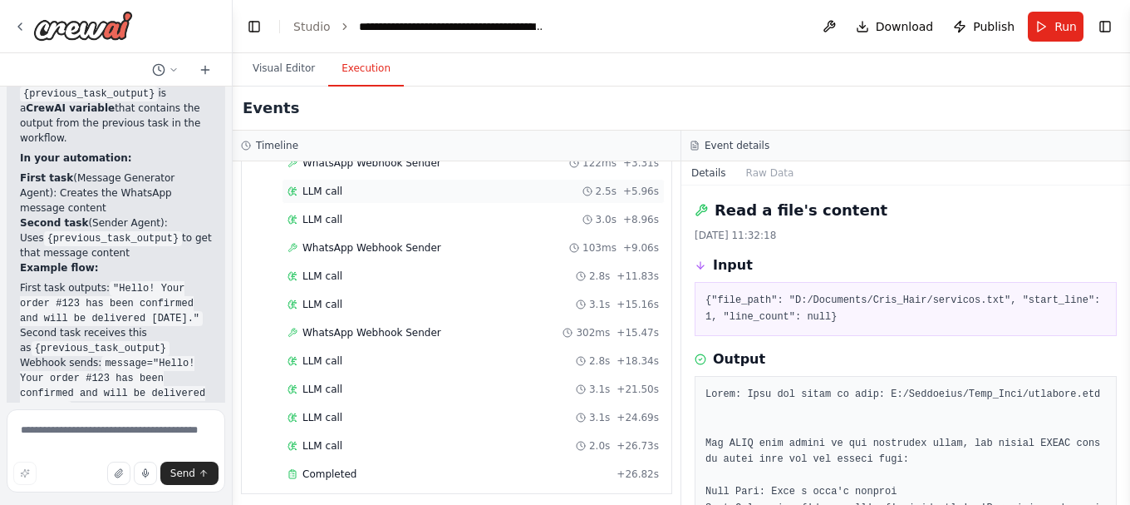
scroll to position [1163, 0]
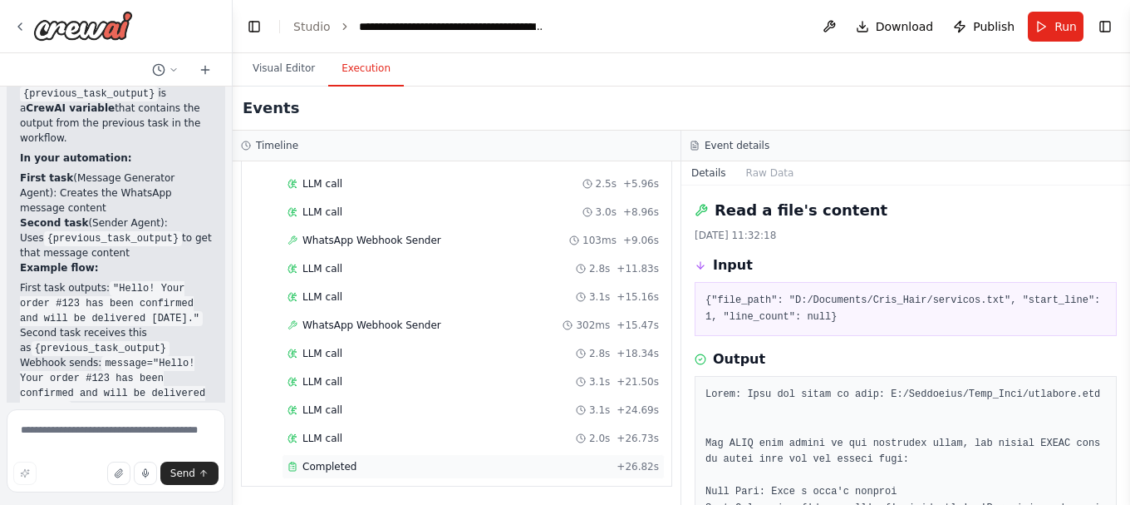
click at [337, 461] on span "Completed" at bounding box center [330, 466] width 54 height 13
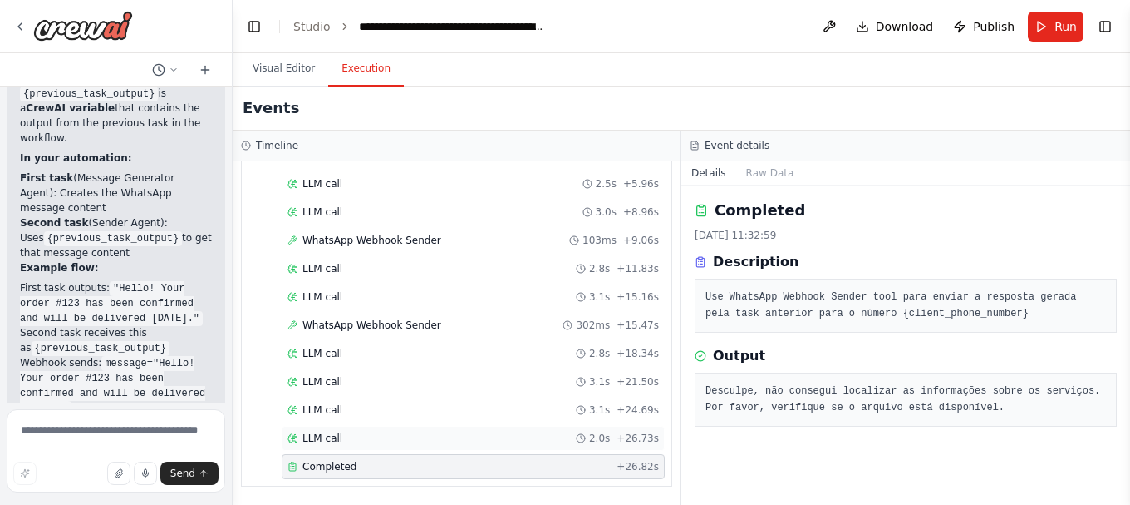
click at [322, 442] on span "LLM call" at bounding box center [323, 437] width 40 height 13
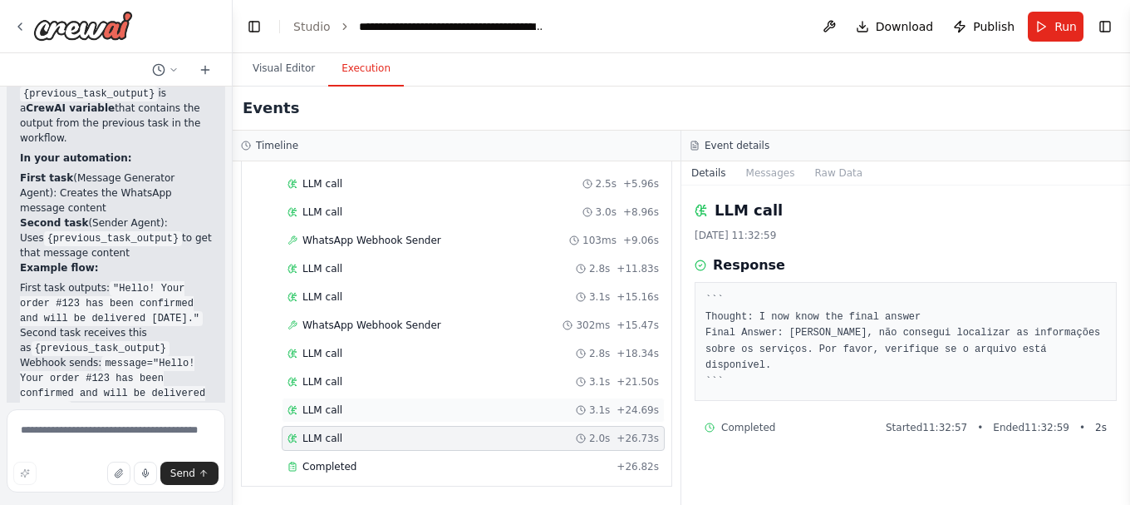
click at [323, 404] on span "LLM call" at bounding box center [323, 409] width 40 height 13
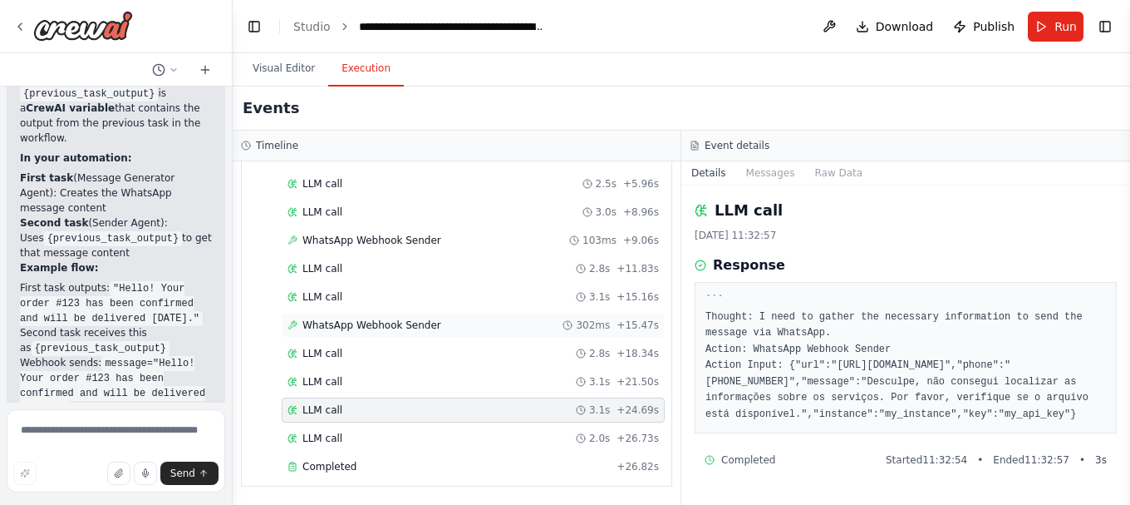
click at [334, 318] on span "WhatsApp Webhook Sender" at bounding box center [372, 324] width 139 height 13
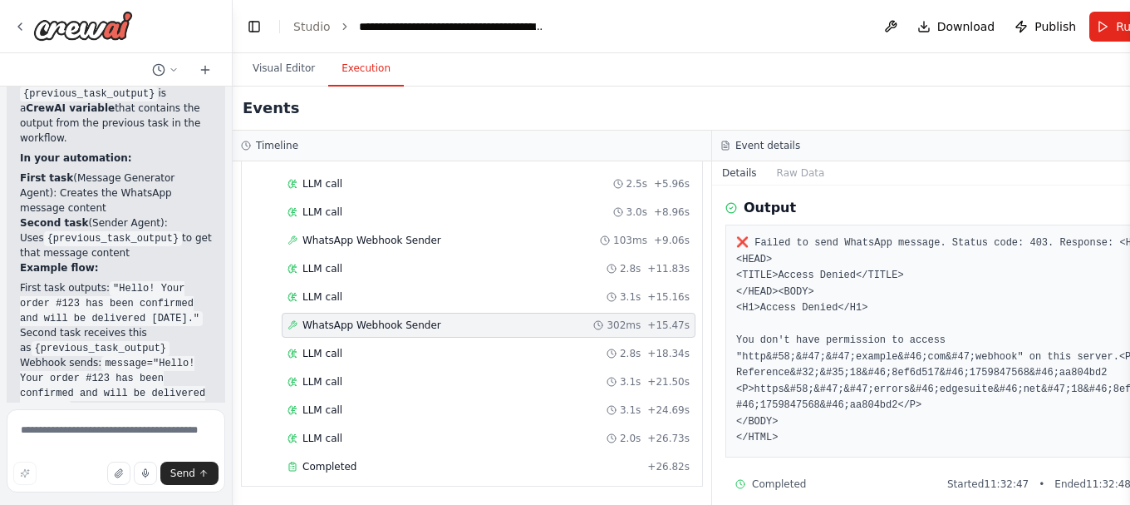
scroll to position [215, 0]
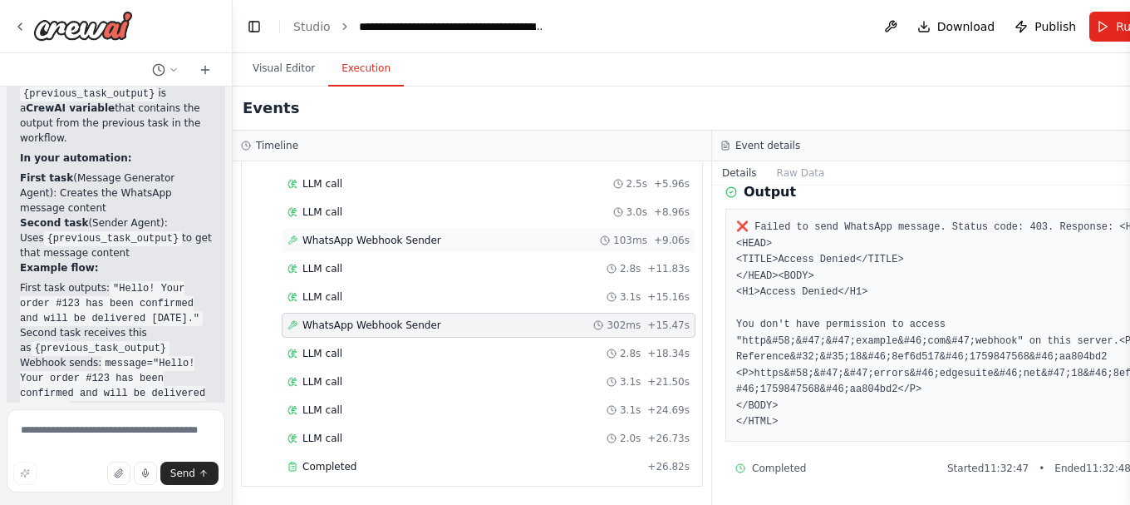
click at [375, 242] on span "WhatsApp Webhook Sender" at bounding box center [372, 240] width 139 height 13
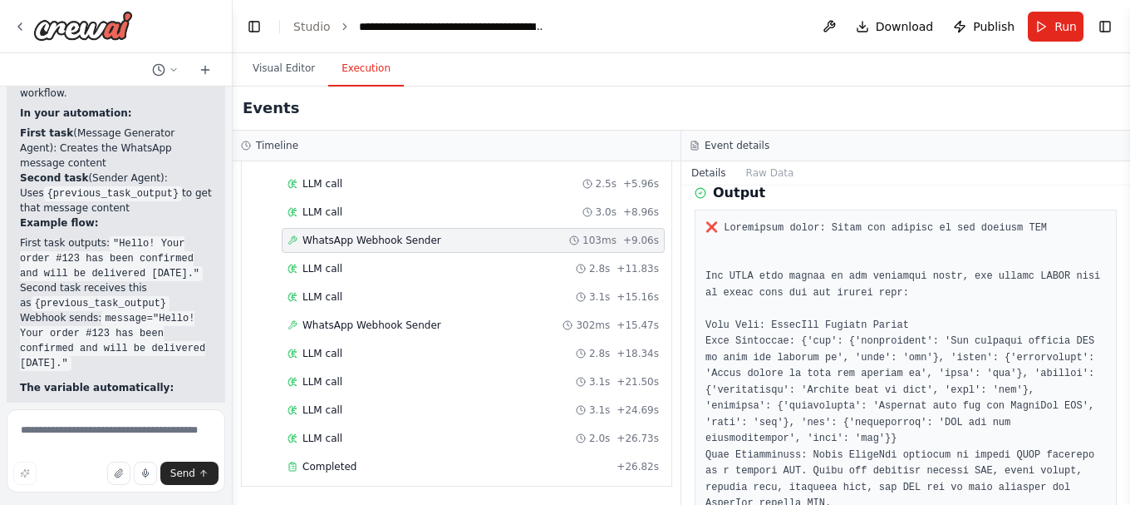
scroll to position [86863, 0]
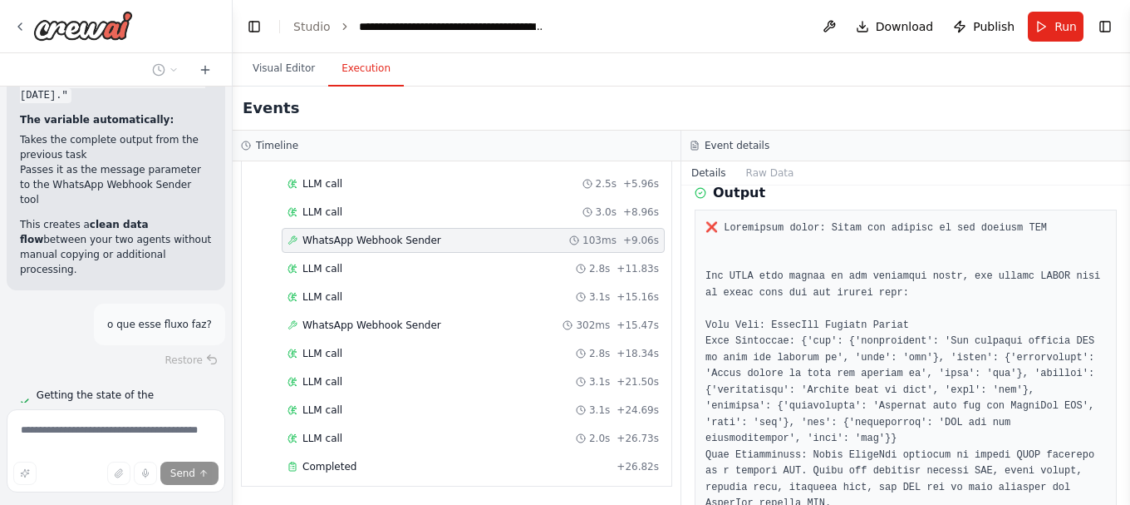
scroll to position [87247, 0]
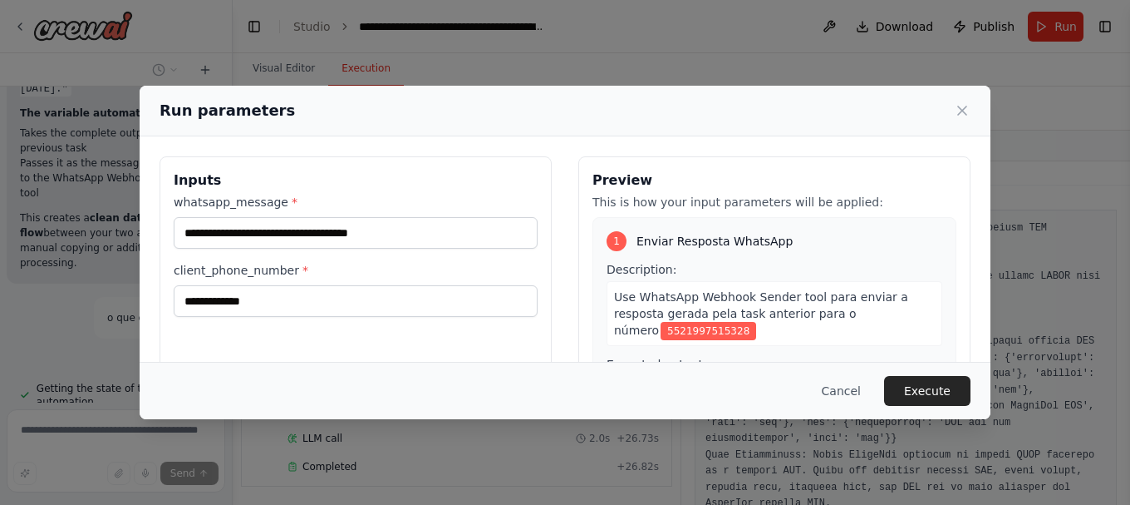
click at [927, 385] on button "Execute" at bounding box center [927, 391] width 86 height 30
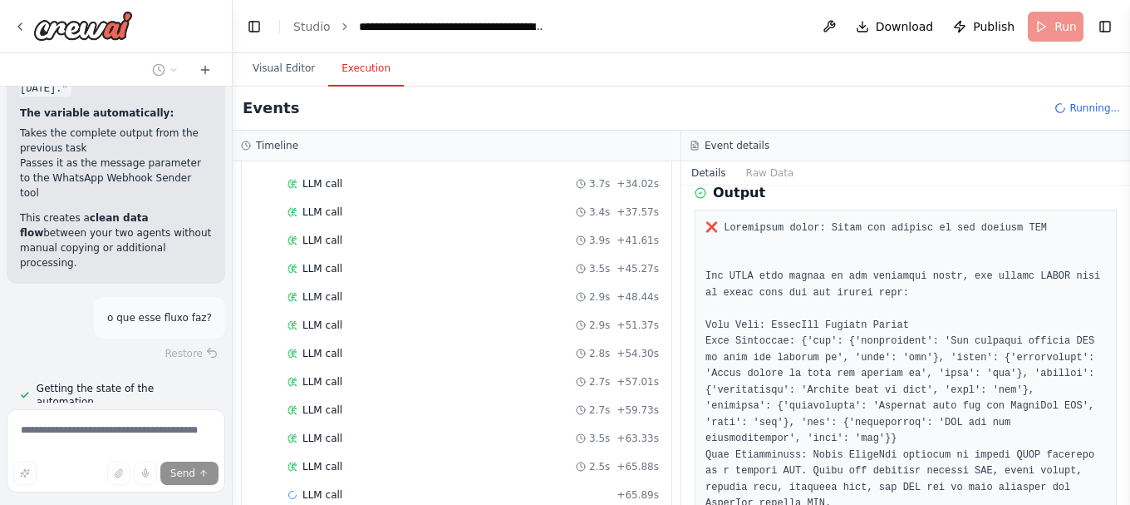
scroll to position [362, 0]
click at [268, 68] on button "Visual Editor" at bounding box center [283, 69] width 89 height 35
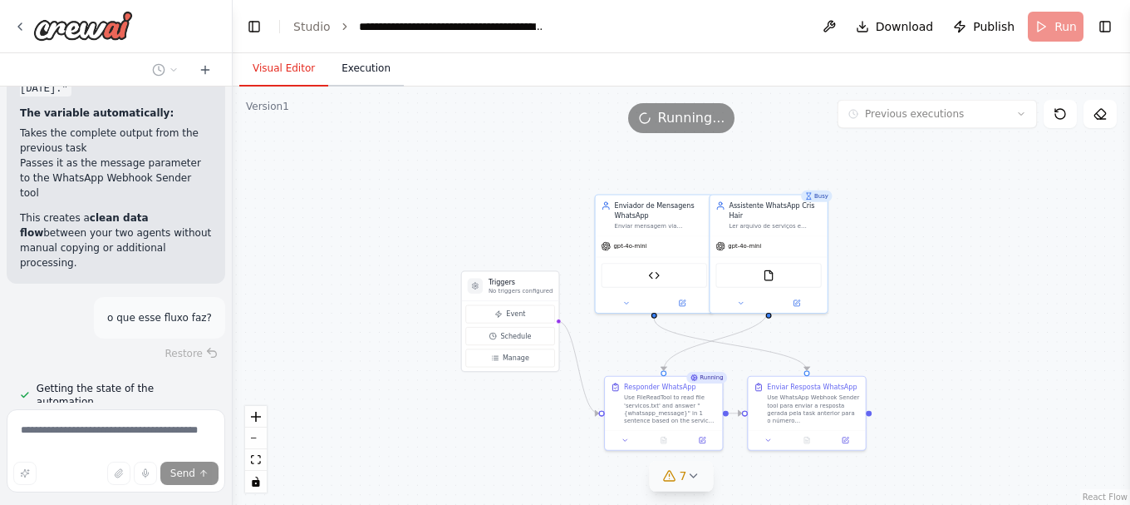
click at [338, 74] on button "Execution" at bounding box center [366, 69] width 76 height 35
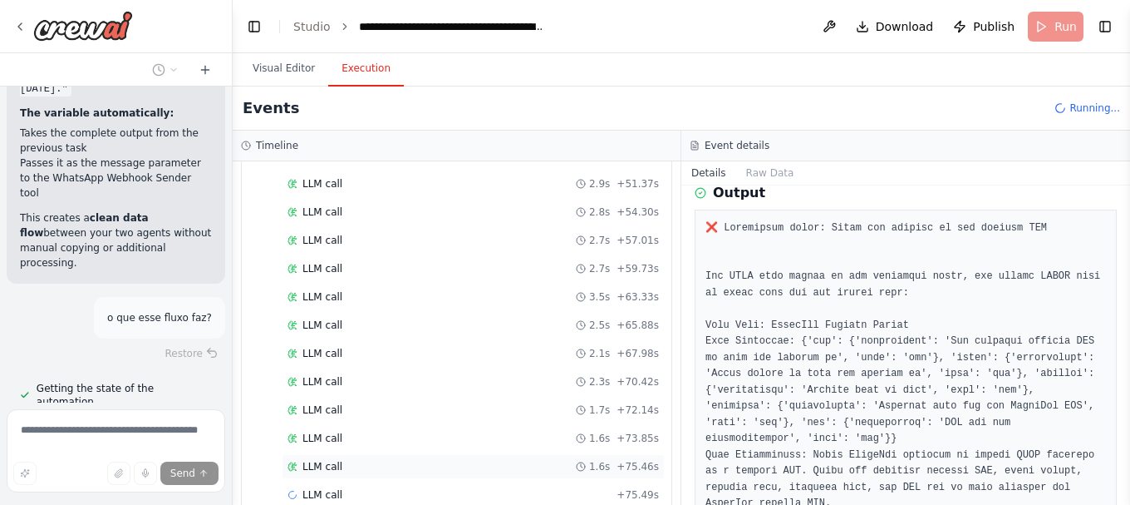
scroll to position [503, 0]
click at [313, 426] on div "LLM call 1.6s + 75.46s" at bounding box center [473, 438] width 383 height 25
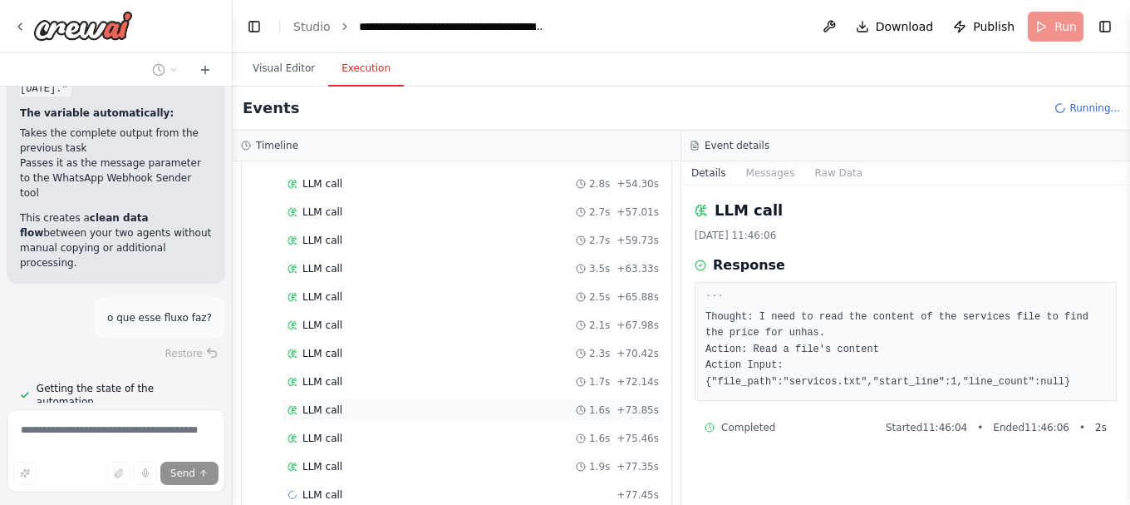
click at [315, 409] on span "LLM call" at bounding box center [323, 409] width 40 height 13
click at [326, 321] on span "LLM call" at bounding box center [323, 324] width 40 height 13
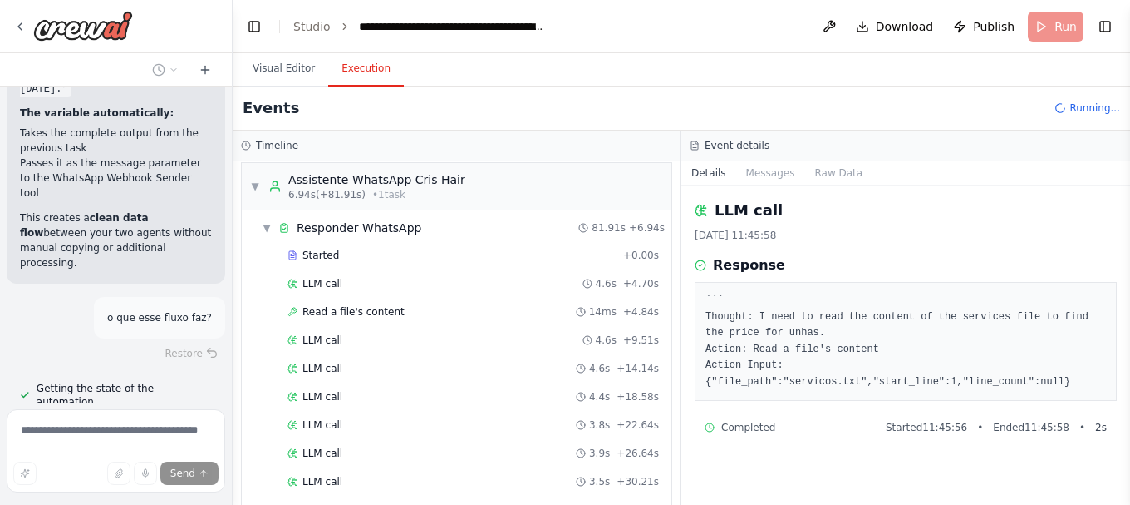
scroll to position [0, 0]
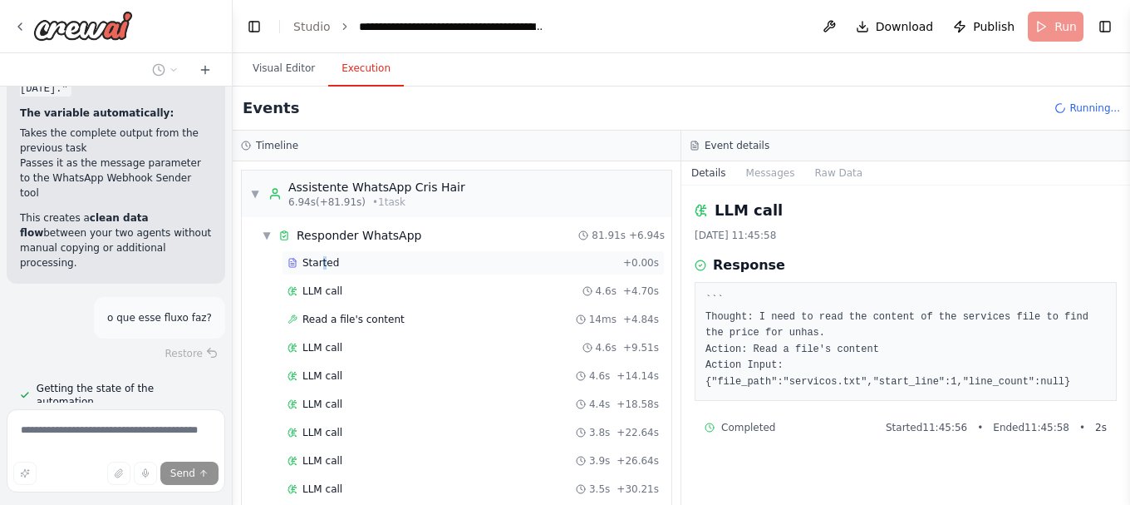
click at [321, 270] on div "Started + 0.00s" at bounding box center [473, 262] width 383 height 25
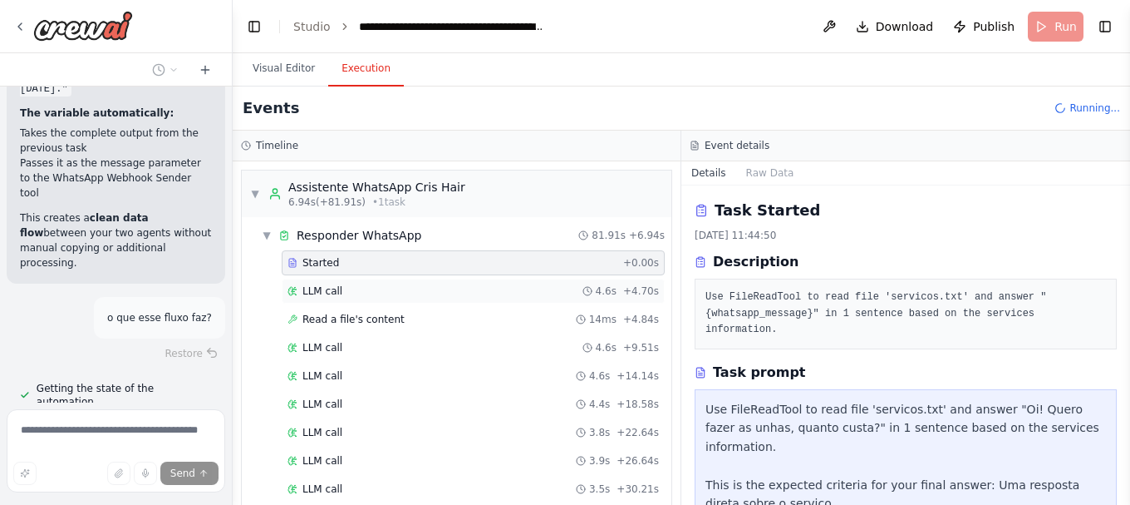
click at [331, 285] on span "LLM call" at bounding box center [323, 290] width 40 height 13
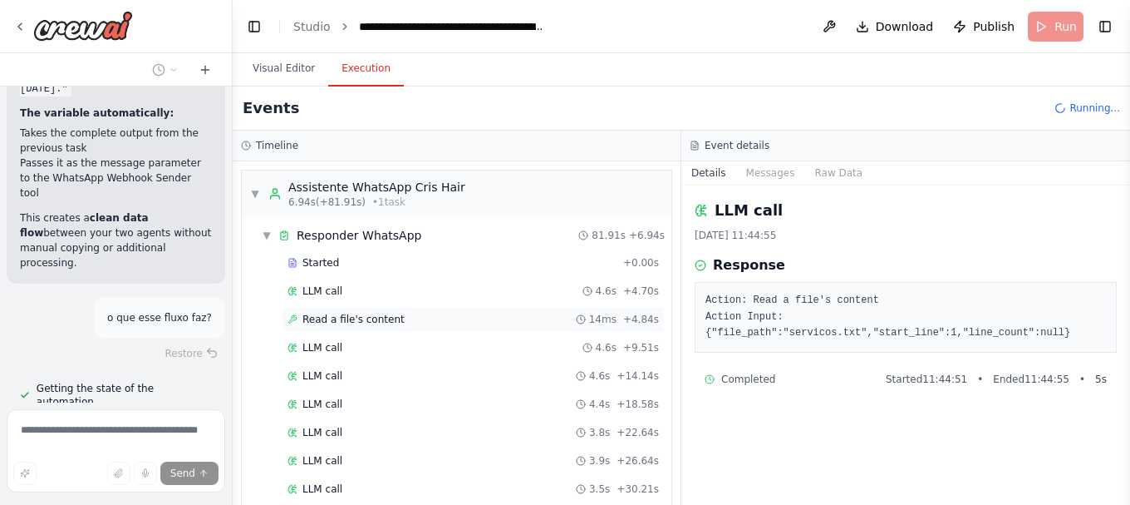
click at [341, 317] on span "Read a file's content" at bounding box center [354, 319] width 102 height 13
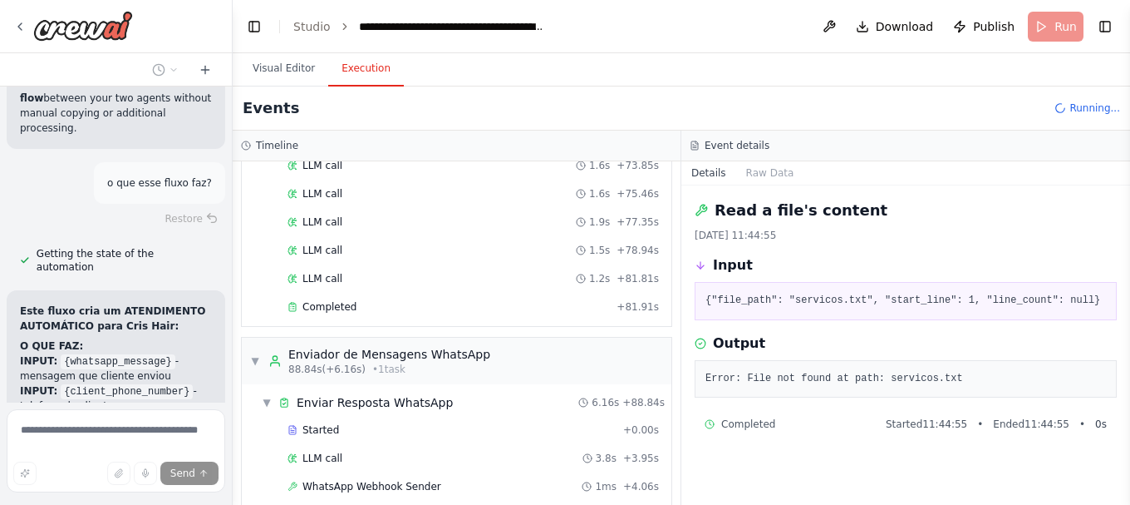
scroll to position [824, 0]
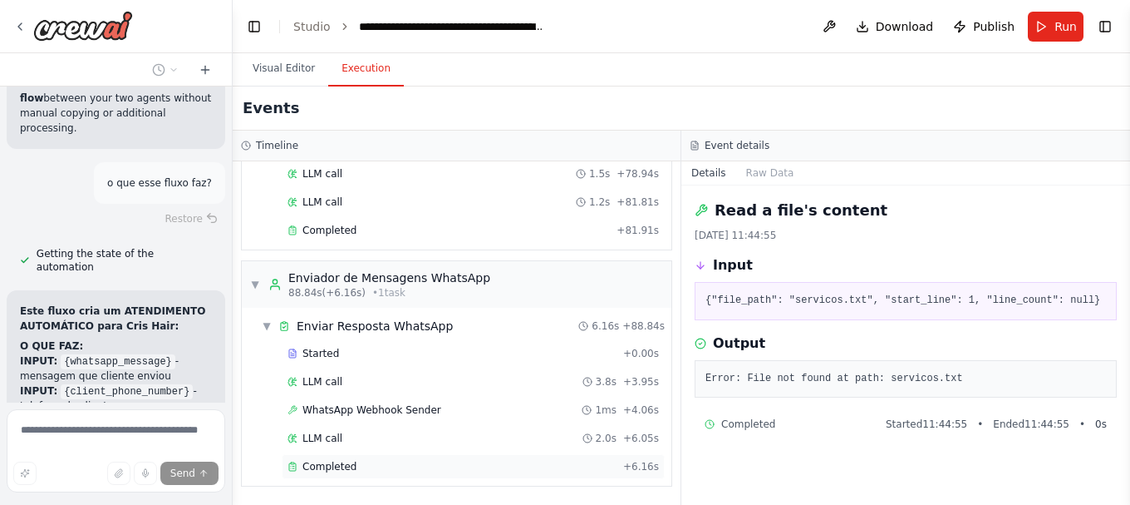
click at [326, 465] on span "Completed" at bounding box center [330, 466] width 54 height 13
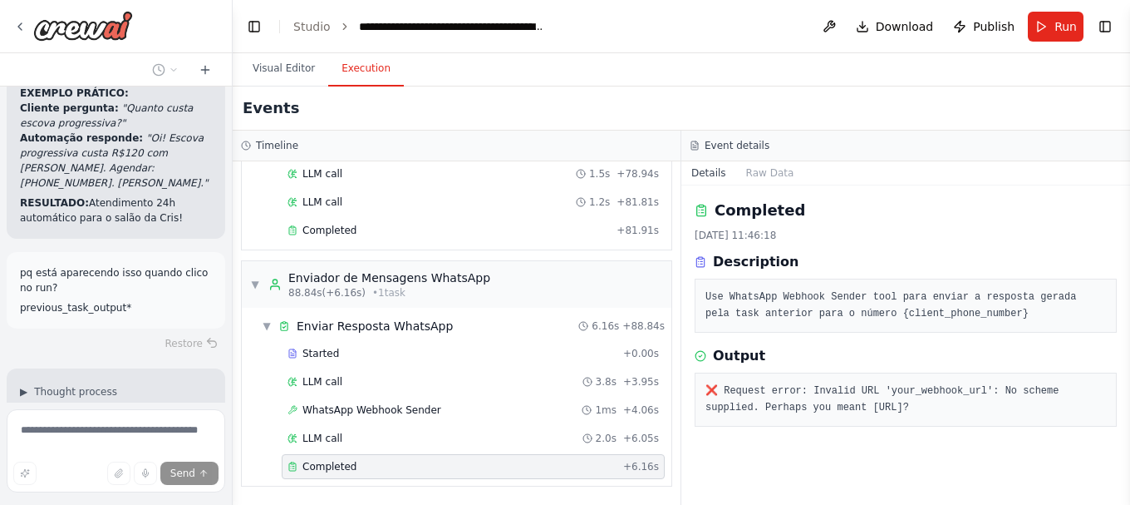
scroll to position [87852, 0]
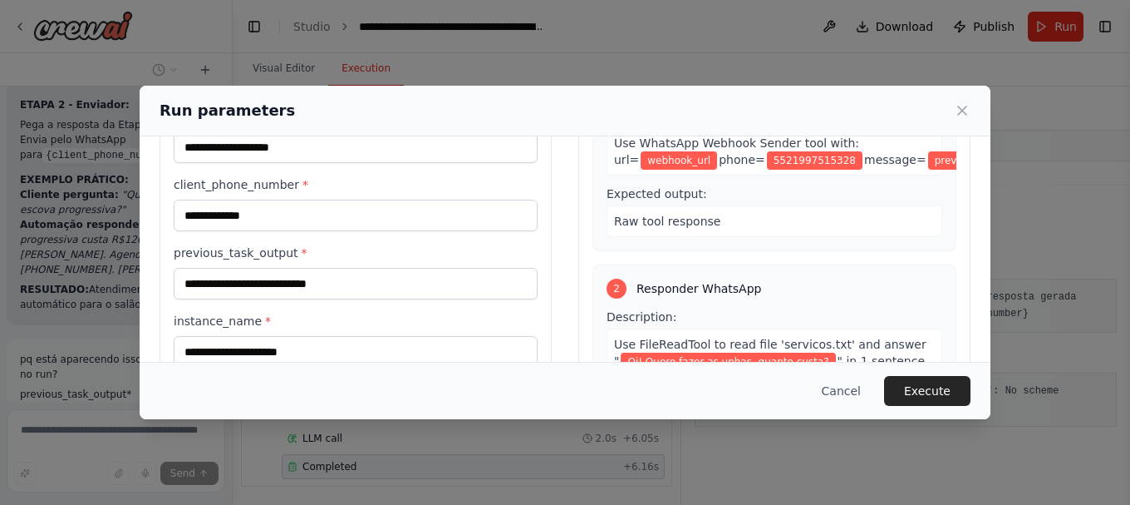
scroll to position [249, 0]
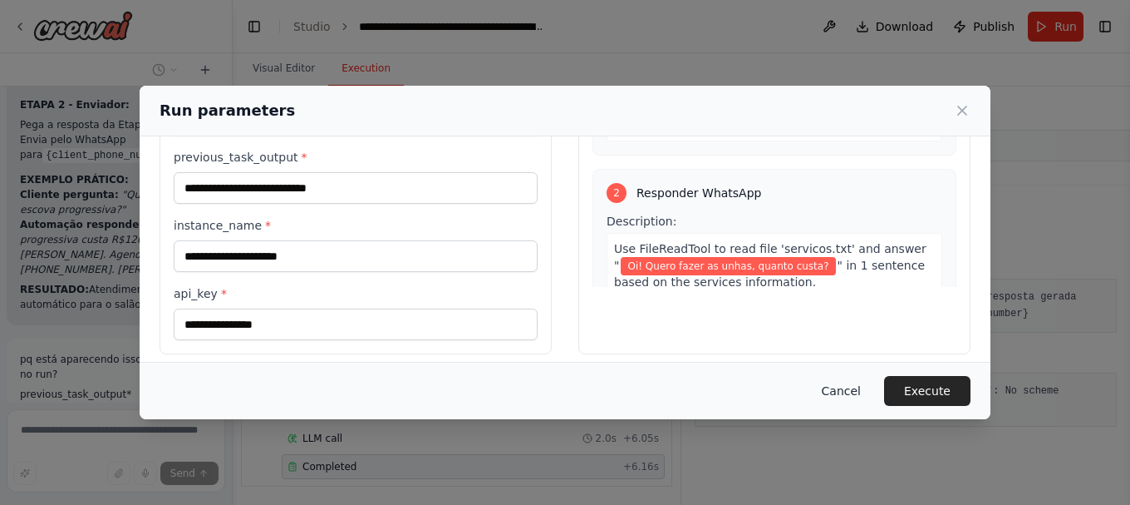
click at [864, 390] on button "Cancel" at bounding box center [842, 391] width 66 height 30
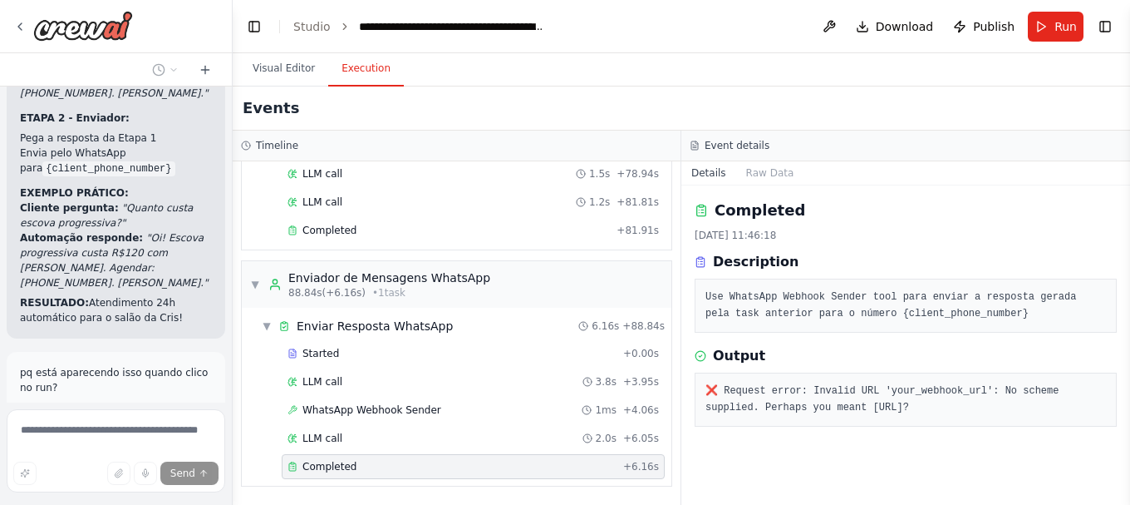
scroll to position [87717, 0]
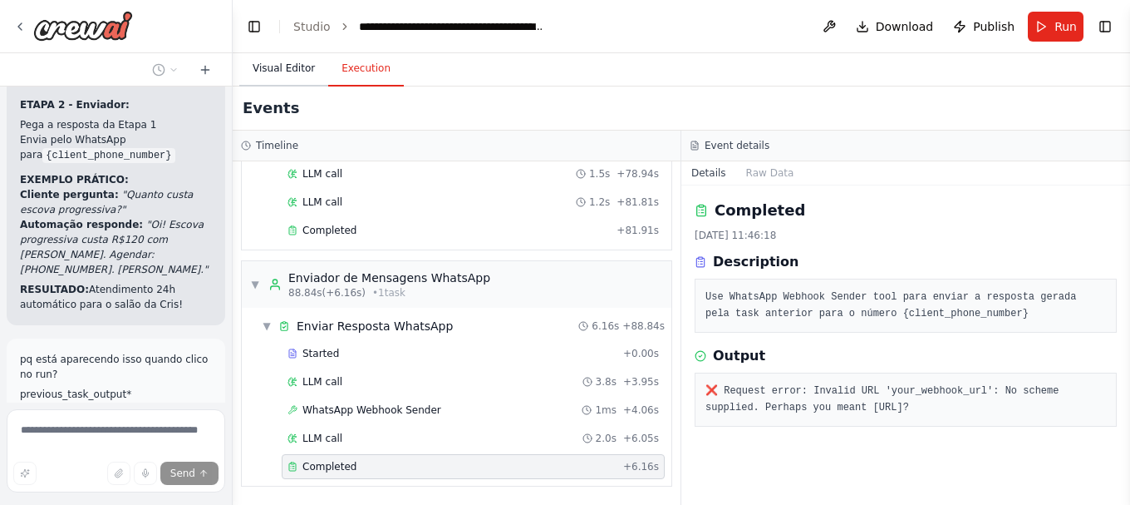
click at [273, 63] on button "Visual Editor" at bounding box center [283, 69] width 89 height 35
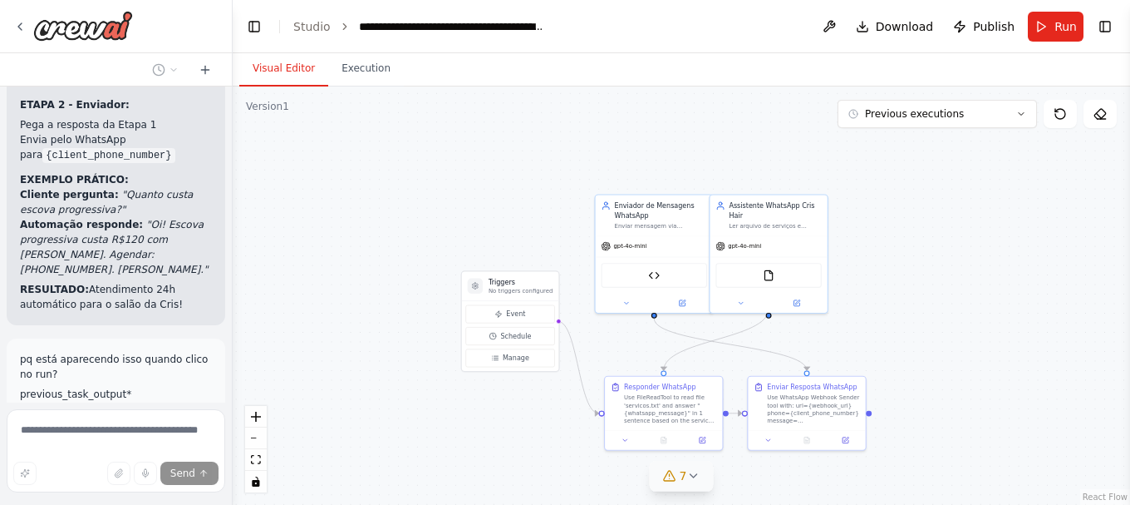
click at [692, 472] on icon at bounding box center [693, 475] width 13 height 13
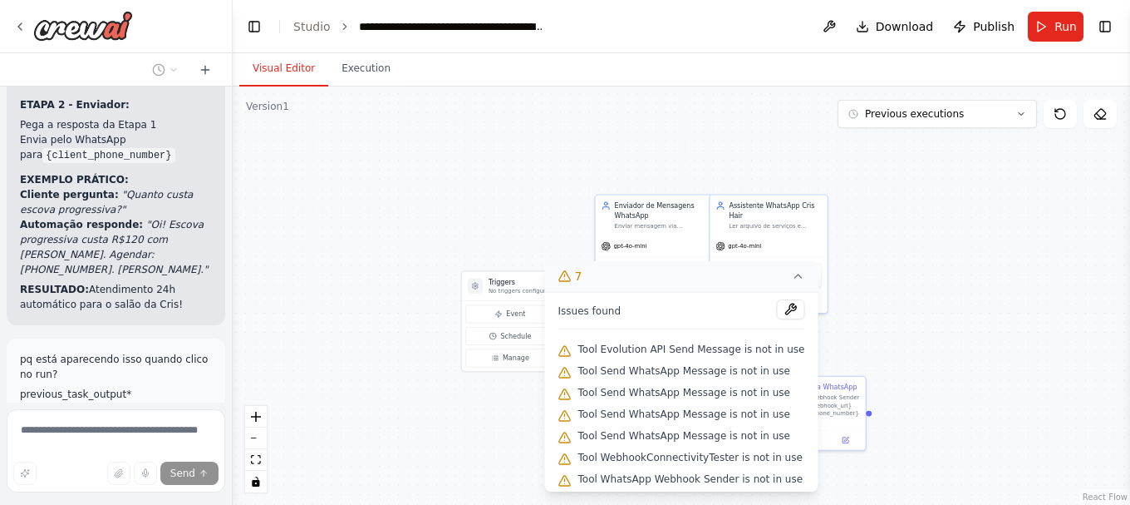
click at [792, 277] on icon at bounding box center [798, 275] width 13 height 13
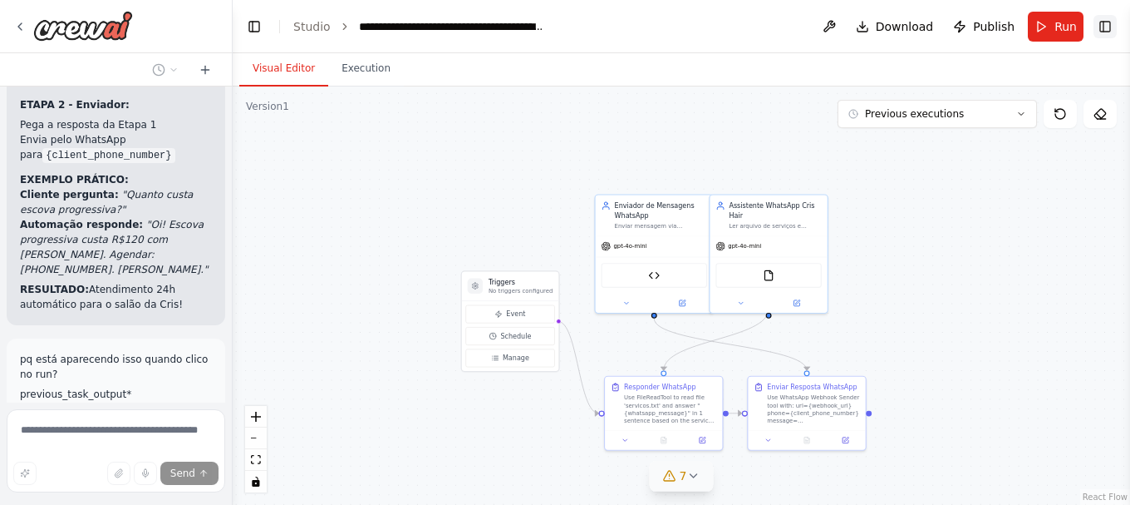
click at [1110, 24] on button "Toggle Right Sidebar" at bounding box center [1105, 26] width 23 height 23
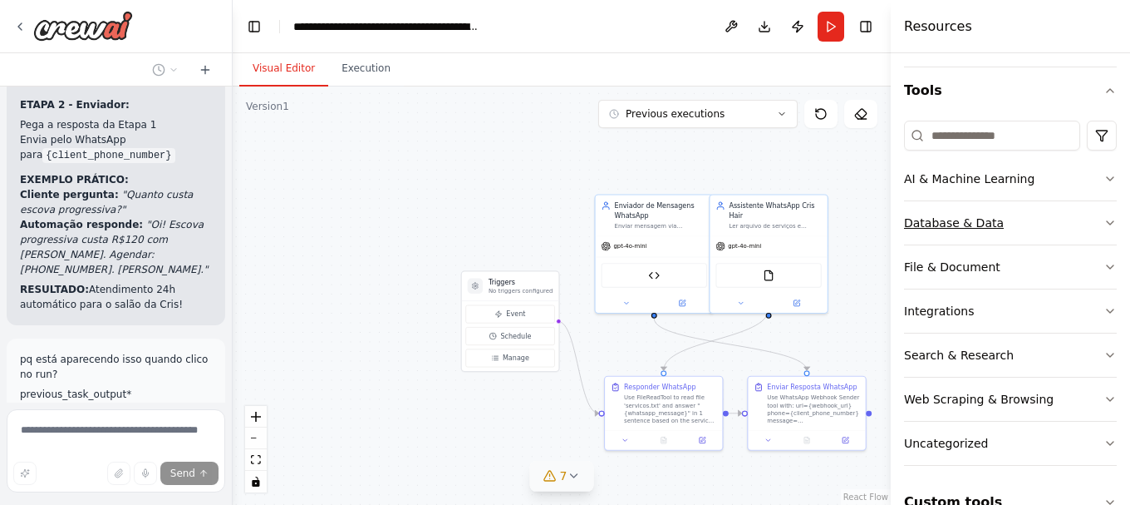
scroll to position [177, 0]
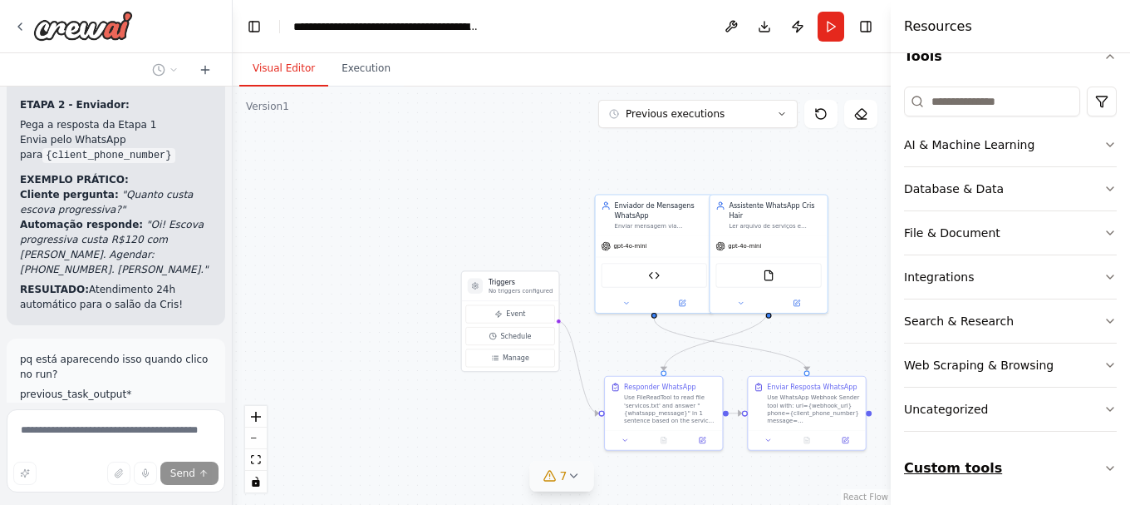
click at [942, 471] on button "Custom tools" at bounding box center [1010, 468] width 213 height 47
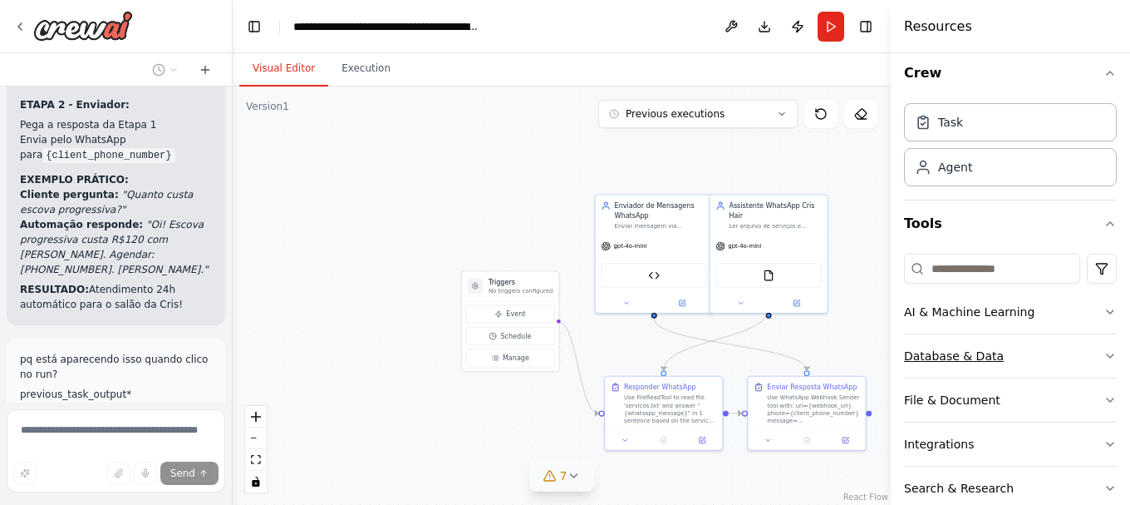
scroll to position [0, 0]
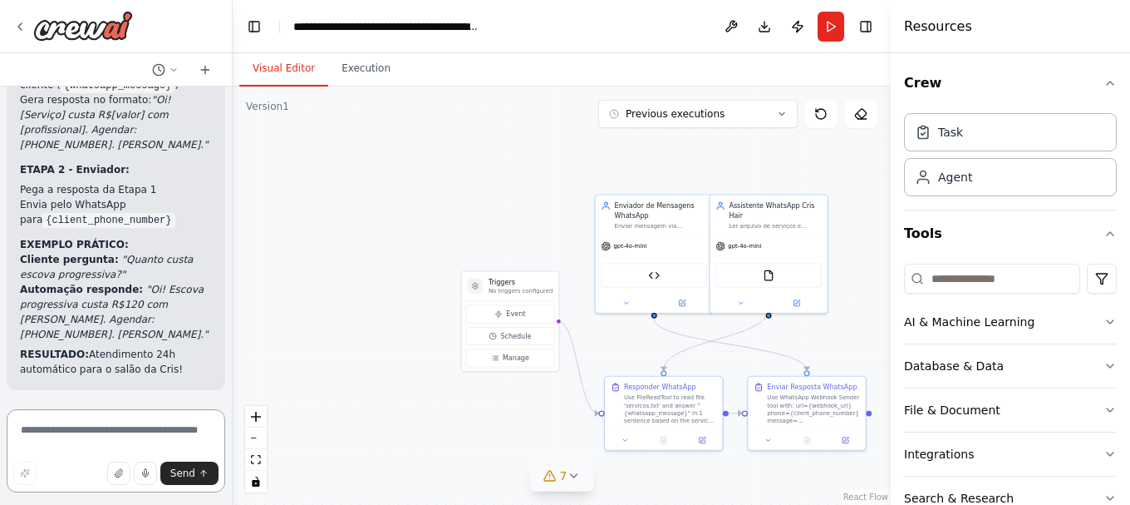
click at [148, 433] on textarea at bounding box center [116, 450] width 219 height 83
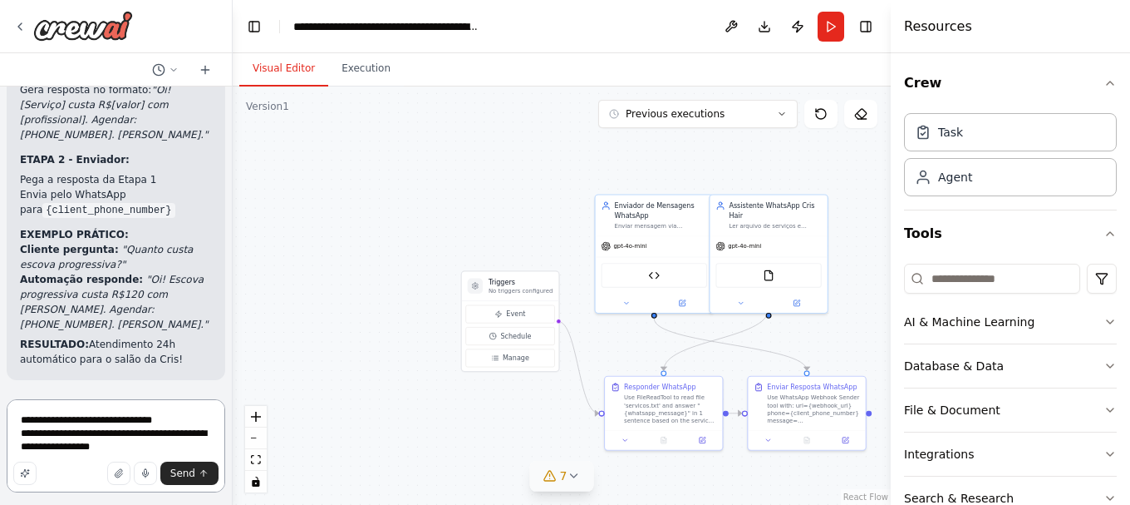
type textarea "**********"
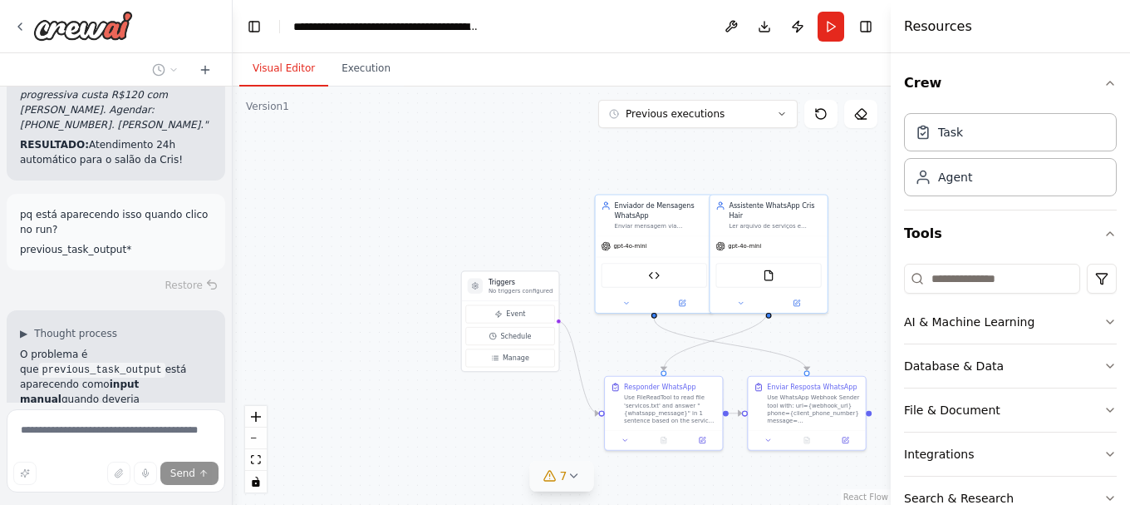
scroll to position [87902, 0]
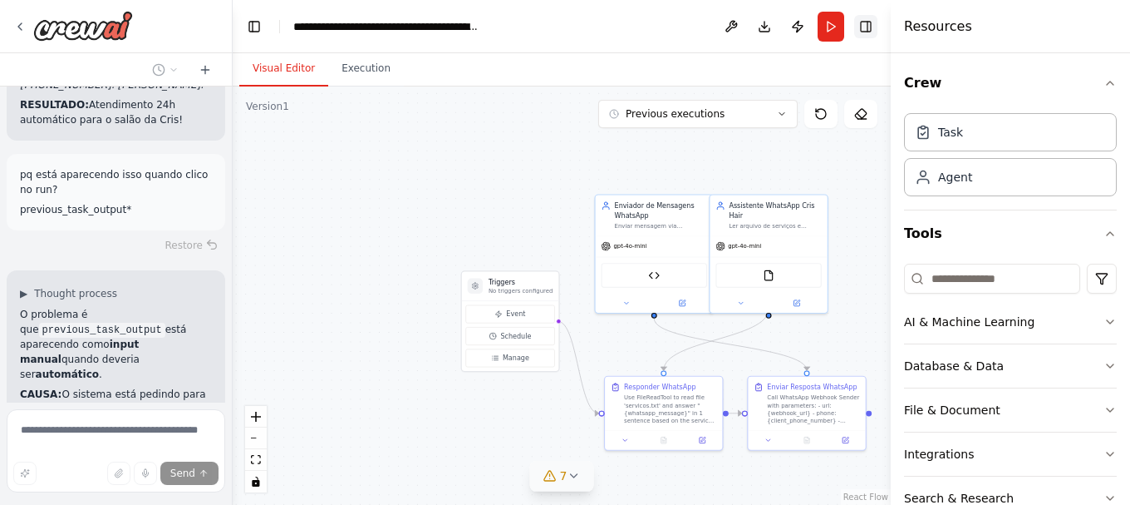
click at [874, 26] on button "Toggle Right Sidebar" at bounding box center [866, 26] width 23 height 23
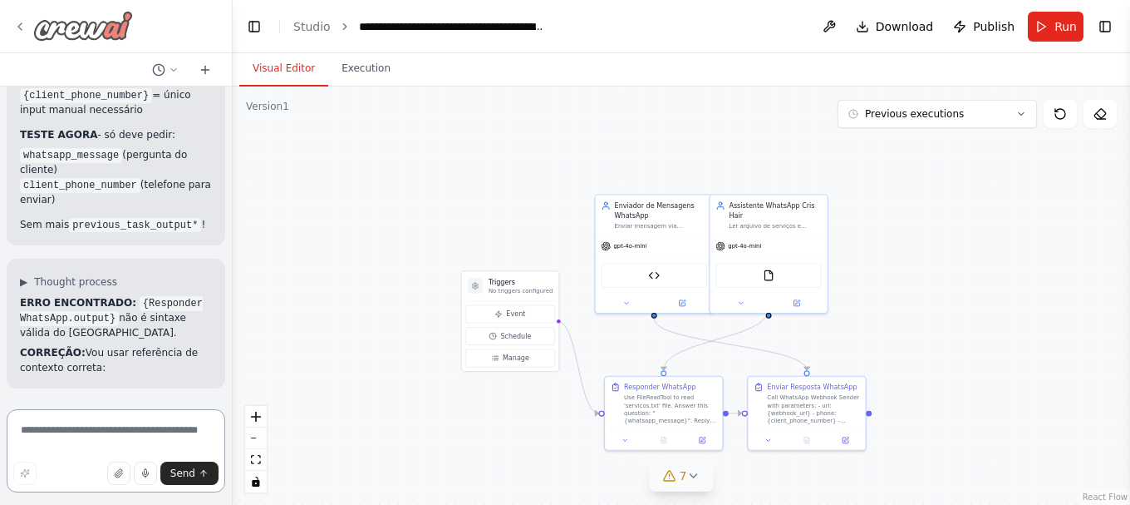
scroll to position [88614, 0]
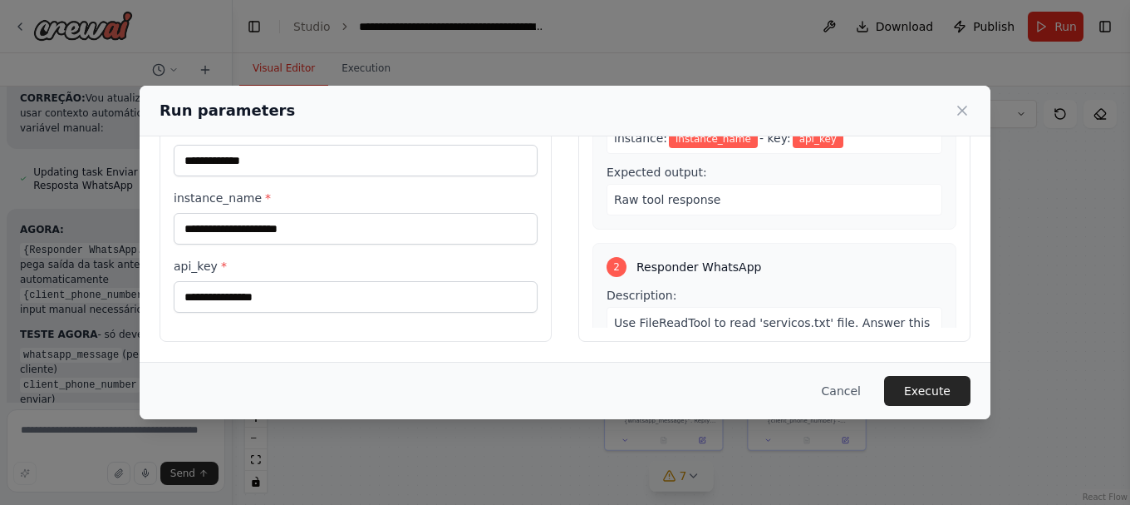
scroll to position [42, 0]
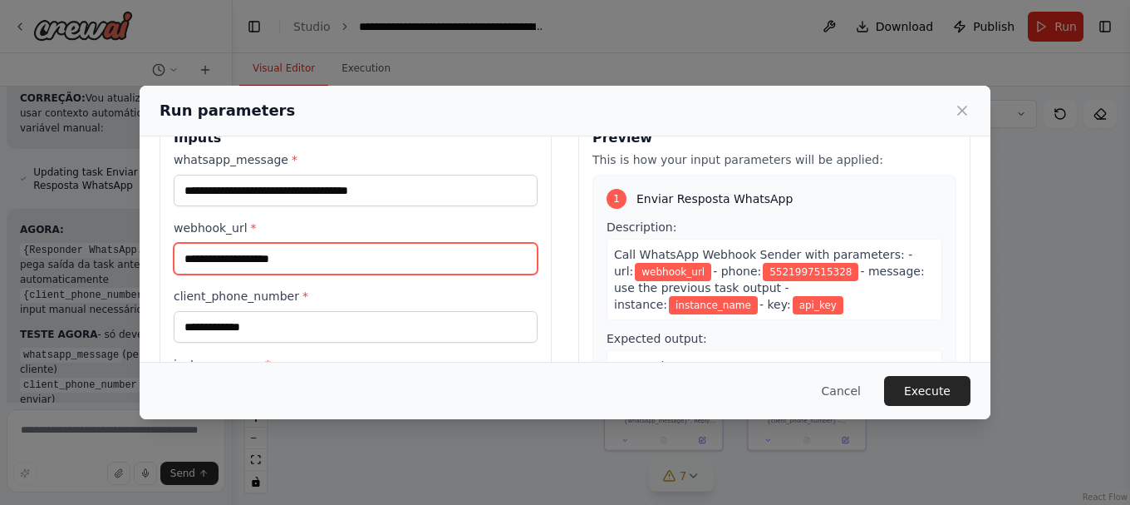
click at [355, 262] on input "webhook_url *" at bounding box center [356, 259] width 364 height 32
click at [277, 250] on input "webhook_url *" at bounding box center [356, 259] width 364 height 32
paste input "**********"
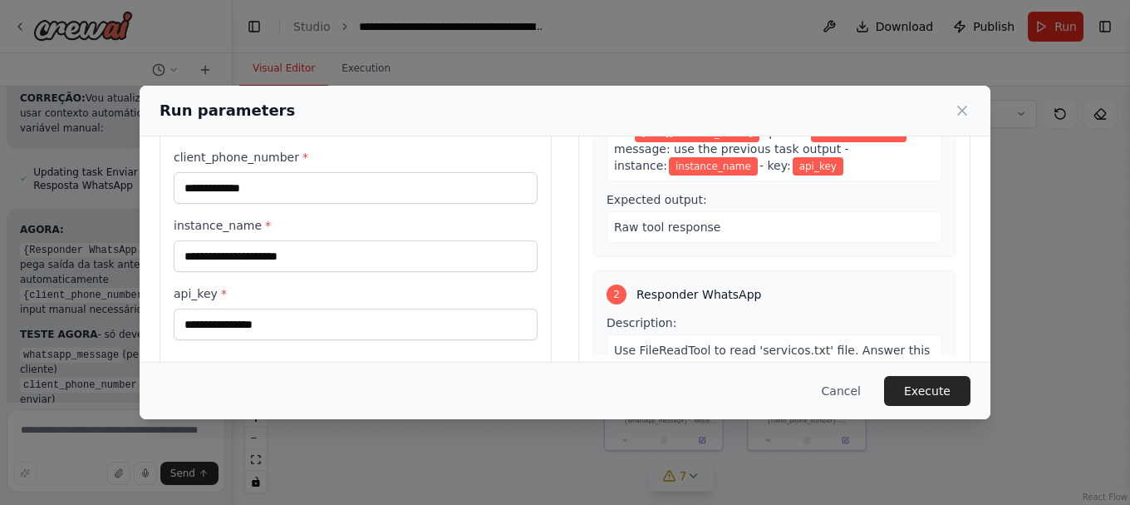
scroll to position [209, 0]
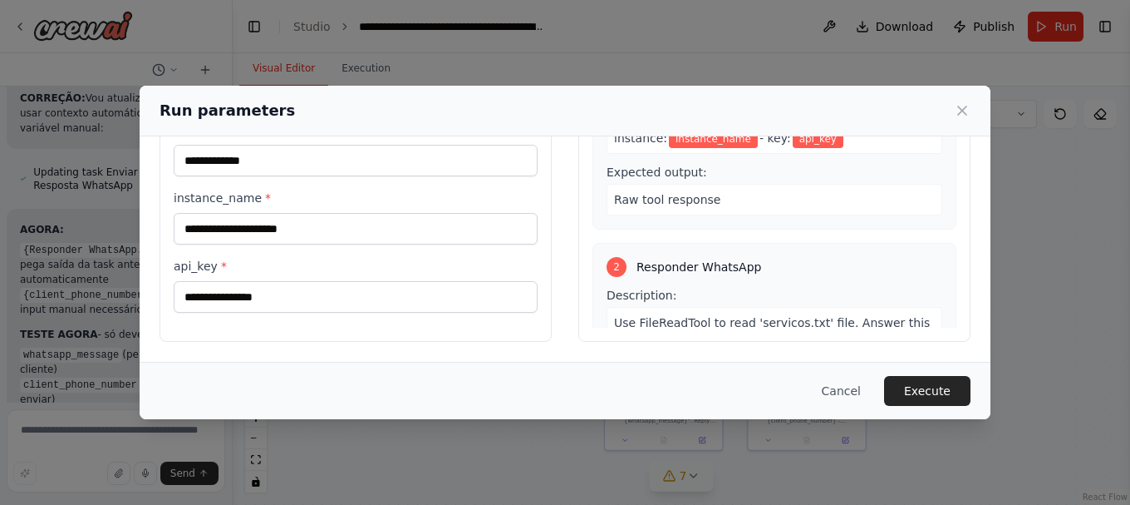
type input "**********"
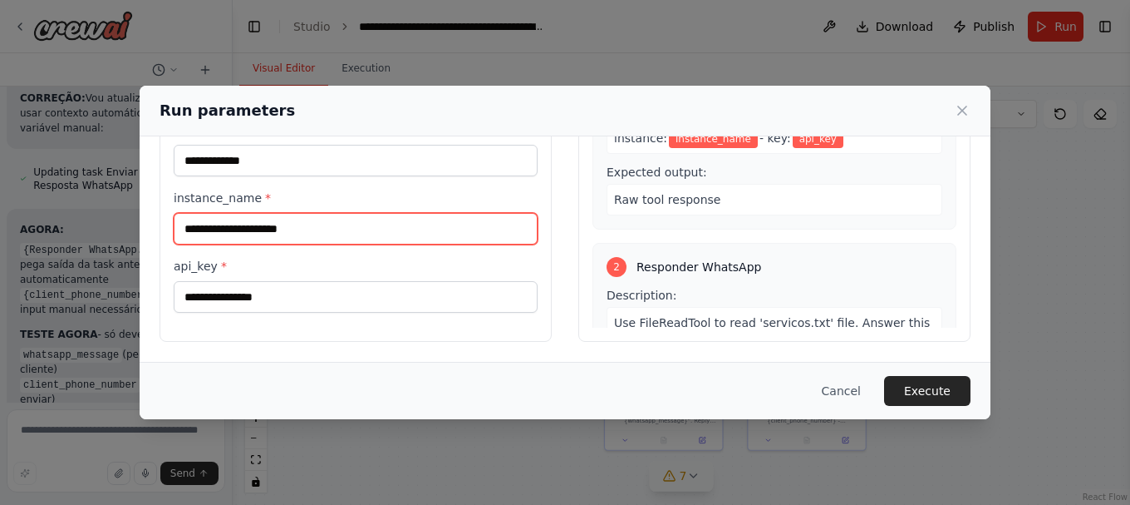
click at [349, 229] on input "instance_name *" at bounding box center [356, 229] width 364 height 32
type input "*****"
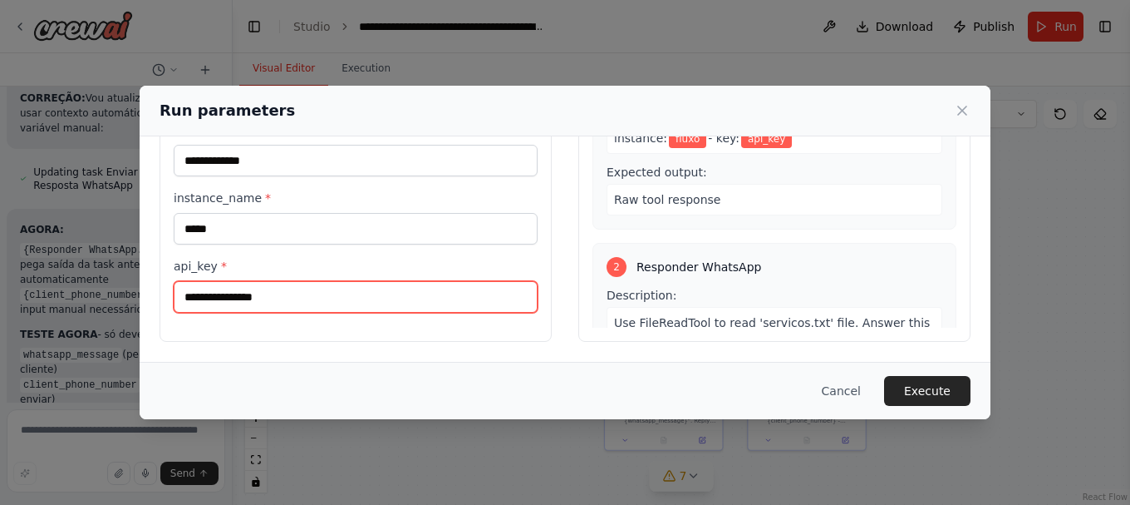
click at [306, 287] on input "api_key *" at bounding box center [356, 297] width 364 height 32
paste input "**********"
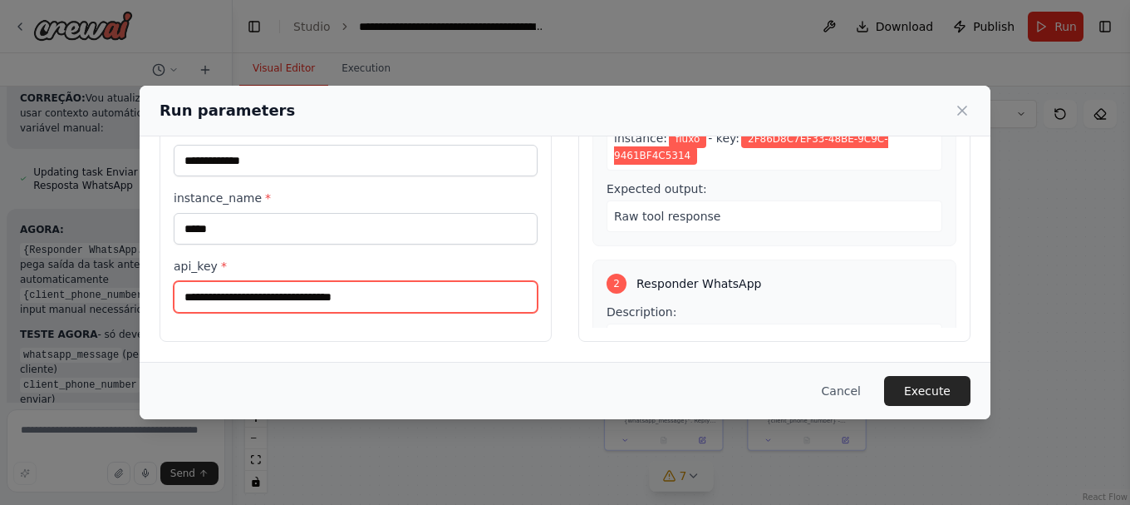
type input "**********"
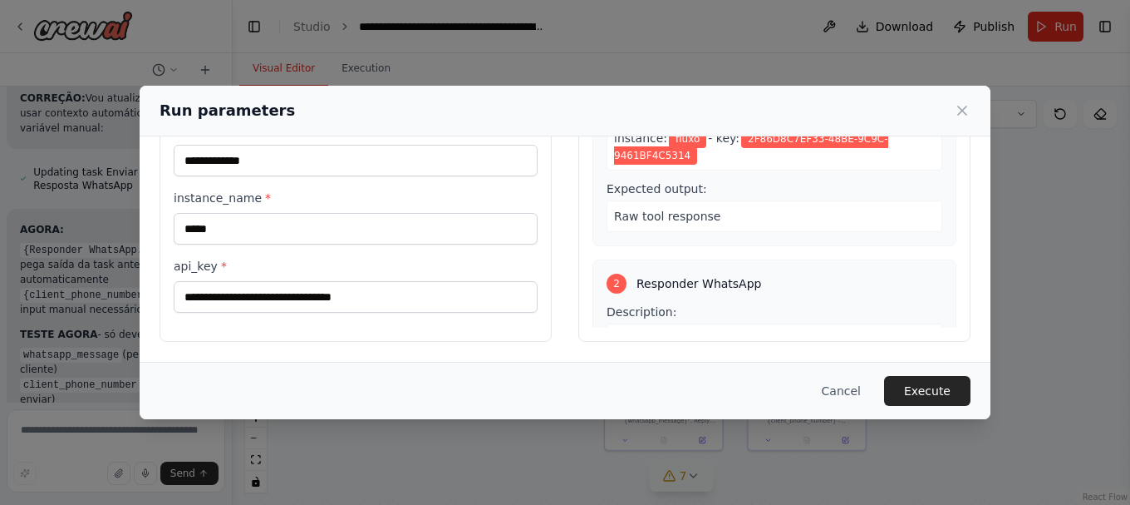
click at [949, 387] on button "Execute" at bounding box center [927, 391] width 86 height 30
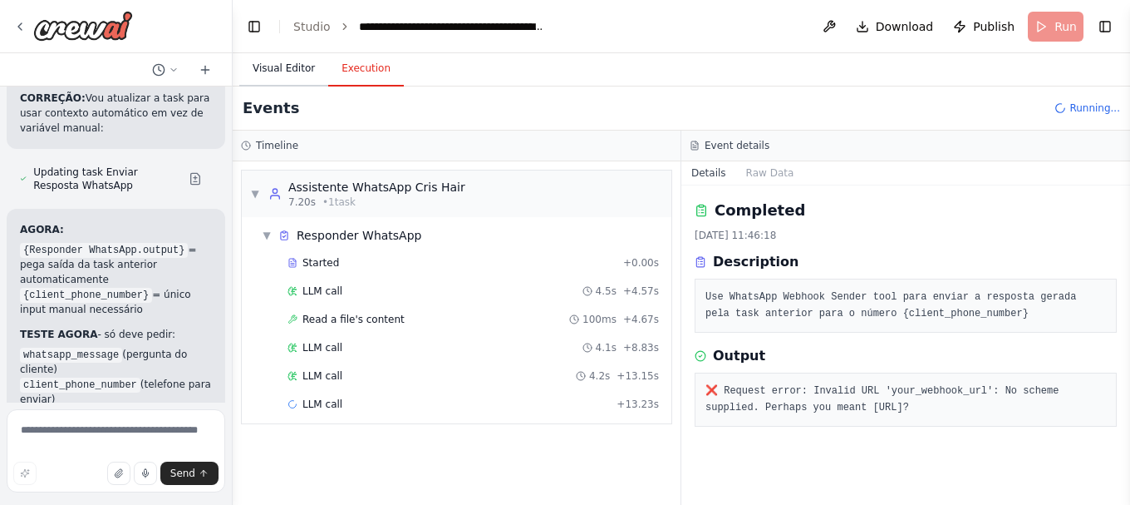
click at [277, 67] on button "Visual Editor" at bounding box center [283, 69] width 89 height 35
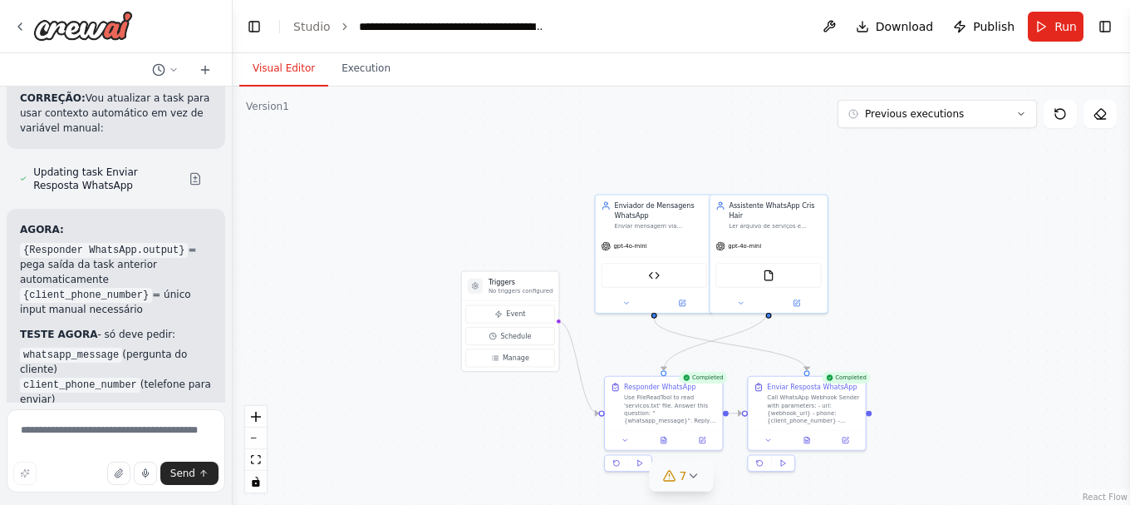
scroll to position [88614, 0]
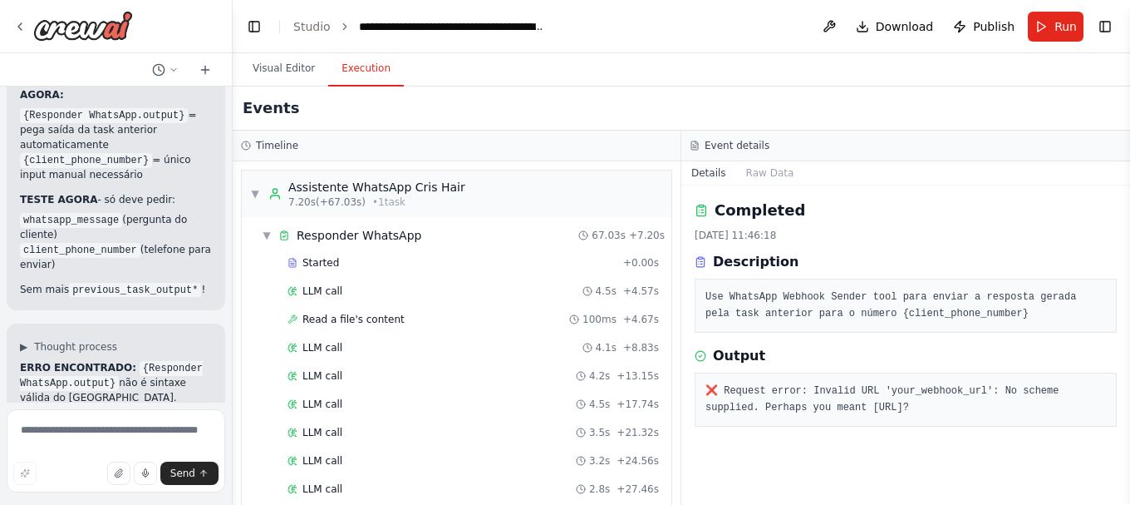
click at [368, 72] on button "Execution" at bounding box center [366, 69] width 76 height 35
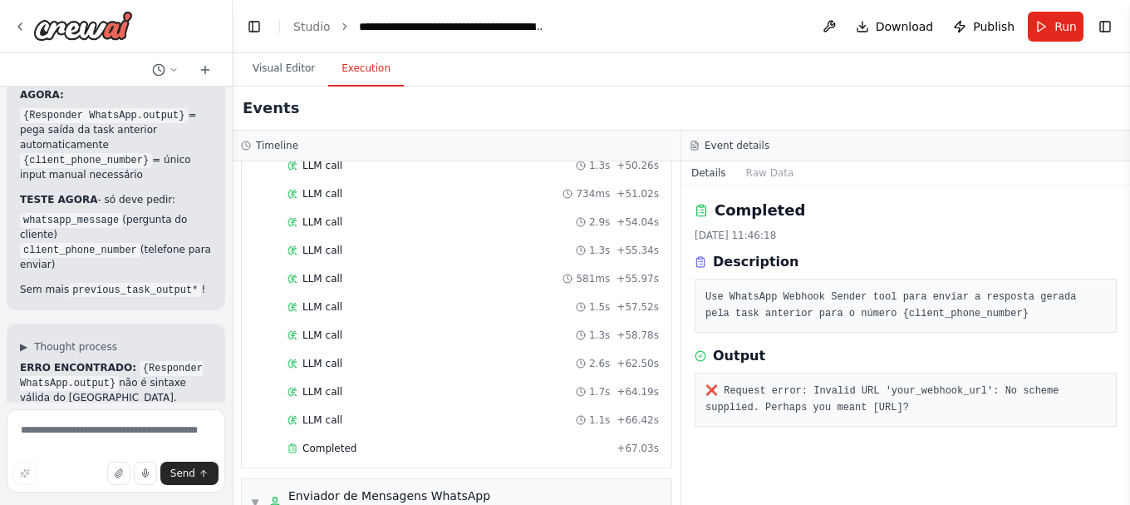
scroll to position [824, 0]
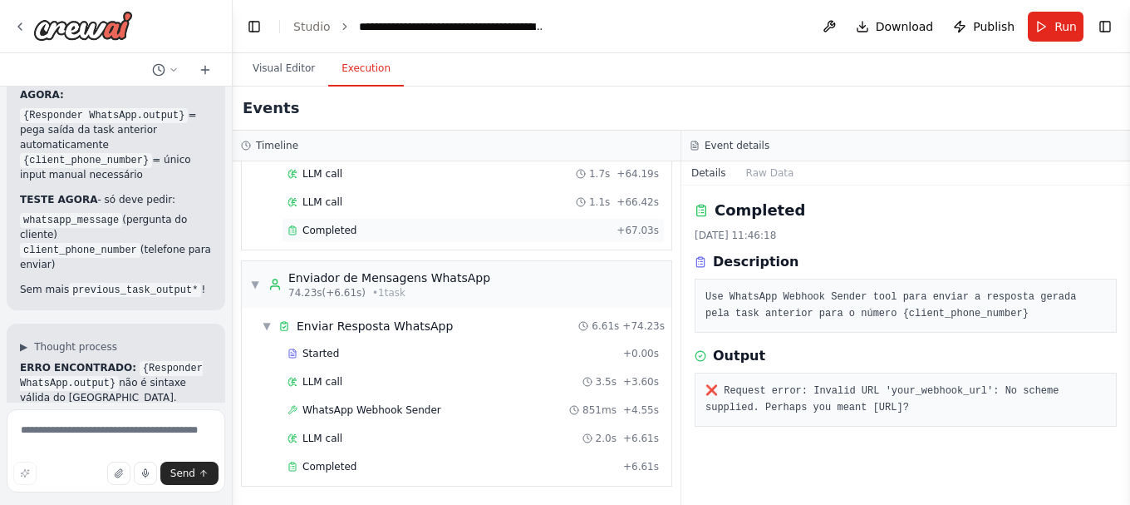
click at [345, 227] on span "Completed" at bounding box center [330, 230] width 54 height 13
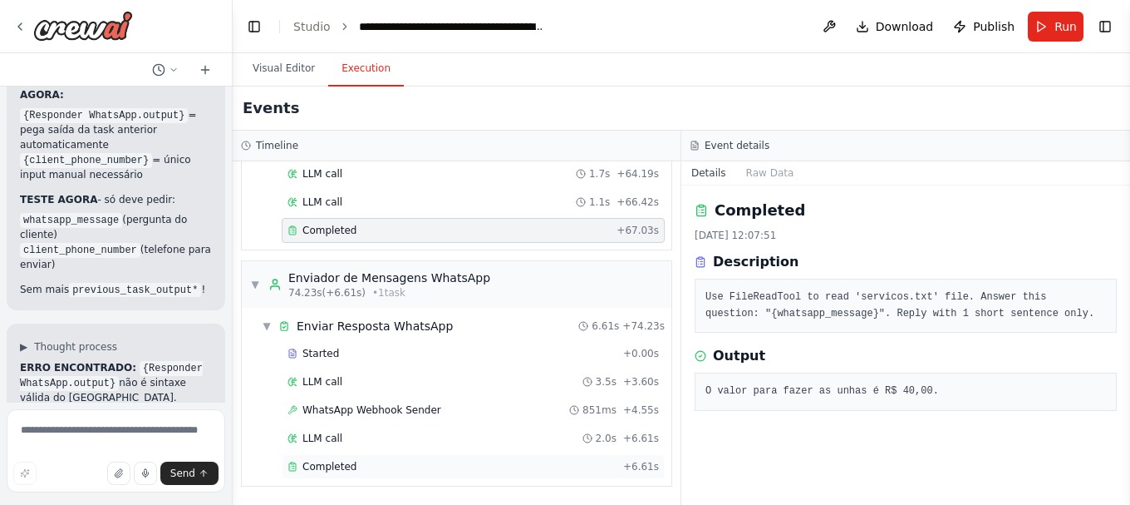
click at [347, 461] on span "Completed" at bounding box center [330, 466] width 54 height 13
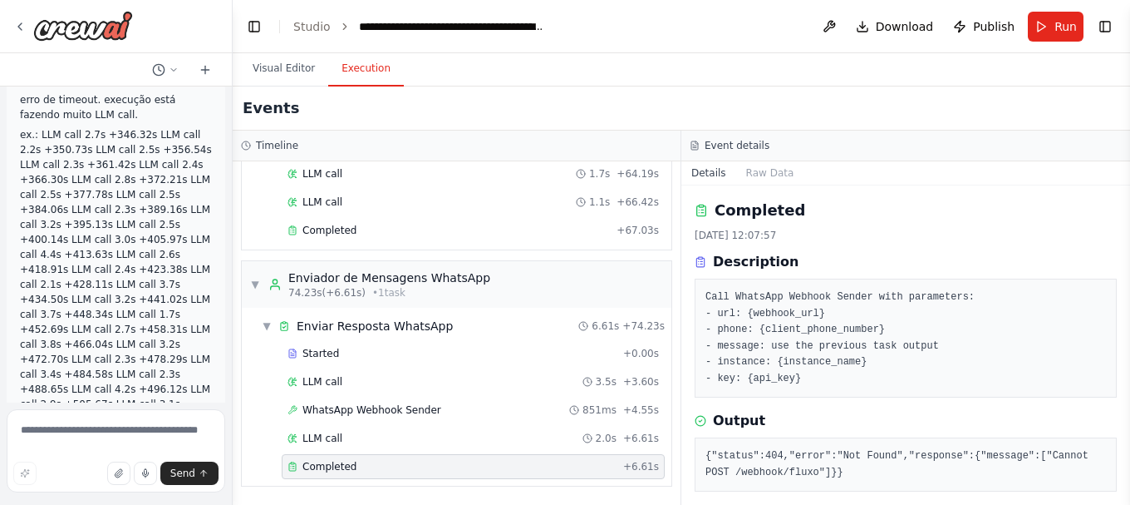
scroll to position [89252, 0]
